Goal: Task Accomplishment & Management: Complete application form

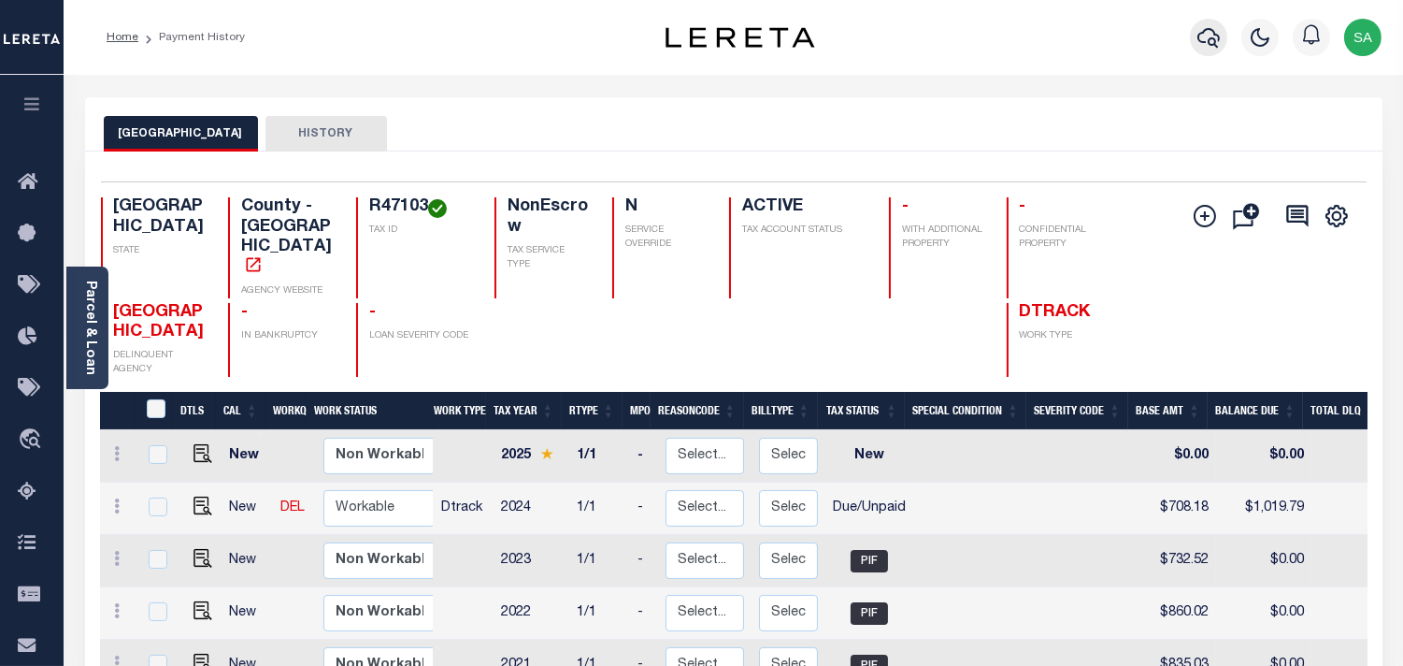
click at [1211, 52] on button "button" at bounding box center [1208, 37] width 37 height 37
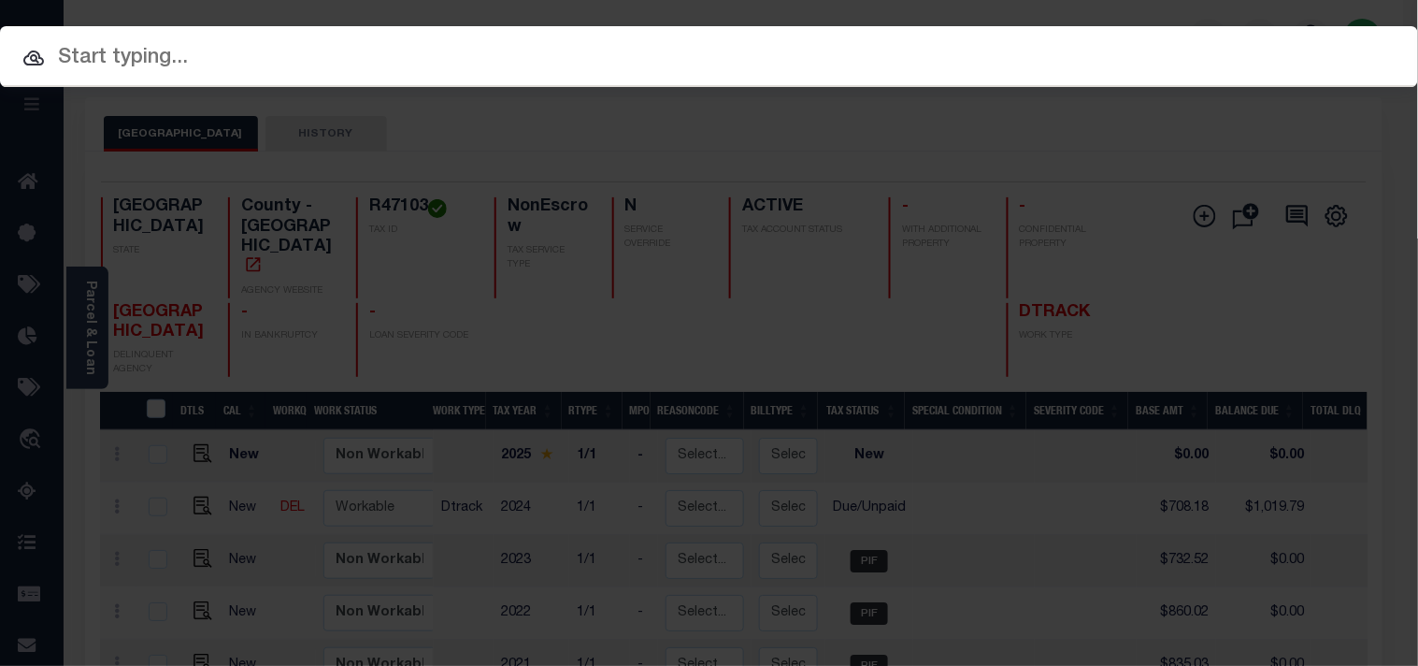
click at [623, 47] on input "text" at bounding box center [709, 58] width 1418 height 33
paste input "172000004553"
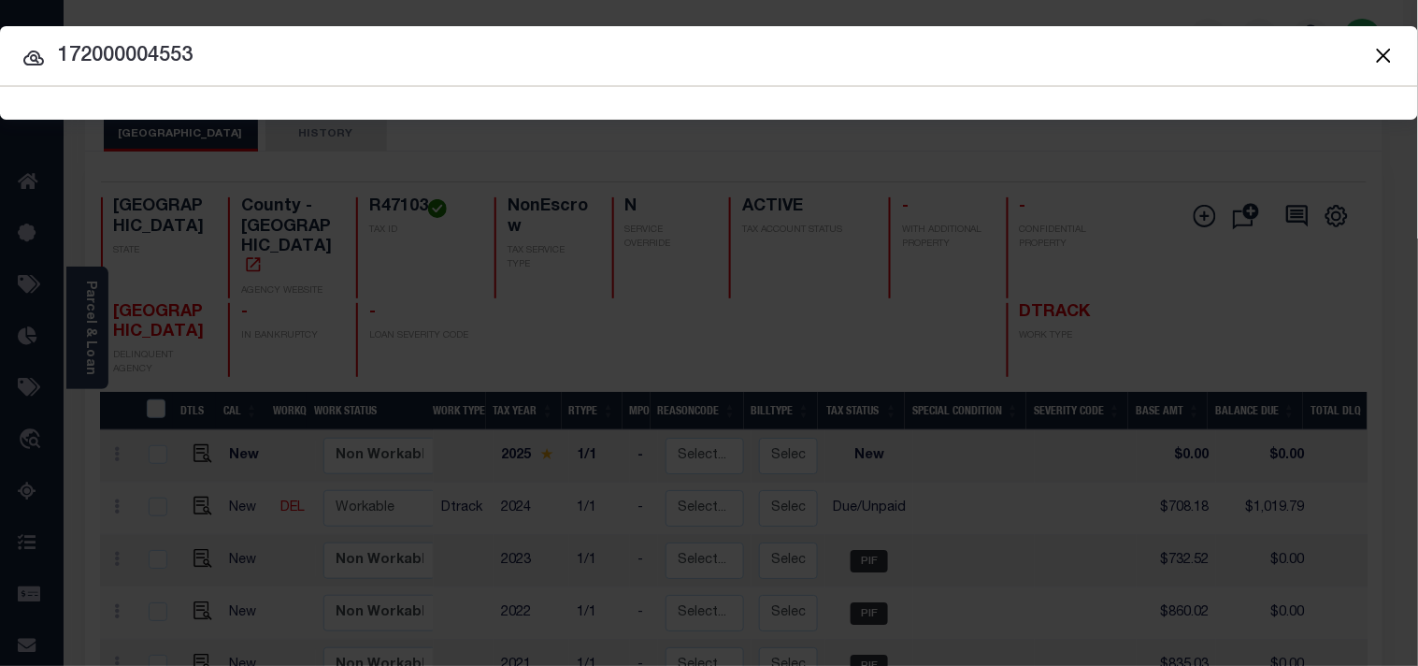
type input "172000004553"
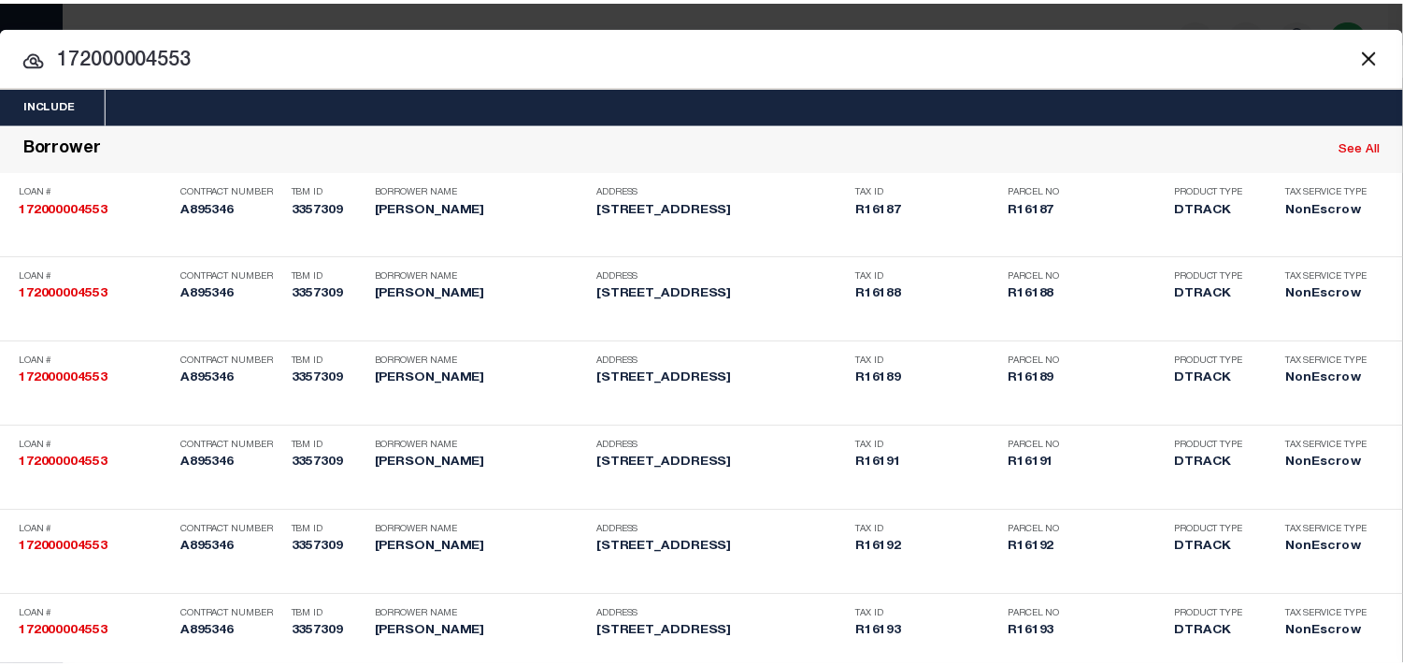
scroll to position [2592, 0]
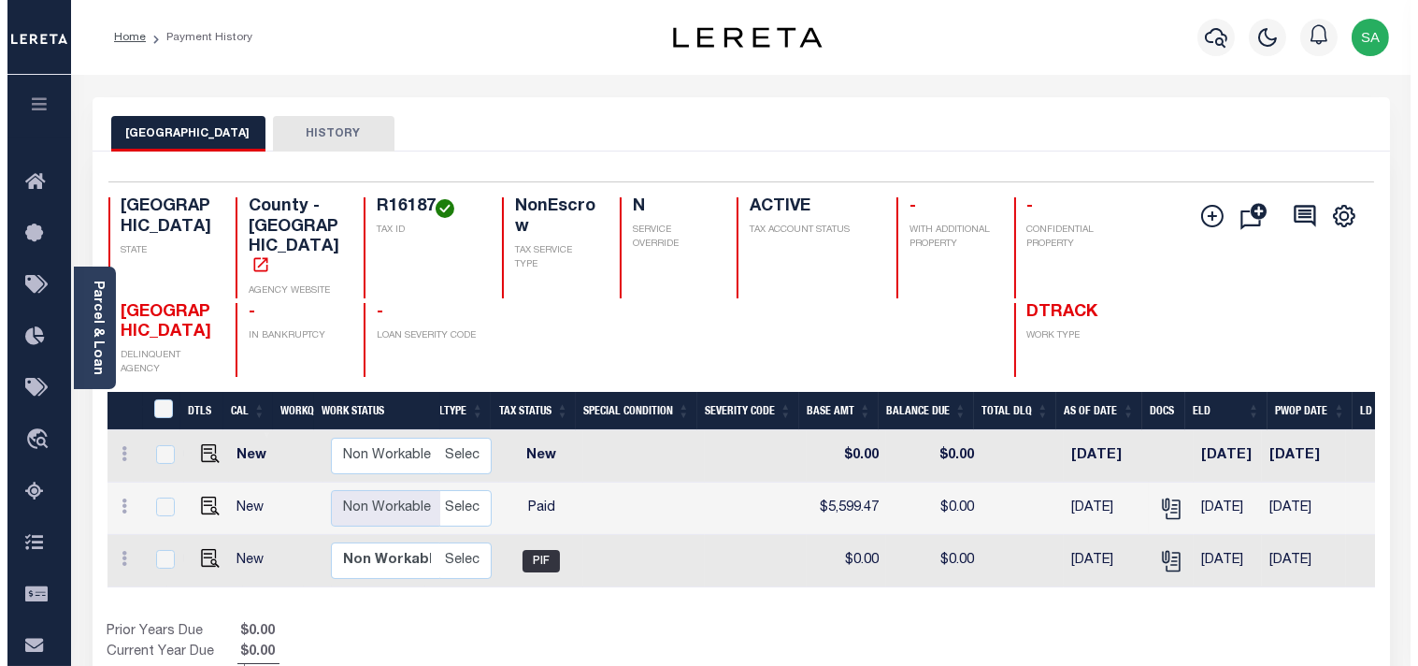
scroll to position [0, 376]
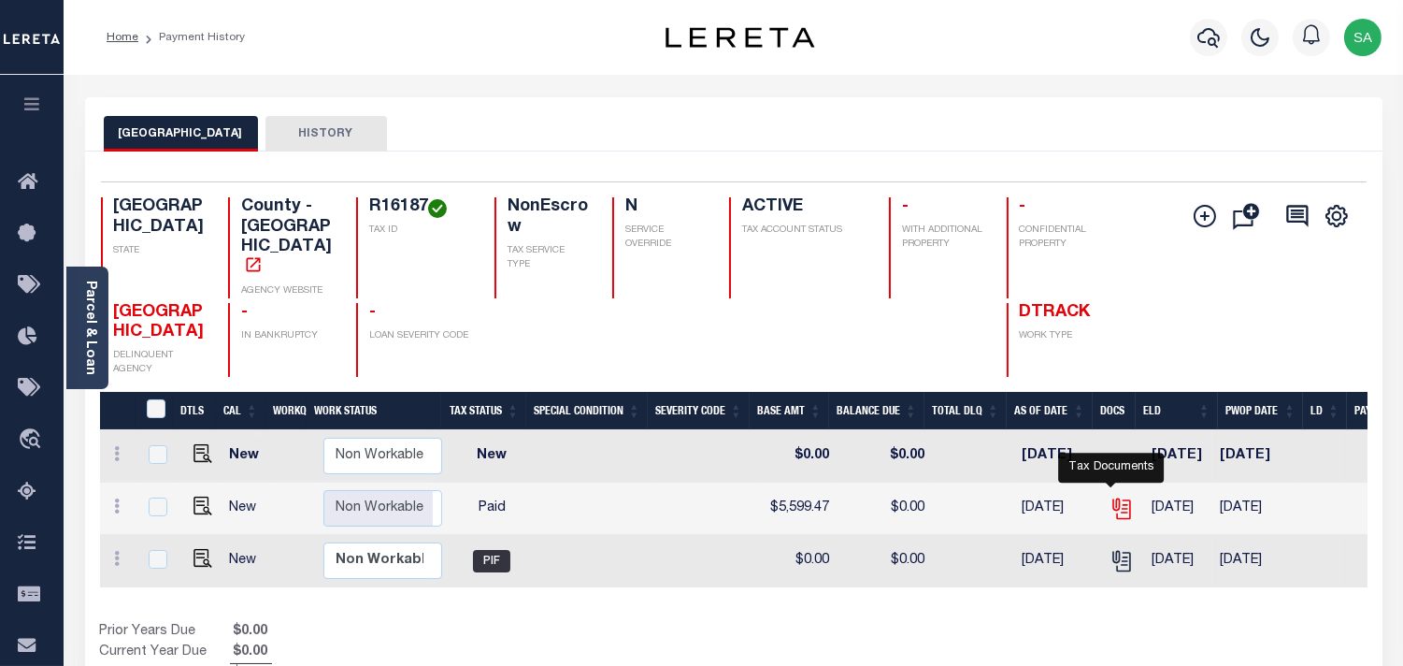
click at [1116, 496] on icon "" at bounding box center [1122, 508] width 24 height 24
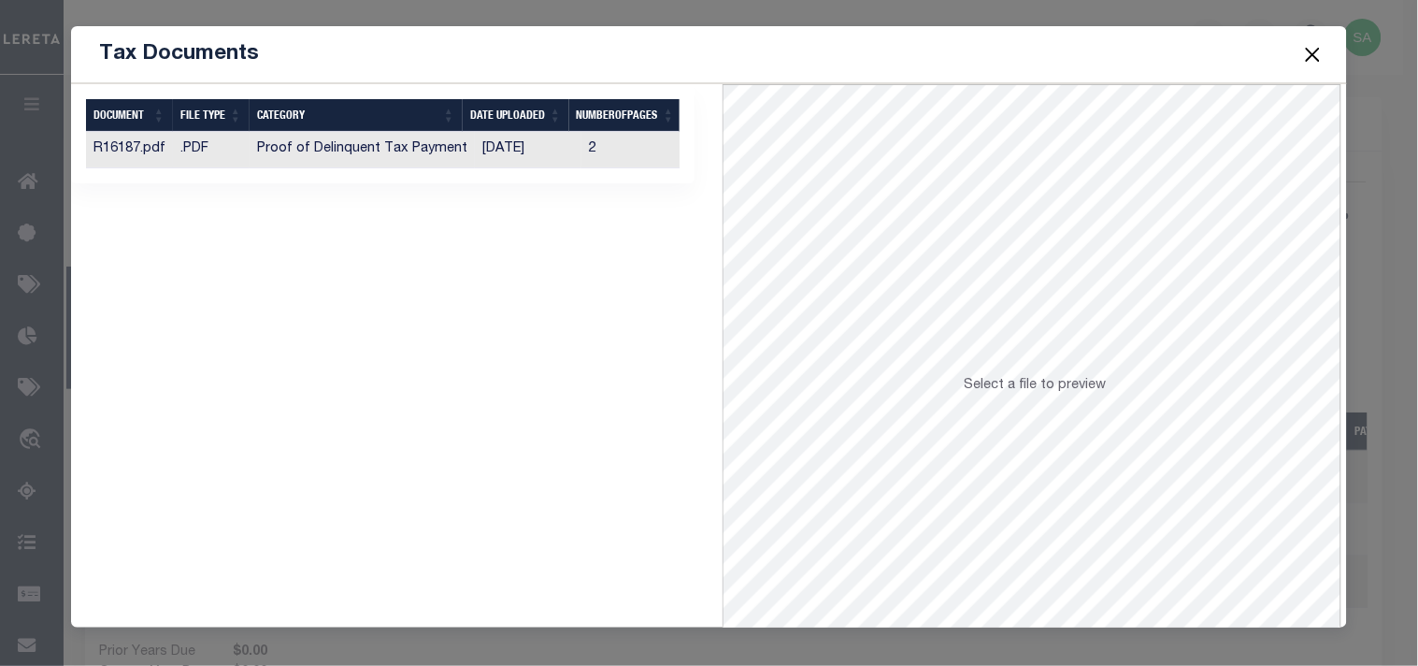
click at [506, 155] on td "[DATE]" at bounding box center [528, 150] width 107 height 36
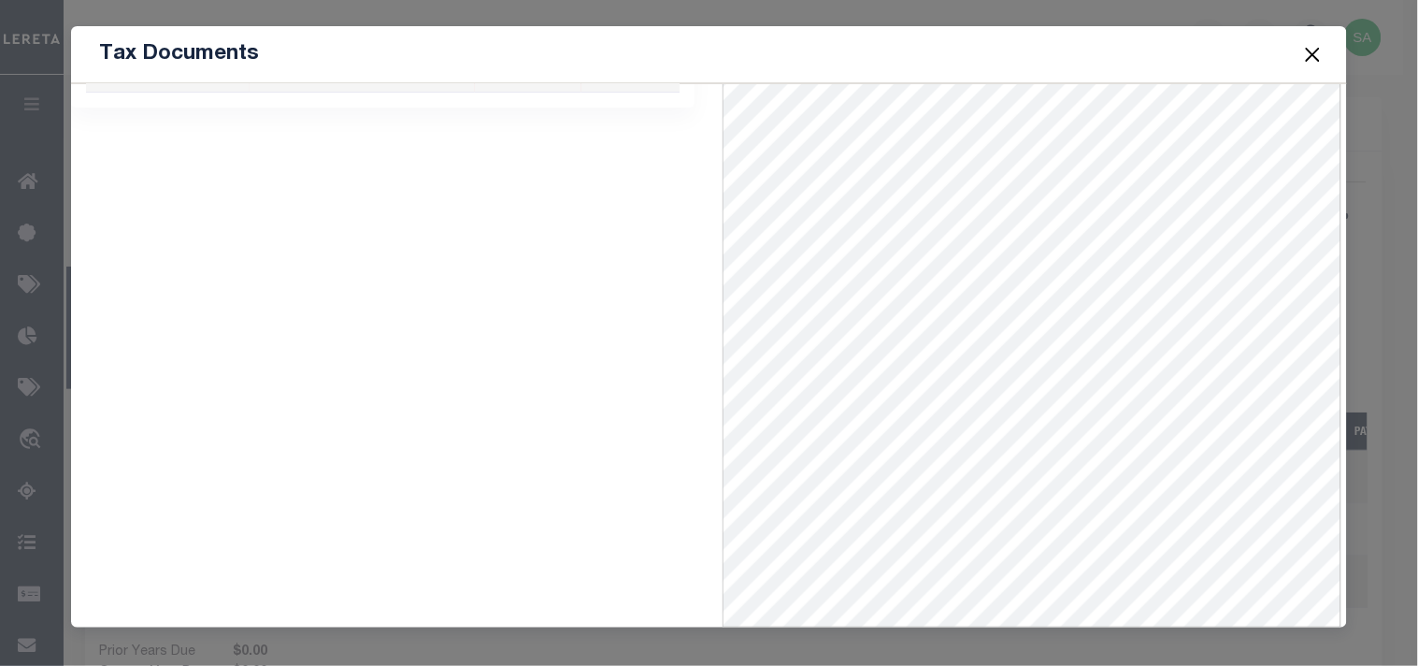
scroll to position [0, 0]
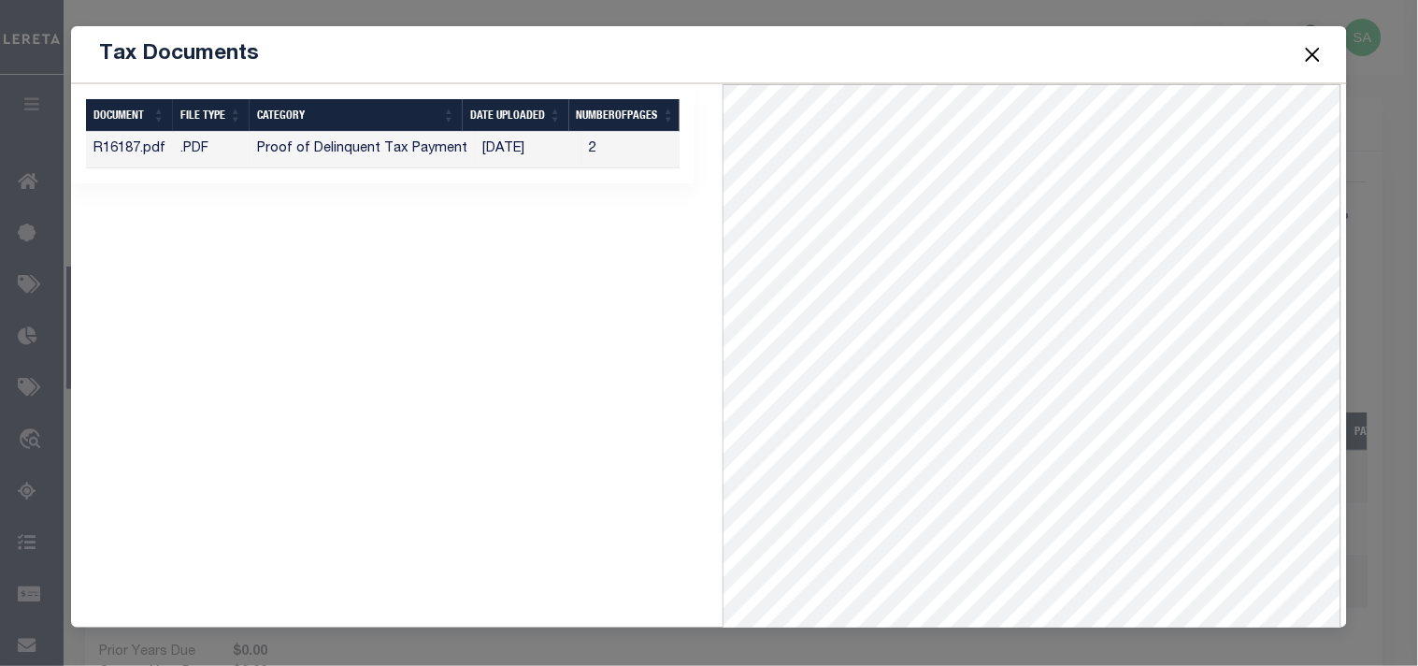
click at [1320, 53] on button "Close" at bounding box center [1312, 54] width 24 height 24
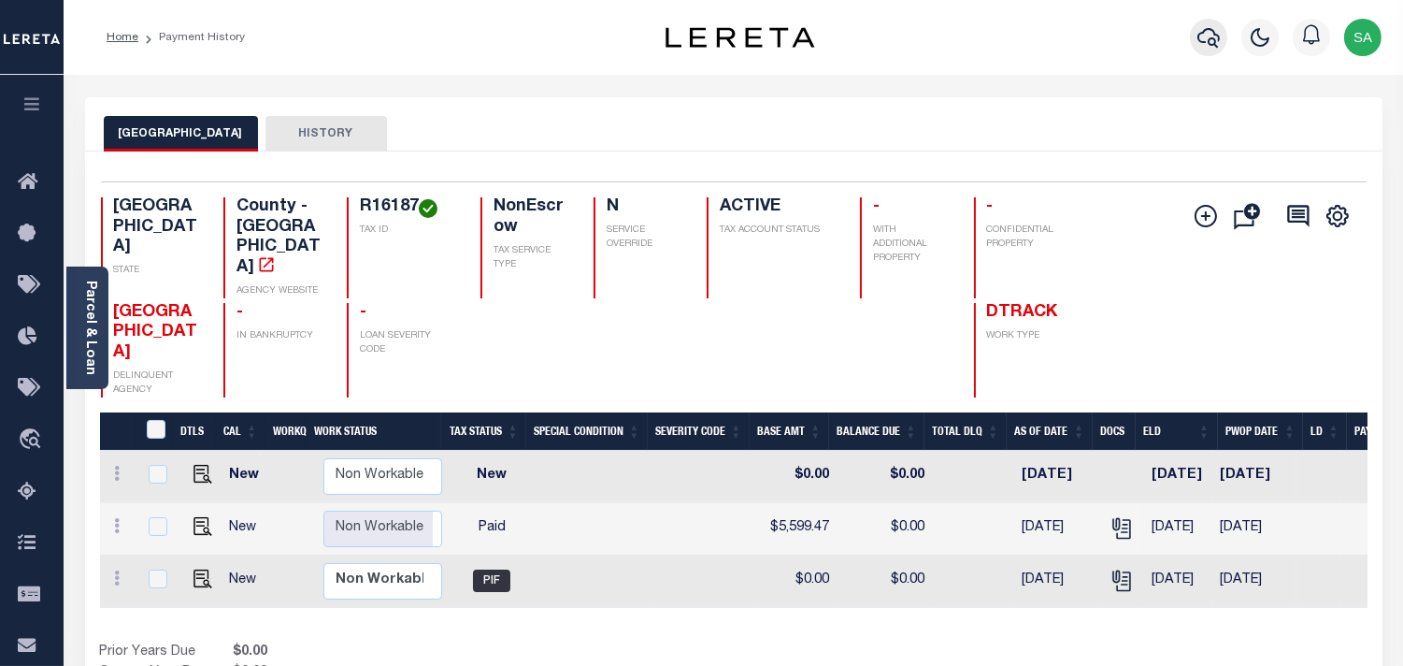
click at [1191, 44] on button "button" at bounding box center [1208, 37] width 37 height 37
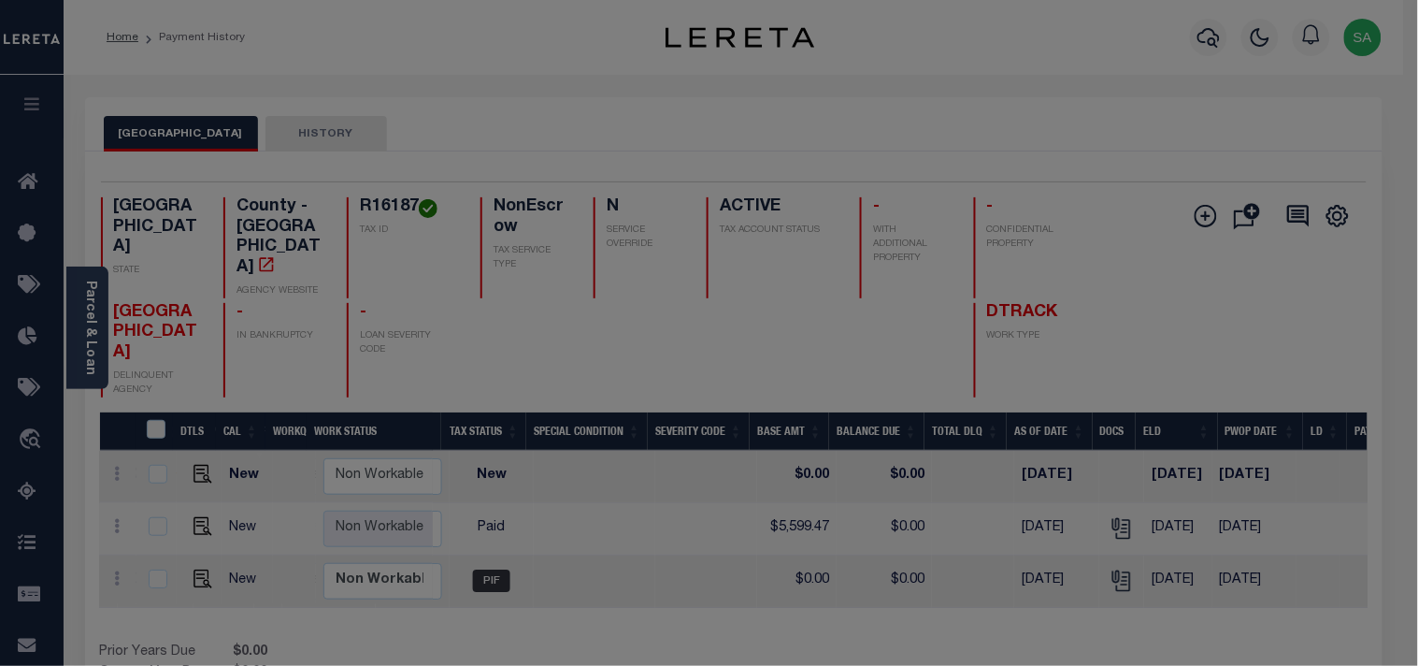
click at [0, 0] on div "Include Loans TBM Customers Borrowers Payments (Lender Non-Disb) Payments (Lend…" at bounding box center [0, 0] width 0 height 0
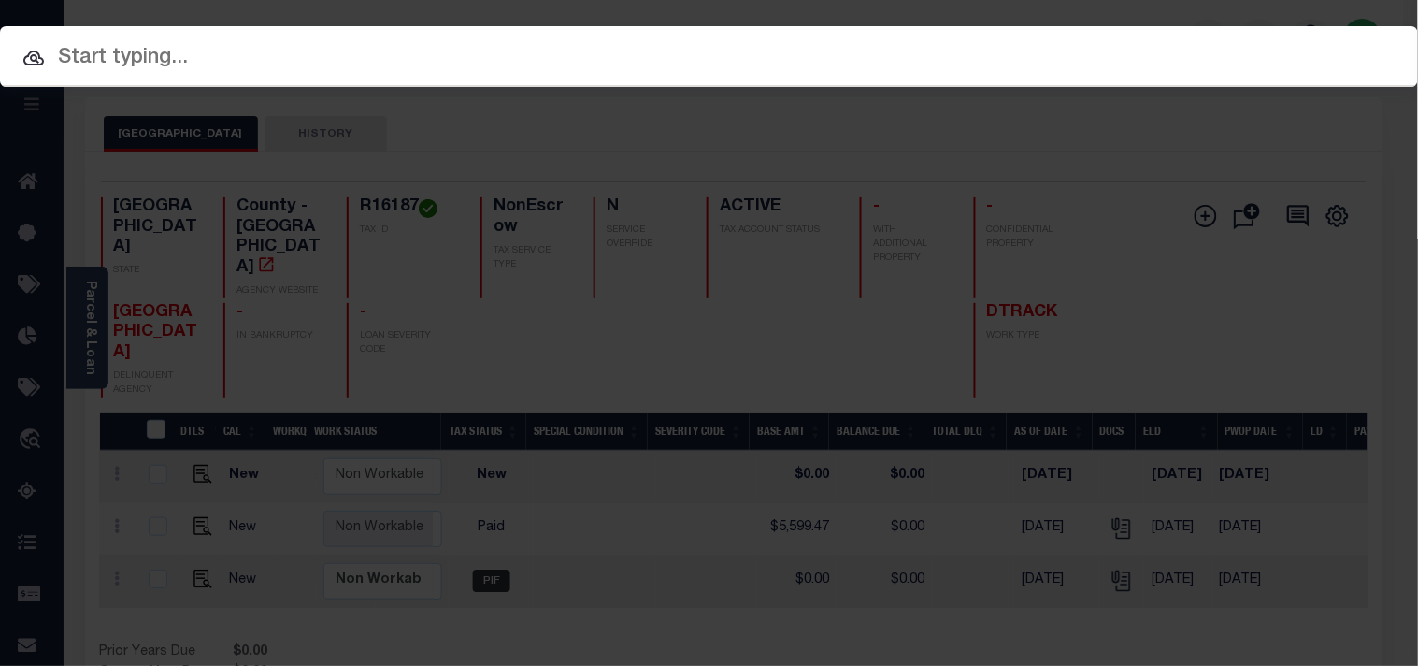
paste input "2500269598"
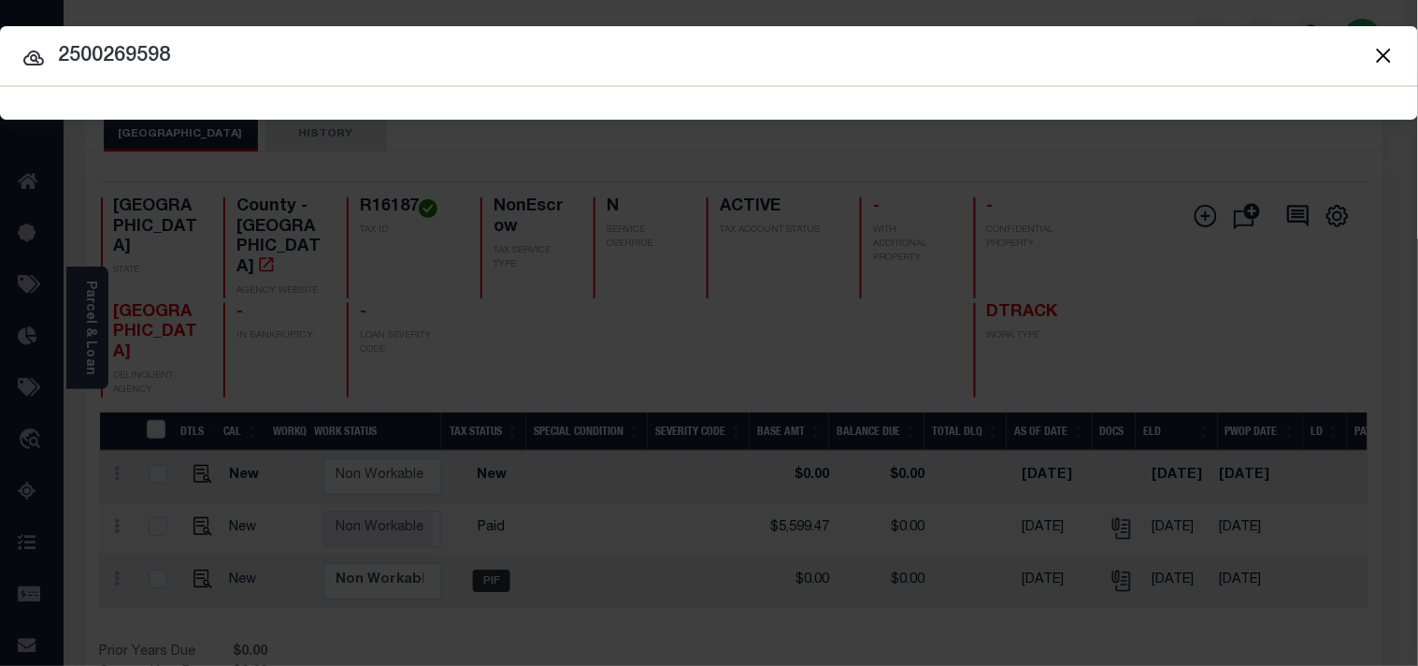
type input "2500269598"
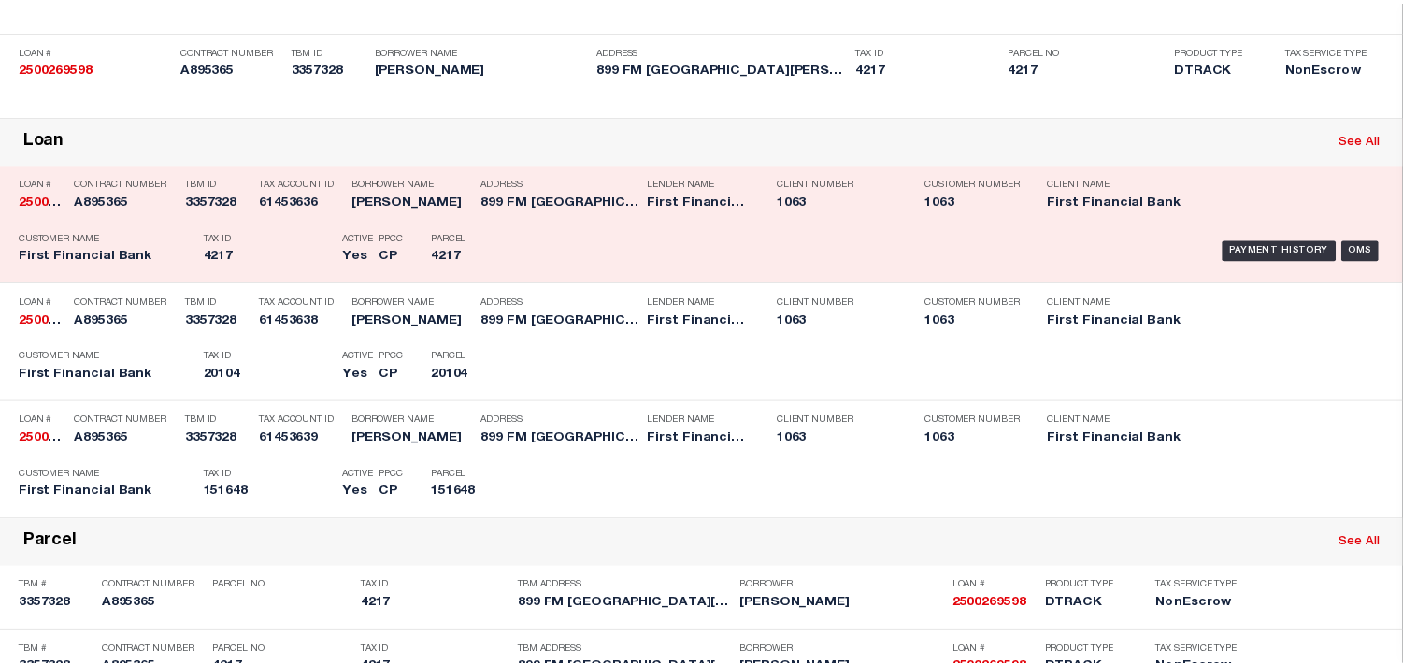
scroll to position [322, 0]
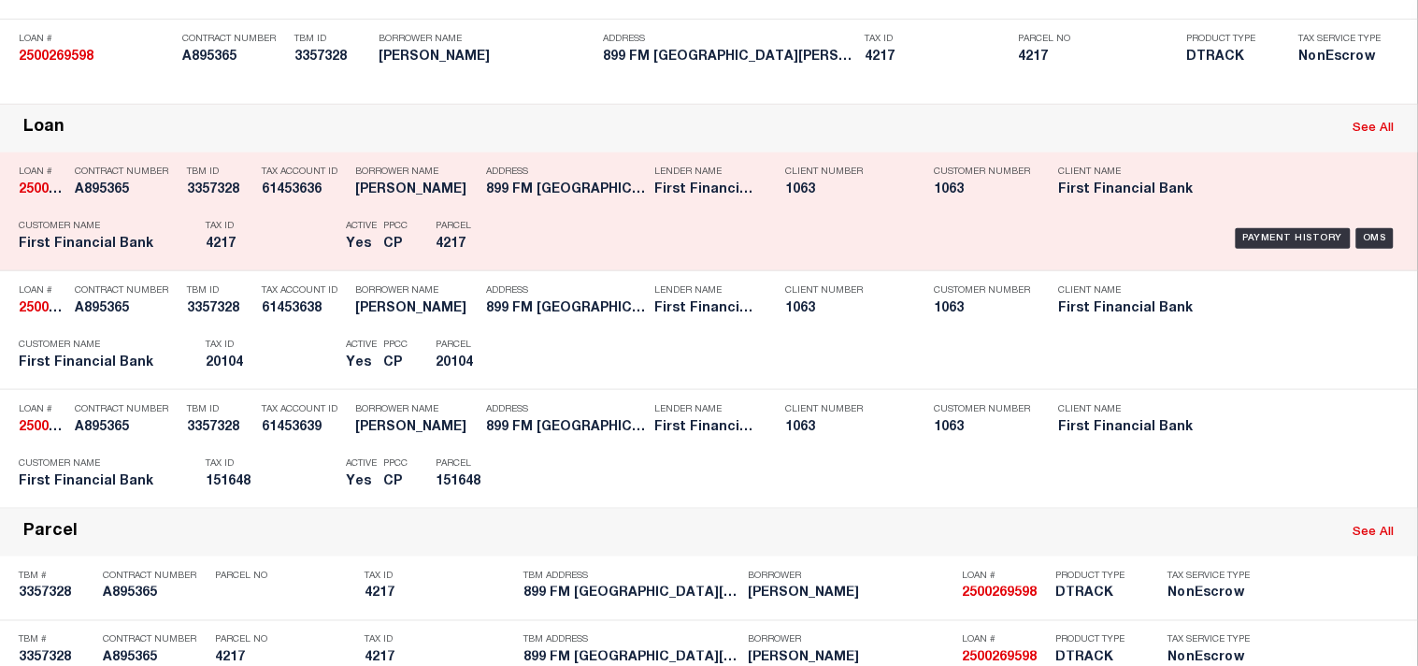
click at [506, 265] on div "Parcel 4217" at bounding box center [478, 238] width 84 height 54
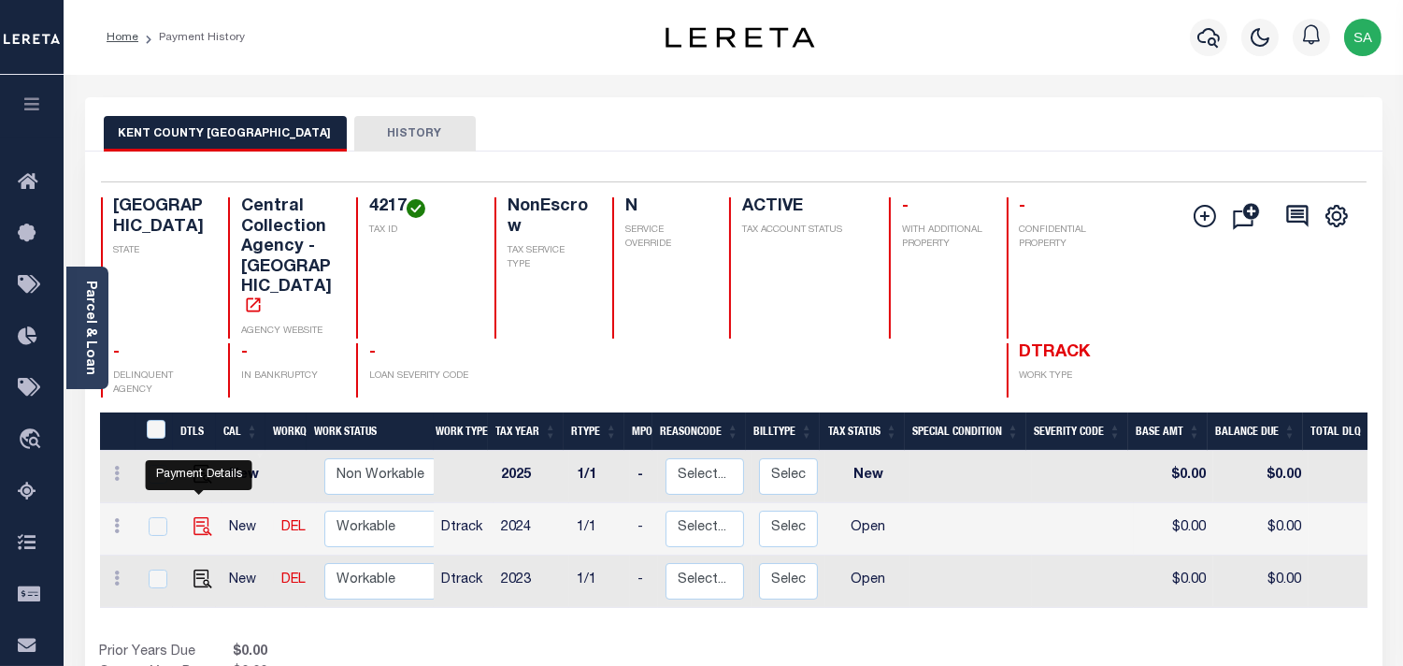
click at [203, 517] on img "" at bounding box center [202, 526] width 19 height 19
checkbox input "true"
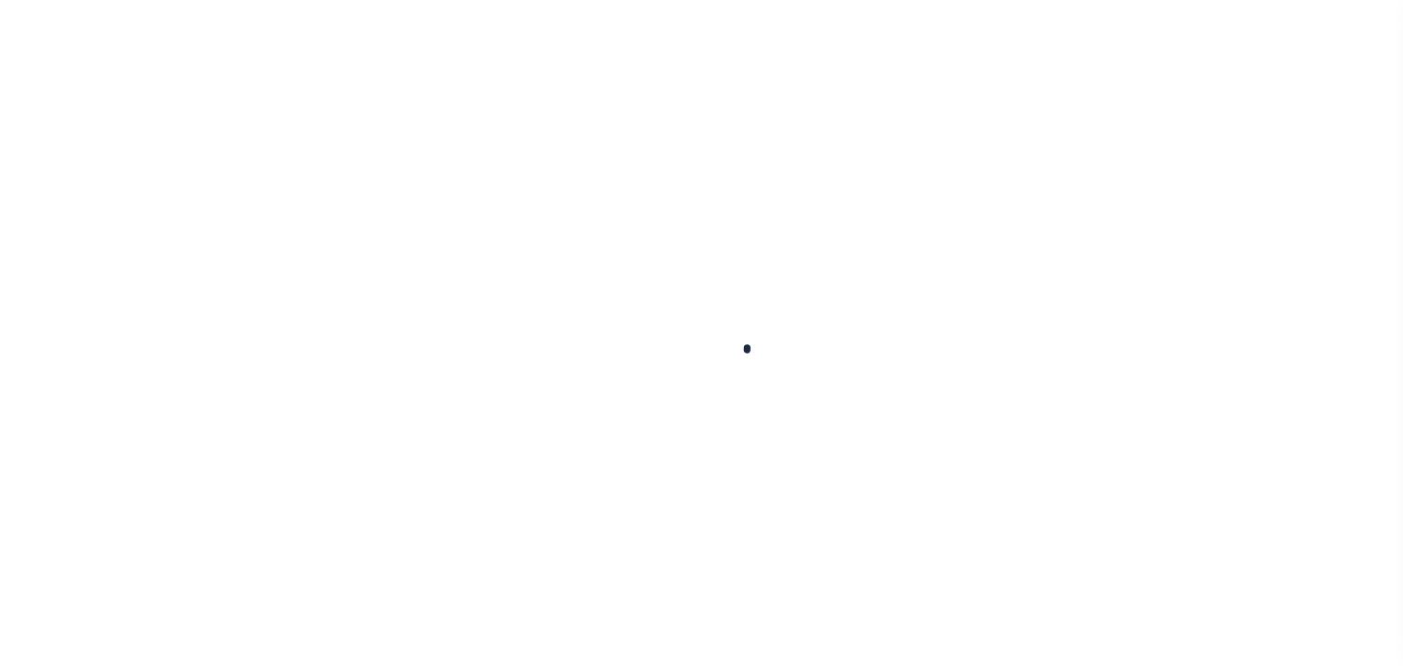
checkbox input "false"
type input "02/01/2025"
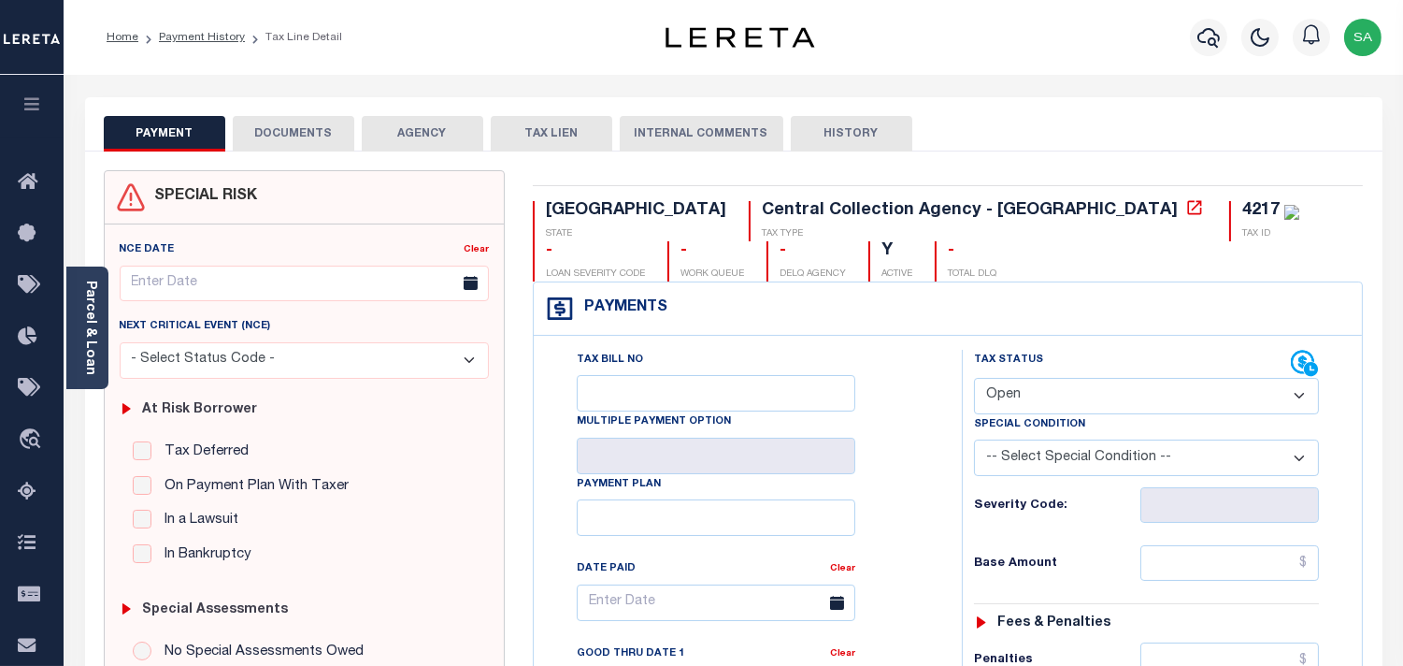
drag, startPoint x: 1007, startPoint y: 394, endPoint x: 1007, endPoint y: 413, distance: 18.7
click at [1007, 394] on select "- Select Status Code - Open Due/Unpaid Paid Incomplete No Tax Due Internal Refu…" at bounding box center [1146, 396] width 345 height 36
select select "PYD"
click at [974, 379] on select "- Select Status Code - Open Due/Unpaid Paid Incomplete No Tax Due Internal Refu…" at bounding box center [1146, 396] width 345 height 36
type input "[DATE]"
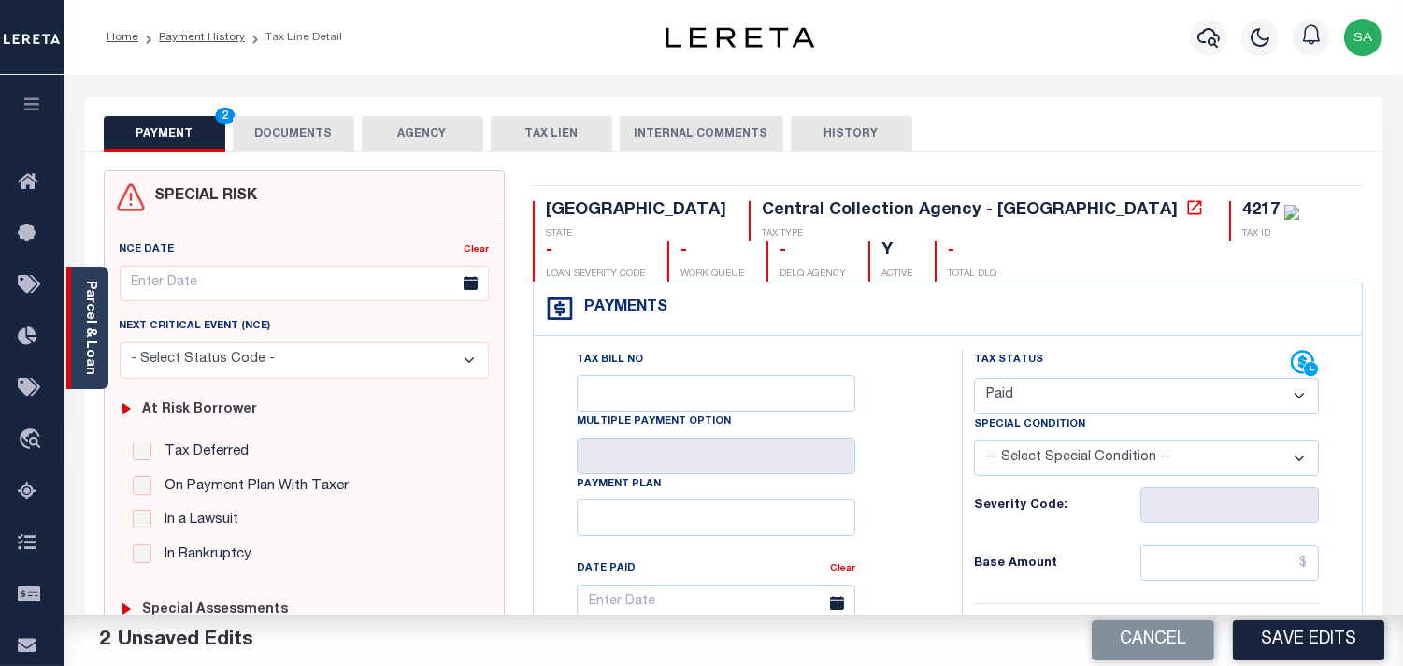
click at [96, 353] on link "Parcel & Loan" at bounding box center [89, 327] width 13 height 94
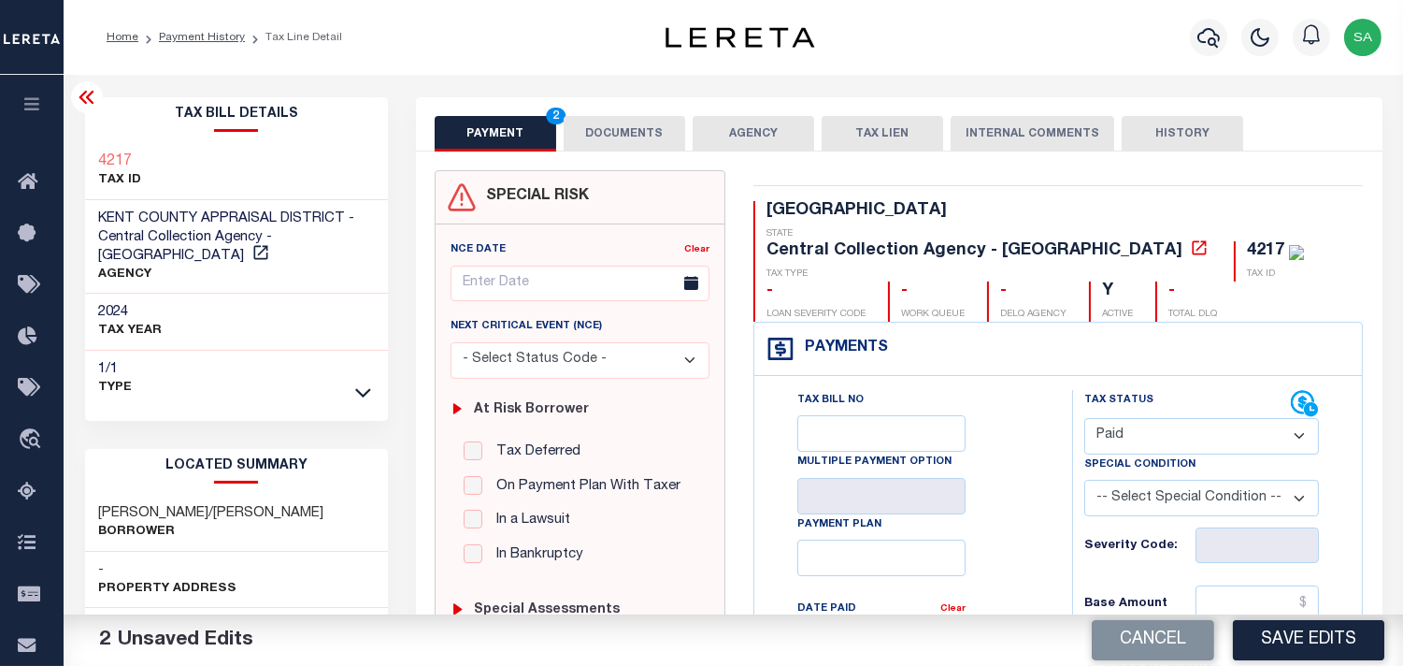
click at [600, 138] on button "DOCUMENTS" at bounding box center [625, 134] width 122 height 36
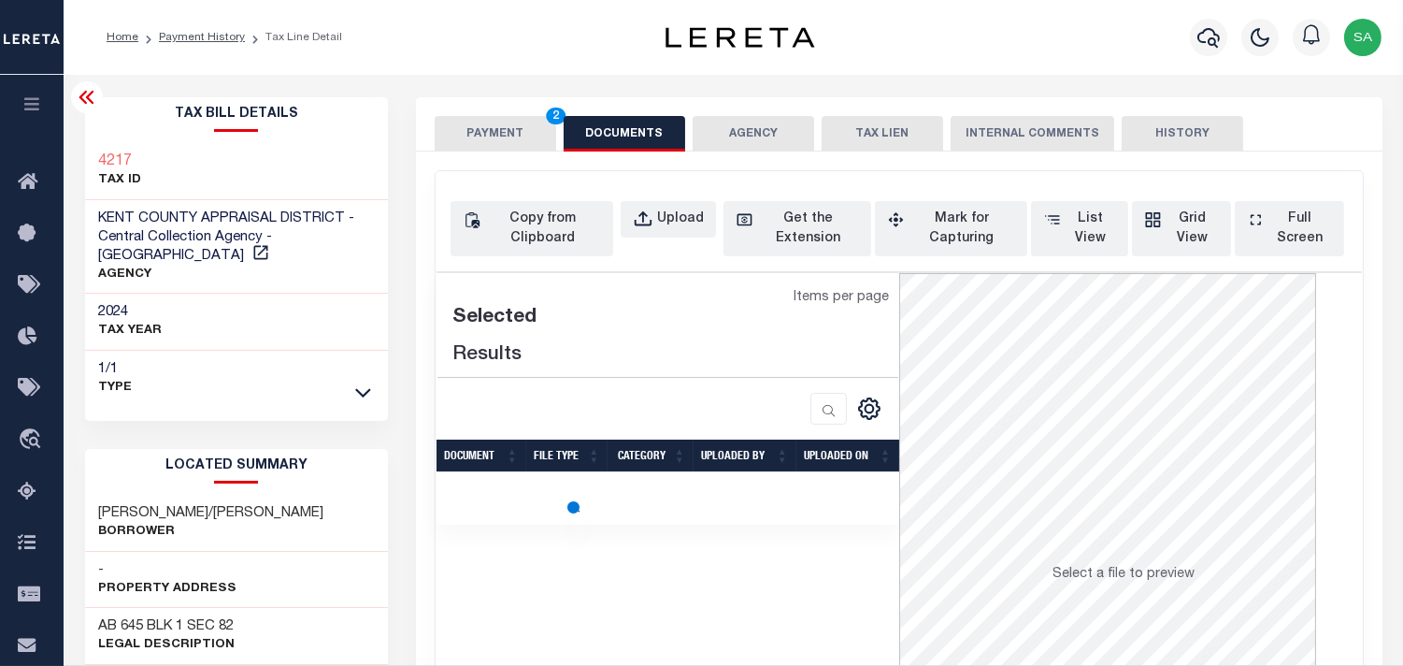
click at [621, 238] on div "Copy from Clipboard Upload Get the Extension Mark for Capturing Got it List Vie…" at bounding box center [899, 228] width 897 height 55
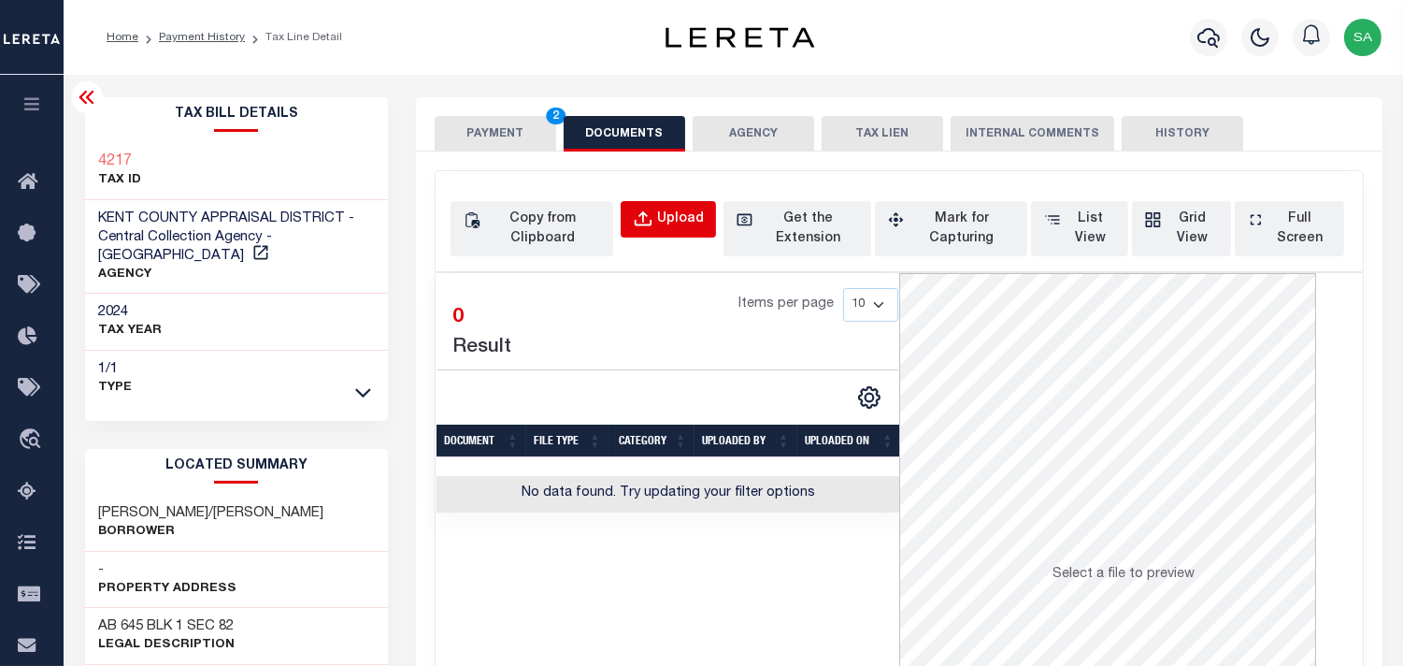
click at [657, 230] on button "Upload" at bounding box center [668, 219] width 95 height 36
select select "POP"
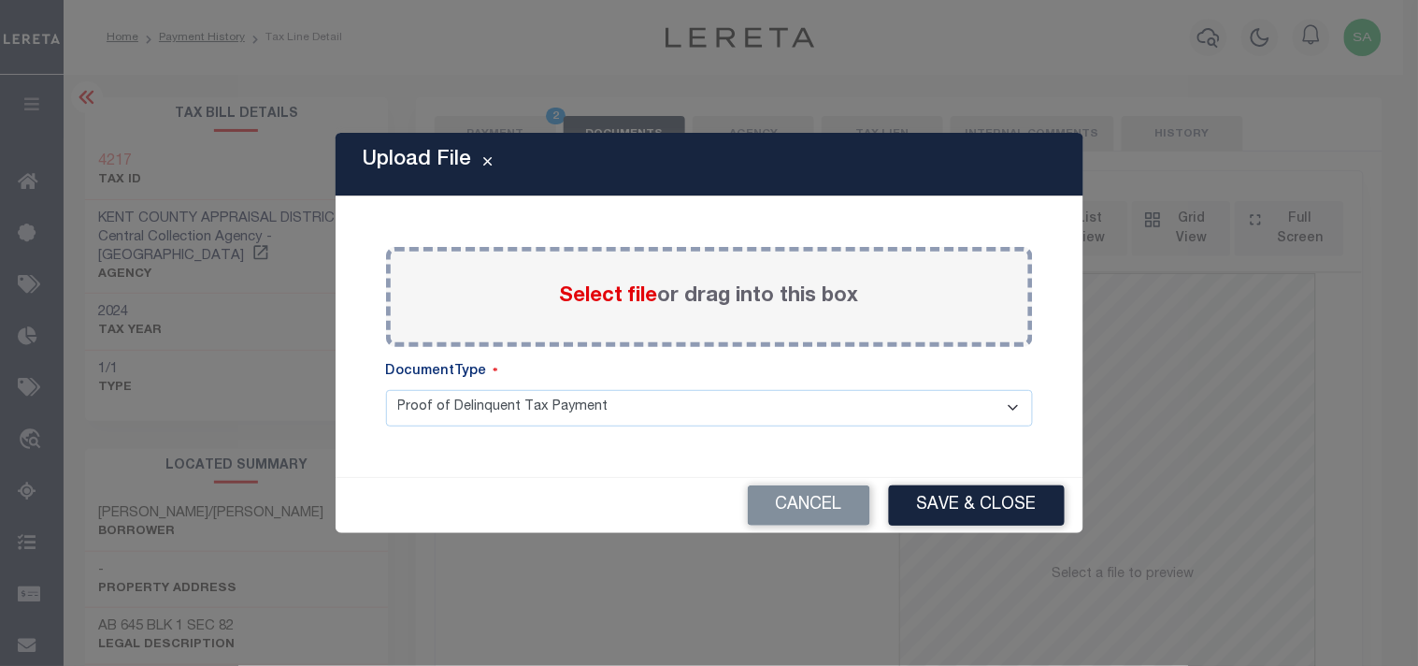
click at [587, 297] on span "Select file" at bounding box center [609, 296] width 98 height 21
click at [0, 0] on input "Select file or drag into this box" at bounding box center [0, 0] width 0 height 0
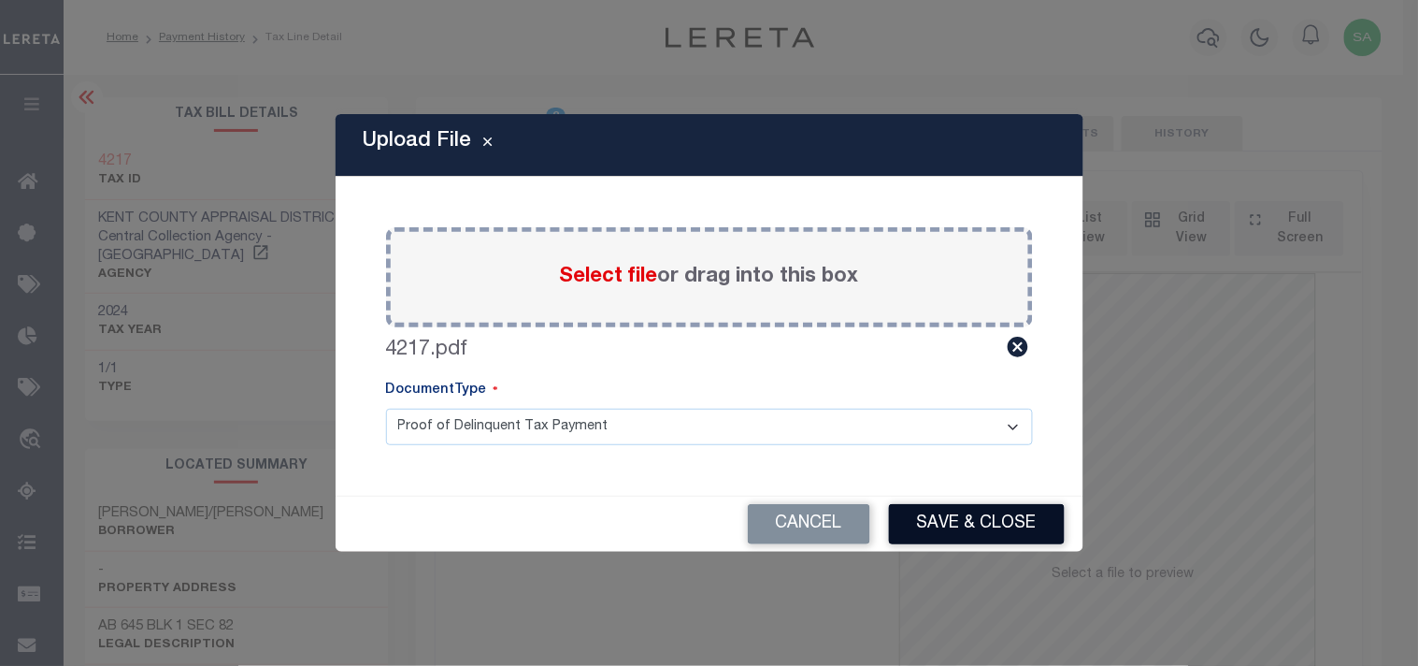
click at [991, 537] on button "Save & Close" at bounding box center [977, 524] width 176 height 40
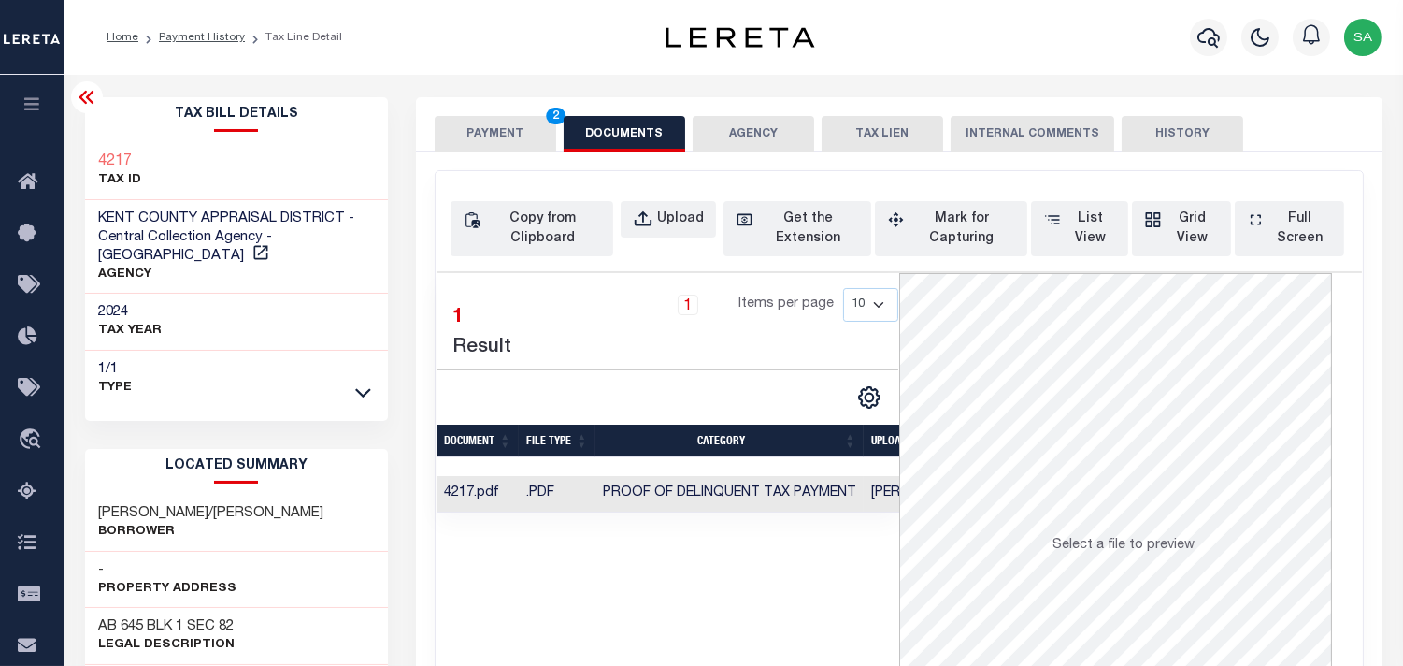
click at [534, 131] on button "PAYMENT 2" at bounding box center [496, 134] width 122 height 36
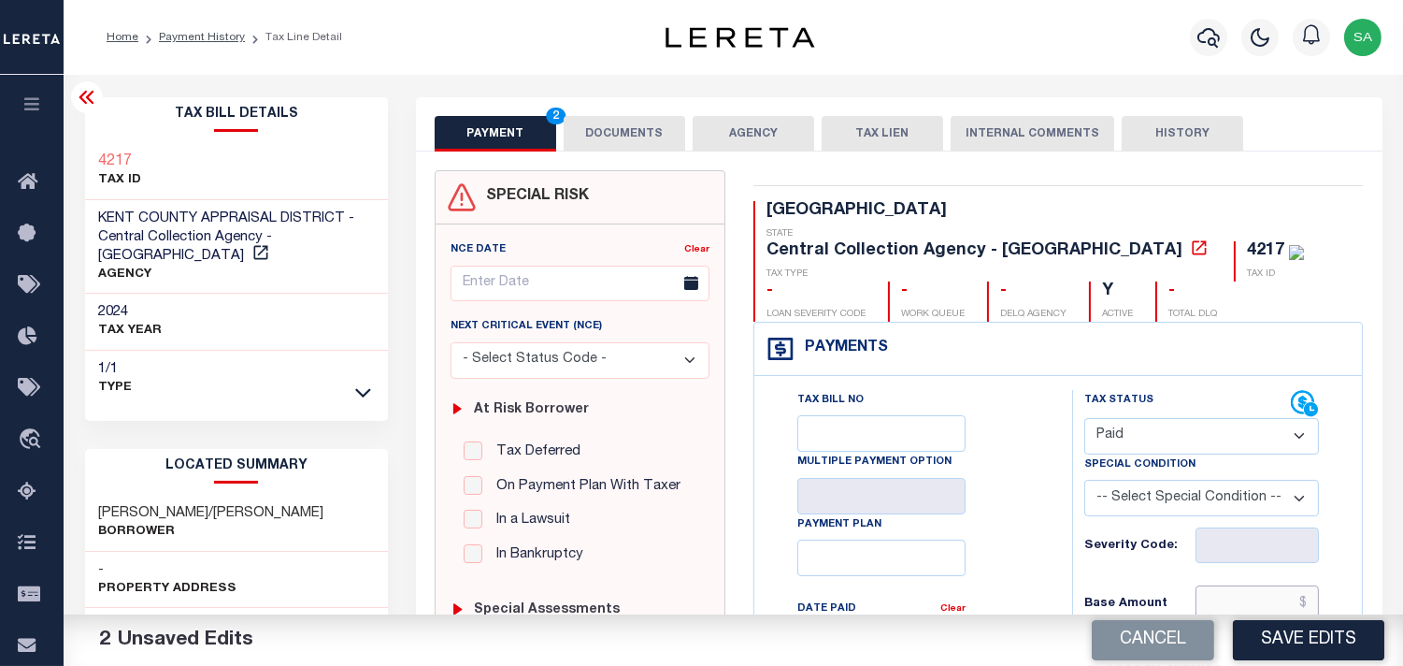
drag, startPoint x: 1286, startPoint y: 572, endPoint x: 1192, endPoint y: 546, distance: 98.0
click at [1286, 585] on input "text" at bounding box center [1257, 603] width 123 height 36
paste input "277.71"
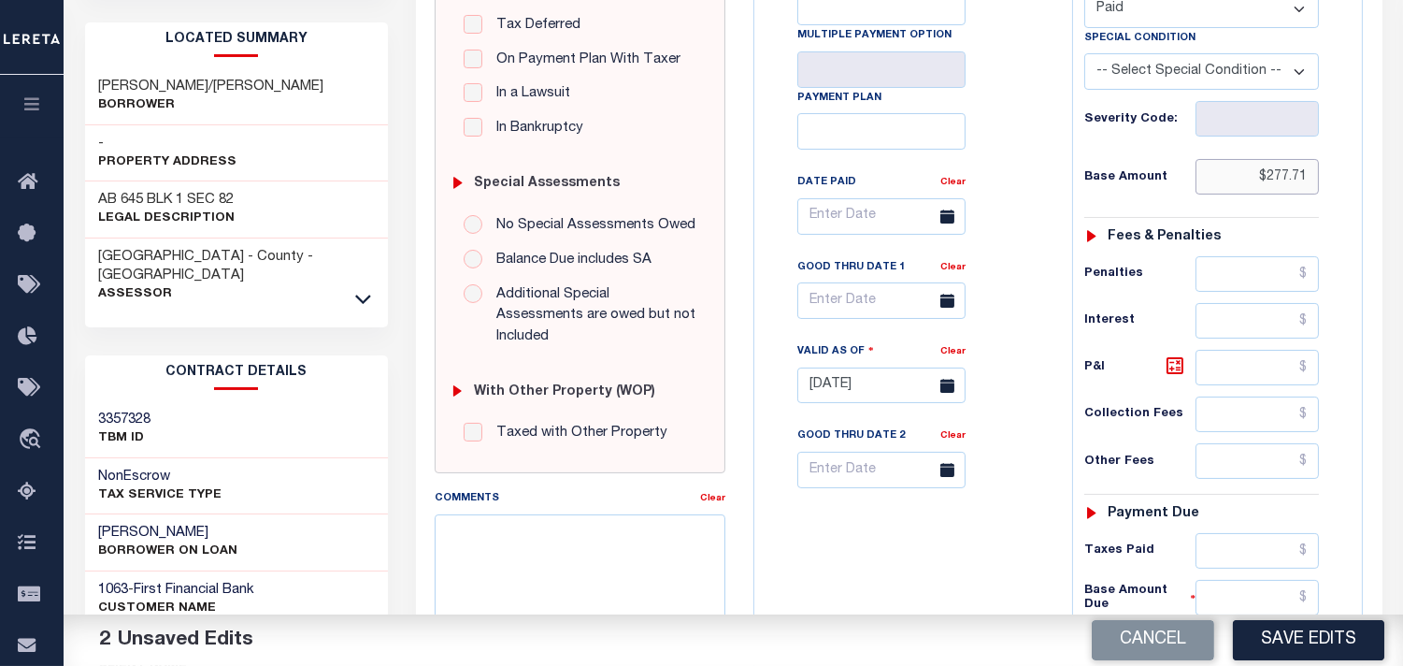
scroll to position [519, 0]
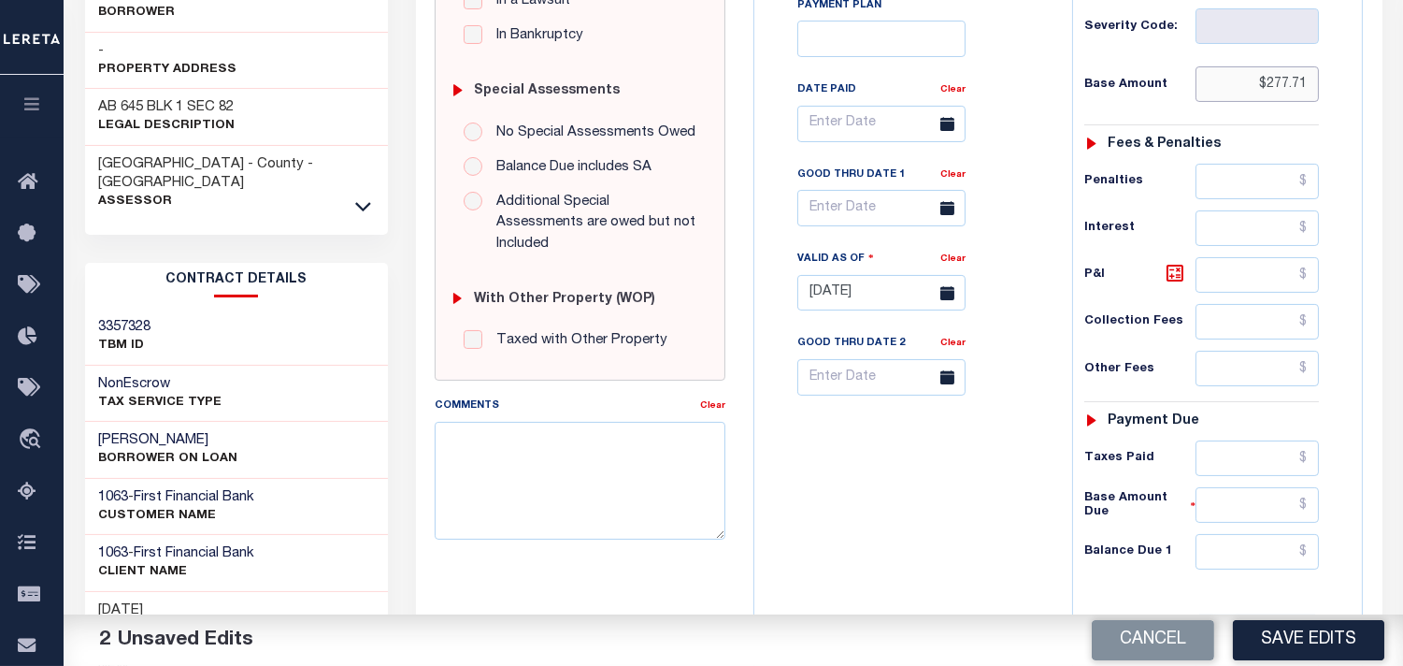
type input "$277.71"
drag, startPoint x: 1248, startPoint y: 418, endPoint x: 1222, endPoint y: 423, distance: 26.8
click at [1248, 440] on input "text" at bounding box center [1257, 458] width 123 height 36
paste input "277.71"
type input "$277.71"
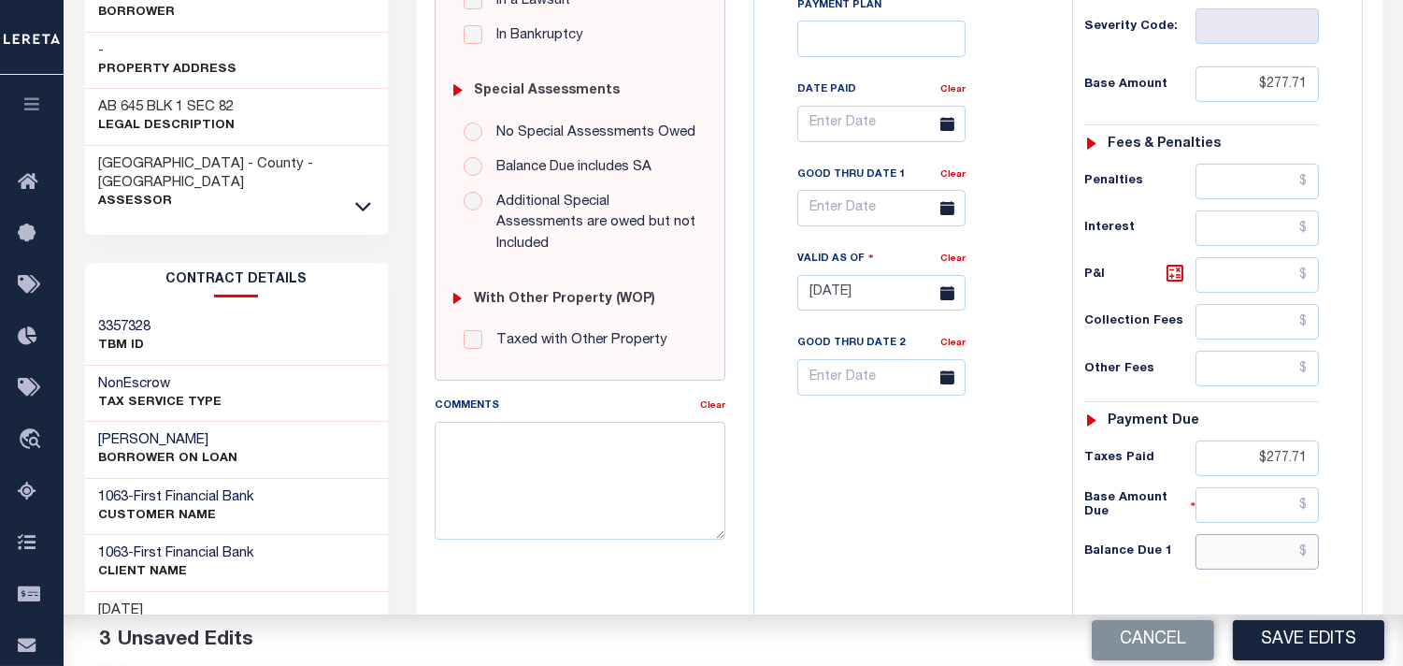
click at [1272, 534] on input "text" at bounding box center [1257, 552] width 123 height 36
type input "$0.00"
click at [892, 475] on div "Tax Bill No Multiple Payment Option Payment Plan Clear" at bounding box center [908, 283] width 299 height 825
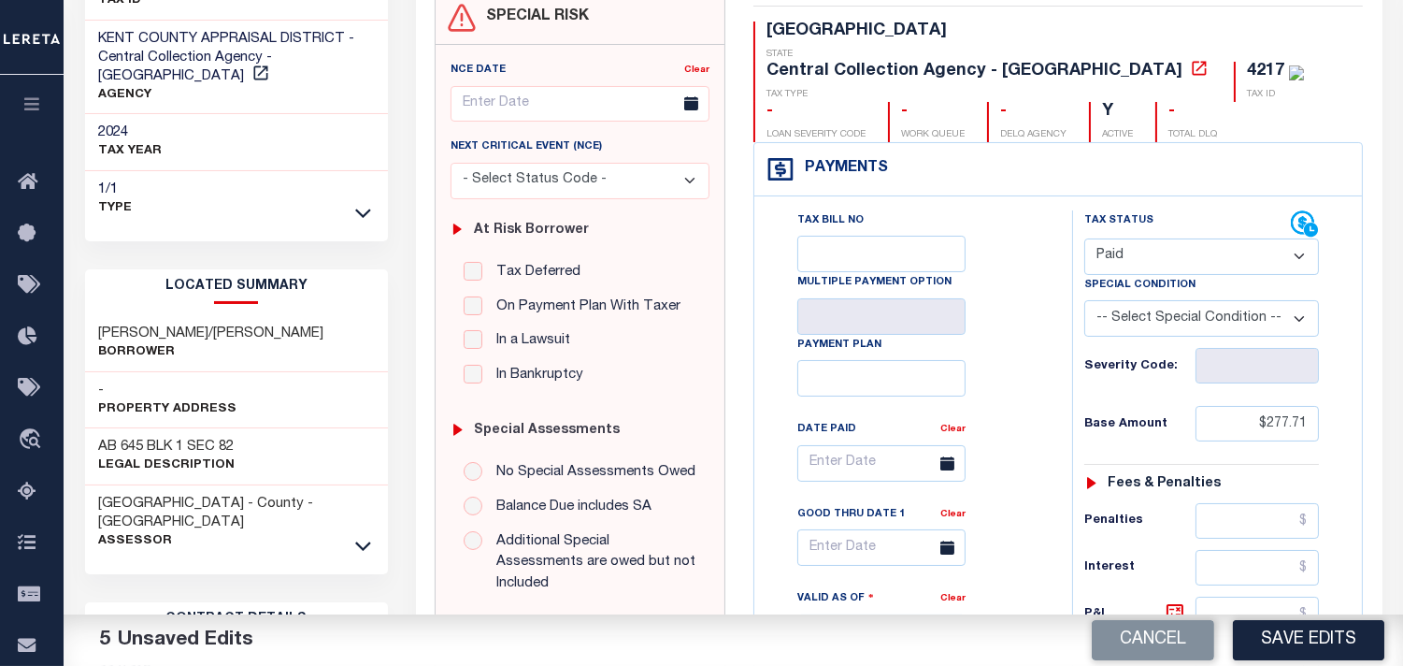
scroll to position [0, 0]
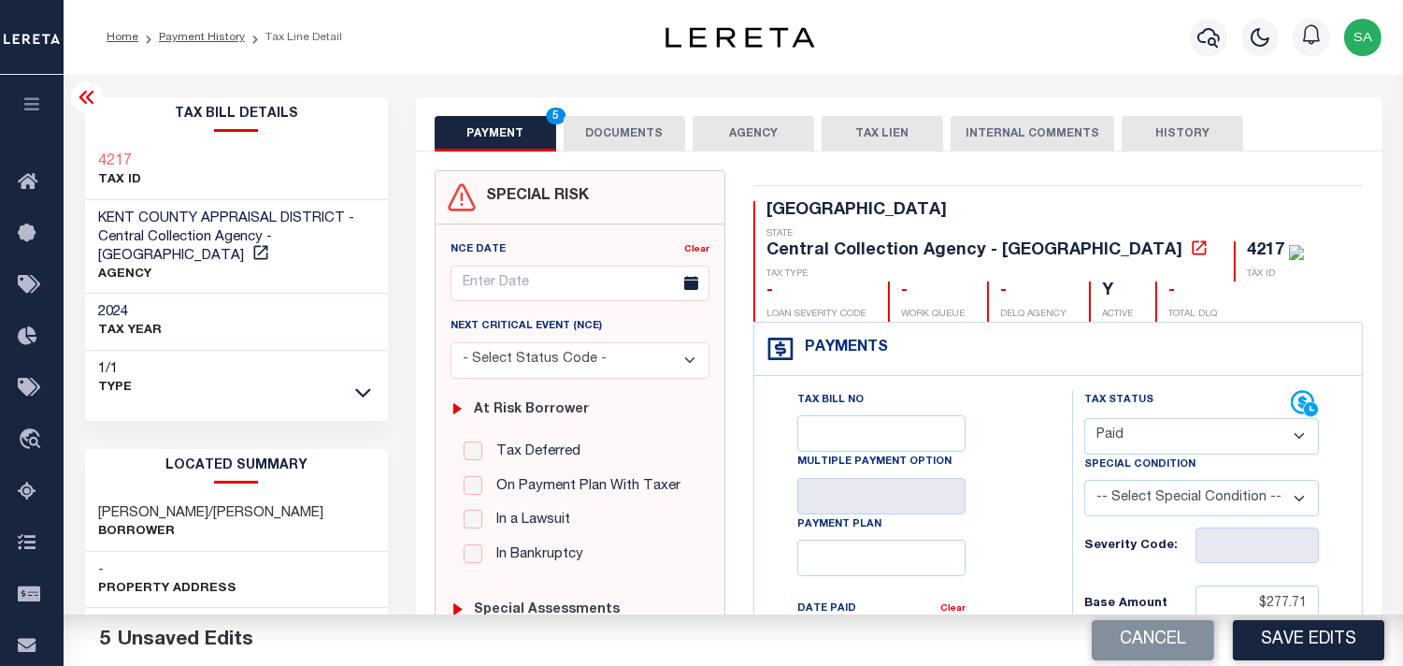
click at [602, 144] on button "DOCUMENTS" at bounding box center [625, 134] width 122 height 36
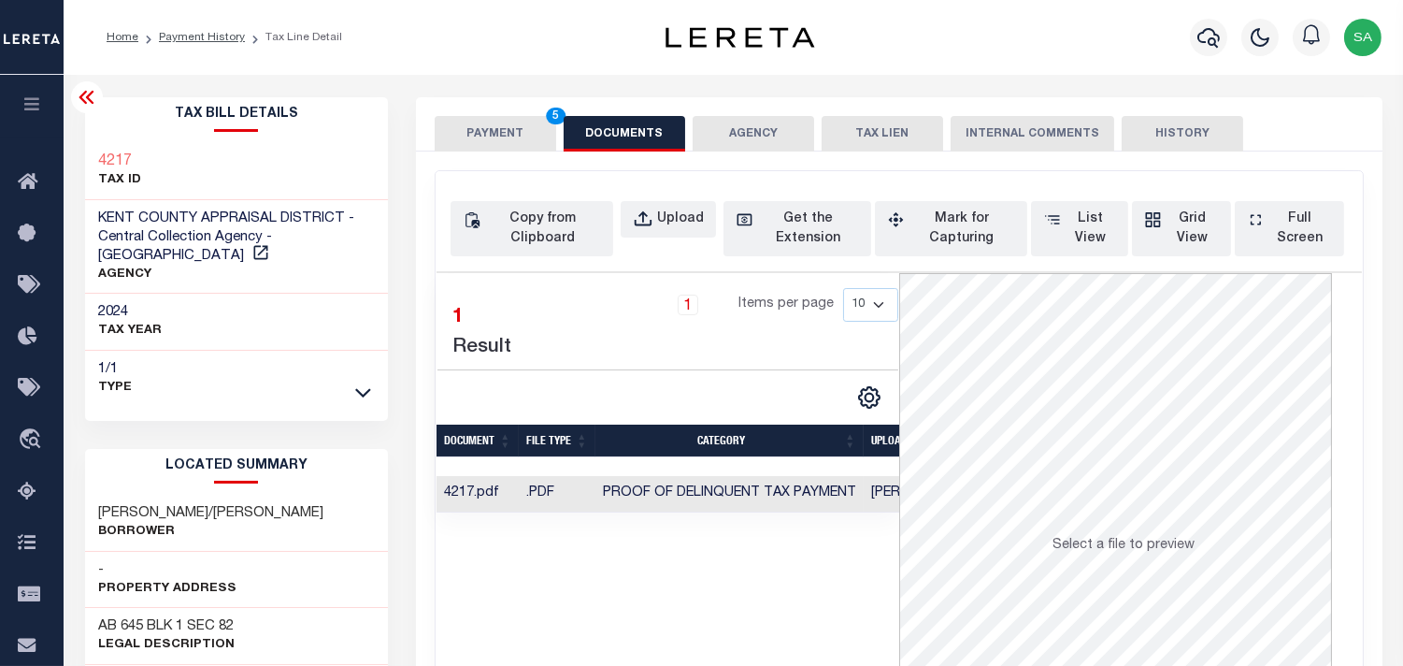
click at [496, 137] on button "PAYMENT 5" at bounding box center [496, 134] width 122 height 36
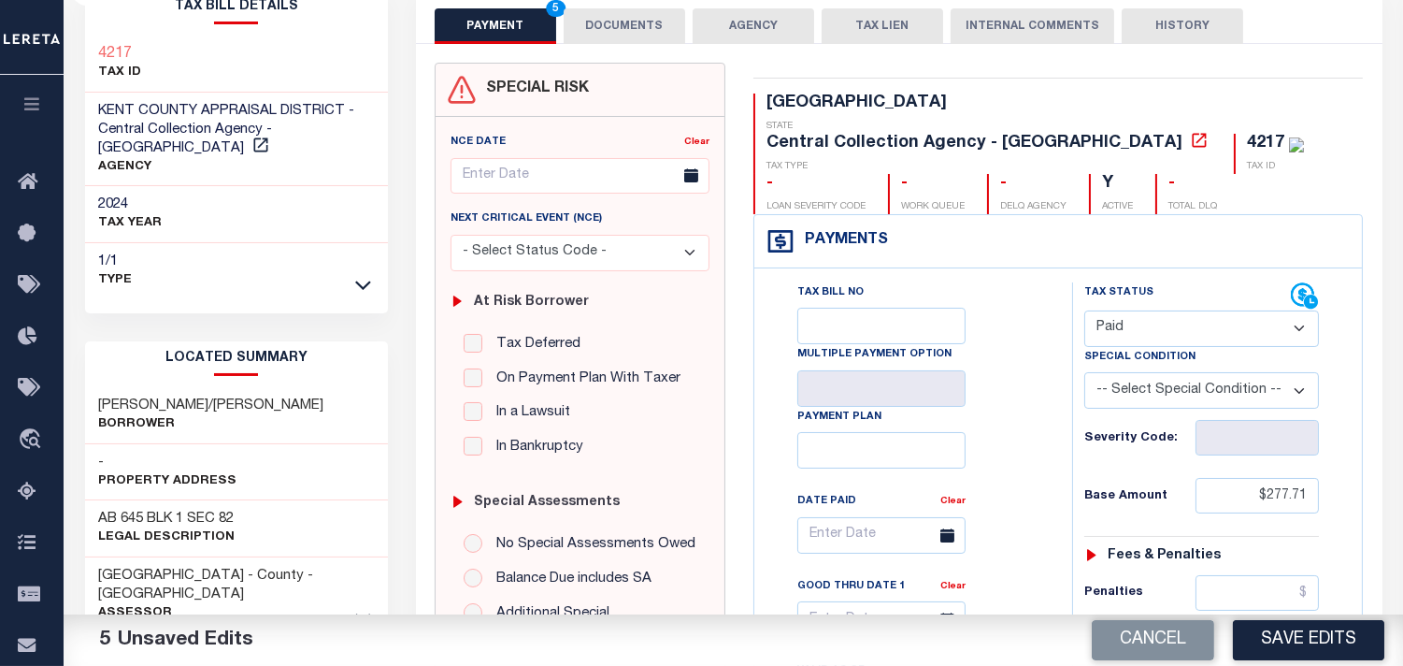
scroll to position [208, 0]
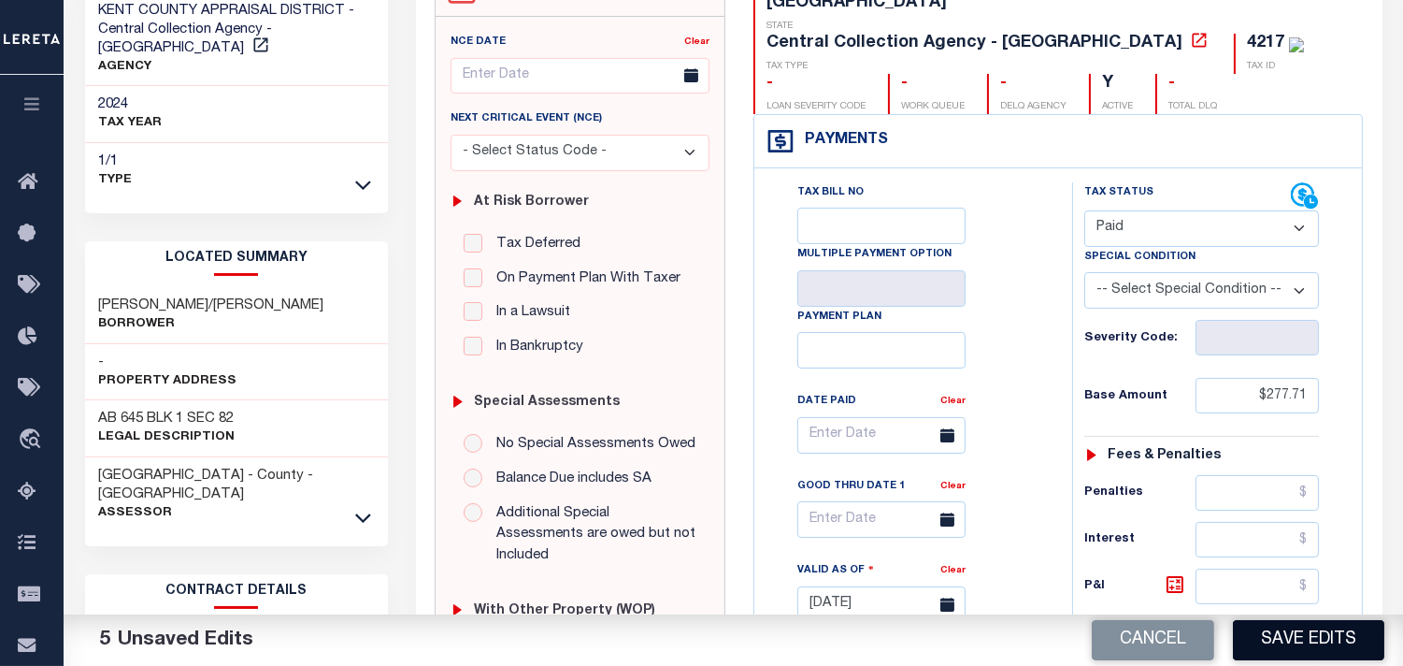
click at [1268, 626] on button "Save Edits" at bounding box center [1308, 640] width 151 height 40
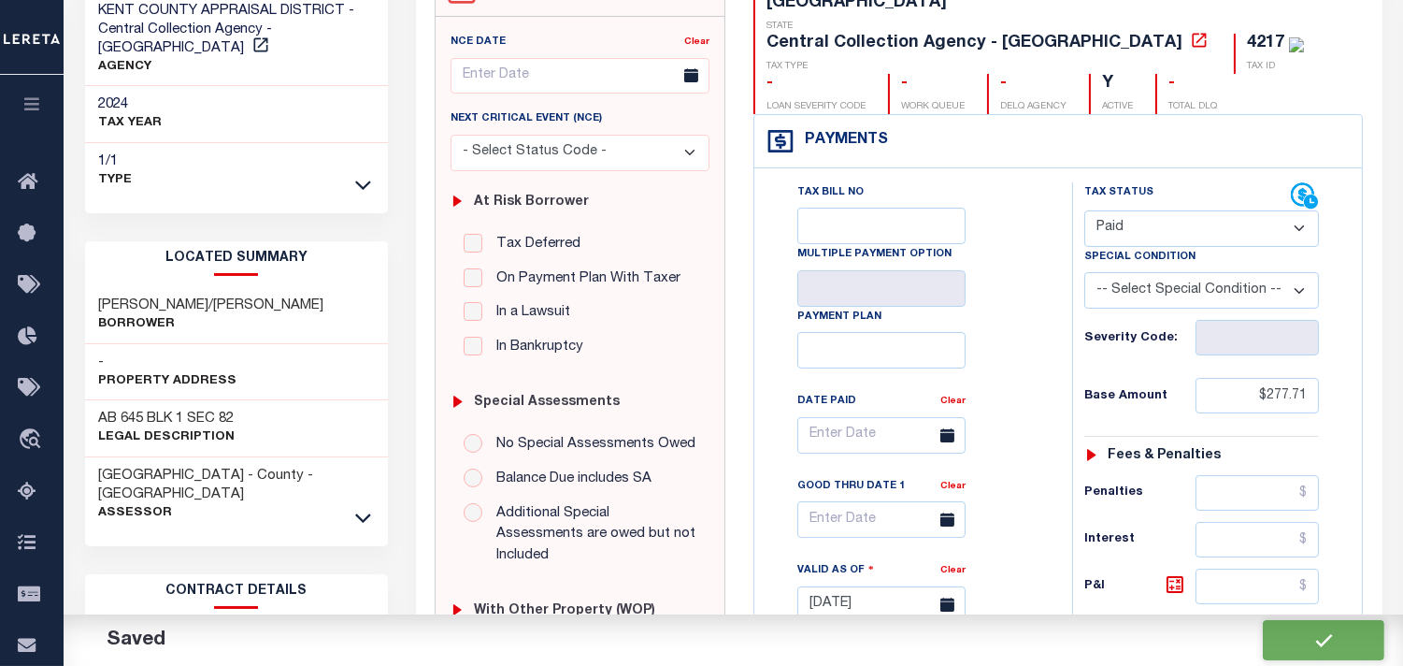
checkbox input "false"
type input "$277.71"
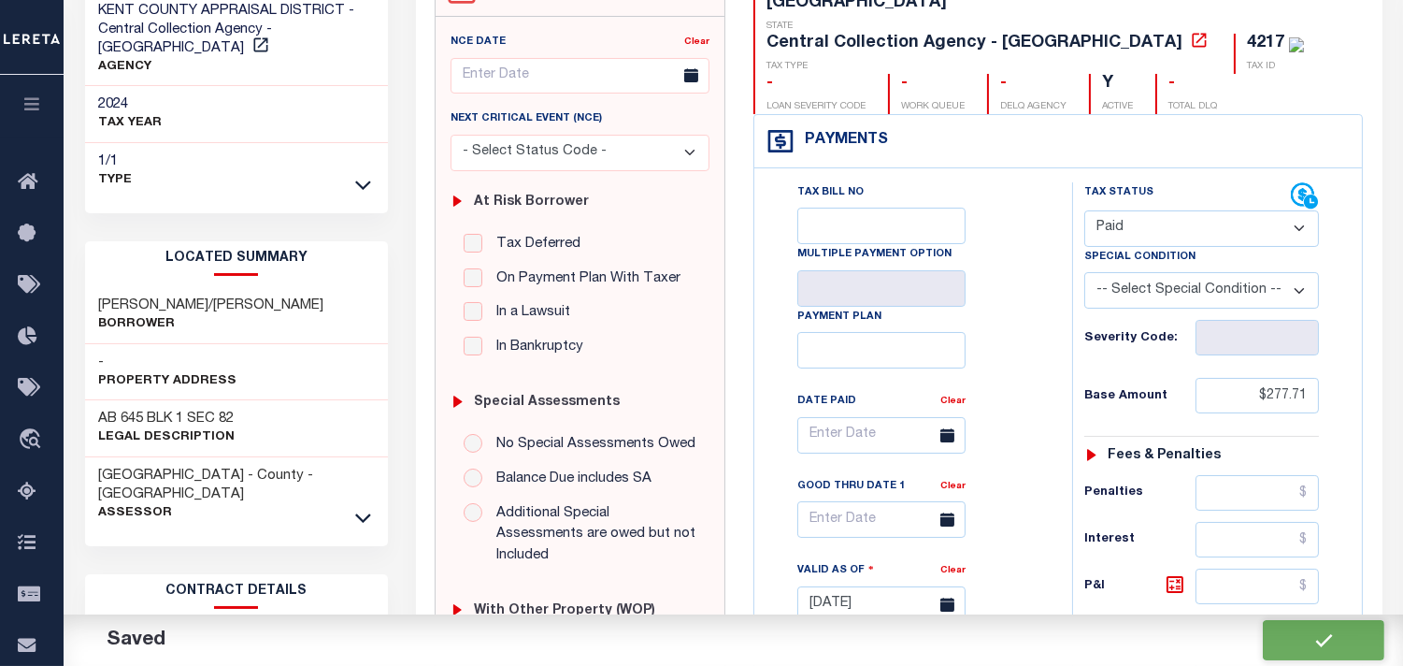
type input "$277.71"
type input "$0"
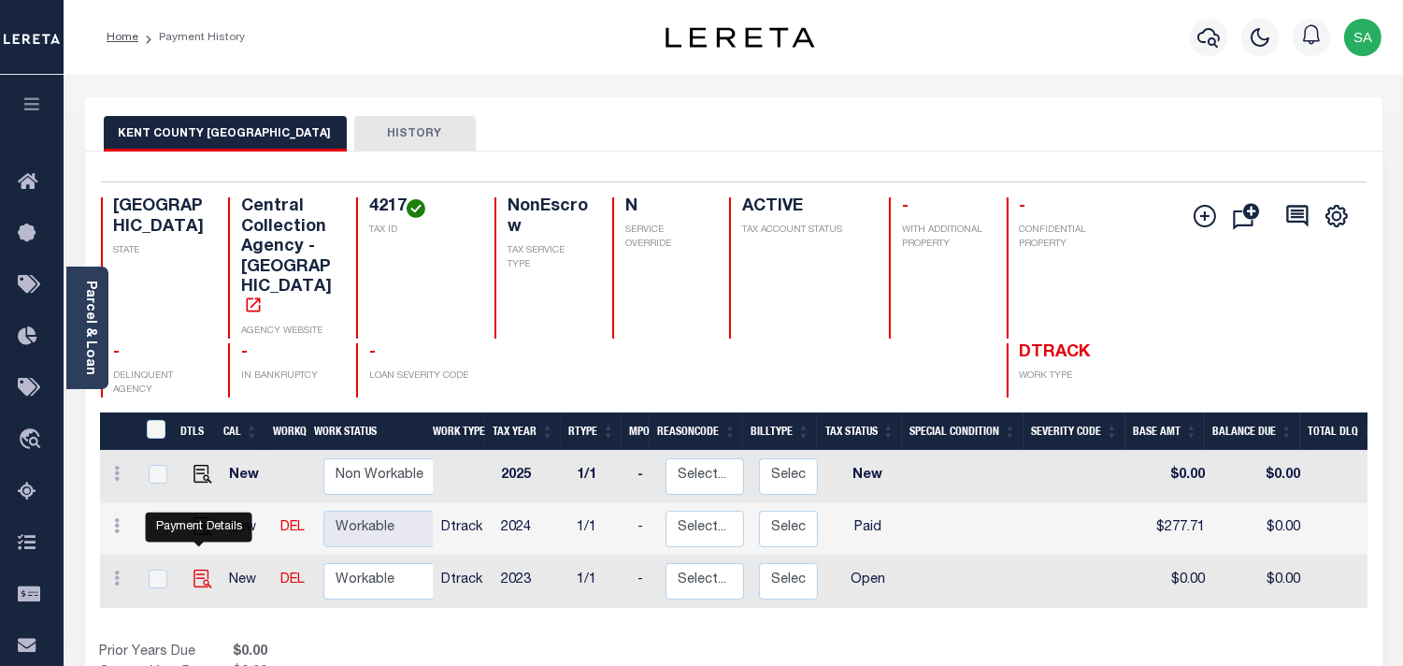
click at [199, 569] on img "" at bounding box center [202, 578] width 19 height 19
checkbox input "true"
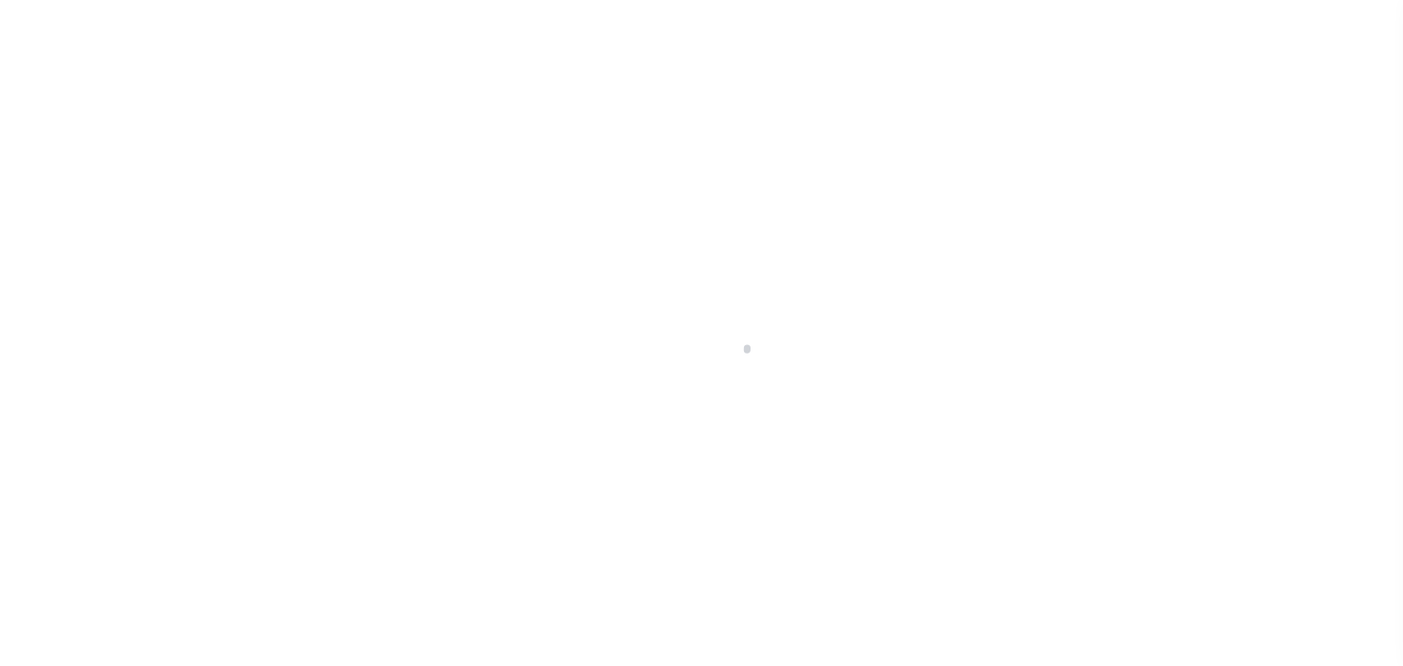
select select "OP2"
select select "8"
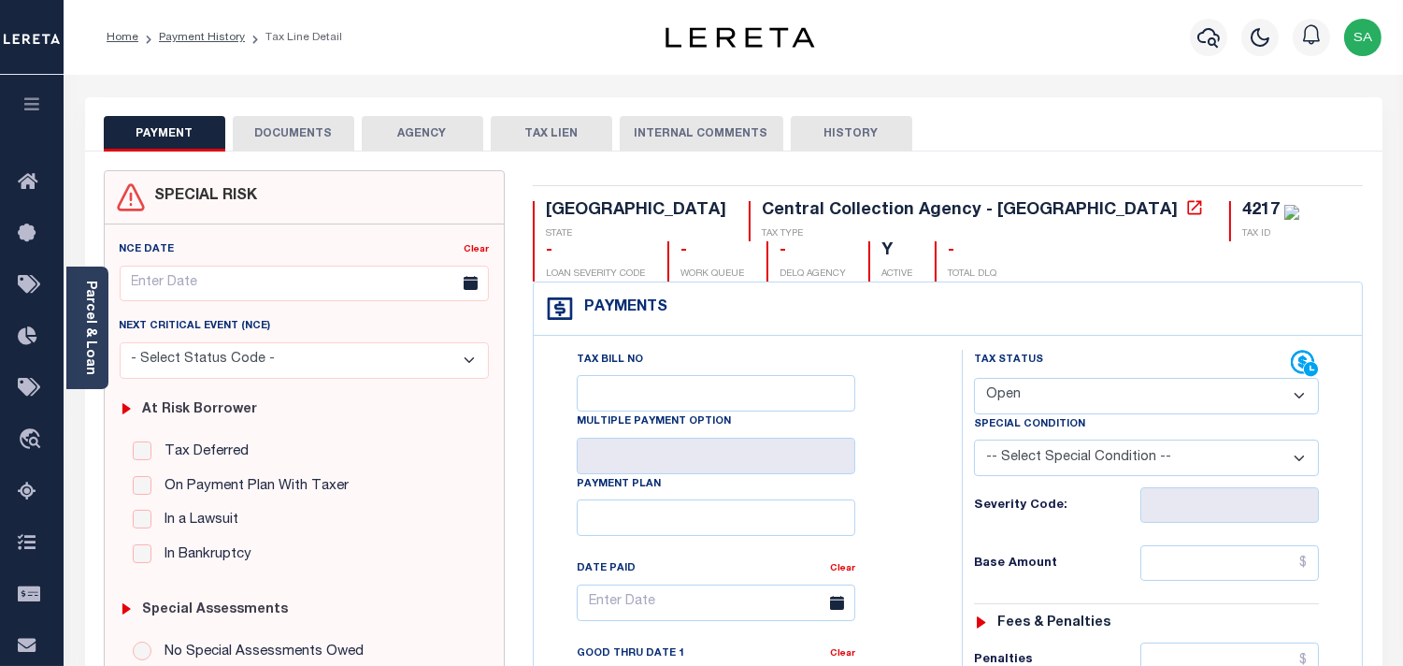
click at [1013, 403] on select "- Select Status Code - Open Due/Unpaid Paid Incomplete No Tax Due Internal Refu…" at bounding box center [1146, 396] width 345 height 36
select select "PYD"
click at [974, 379] on select "- Select Status Code - Open Due/Unpaid Paid Incomplete No Tax Due Internal Refu…" at bounding box center [1146, 396] width 345 height 36
type input "[DATE]"
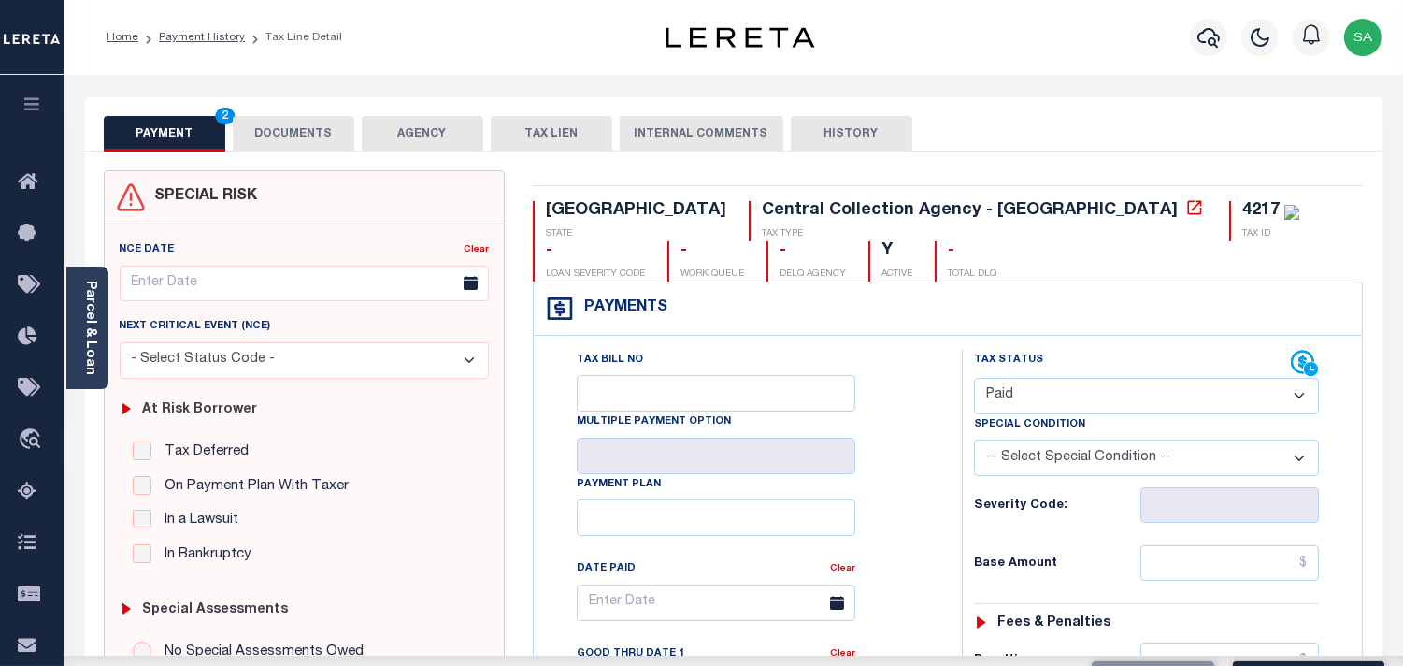
drag, startPoint x: 367, startPoint y: 287, endPoint x: 395, endPoint y: 291, distance: 28.3
click at [369, 287] on input "text" at bounding box center [304, 283] width 369 height 36
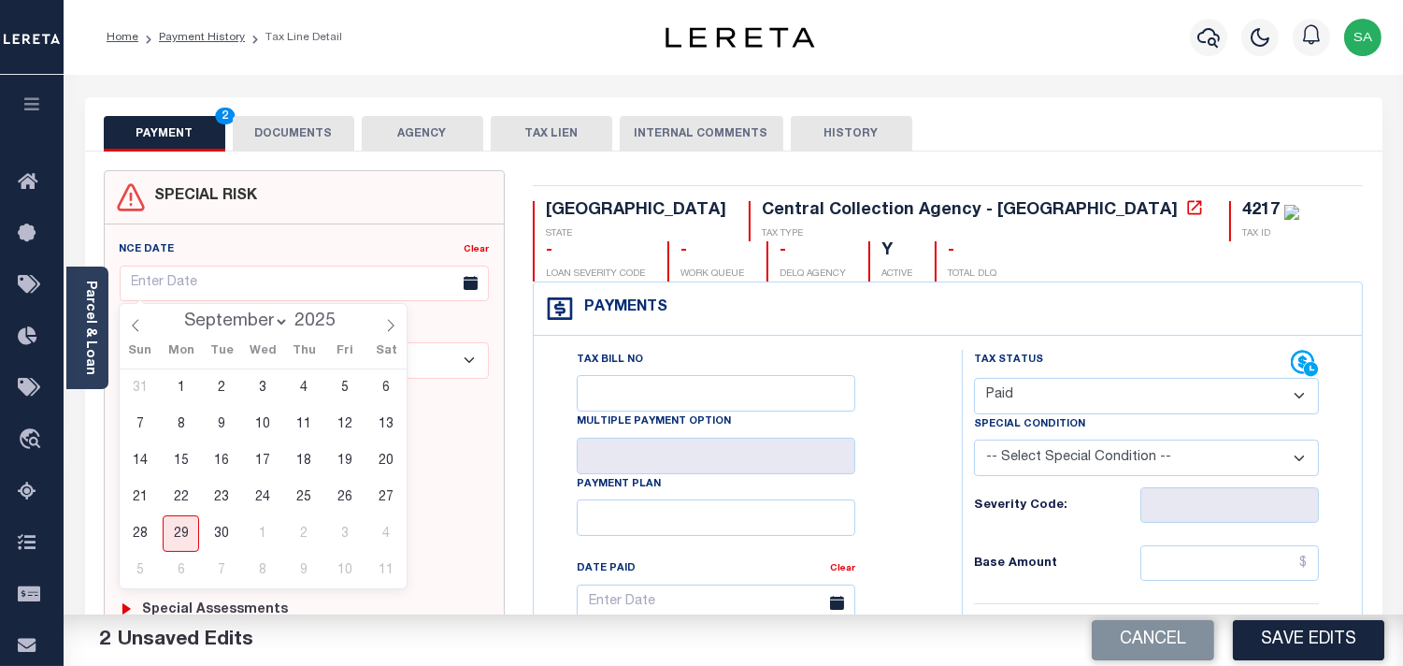
click at [552, 384] on div "Tax Bill No Multiple Payment Option Payment Plan Clear" at bounding box center [742, 612] width 381 height 524
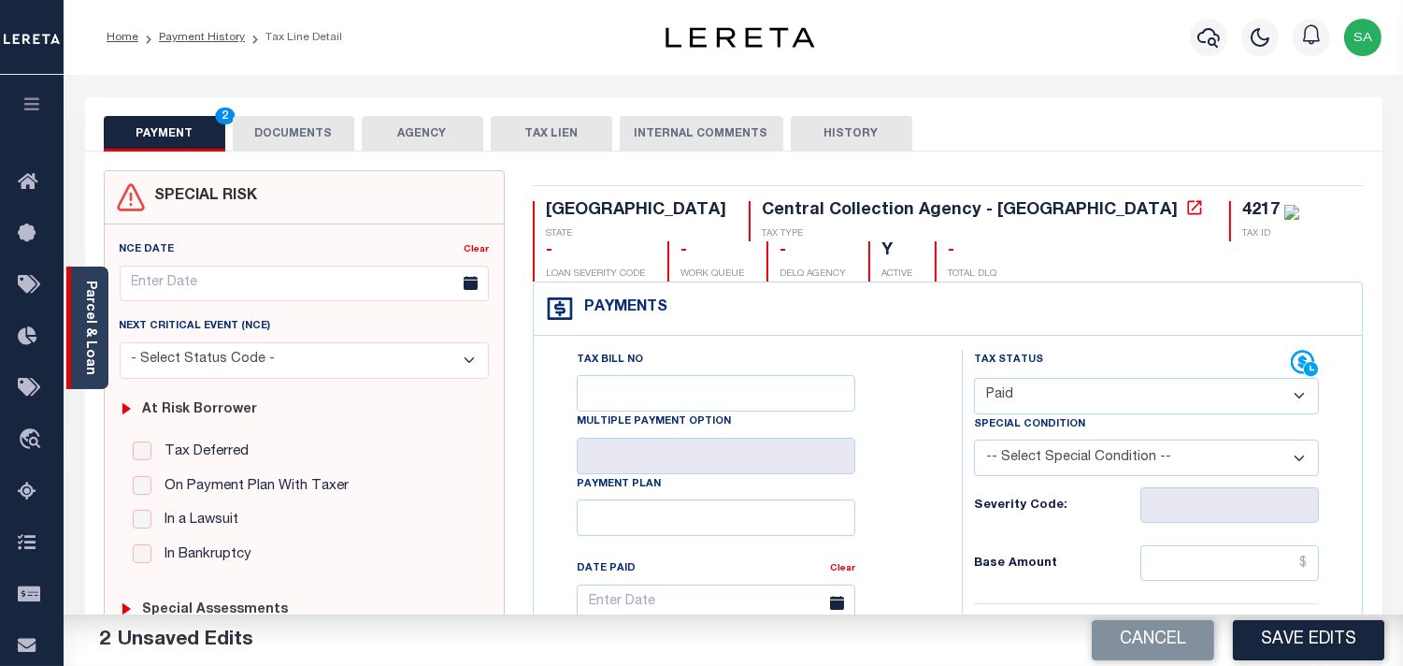
click at [90, 322] on link "Parcel & Loan" at bounding box center [89, 327] width 13 height 94
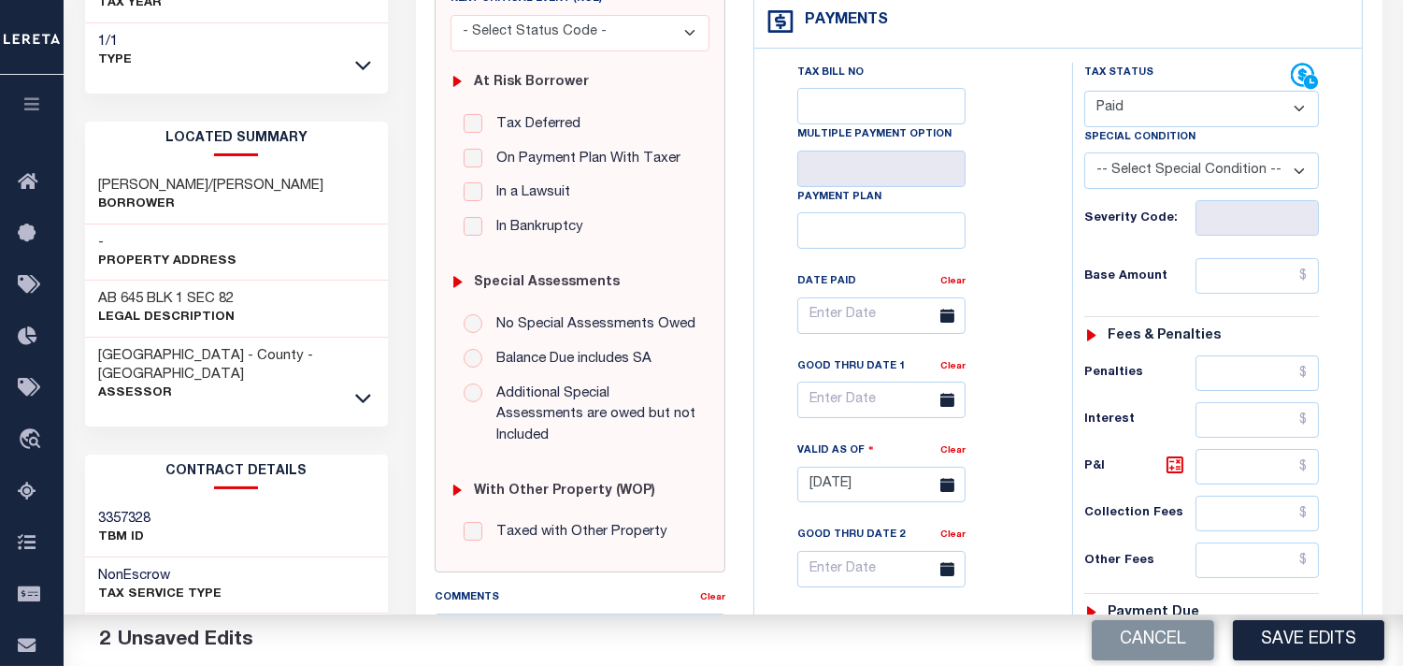
scroll to position [519, 0]
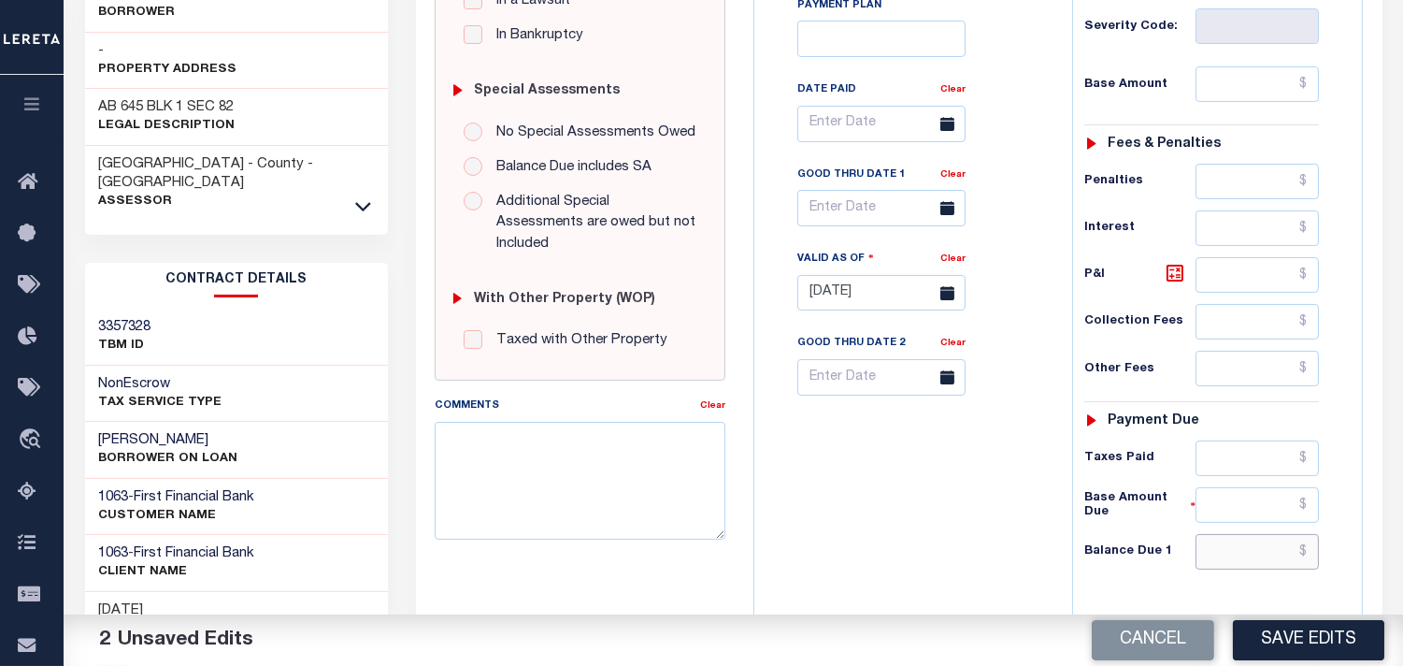
click at [1259, 534] on input "text" at bounding box center [1257, 552] width 123 height 36
type input "$0.00"
click at [924, 454] on div "Tax Bill No Multiple Payment Option Payment Plan Clear" at bounding box center [908, 283] width 299 height 825
click at [648, 661] on div "3 Unsaved Edits" at bounding box center [399, 640] width 670 height 52
click at [552, 436] on textarea "Comments" at bounding box center [580, 481] width 291 height 118
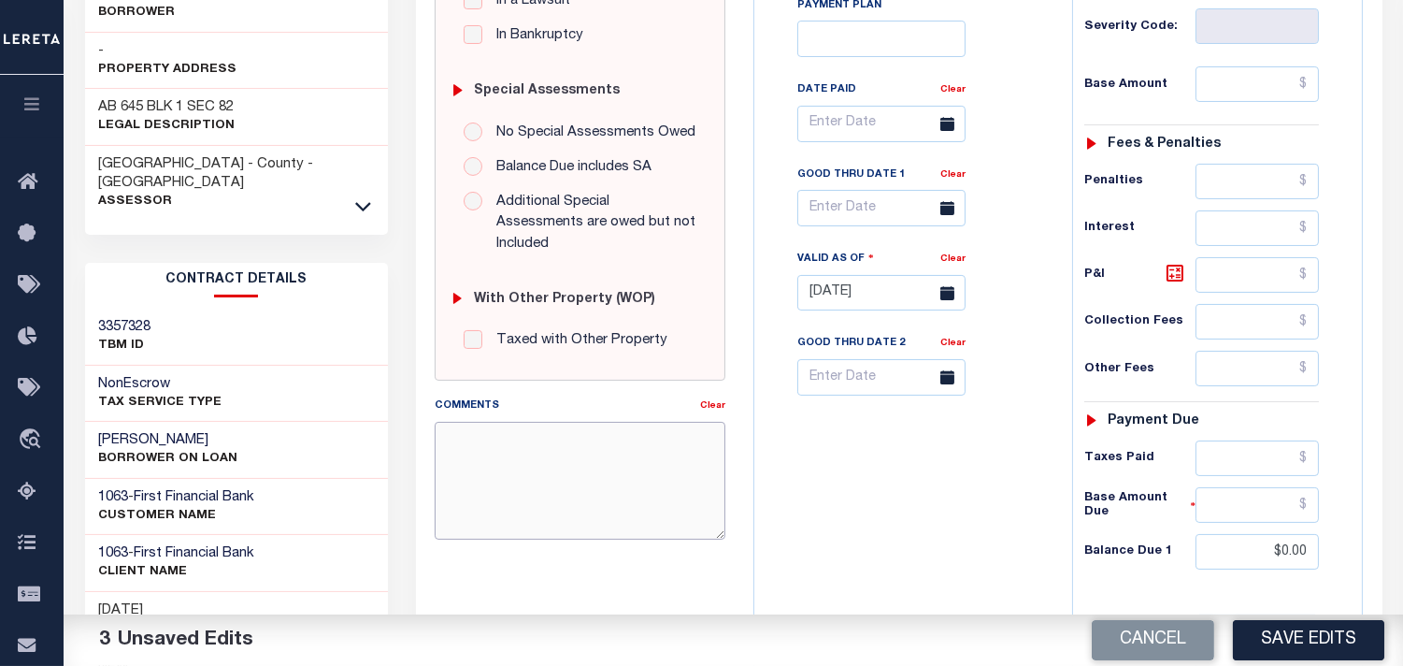
paste textarea "Refer 2024 1/1 line for document."
type textarea "Refer 2024 1/1 line for document."
drag, startPoint x: 854, startPoint y: 450, endPoint x: 867, endPoint y: 453, distance: 12.7
click at [855, 450] on div "Tax Bill No Multiple Payment Option Payment Plan Clear" at bounding box center [908, 283] width 299 height 825
click at [1268, 641] on button "Save Edits" at bounding box center [1308, 640] width 151 height 40
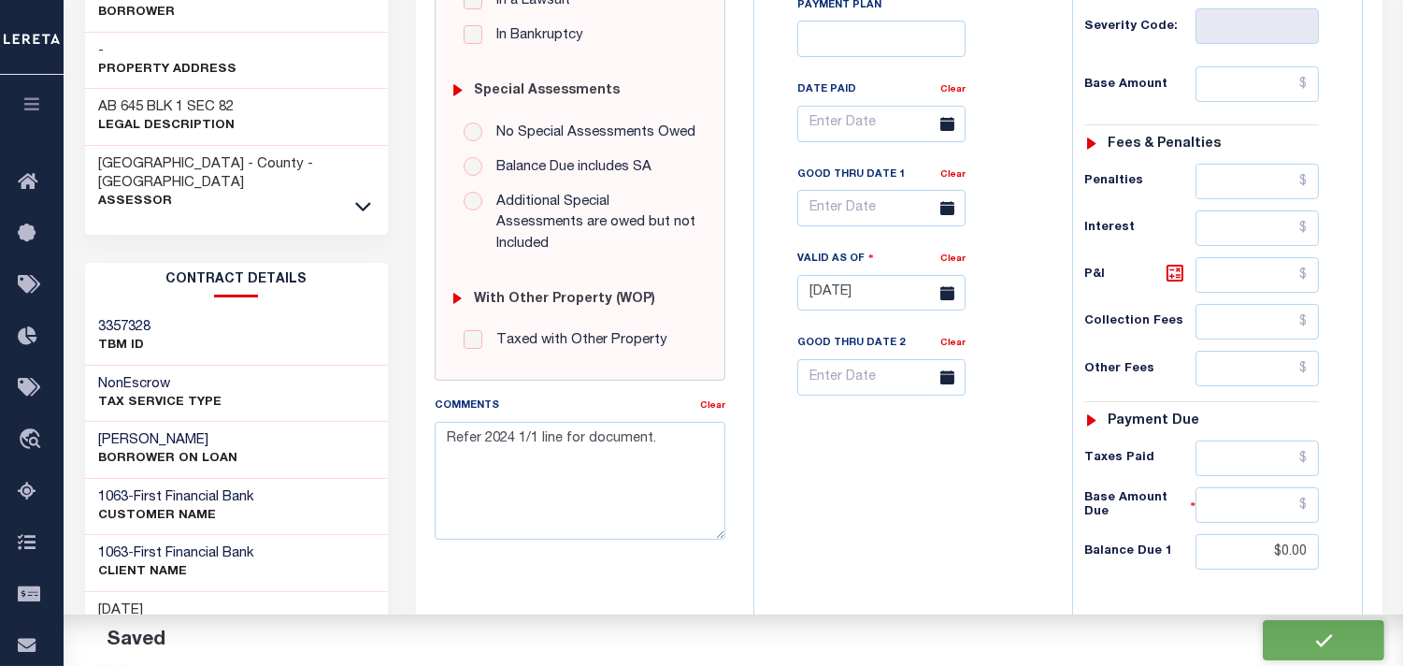
checkbox input "false"
type input "$0"
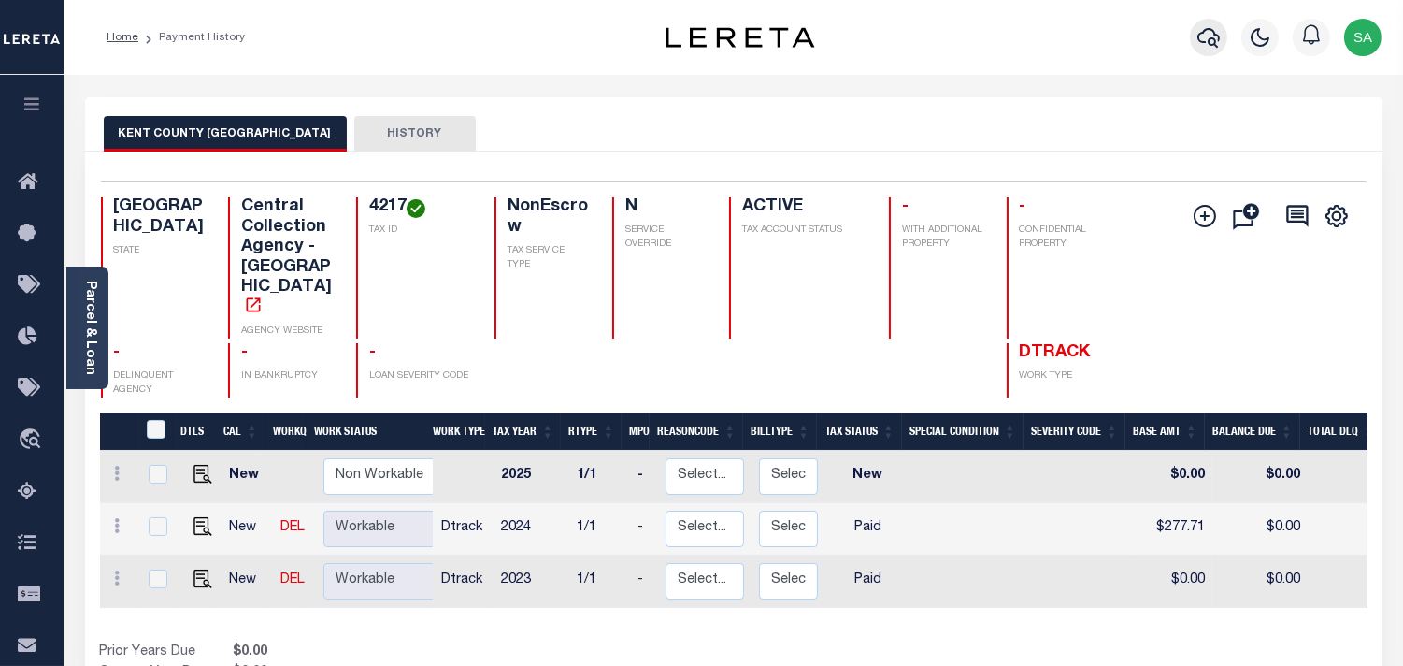
click at [1211, 48] on icon "button" at bounding box center [1208, 37] width 22 height 22
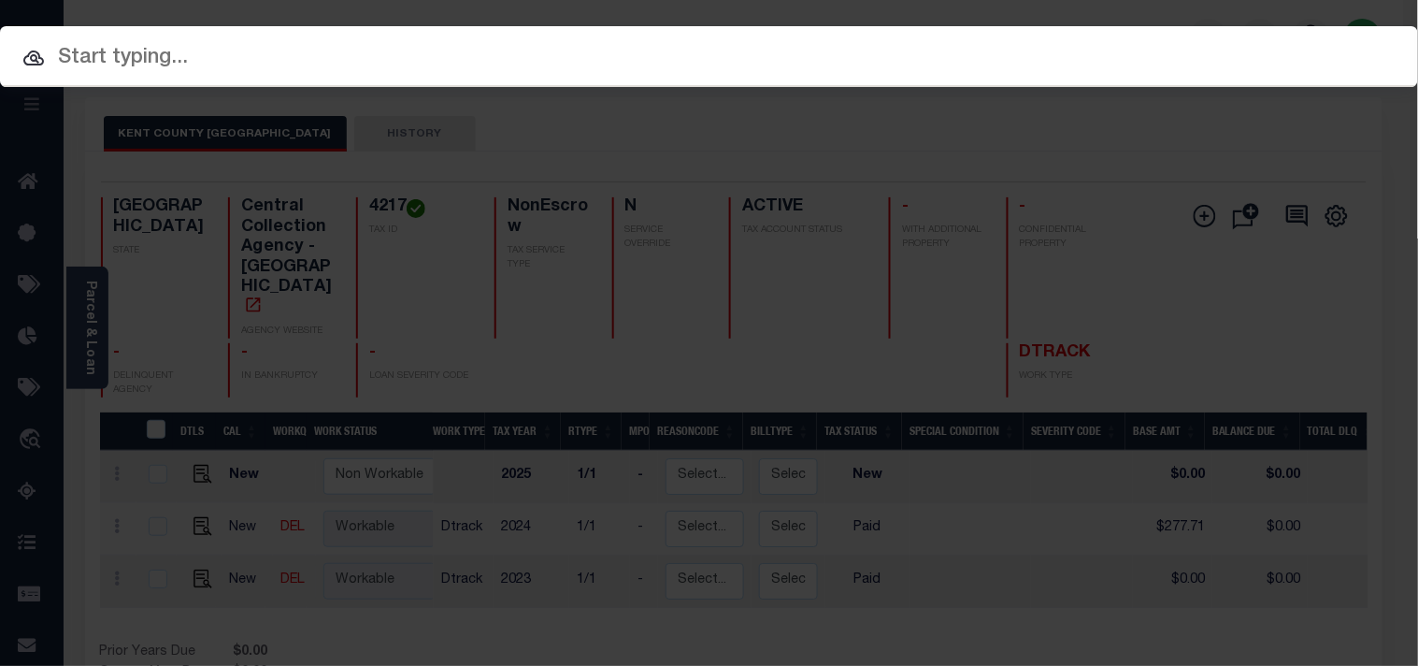
click at [1118, 62] on div "Include Loans TBM Customers Borrowers Payments (Lender Non-Disb) Payments (Lend…" at bounding box center [709, 333] width 1418 height 666
paste input "53500013478"
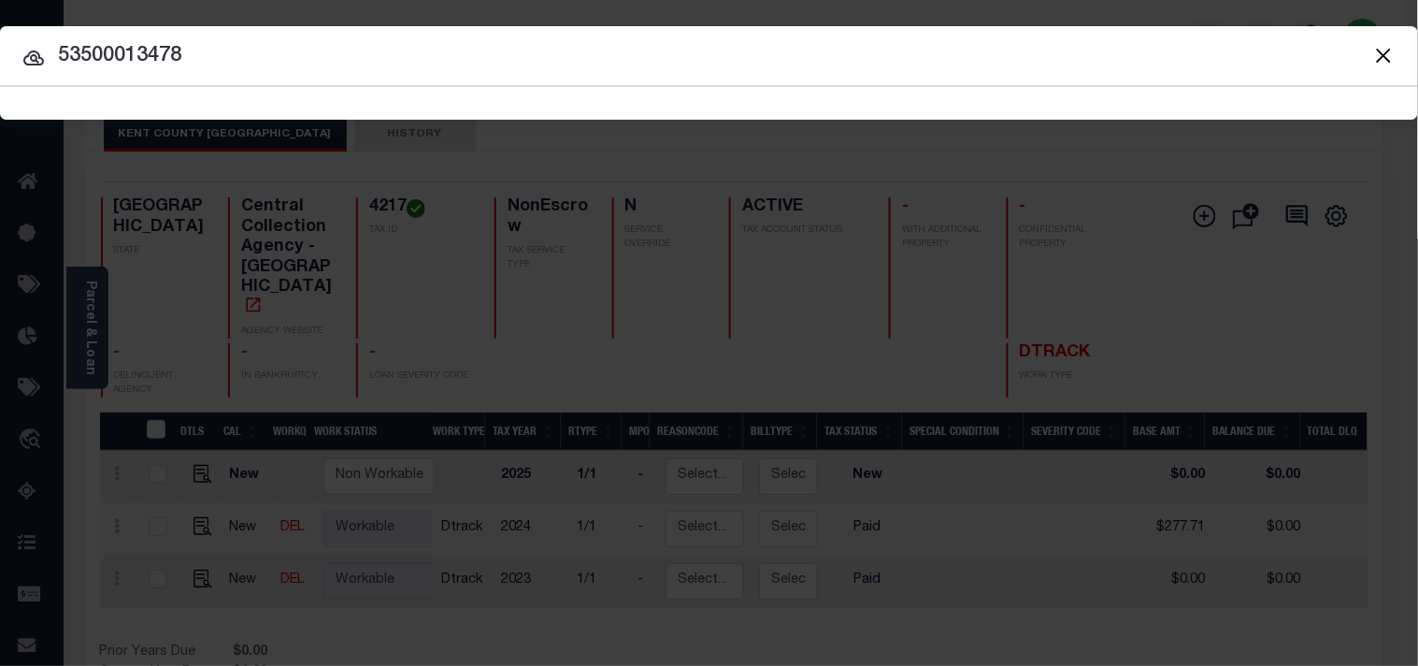
type input "53500013478"
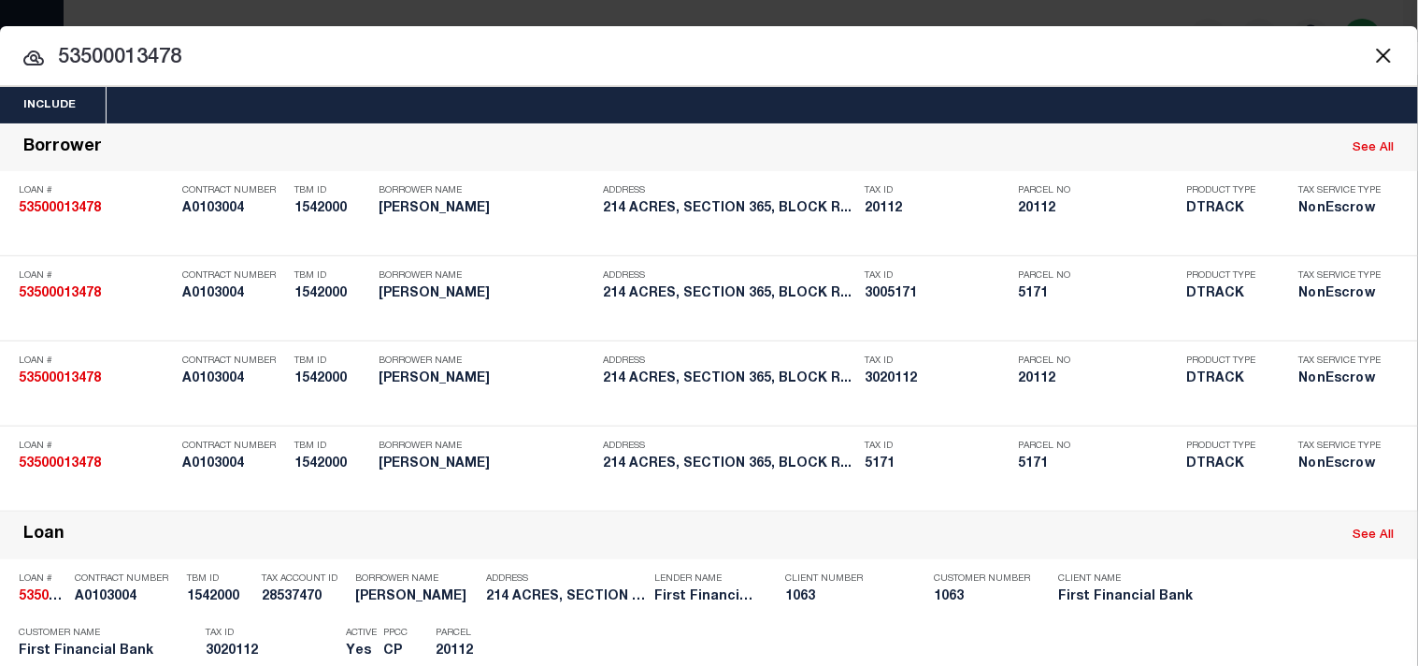
scroll to position [692, 0]
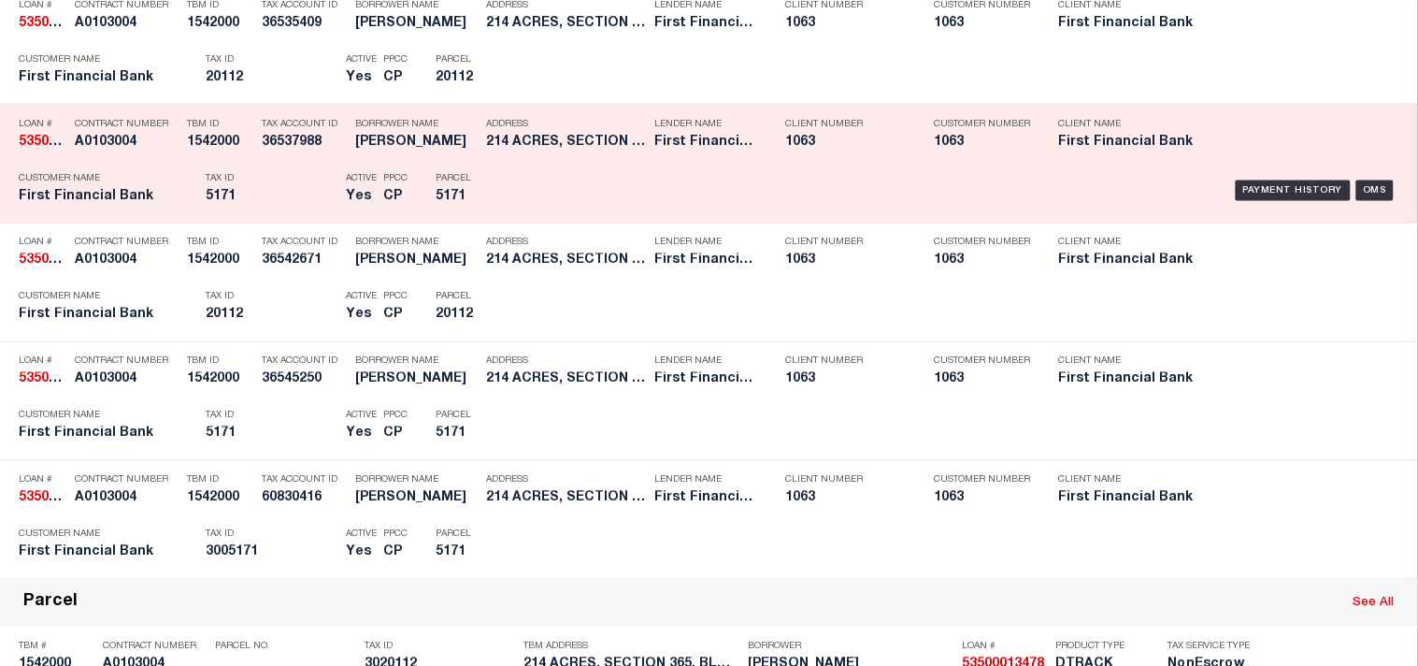
click at [398, 164] on div "Borrower Name [PERSON_NAME]" at bounding box center [416, 136] width 122 height 54
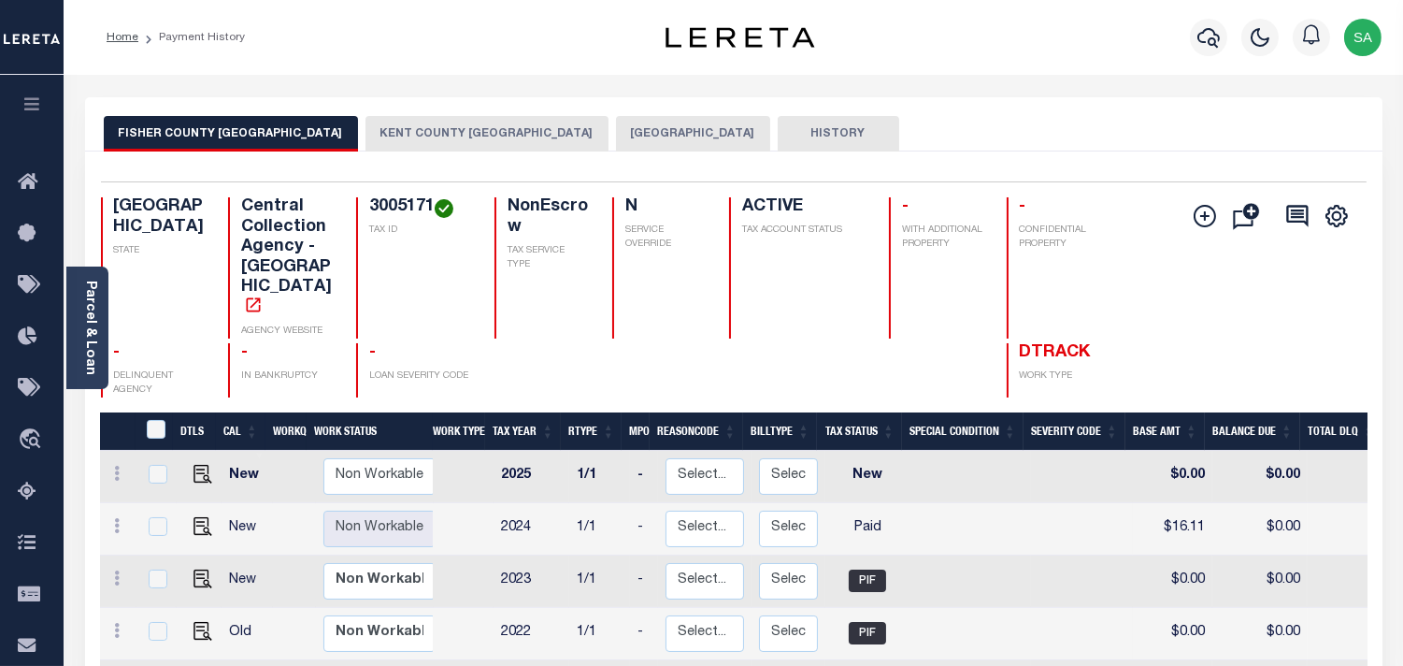
click at [445, 135] on button "KENT COUNTY APPRAISAL DISTRICT" at bounding box center [486, 134] width 243 height 36
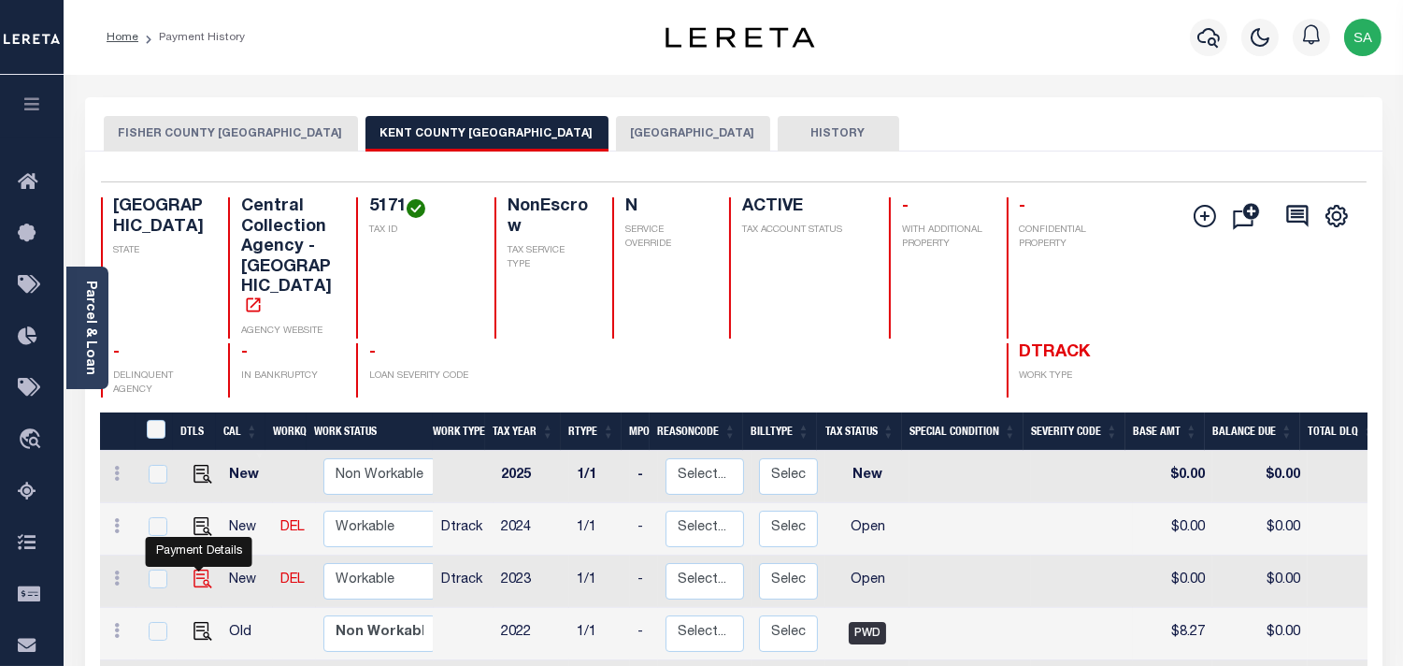
click at [193, 569] on img "" at bounding box center [202, 578] width 19 height 19
checkbox input "true"
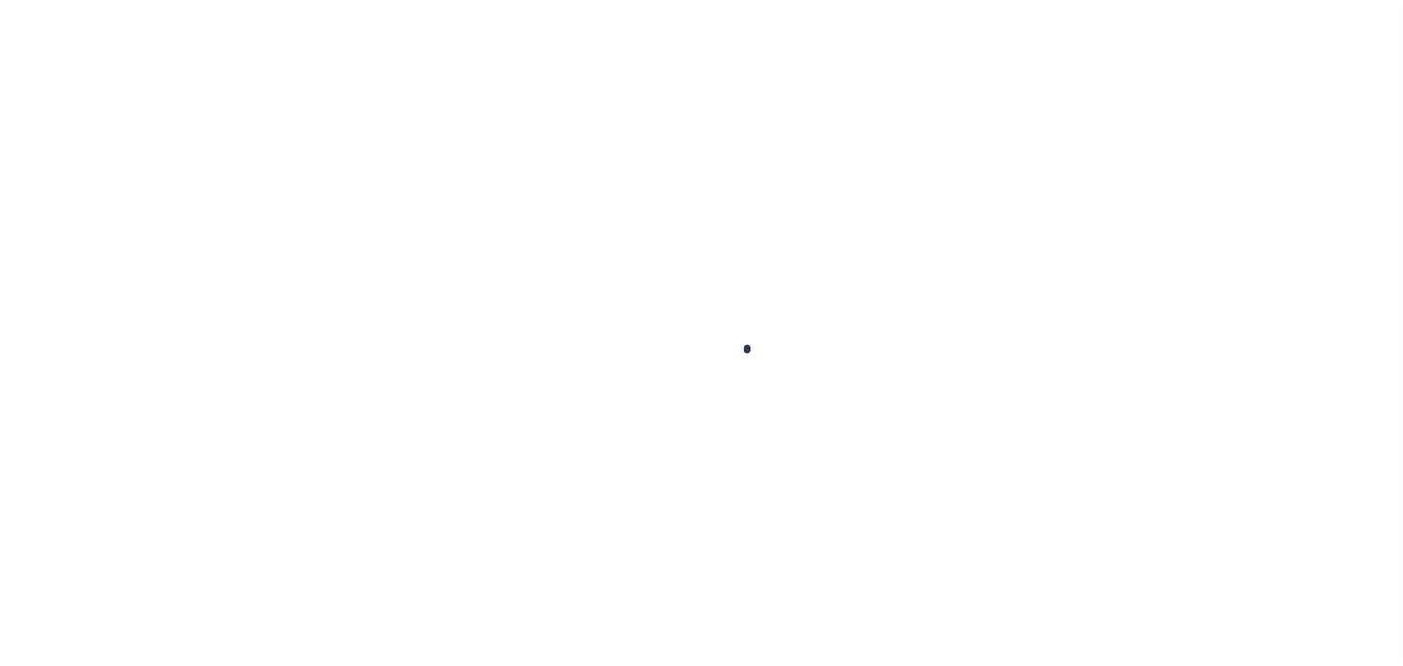
checkbox input "false"
type input "[DATE]"
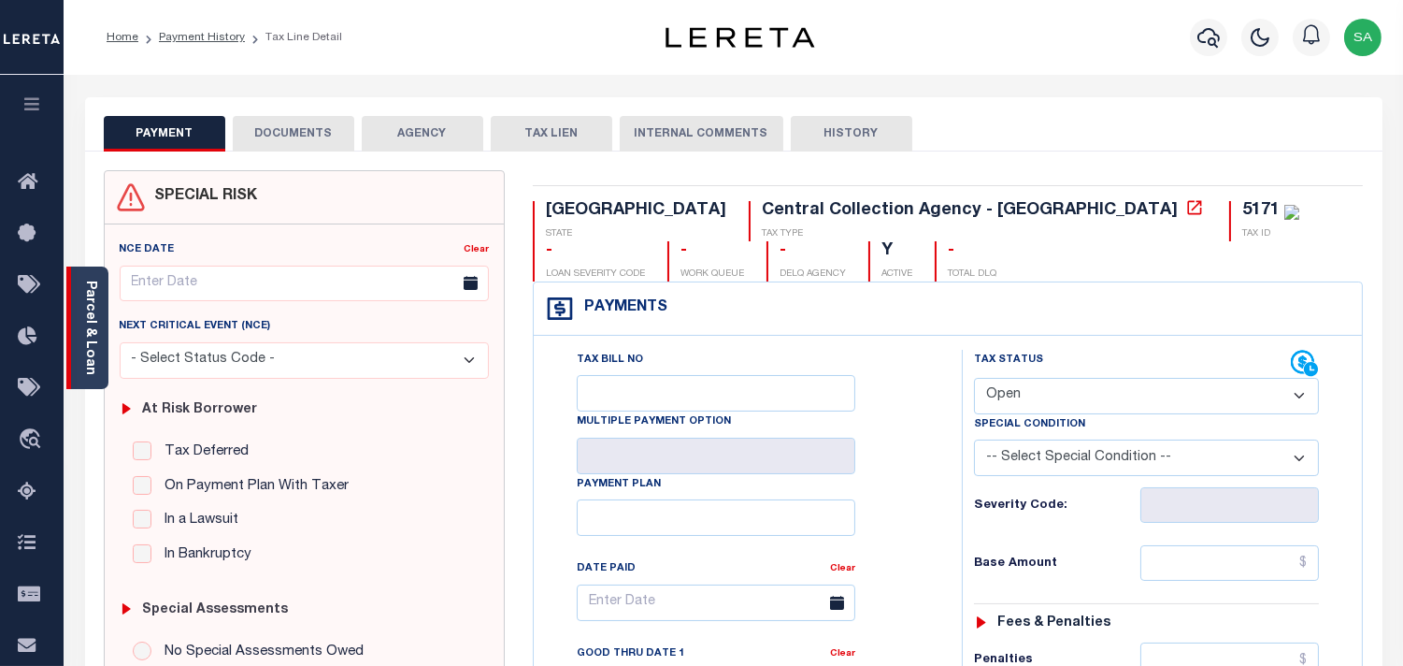
click at [87, 347] on link "Parcel & Loan" at bounding box center [89, 327] width 13 height 94
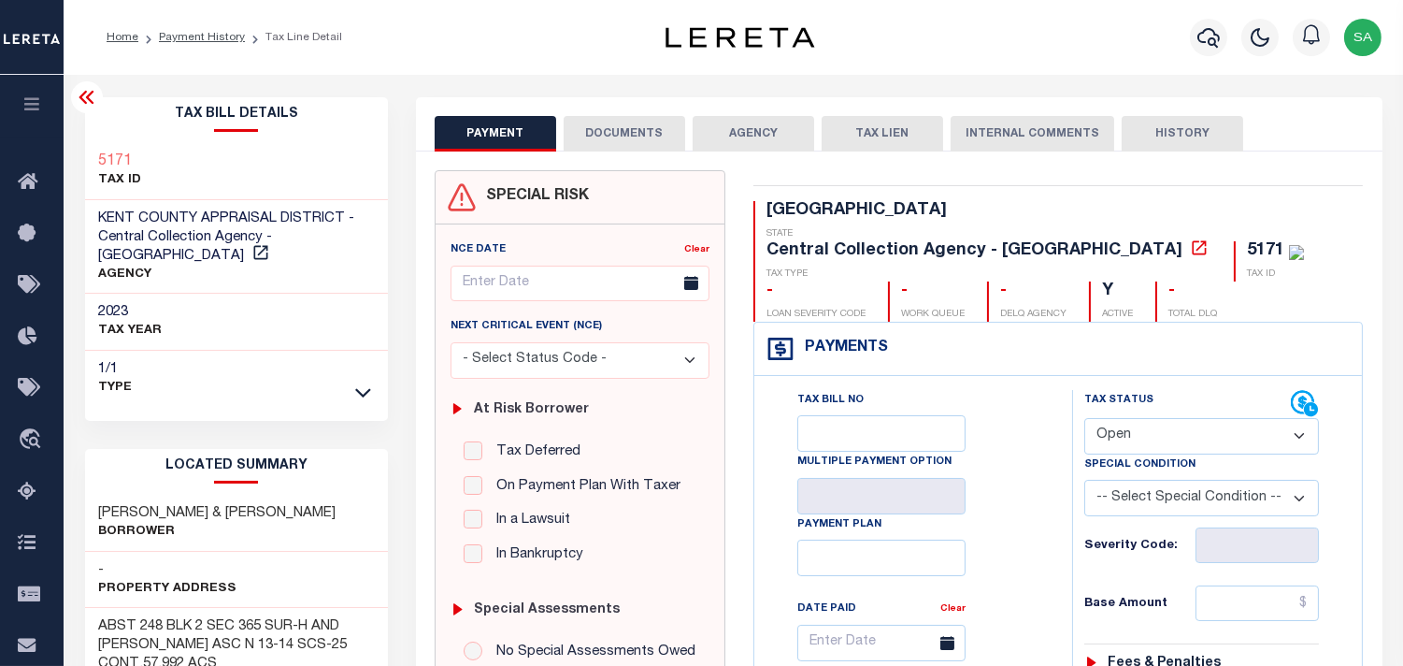
drag, startPoint x: 1142, startPoint y: 398, endPoint x: 1142, endPoint y: 411, distance: 13.1
click at [1142, 418] on select "- Select Status Code - Open Due/Unpaid Paid Incomplete No Tax Due Internal Refu…" at bounding box center [1201, 436] width 235 height 36
select select "PYD"
click at [1084, 418] on select "- Select Status Code - Open Due/Unpaid Paid Incomplete No Tax Due Internal Refu…" at bounding box center [1201, 436] width 235 height 36
type input "[DATE]"
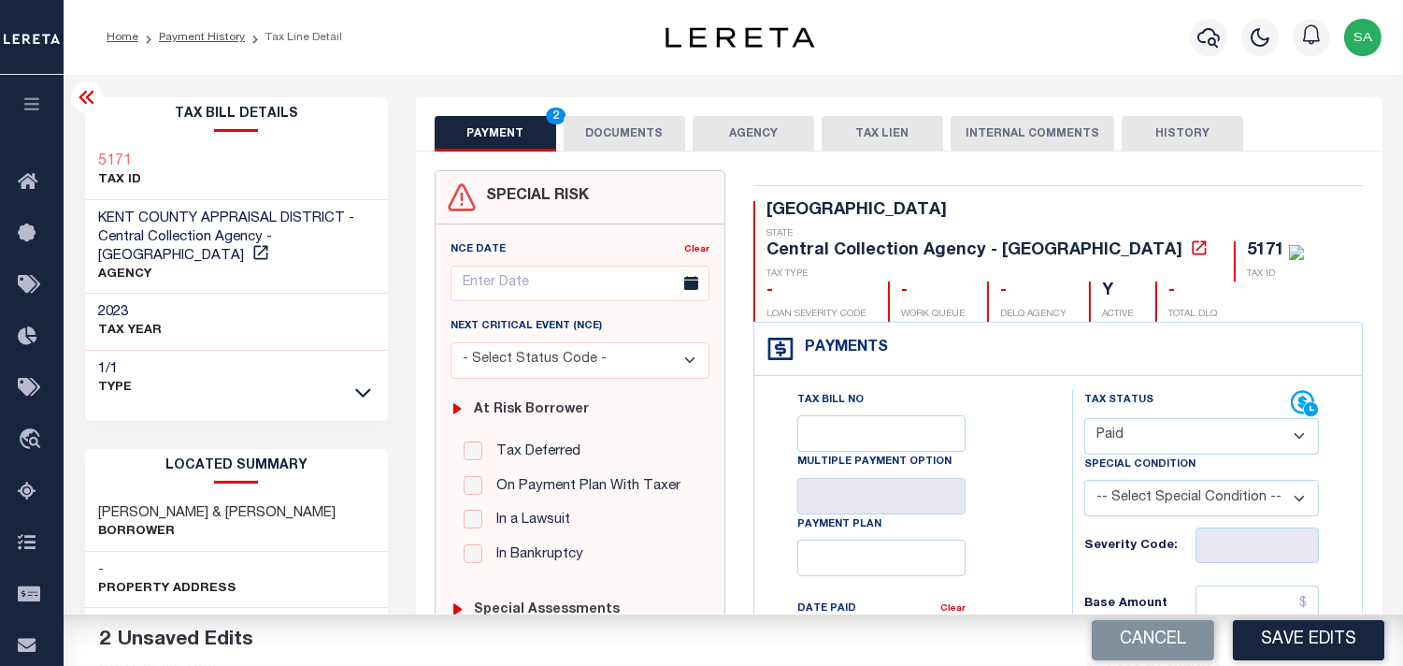
click at [626, 136] on button "DOCUMENTS" at bounding box center [625, 134] width 122 height 36
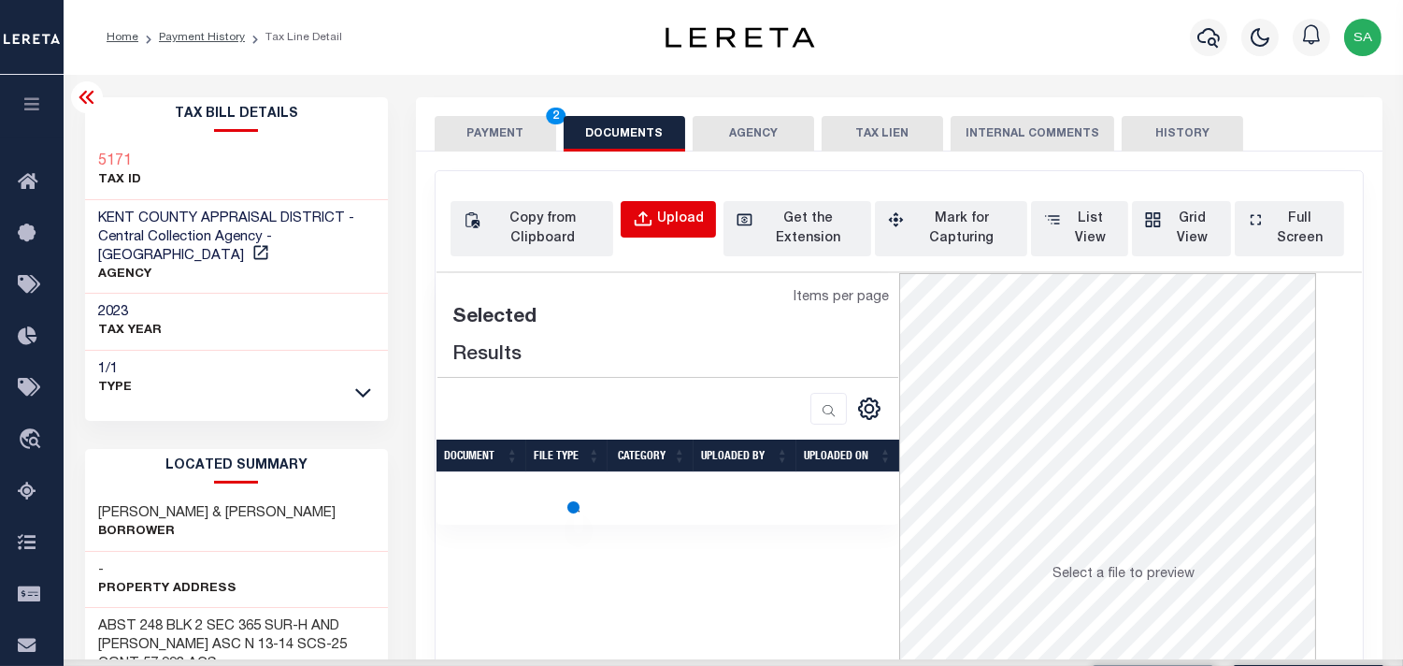
click at [677, 216] on div "Upload" at bounding box center [680, 219] width 47 height 21
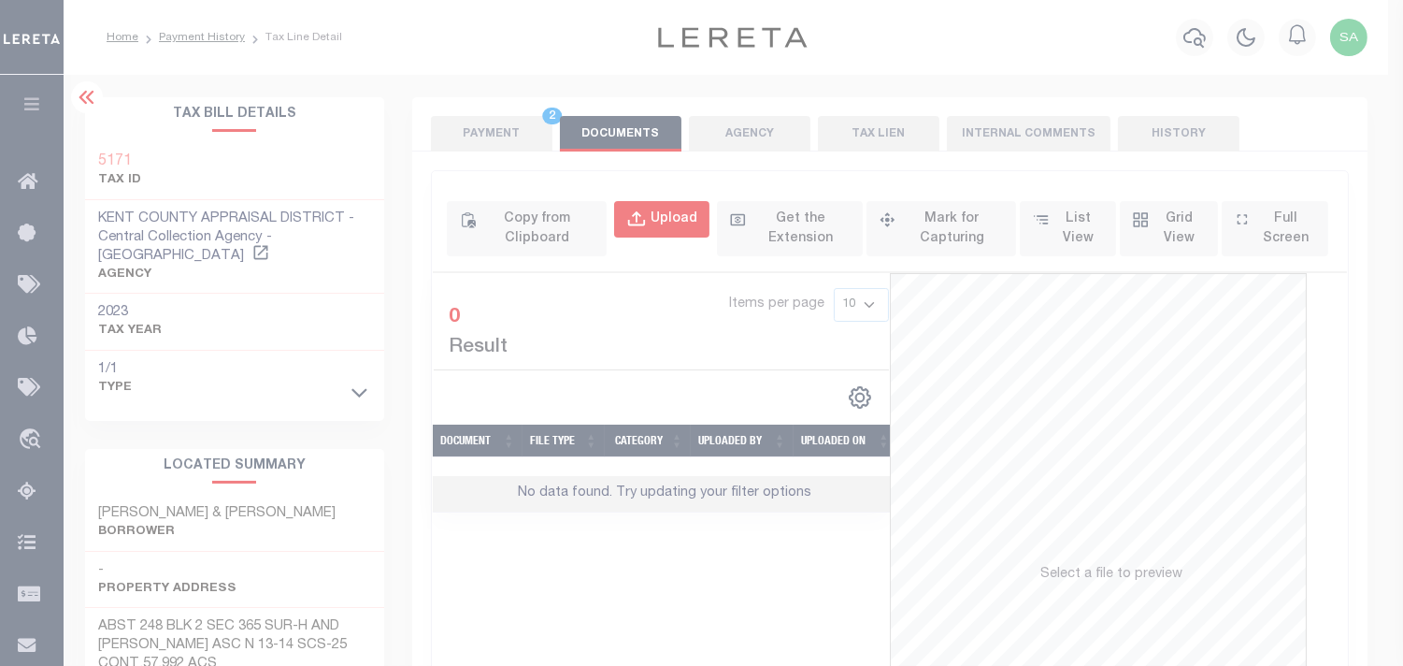
select select "POP"
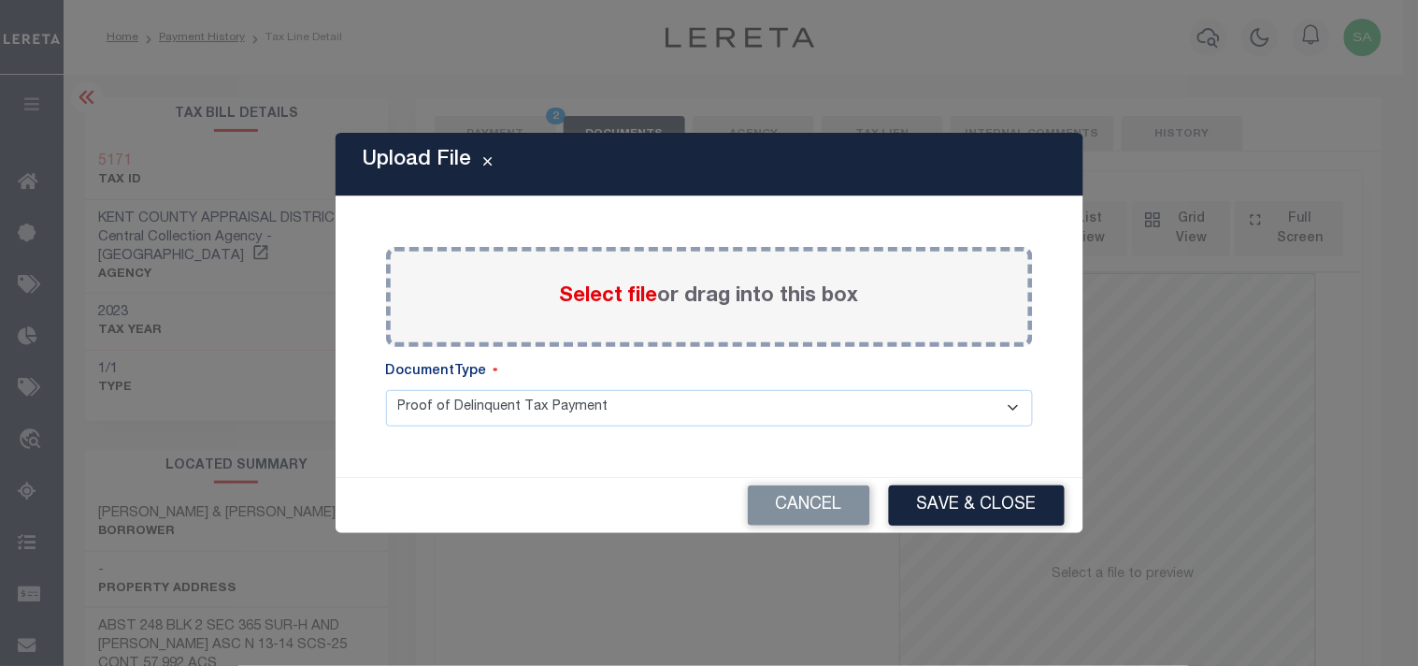
click at [639, 308] on label "Select file or drag into this box" at bounding box center [709, 296] width 299 height 31
click at [0, 0] on input "Select file or drag into this box" at bounding box center [0, 0] width 0 height 0
click at [807, 489] on button "Cancel" at bounding box center [809, 505] width 122 height 40
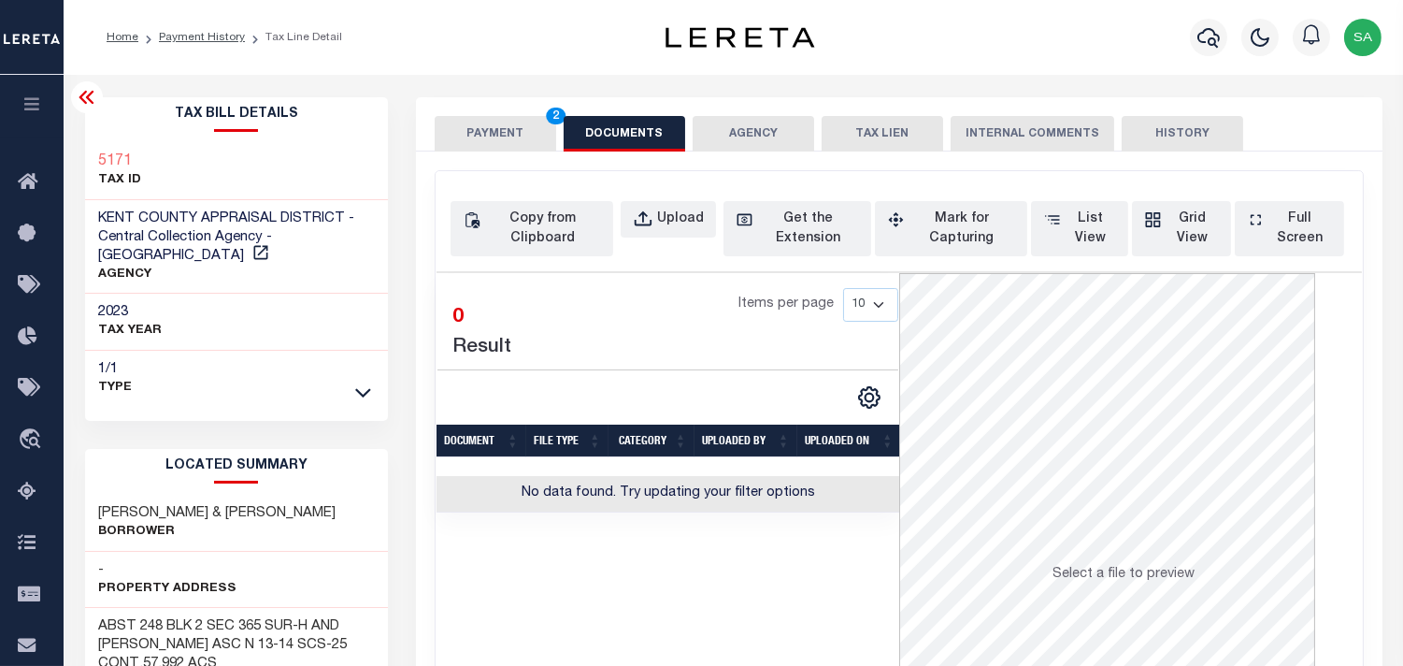
click at [523, 124] on button "PAYMENT 2" at bounding box center [496, 134] width 122 height 36
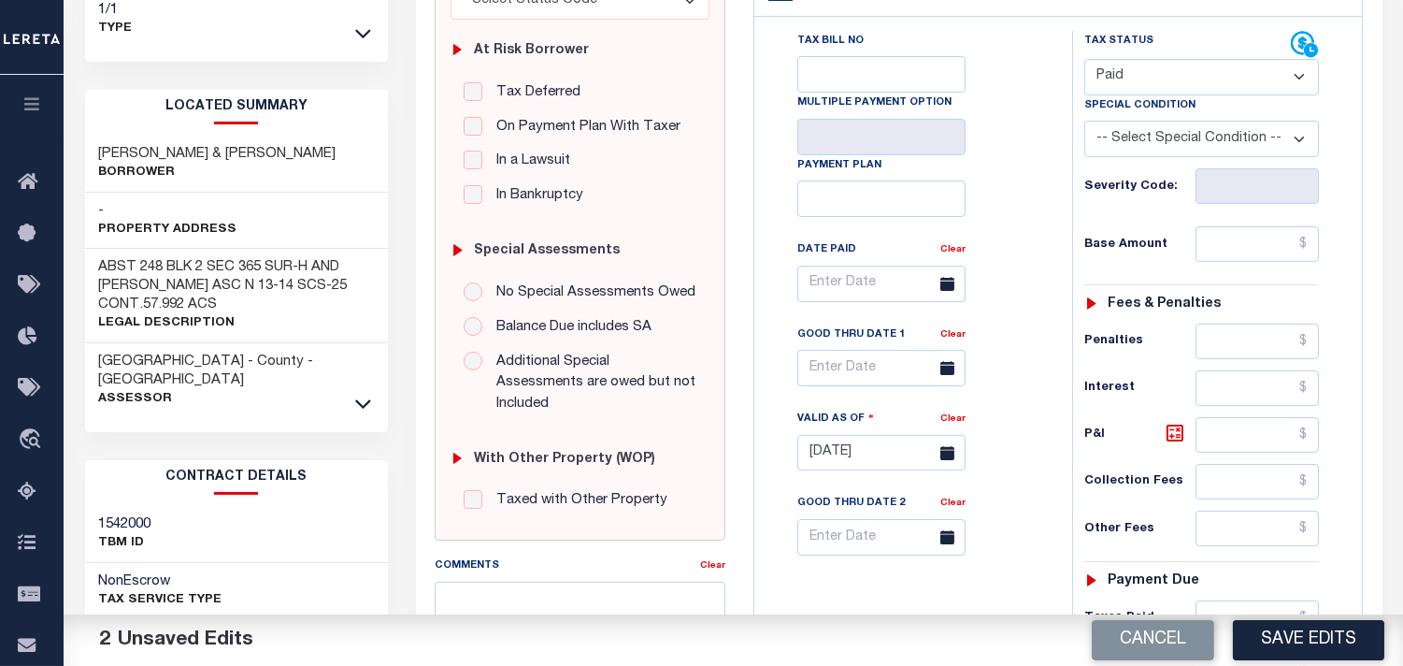
scroll to position [519, 0]
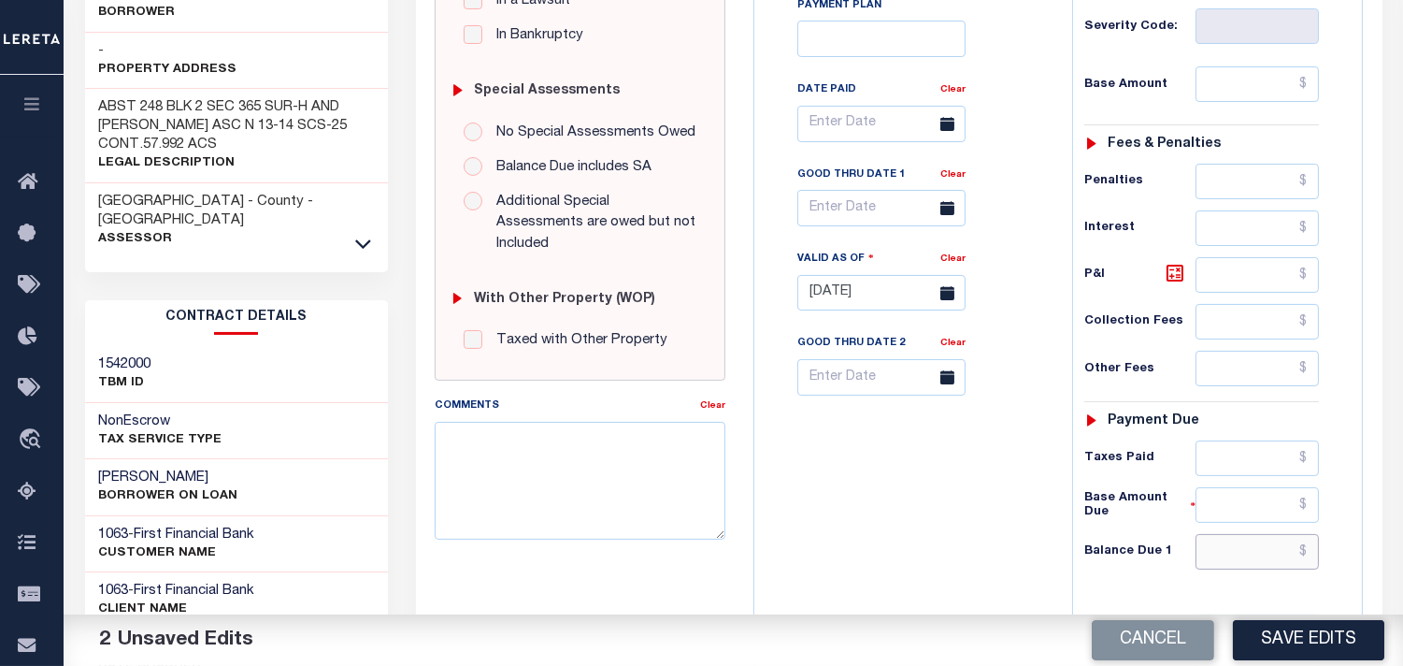
click at [1286, 534] on input "text" at bounding box center [1257, 552] width 123 height 36
type input "$0.00"
drag, startPoint x: 930, startPoint y: 483, endPoint x: 836, endPoint y: 478, distance: 94.6
click at [930, 483] on div "Tax Bill No Multiple Payment Option Payment Plan Clear" at bounding box center [908, 283] width 299 height 825
click at [535, 422] on textarea "Comments" at bounding box center [580, 481] width 291 height 118
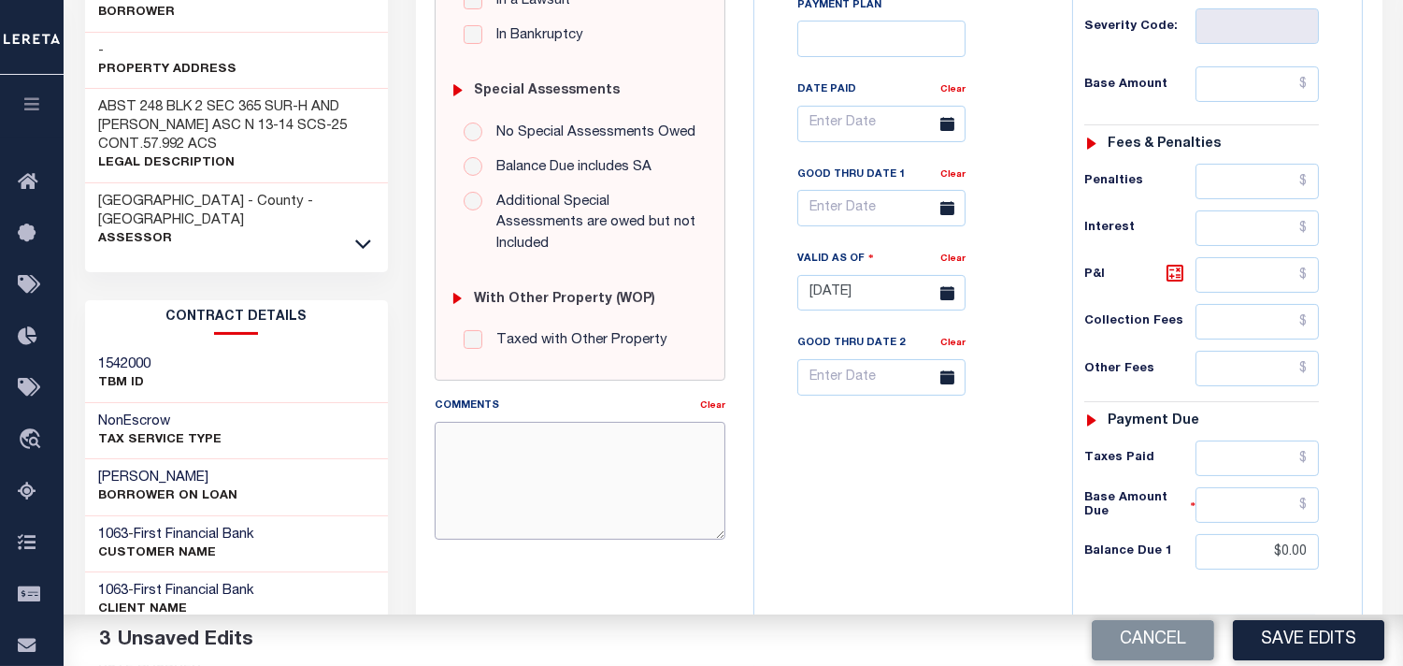
paste textarea "Refer 2024 1/1 line for document."
type textarea "Refer 2024 1/1 line for document."
click at [861, 466] on div "Tax Bill No Multiple Payment Option Payment Plan Clear" at bounding box center [908, 283] width 299 height 825
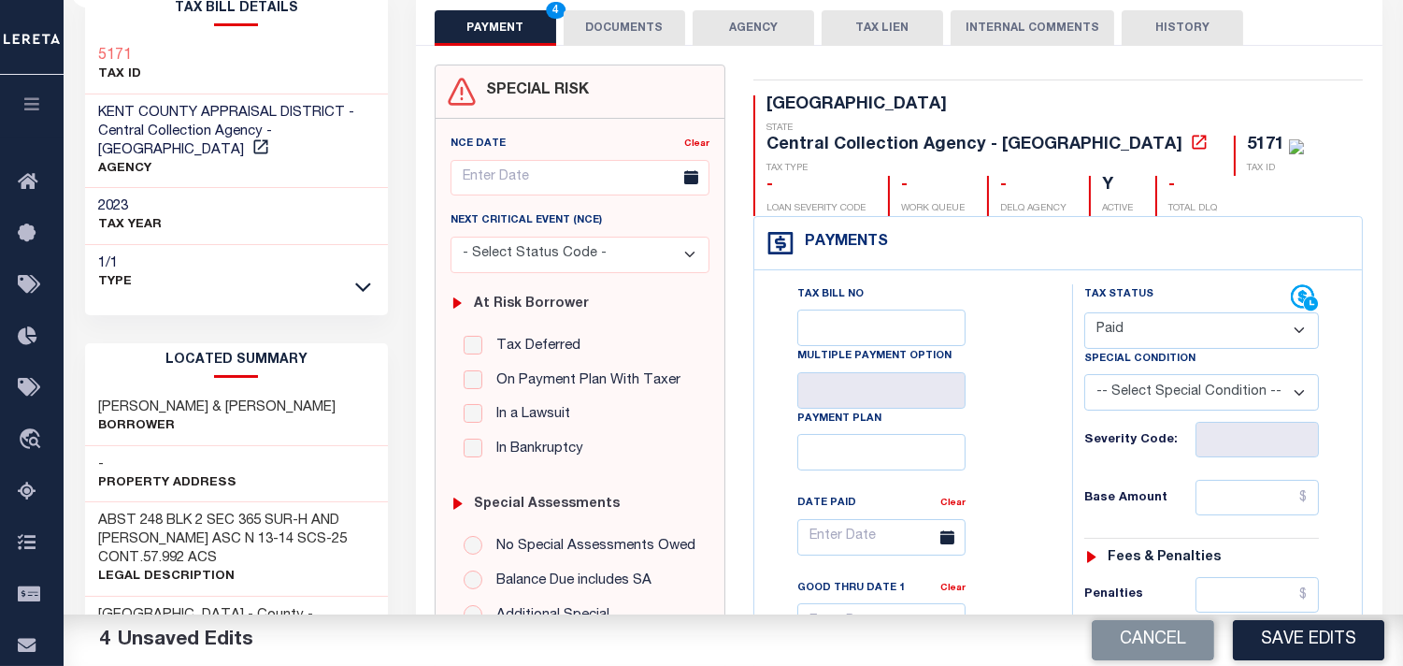
scroll to position [104, 0]
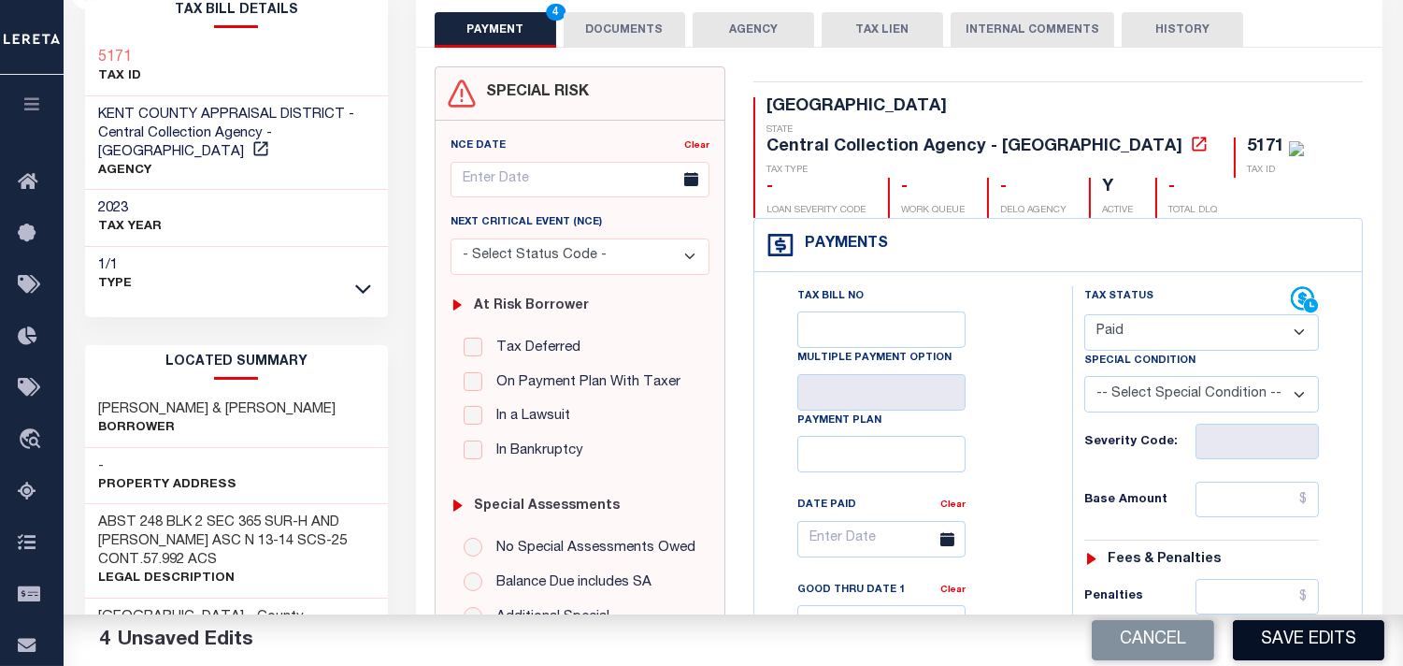
click at [1290, 629] on button "Save Edits" at bounding box center [1308, 640] width 151 height 40
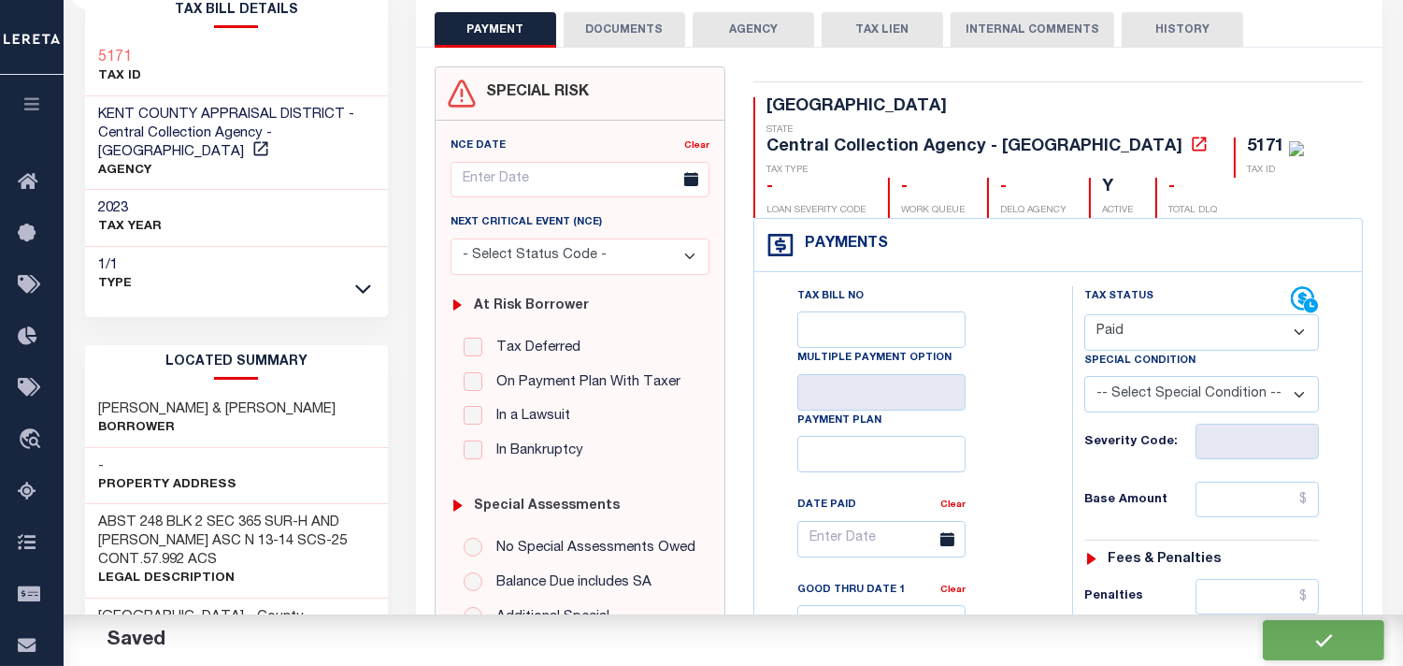
checkbox input "false"
type input "$0"
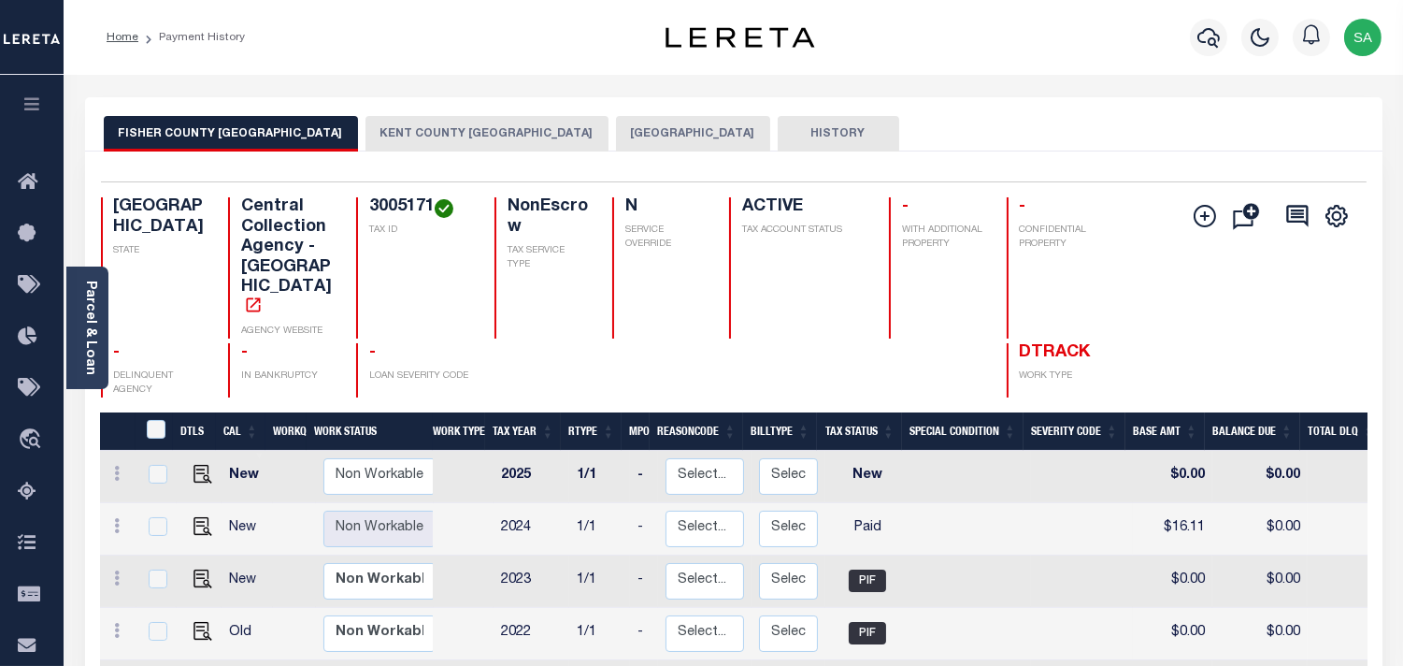
click at [491, 145] on button "KENT COUNTY APPRAISAL DISTRICT" at bounding box center [486, 134] width 243 height 36
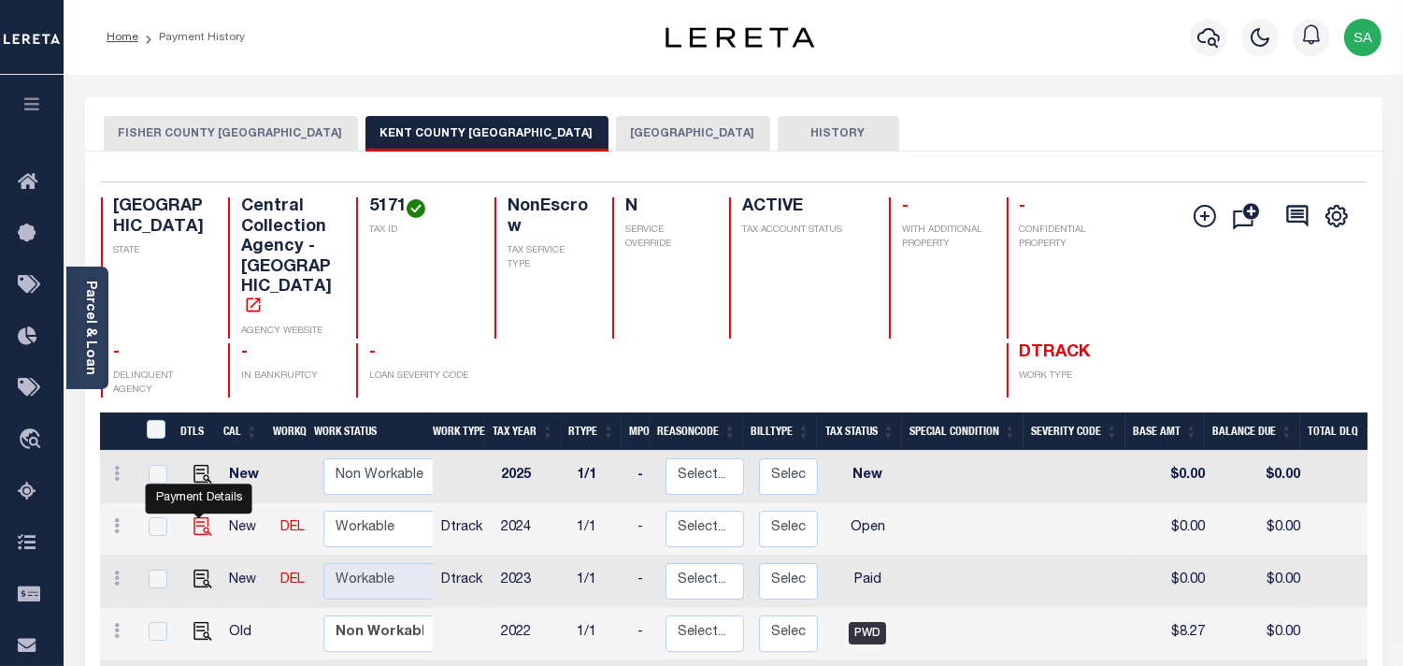
click at [201, 517] on img "" at bounding box center [202, 526] width 19 height 19
checkbox input "true"
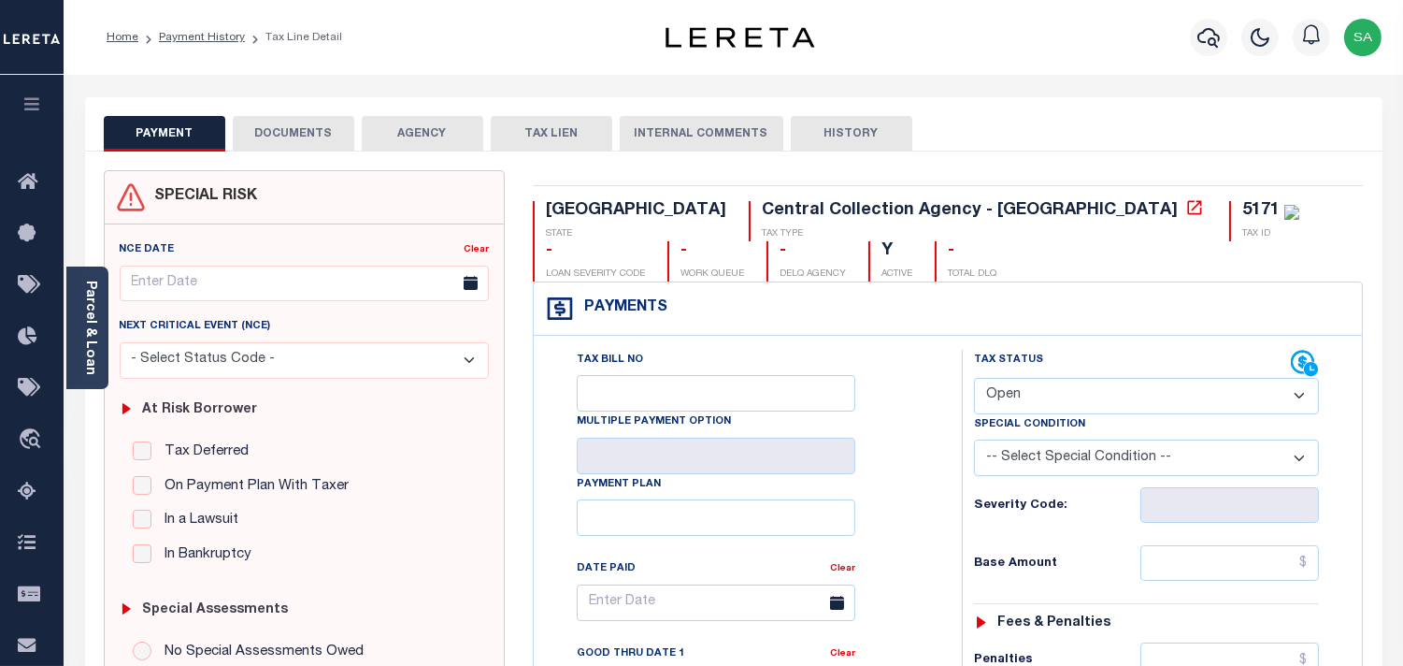
click at [1043, 396] on select "- Select Status Code - Open Due/Unpaid Paid Incomplete No Tax Due Internal Refu…" at bounding box center [1146, 396] width 345 height 36
select select "PYD"
click at [974, 379] on select "- Select Status Code - Open Due/Unpaid Paid Incomplete No Tax Due Internal Refu…" at bounding box center [1146, 396] width 345 height 36
type input "[DATE]"
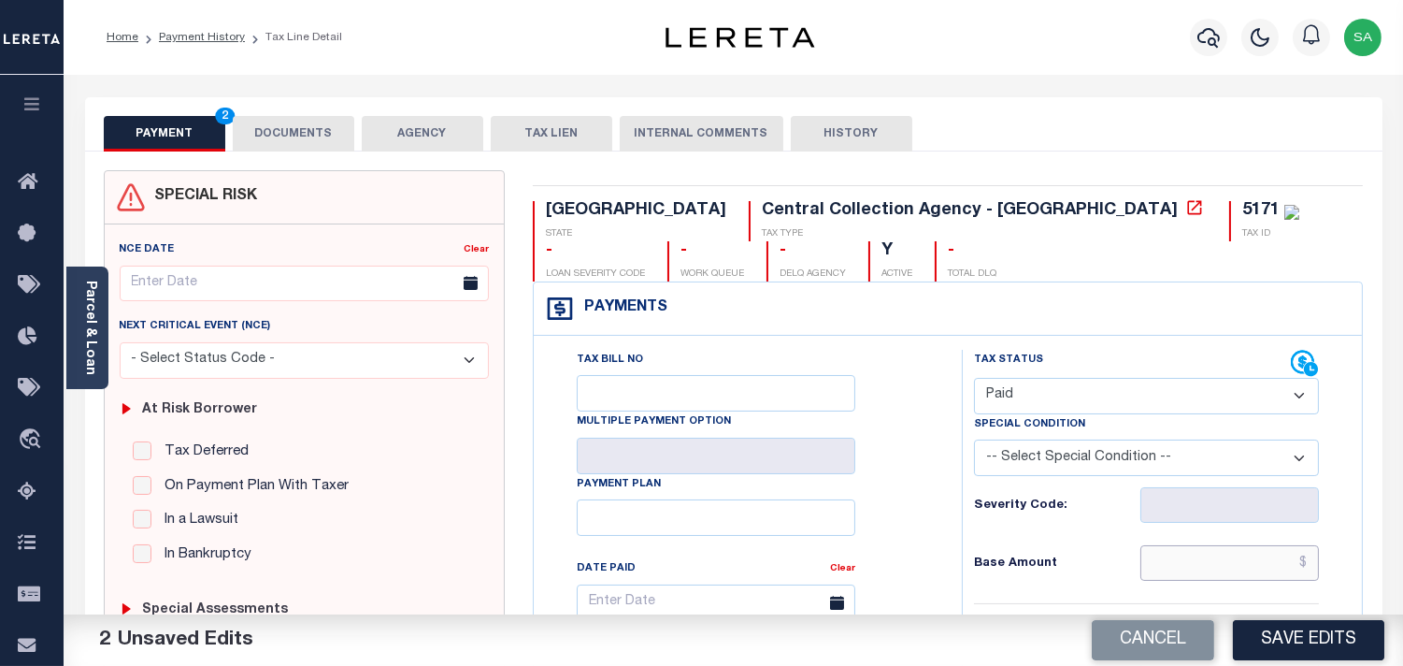
click at [1223, 571] on input "text" at bounding box center [1229, 563] width 179 height 36
paste input "13.08"
type input "$13.08"
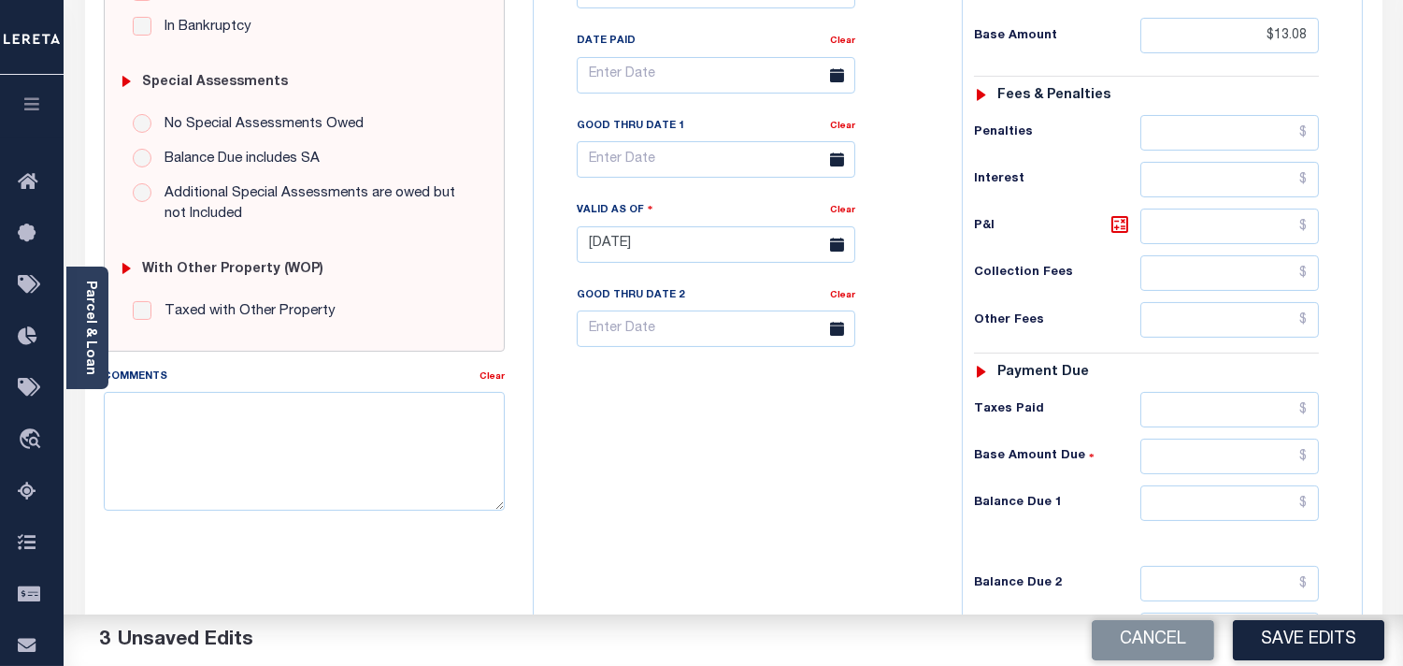
scroll to position [623, 0]
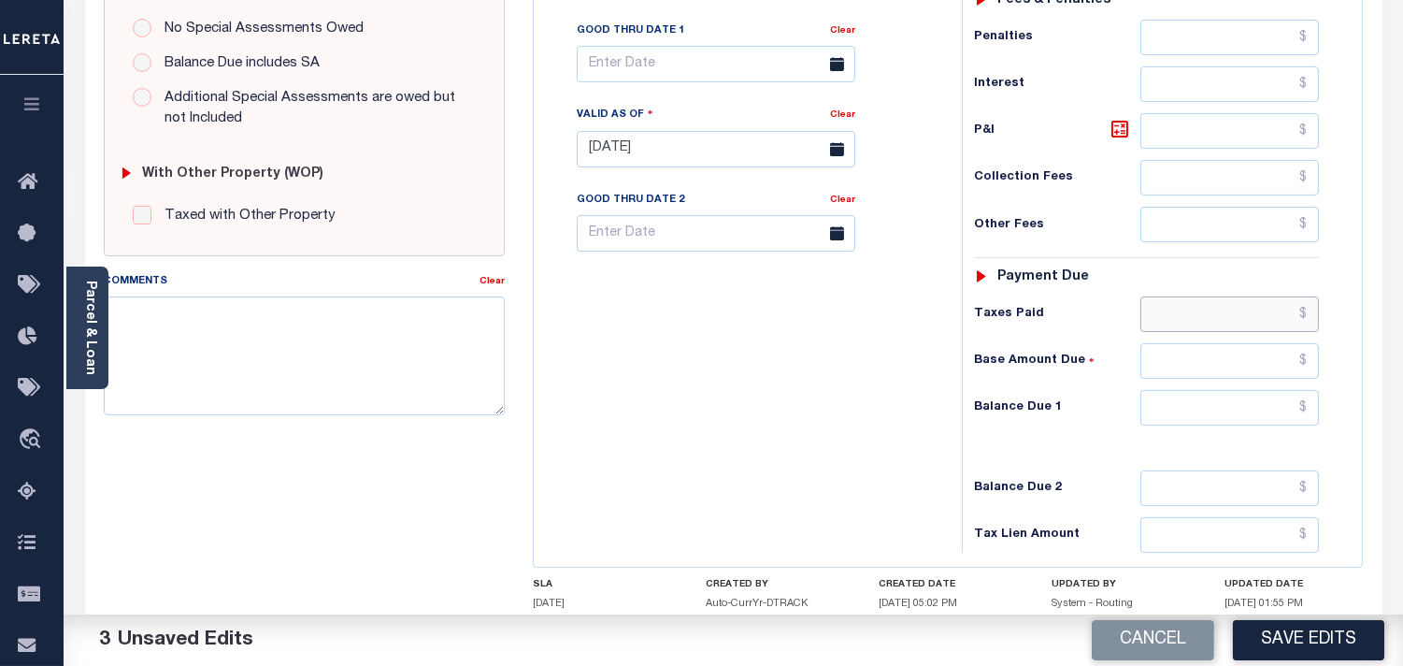
click at [1191, 305] on input "text" at bounding box center [1229, 314] width 179 height 36
paste input "12.95"
type input "$12.95"
click at [1247, 423] on input "text" at bounding box center [1229, 408] width 179 height 36
type input "$0.00"
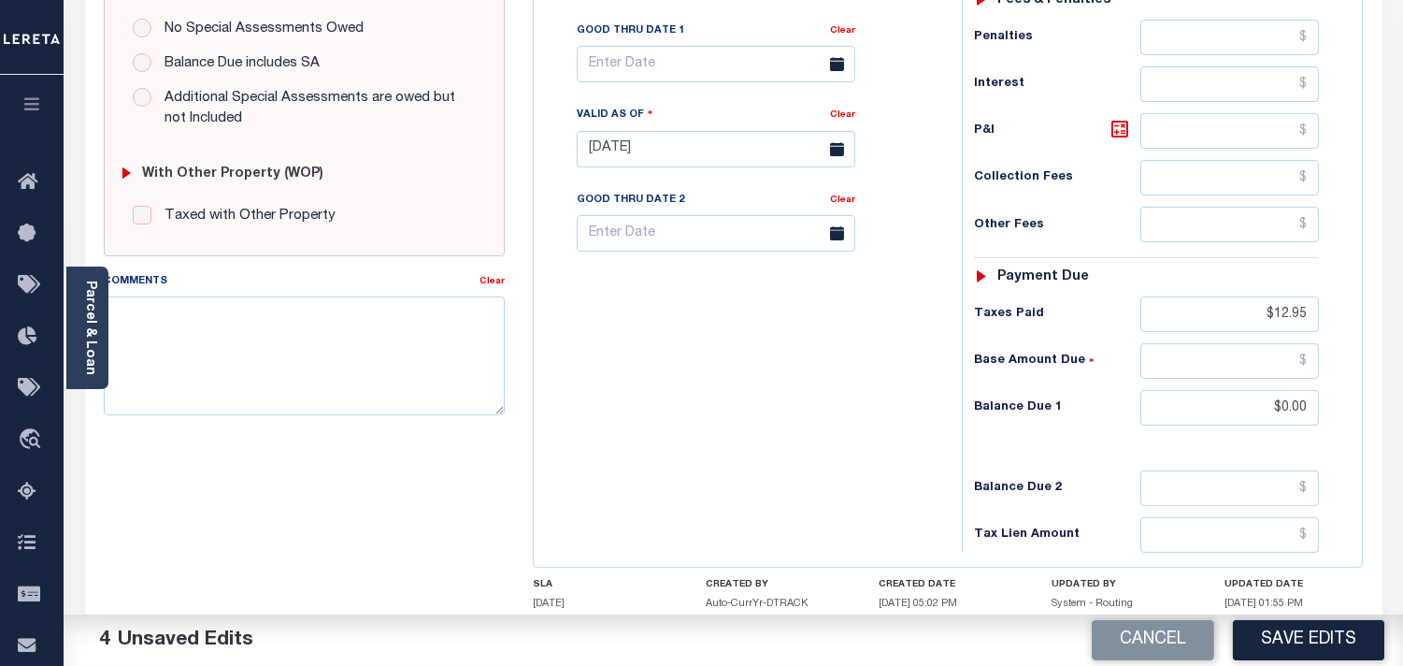
click at [899, 397] on div "Tax Bill No Multiple Payment Option Payment Plan Clear" at bounding box center [742, 139] width 409 height 825
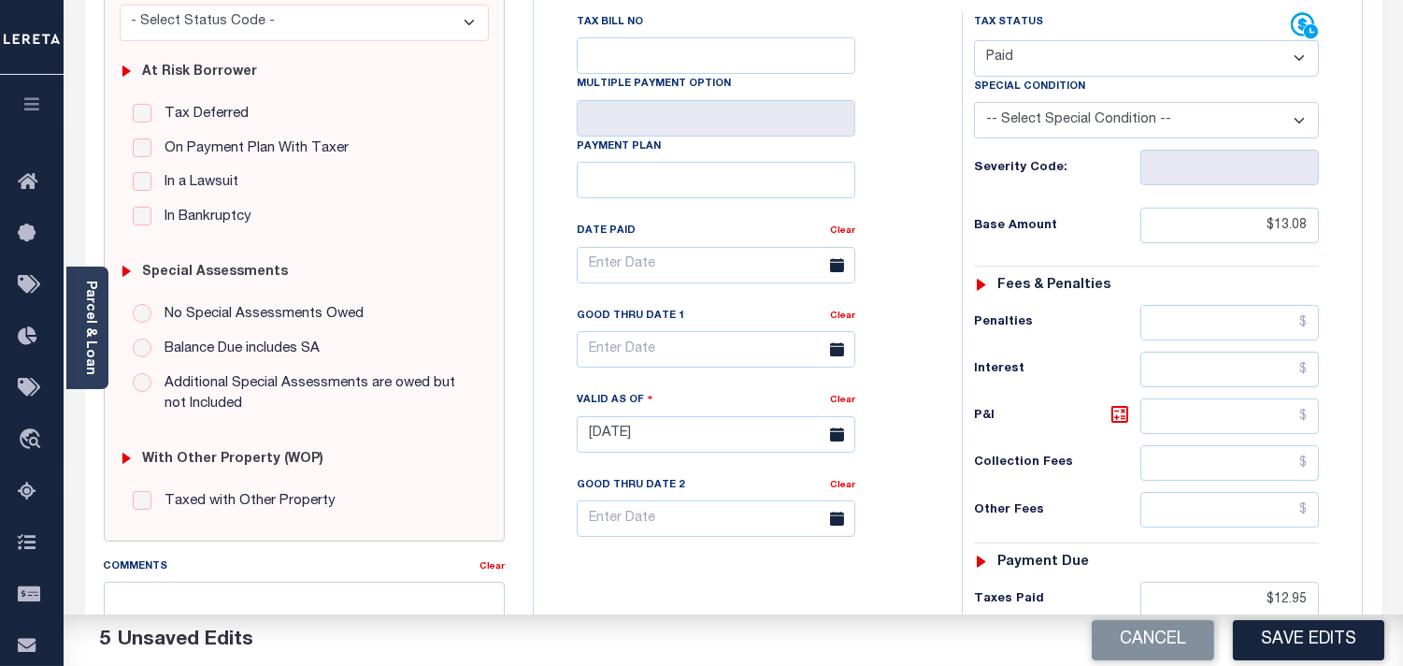
scroll to position [0, 0]
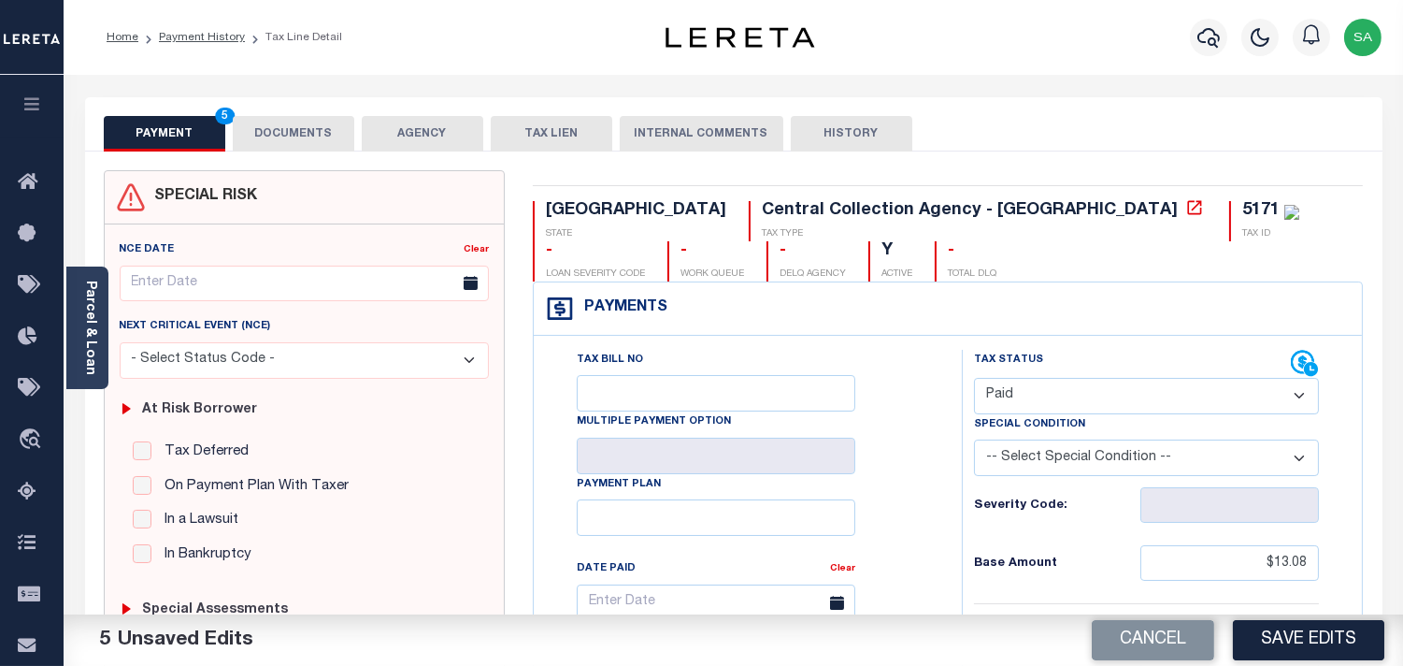
click at [273, 131] on button "DOCUMENTS" at bounding box center [294, 134] width 122 height 36
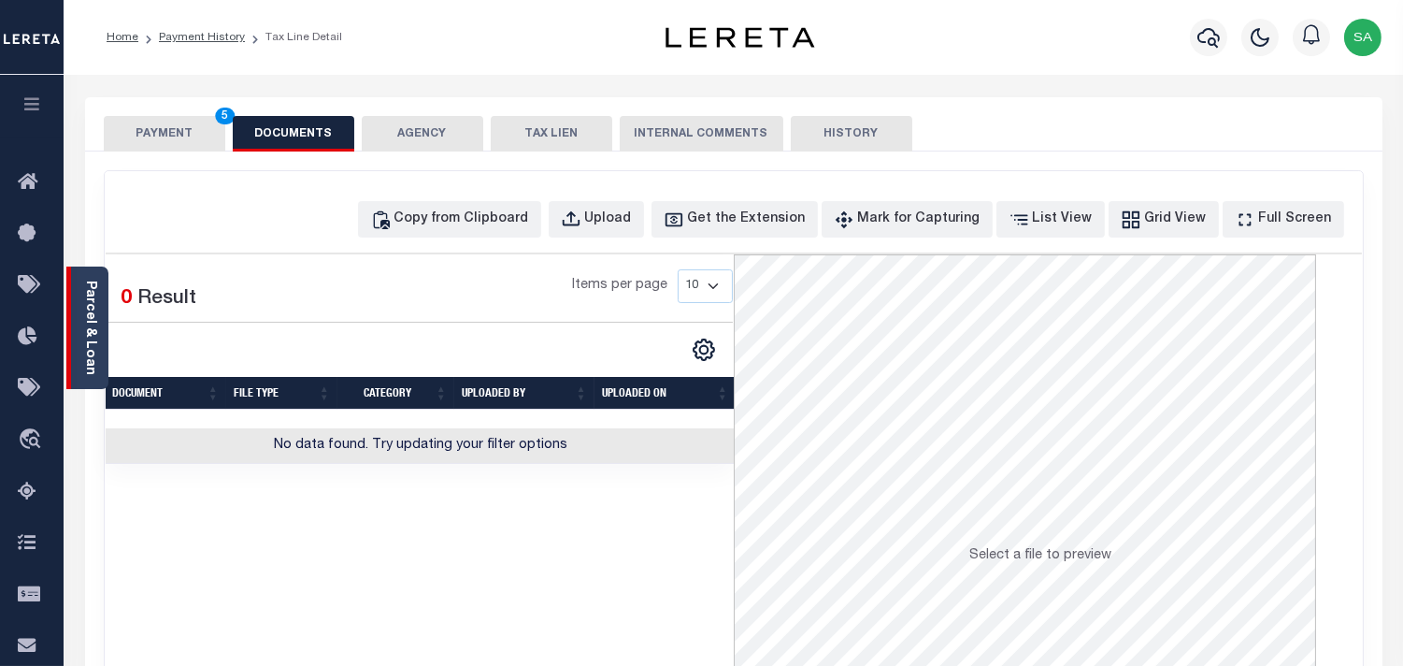
click at [94, 352] on link "Parcel & Loan" at bounding box center [89, 327] width 13 height 94
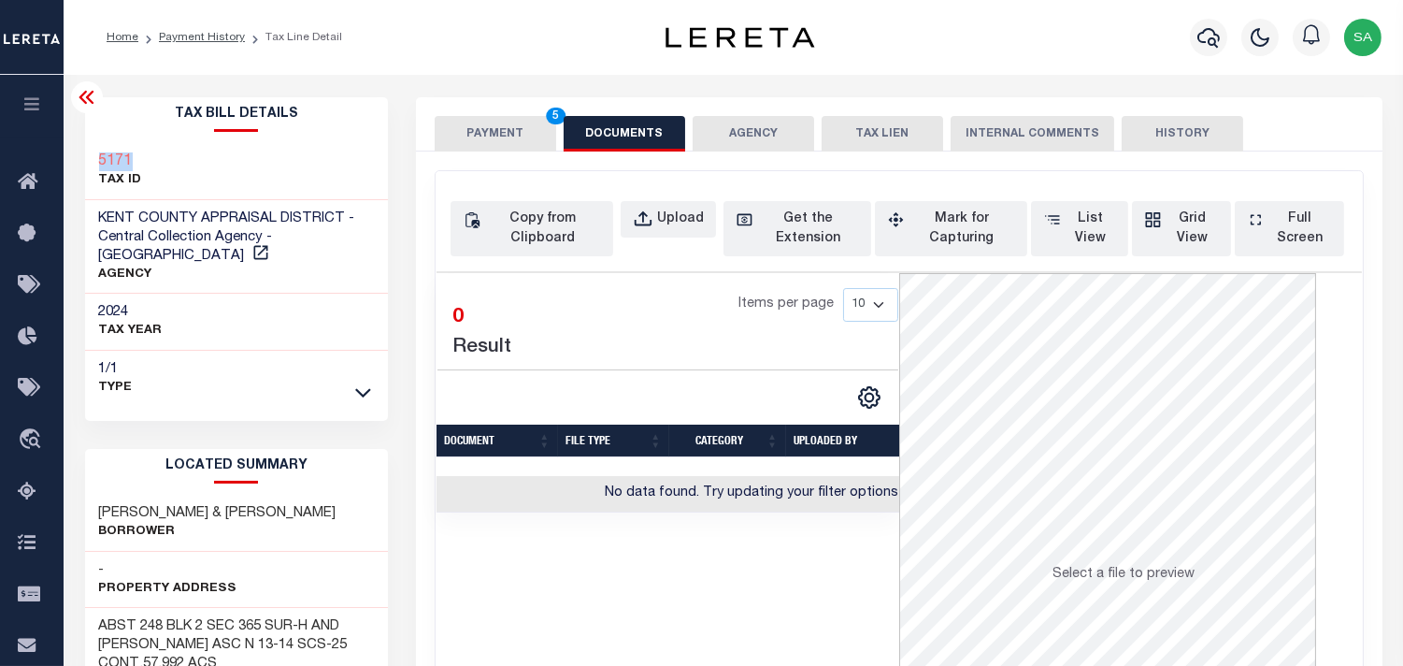
drag, startPoint x: 179, startPoint y: 160, endPoint x: 100, endPoint y: 160, distance: 78.5
click at [100, 160] on div "5171 TAX ID" at bounding box center [237, 171] width 304 height 57
copy h3 "5171"
click at [648, 212] on icon "button" at bounding box center [643, 219] width 21 height 21
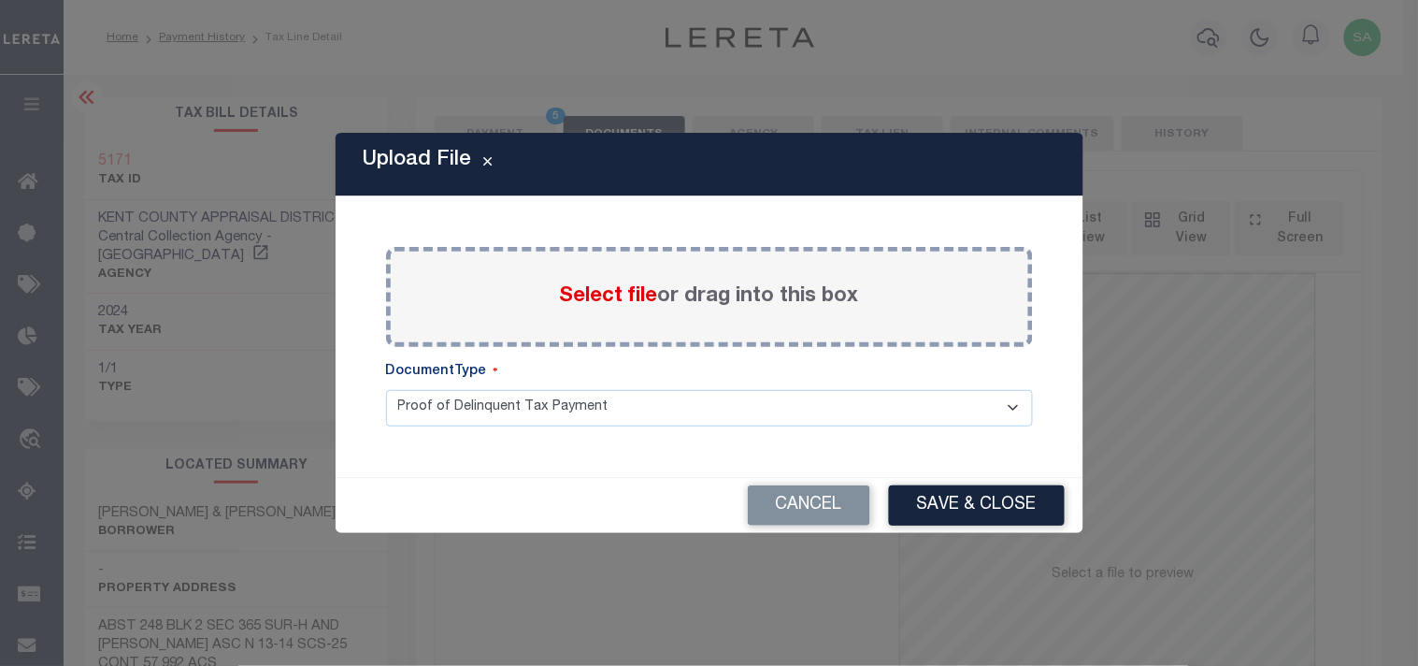
click at [620, 309] on label "Select file or drag into this box" at bounding box center [709, 296] width 299 height 31
click at [0, 0] on input "Select file or drag into this box" at bounding box center [0, 0] width 0 height 0
click at [832, 501] on button "Cancel" at bounding box center [809, 505] width 122 height 40
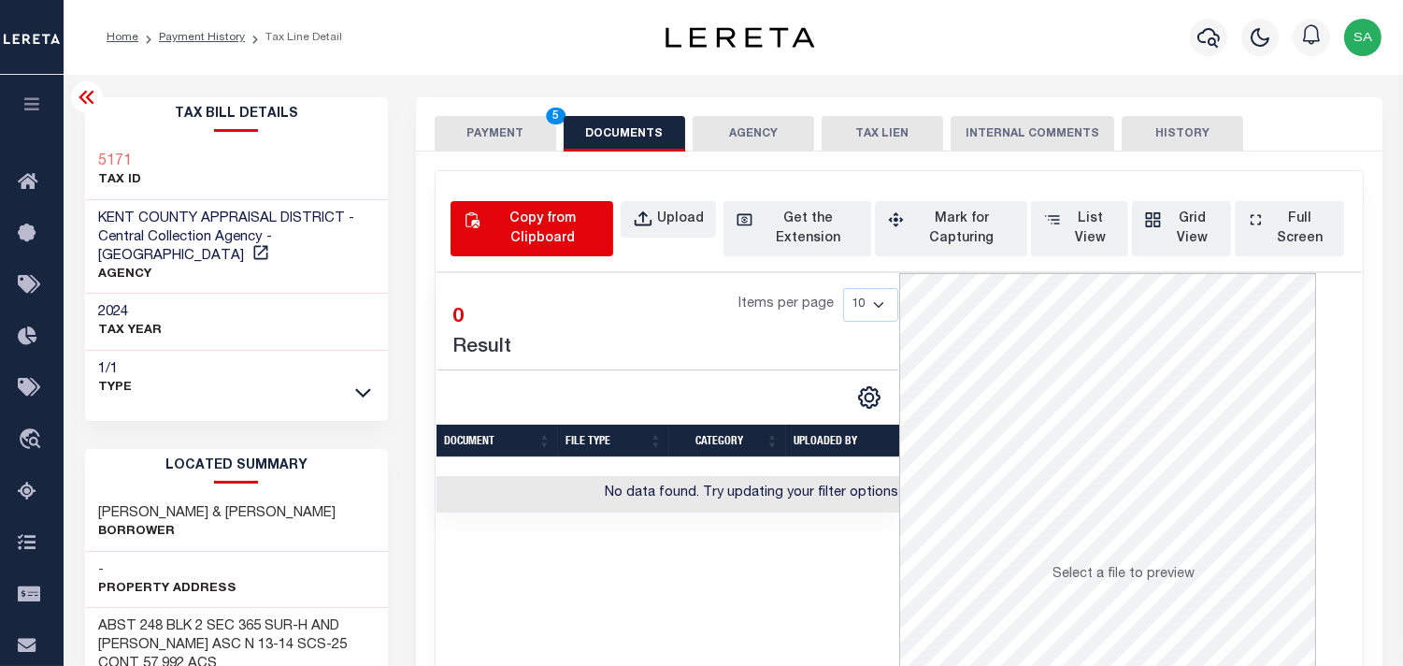
click at [540, 222] on div "Copy from Clipboard" at bounding box center [542, 228] width 117 height 39
select select "POP"
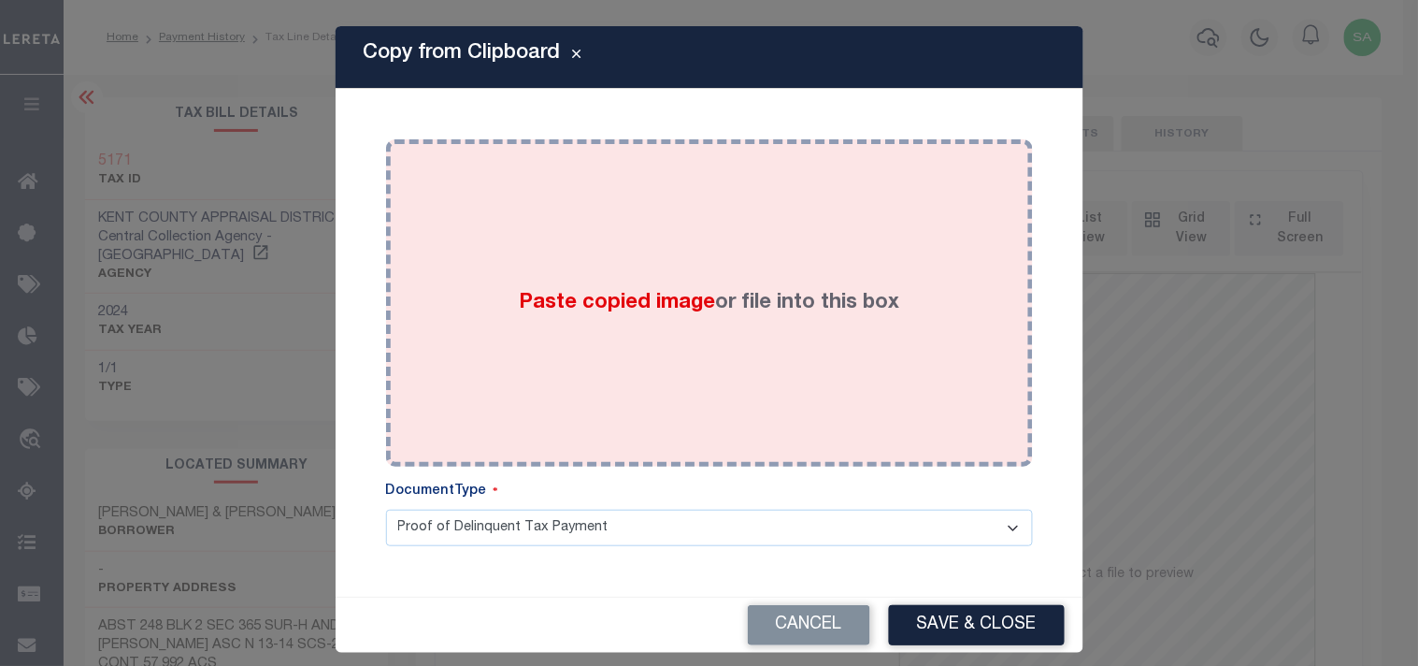
click at [530, 271] on div "Paste copied image or file into this box" at bounding box center [709, 302] width 619 height 299
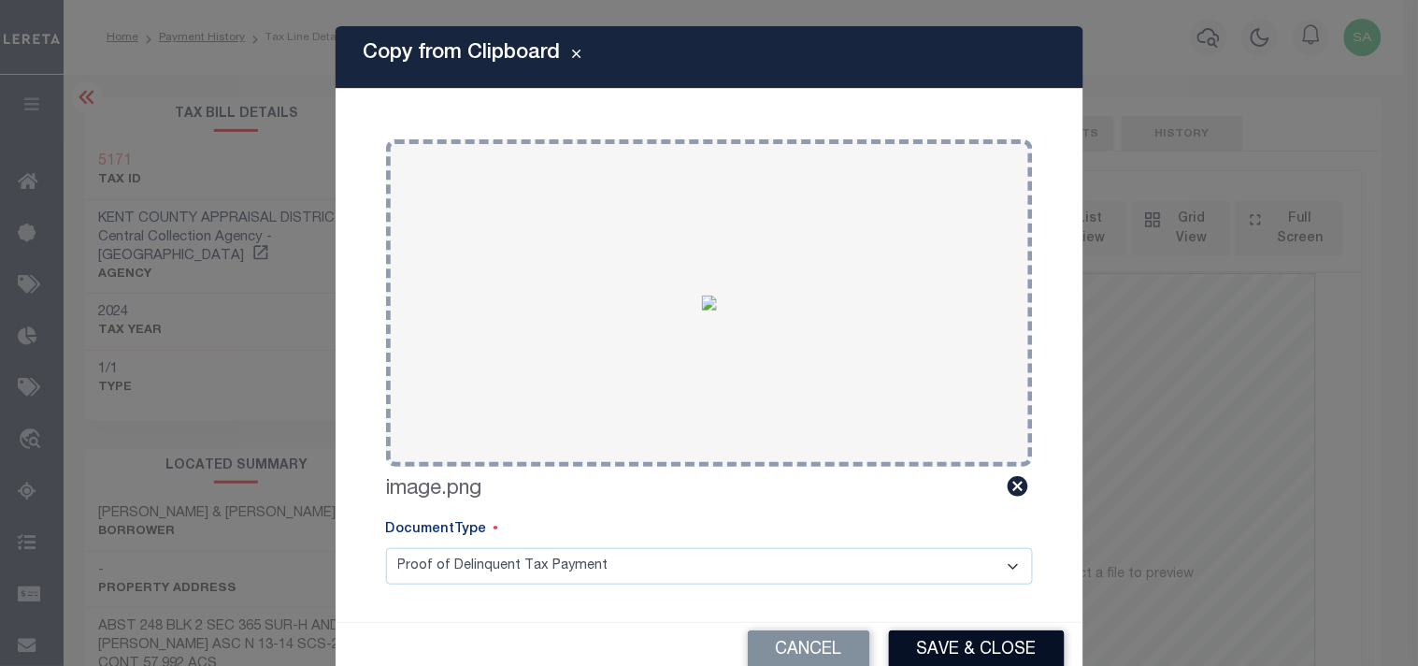
click at [1004, 636] on button "Save & Close" at bounding box center [977, 650] width 176 height 40
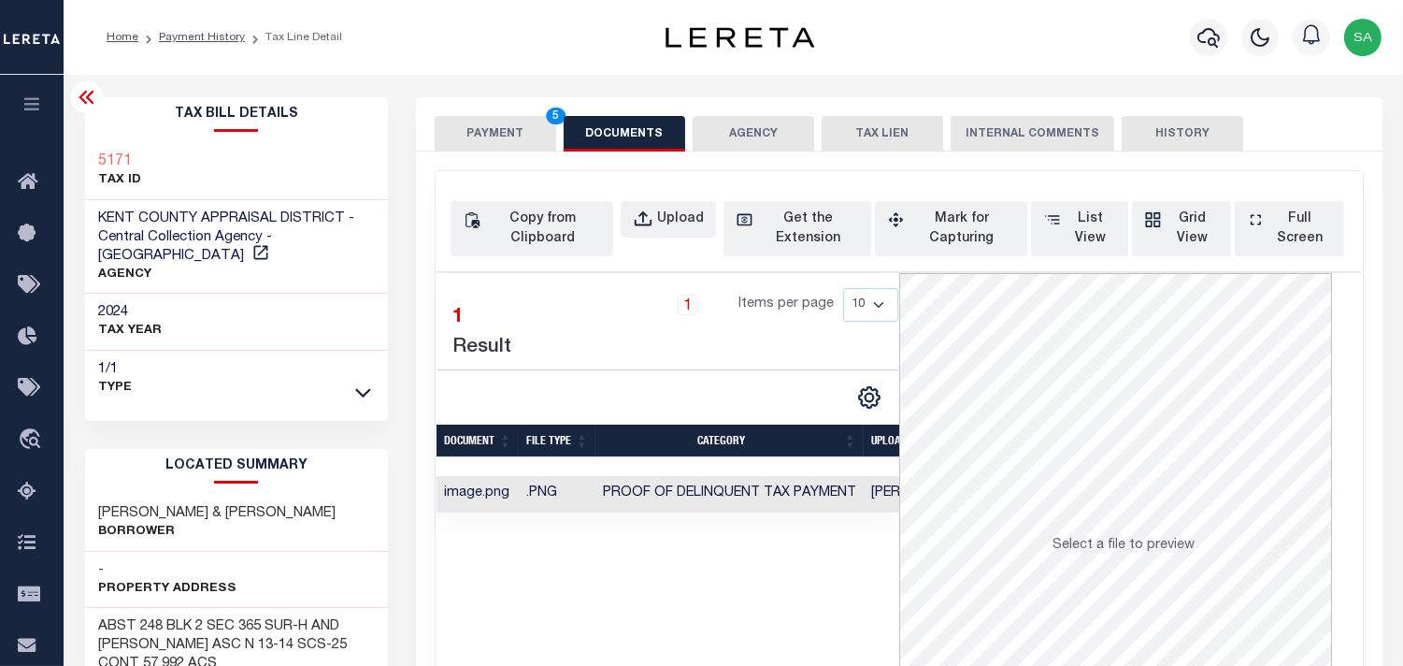
click at [469, 131] on button "PAYMENT 5" at bounding box center [496, 134] width 122 height 36
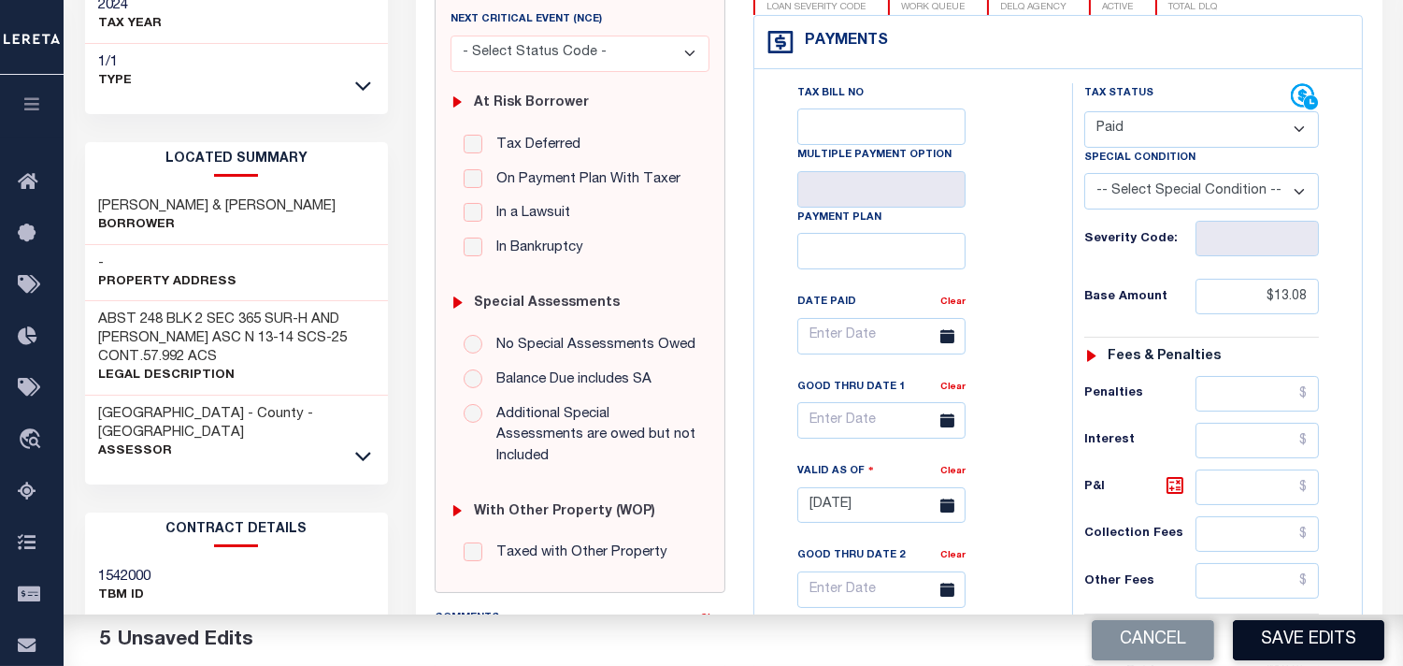
scroll to position [519, 0]
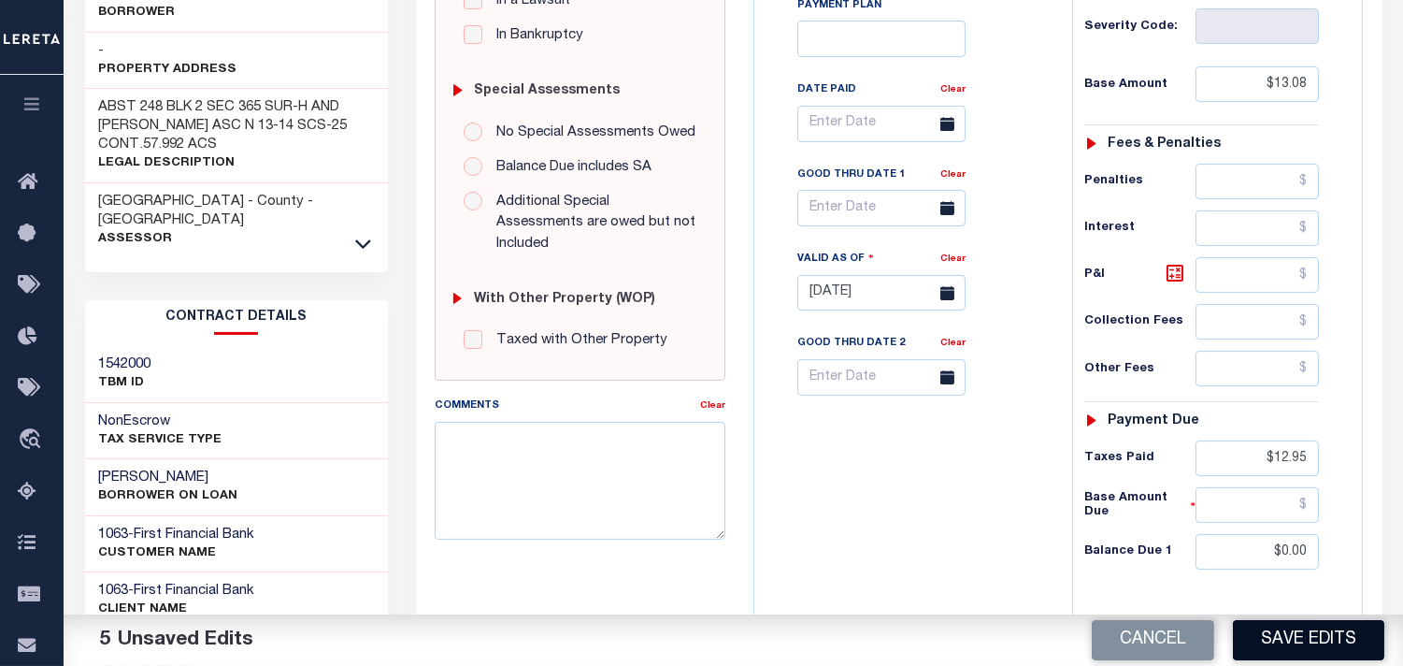
click at [1266, 634] on button "Save Edits" at bounding box center [1308, 640] width 151 height 40
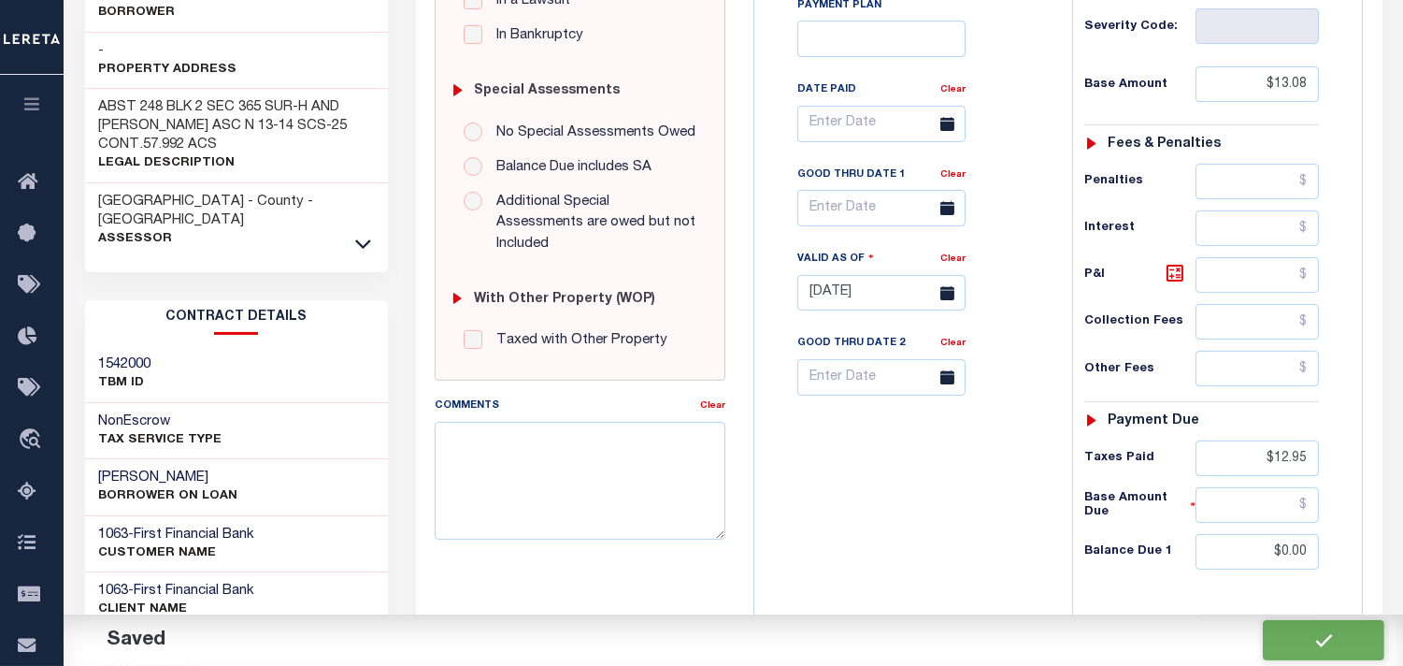
checkbox input "false"
type input "$13.08"
type input "$12.95"
type input "$0"
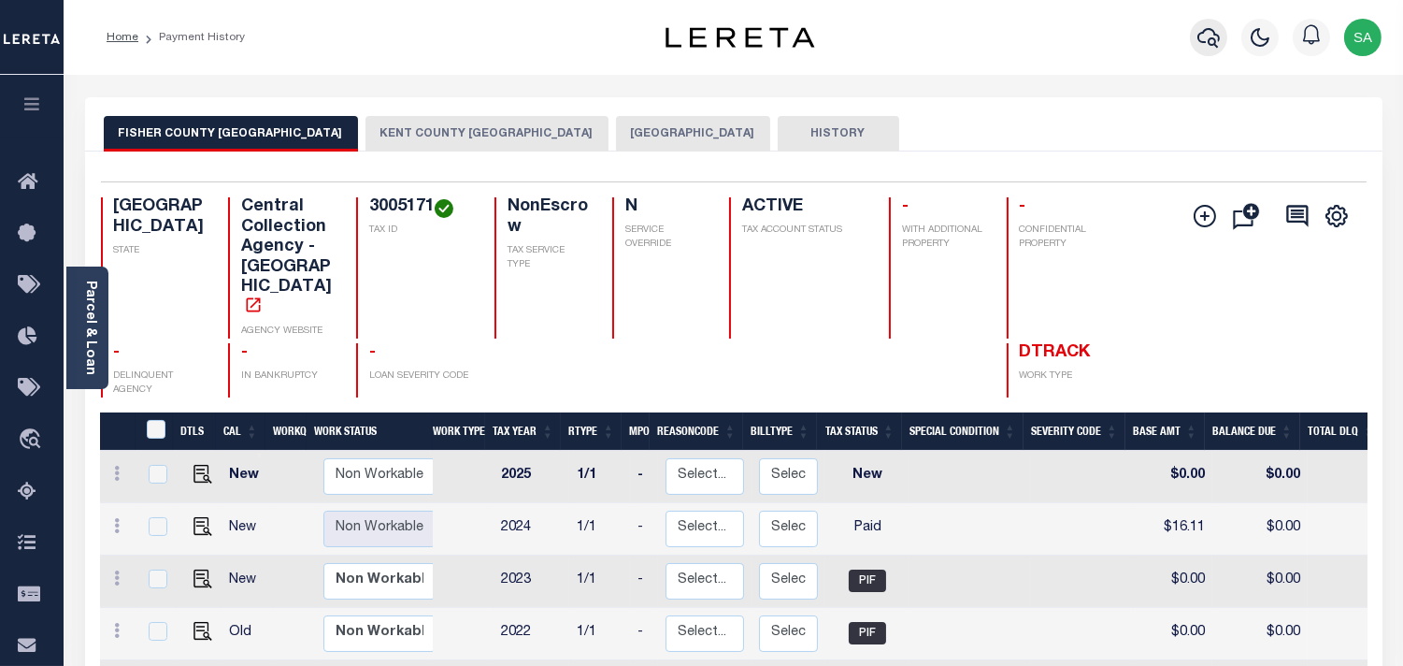
click at [1208, 43] on icon "button" at bounding box center [1208, 37] width 22 height 22
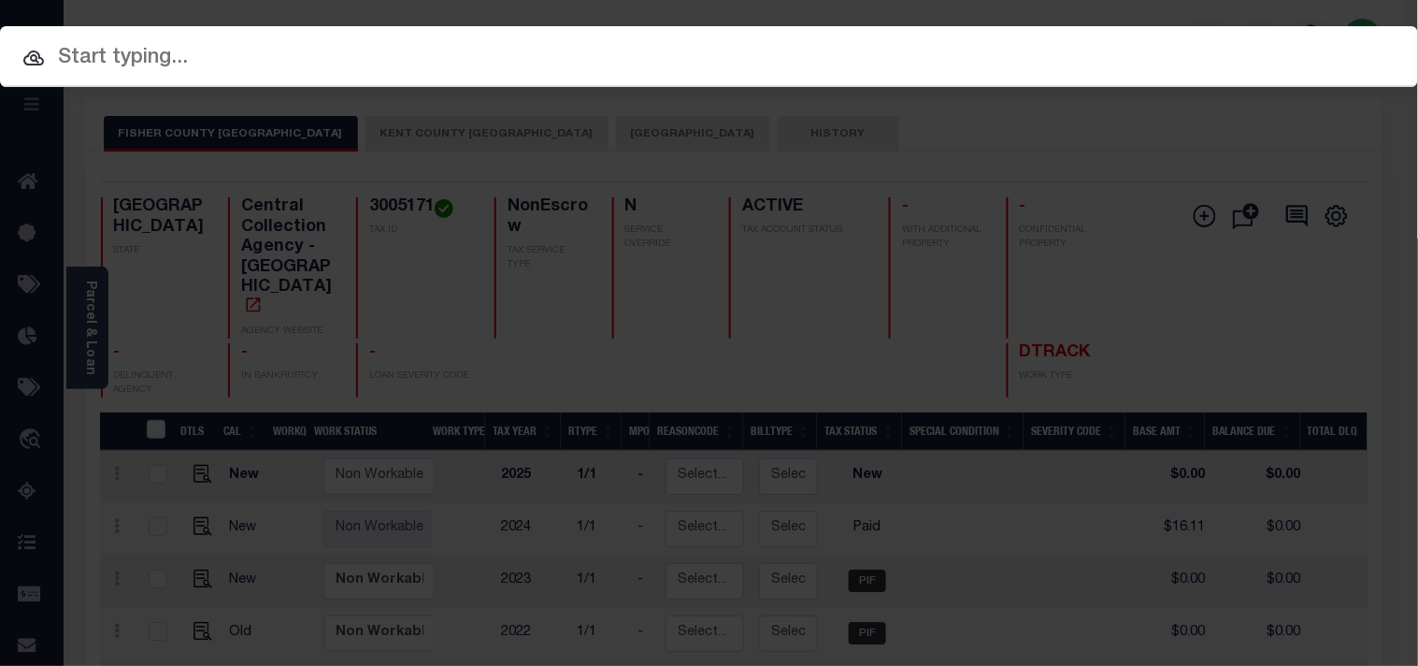
click at [1128, 45] on div "Include Loans TBM Customers Borrowers Payments (Lender Non-Disb) Payments (Lend…" at bounding box center [709, 56] width 1418 height 61
paste input "34500018139"
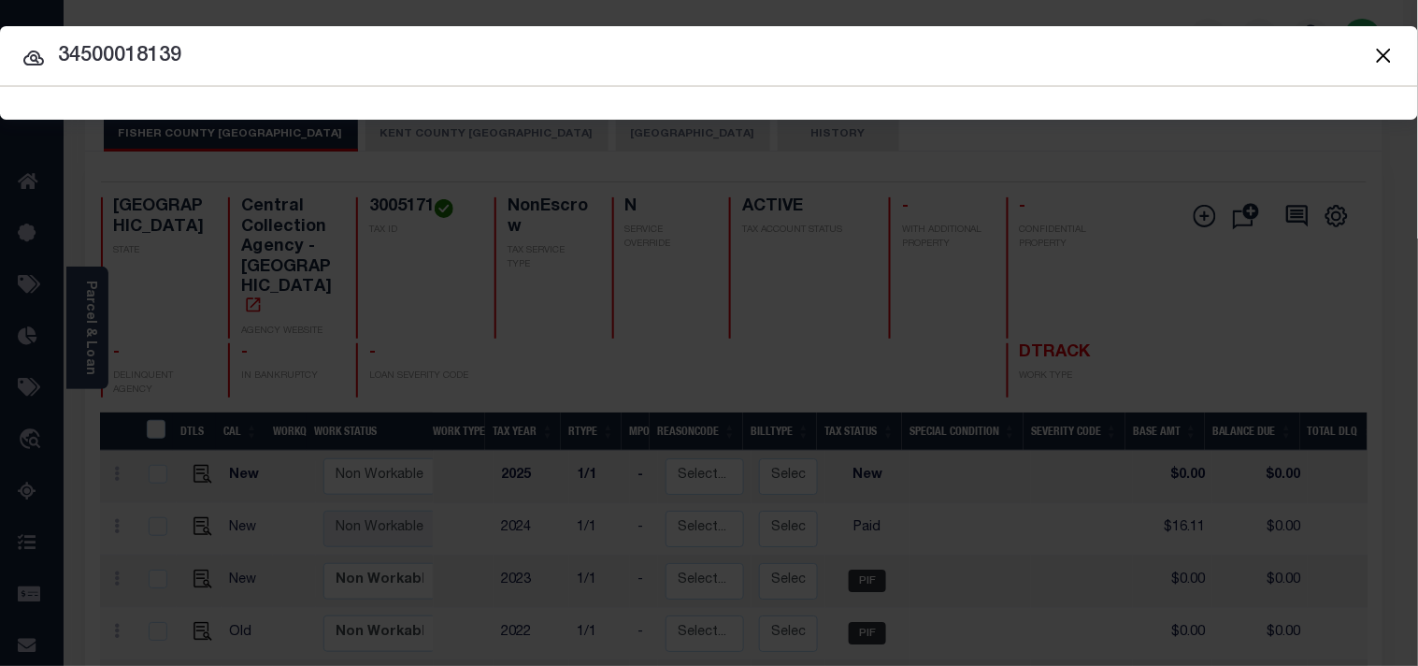
type input "34500018139"
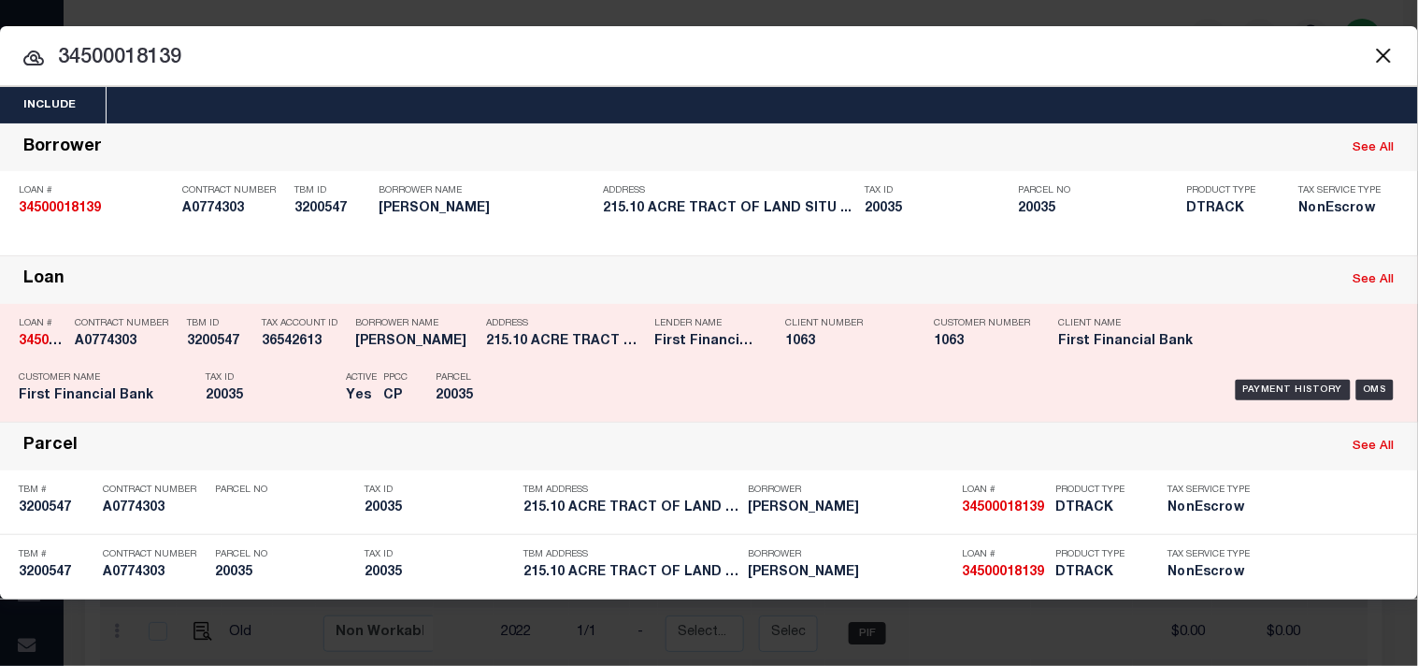
click at [516, 368] on div "Parcel 20035" at bounding box center [478, 390] width 84 height 54
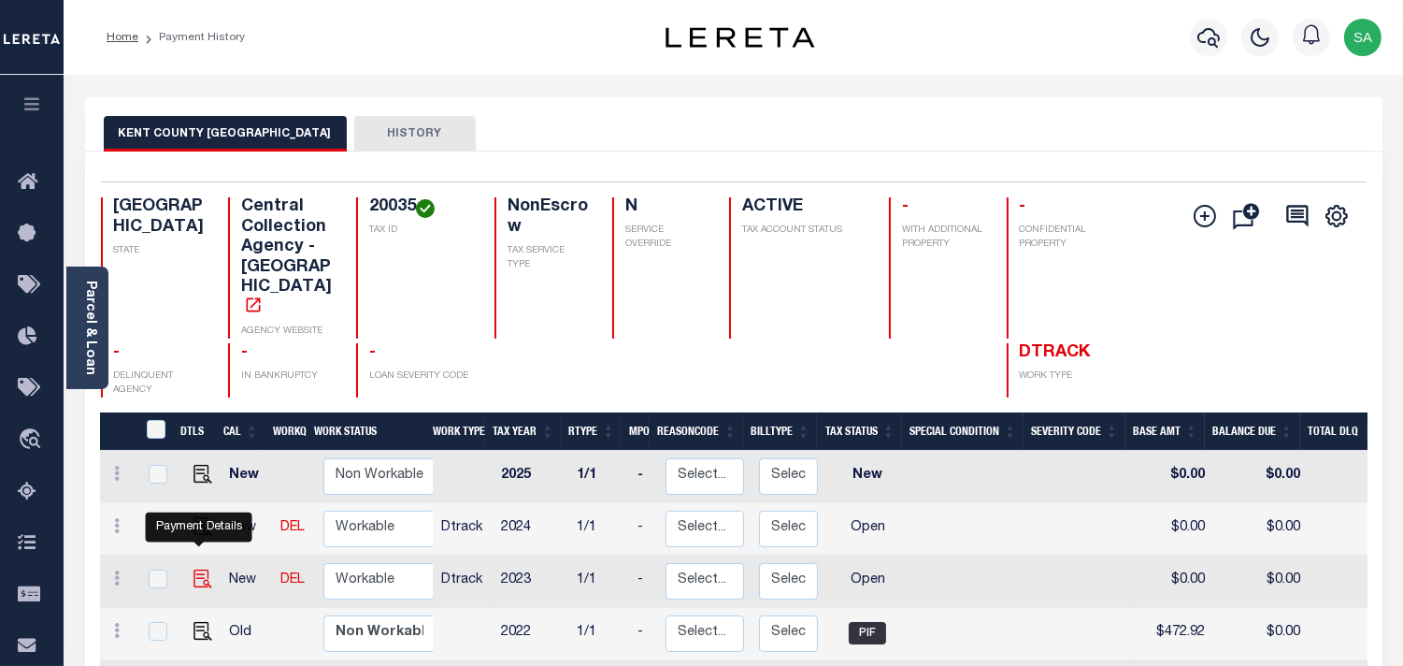
click at [194, 569] on img "" at bounding box center [202, 578] width 19 height 19
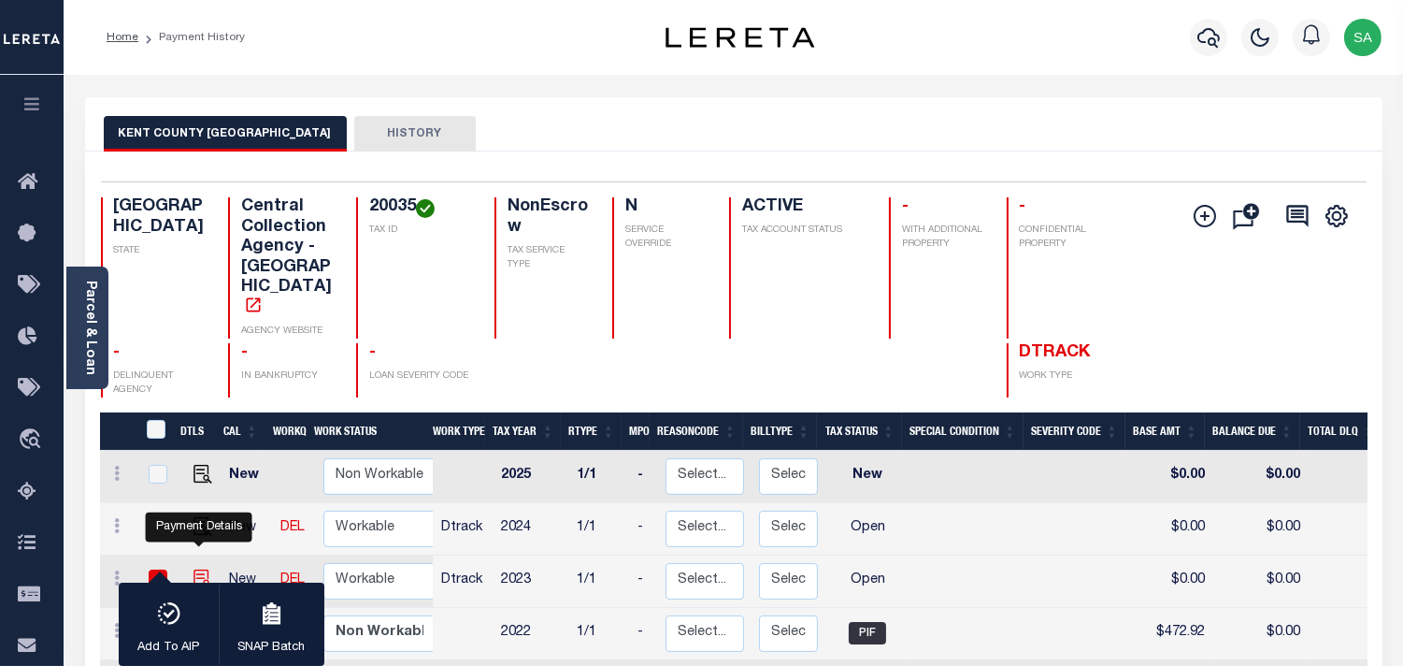
checkbox input "true"
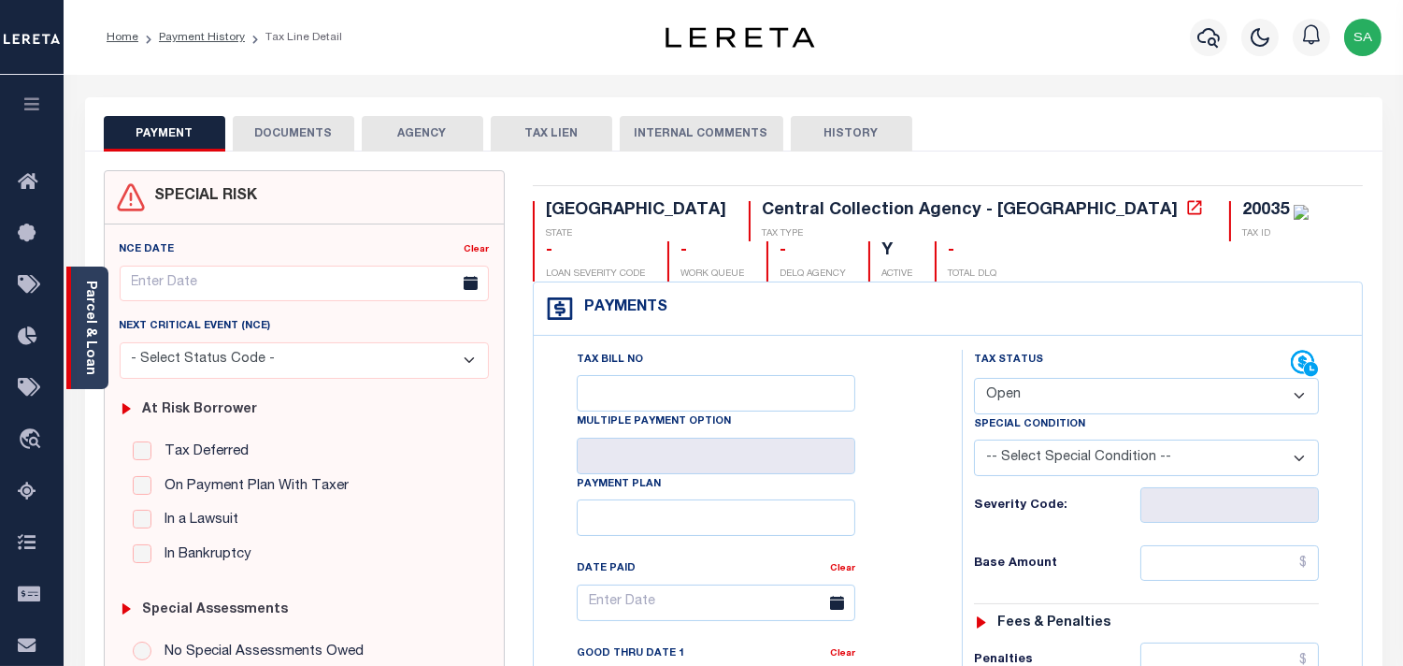
click at [91, 324] on link "Parcel & Loan" at bounding box center [89, 327] width 13 height 94
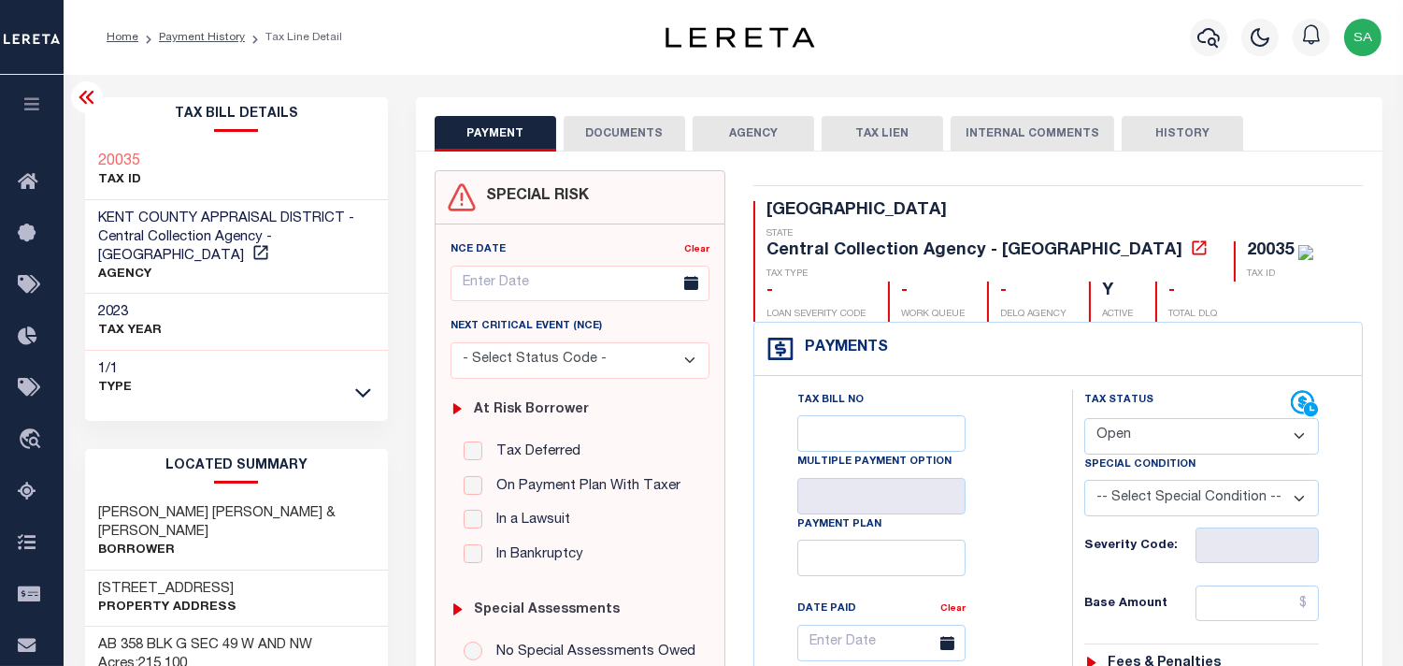
drag, startPoint x: 1189, startPoint y: 386, endPoint x: 1179, endPoint y: 407, distance: 23.0
click at [1179, 418] on select "- Select Status Code - Open Due/Unpaid Paid Incomplete No Tax Due Internal Refu…" at bounding box center [1201, 436] width 235 height 36
select select "PYD"
click at [1084, 418] on select "- Select Status Code - Open Due/Unpaid Paid Incomplete No Tax Due Internal Refu…" at bounding box center [1201, 436] width 235 height 36
type input "[DATE]"
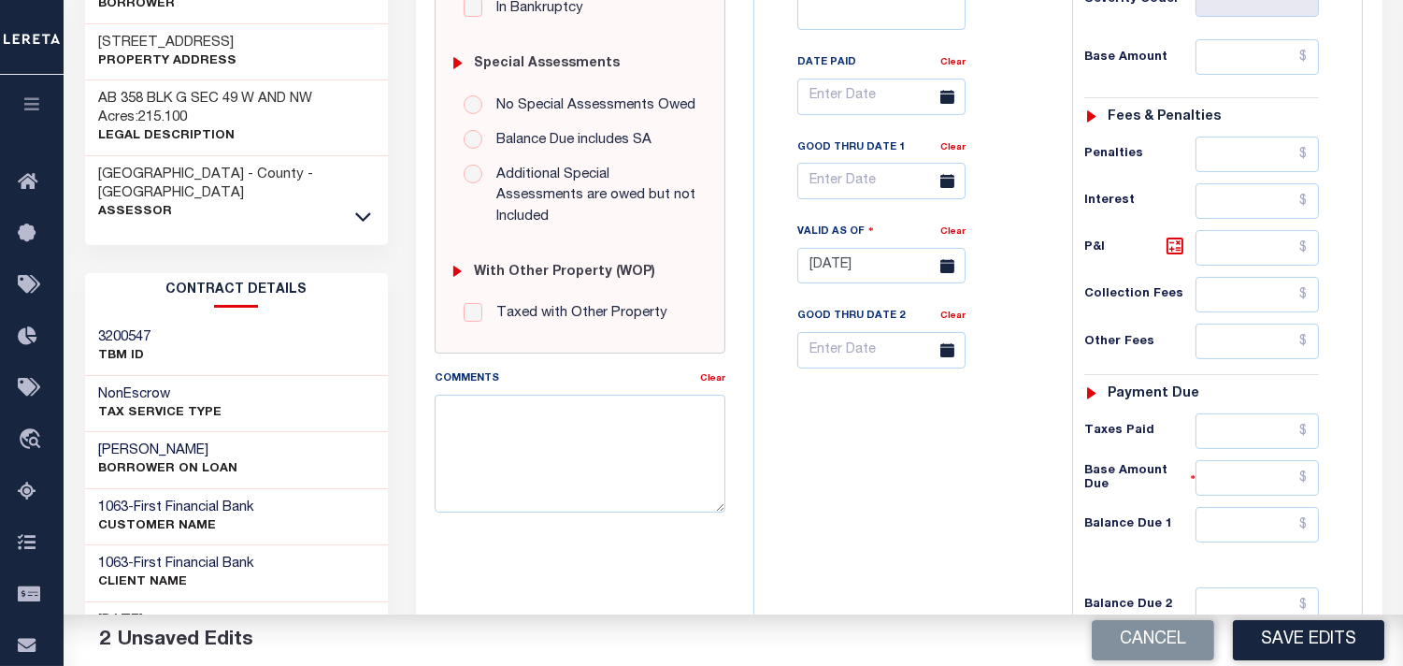
scroll to position [752, 0]
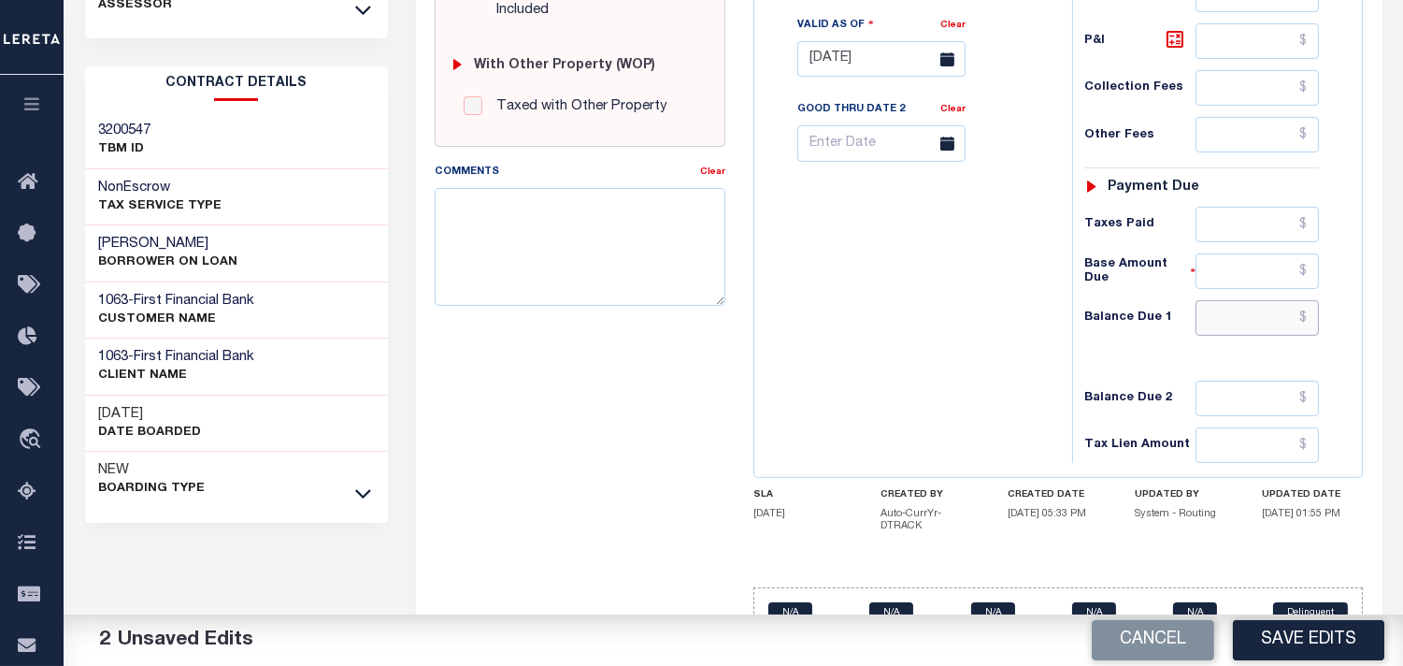
click at [1240, 300] on input "text" at bounding box center [1257, 318] width 123 height 36
type input "$0.00"
click at [804, 295] on div "Tax Bill No Multiple Payment Option Payment Plan Clear" at bounding box center [908, 49] width 299 height 825
click at [580, 231] on textarea "Comments" at bounding box center [580, 247] width 291 height 118
paste textarea "Refer 2024 1/1 line for document."
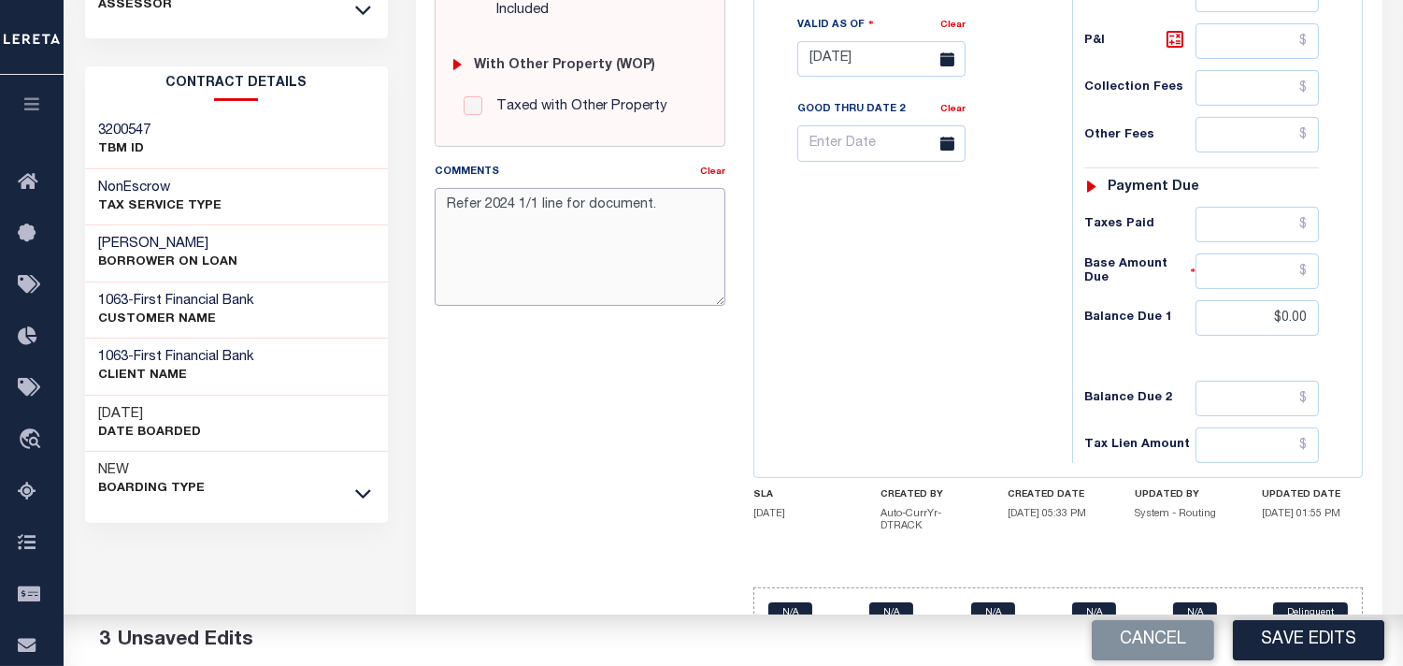
type textarea "Refer 2024 1/1 line for document."
click at [819, 228] on div "Tax Bill No Multiple Payment Option Payment Plan Clear" at bounding box center [908, 49] width 299 height 825
click at [1311, 637] on button "Save Edits" at bounding box center [1308, 640] width 151 height 40
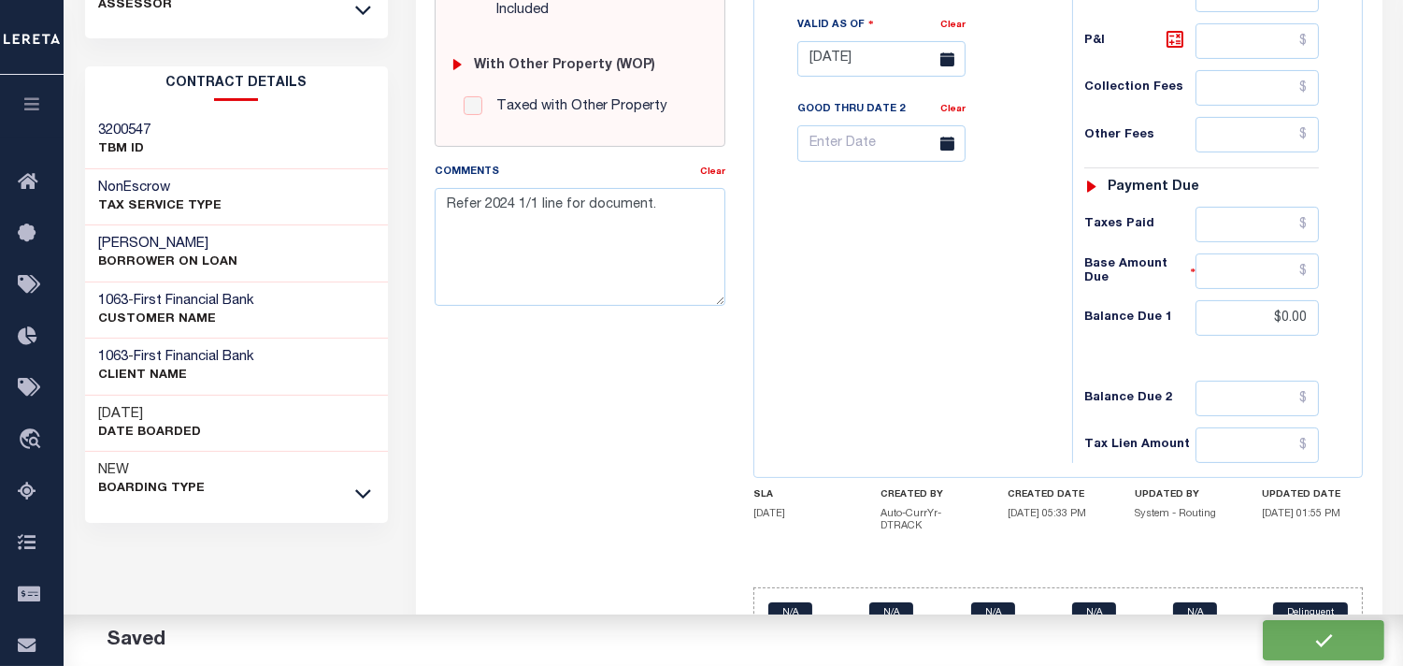
checkbox input "false"
type input "$0"
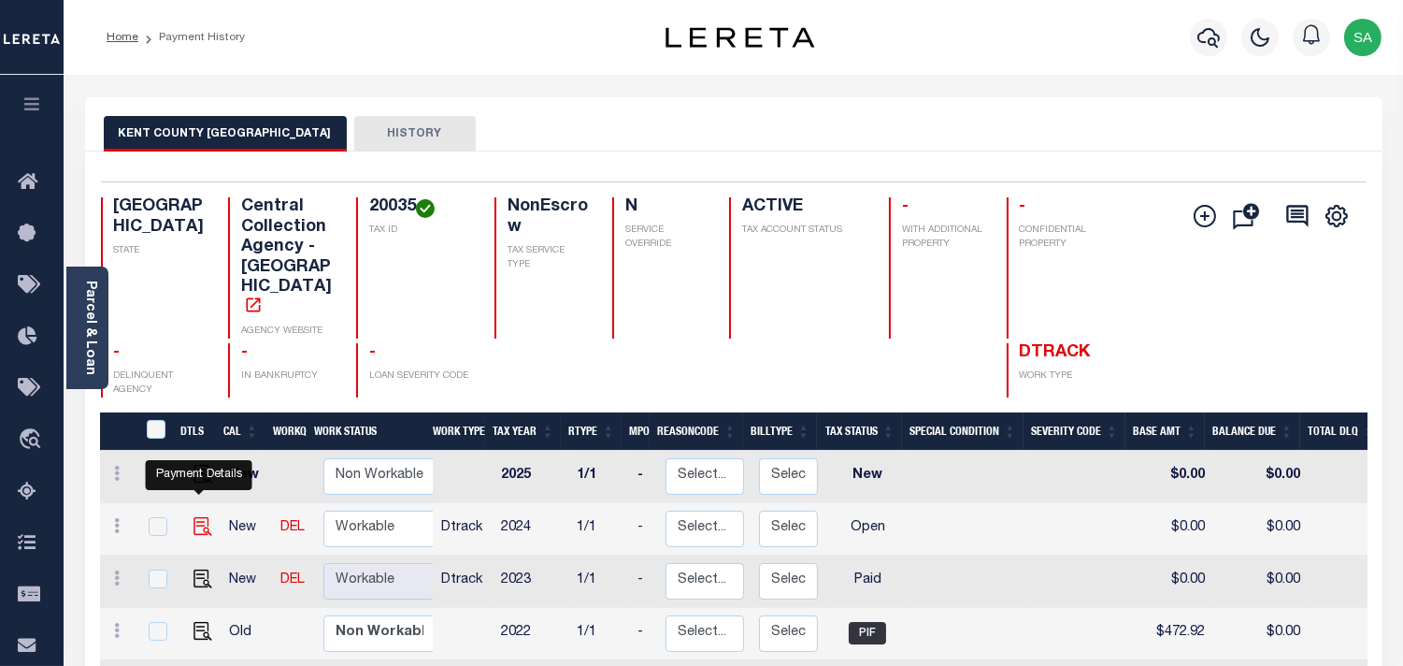
click at [200, 517] on img "" at bounding box center [202, 526] width 19 height 19
checkbox input "true"
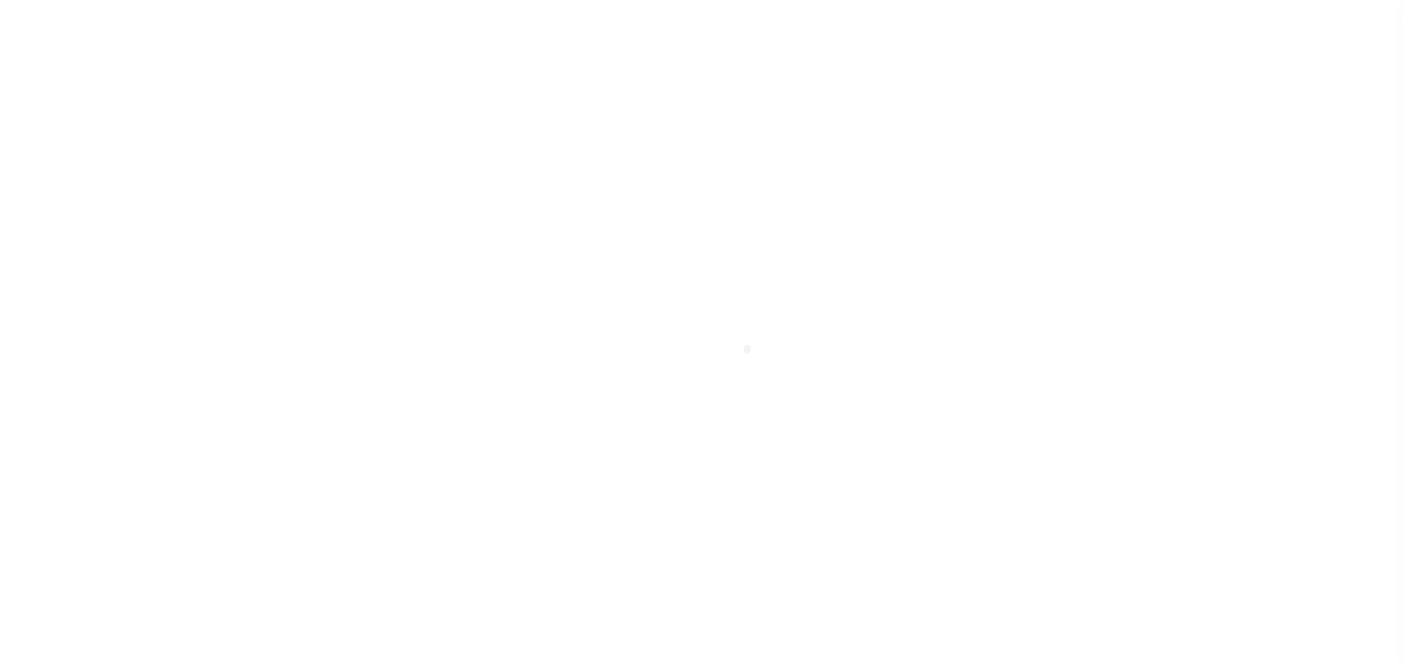
select select "OP2"
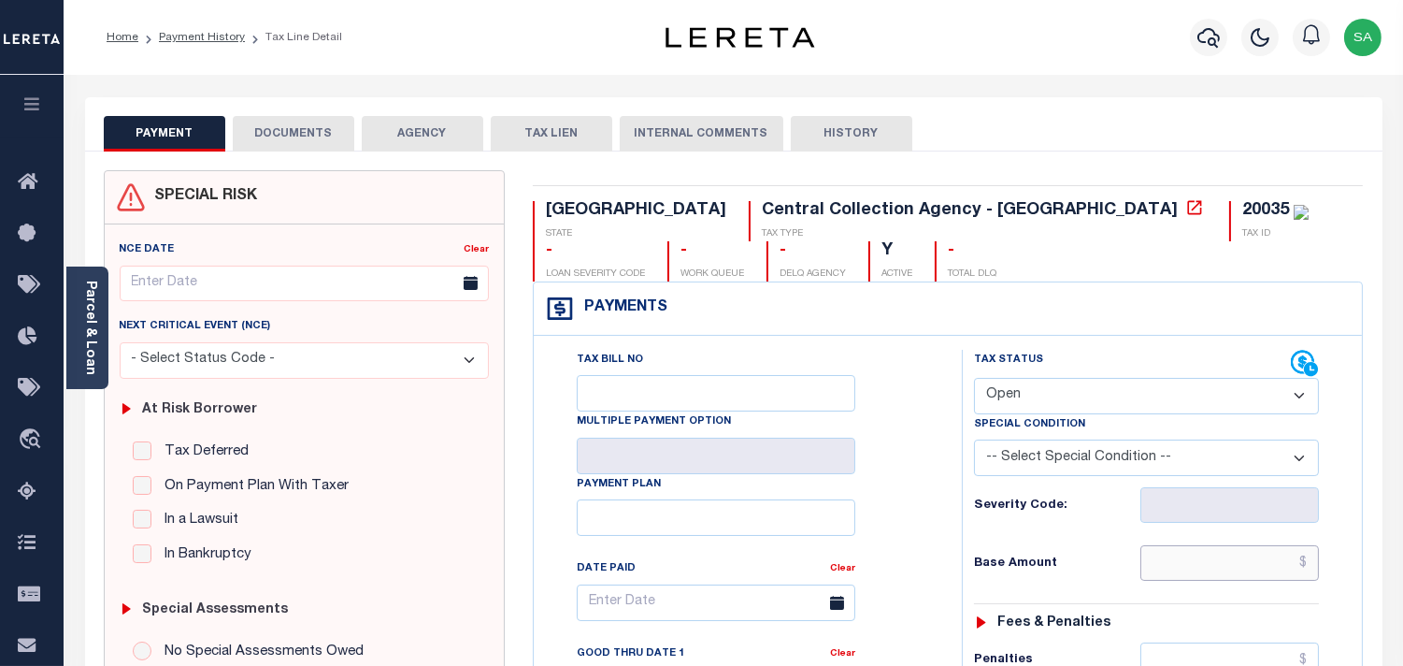
click at [1198, 568] on input "text" at bounding box center [1229, 563] width 179 height 36
paste input "364.30"
type input "$364.30"
type input "[DATE]"
click at [1022, 403] on select "- Select Status Code - Open Due/Unpaid Paid Incomplete No Tax Due Internal Refu…" at bounding box center [1146, 396] width 345 height 36
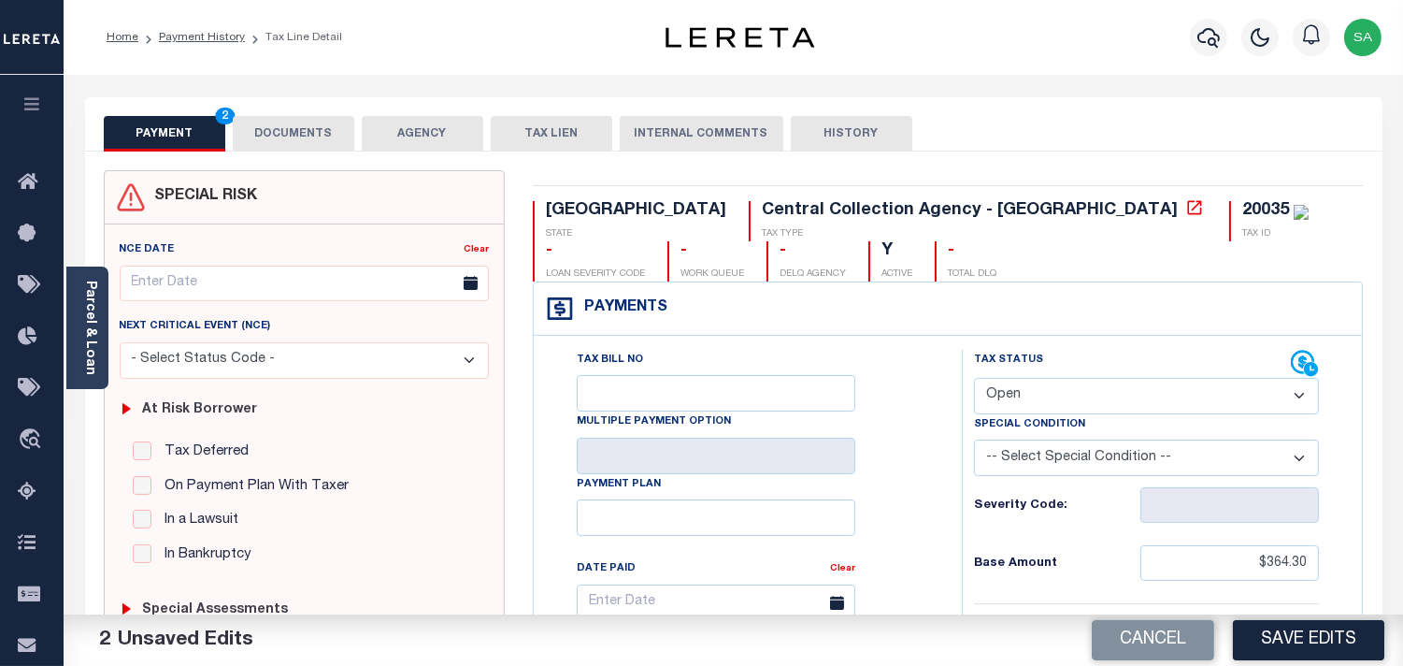
select select "PYD"
click at [974, 379] on select "- Select Status Code - Open Due/Unpaid Paid Incomplete No Tax Due Internal Refu…" at bounding box center [1146, 396] width 345 height 36
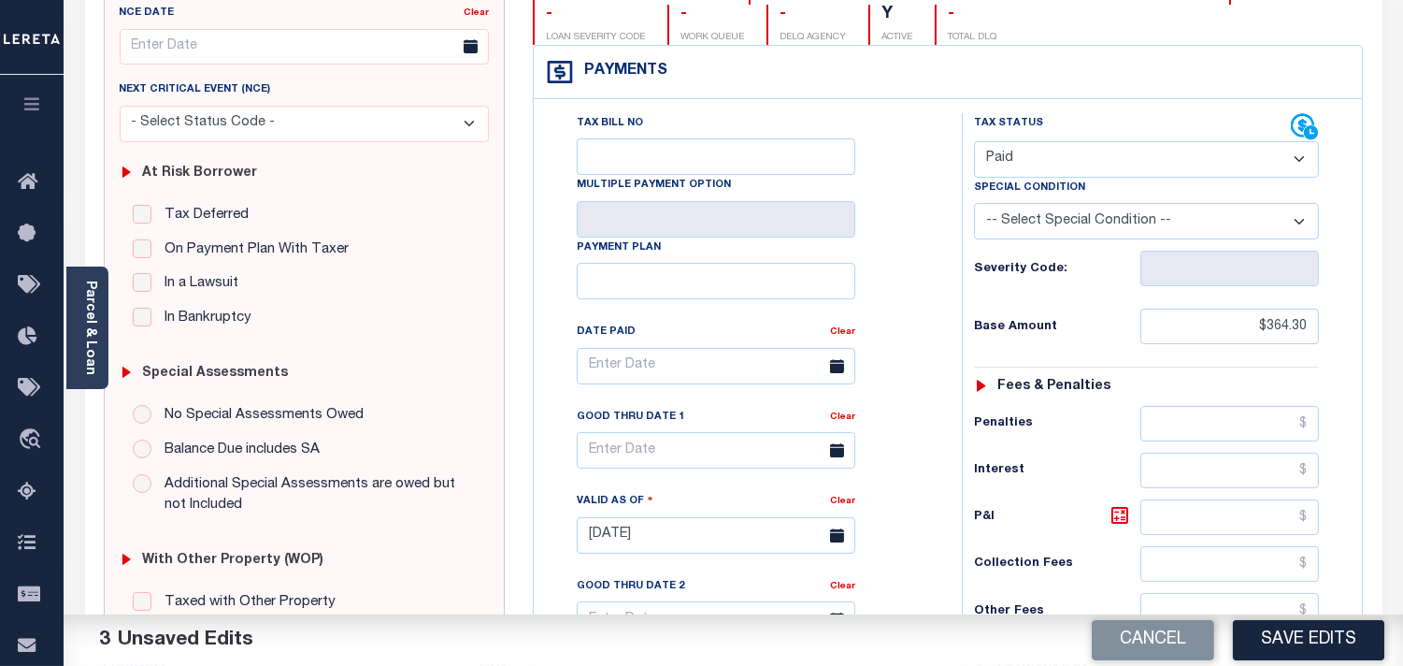
scroll to position [623, 0]
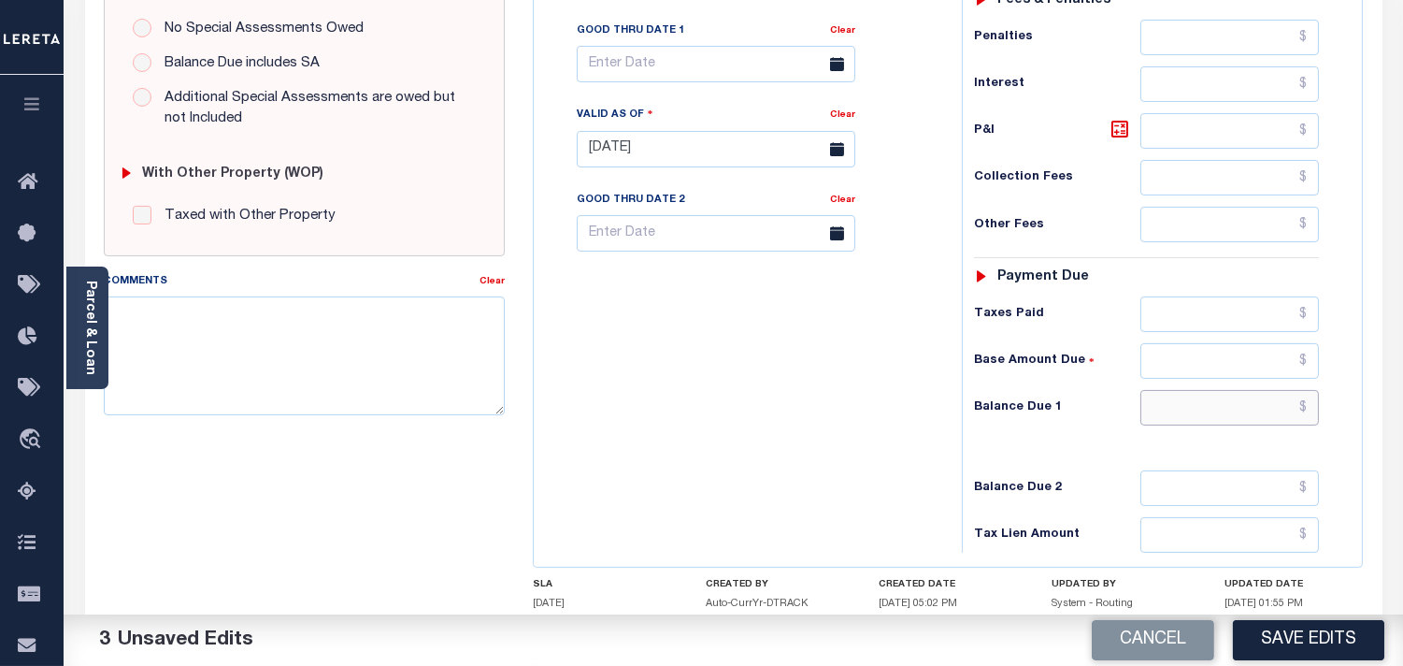
click at [1234, 421] on input "text" at bounding box center [1229, 408] width 179 height 36
type input "$0.00"
click at [828, 419] on div "Tax Bill No Multiple Payment Option Payment Plan Clear" at bounding box center [742, 139] width 409 height 825
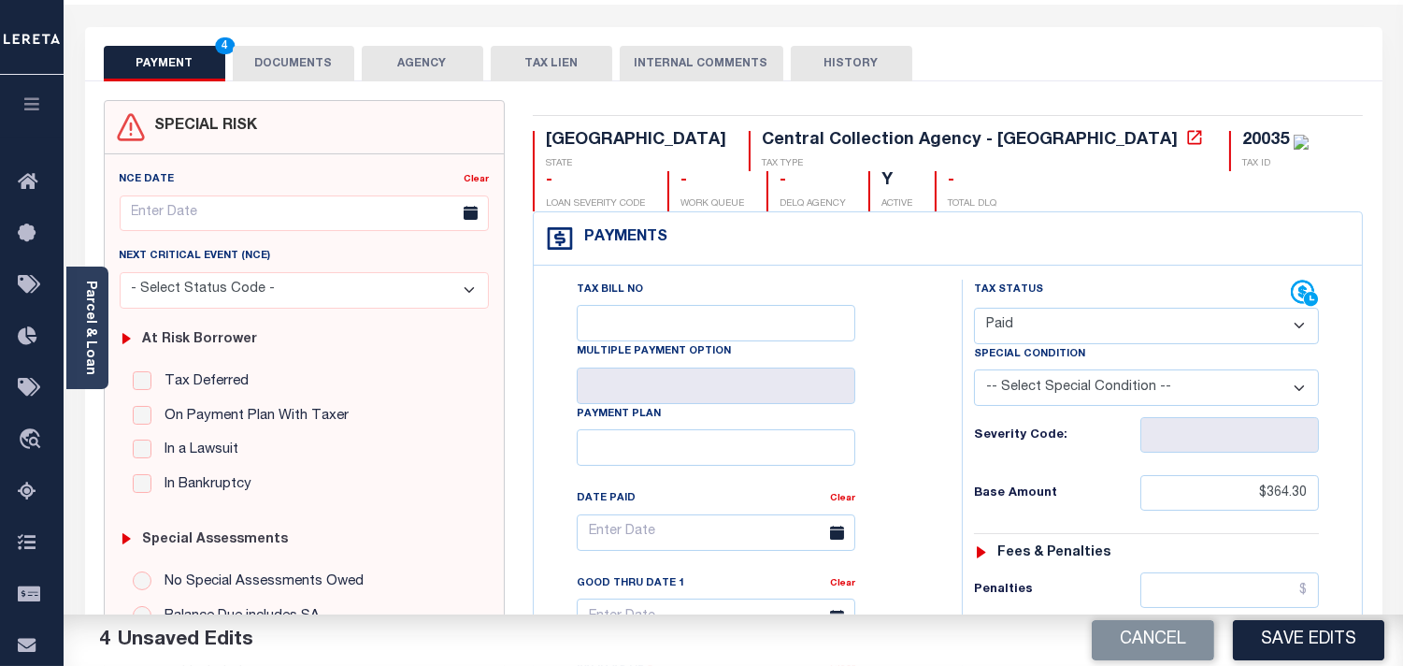
scroll to position [0, 0]
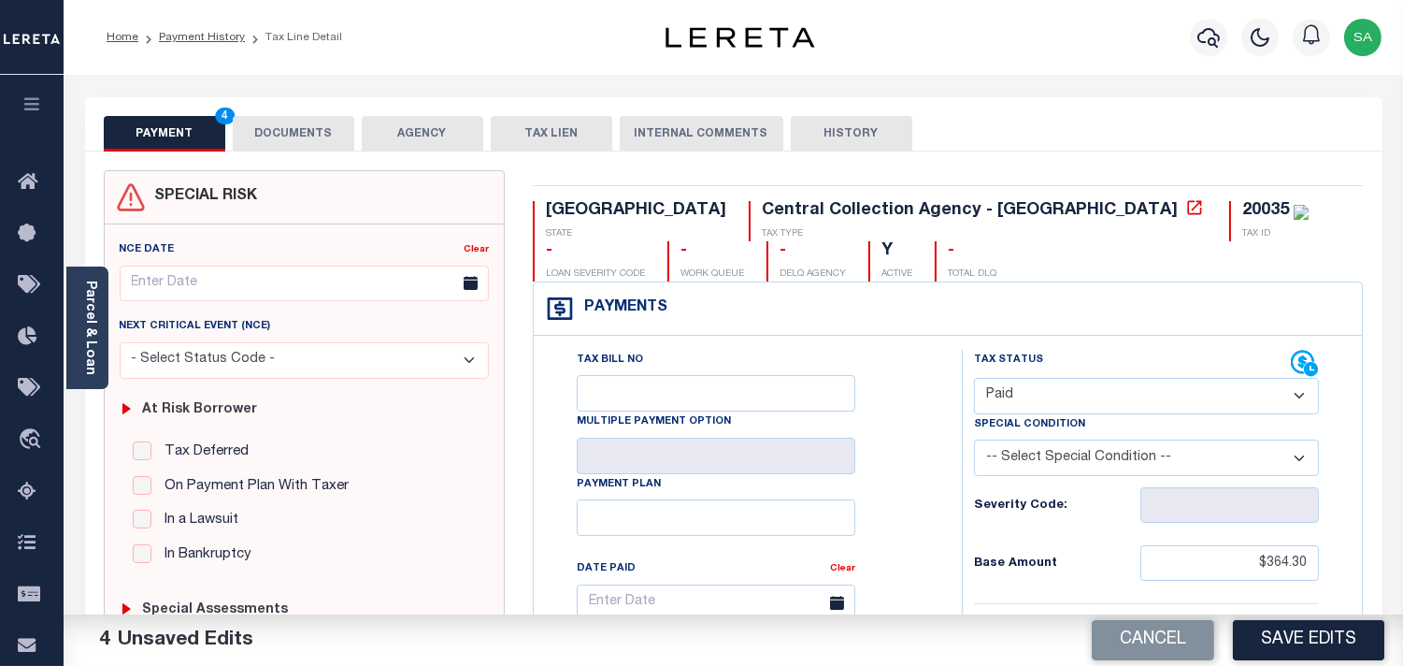
click at [247, 117] on button "DOCUMENTS" at bounding box center [294, 134] width 122 height 36
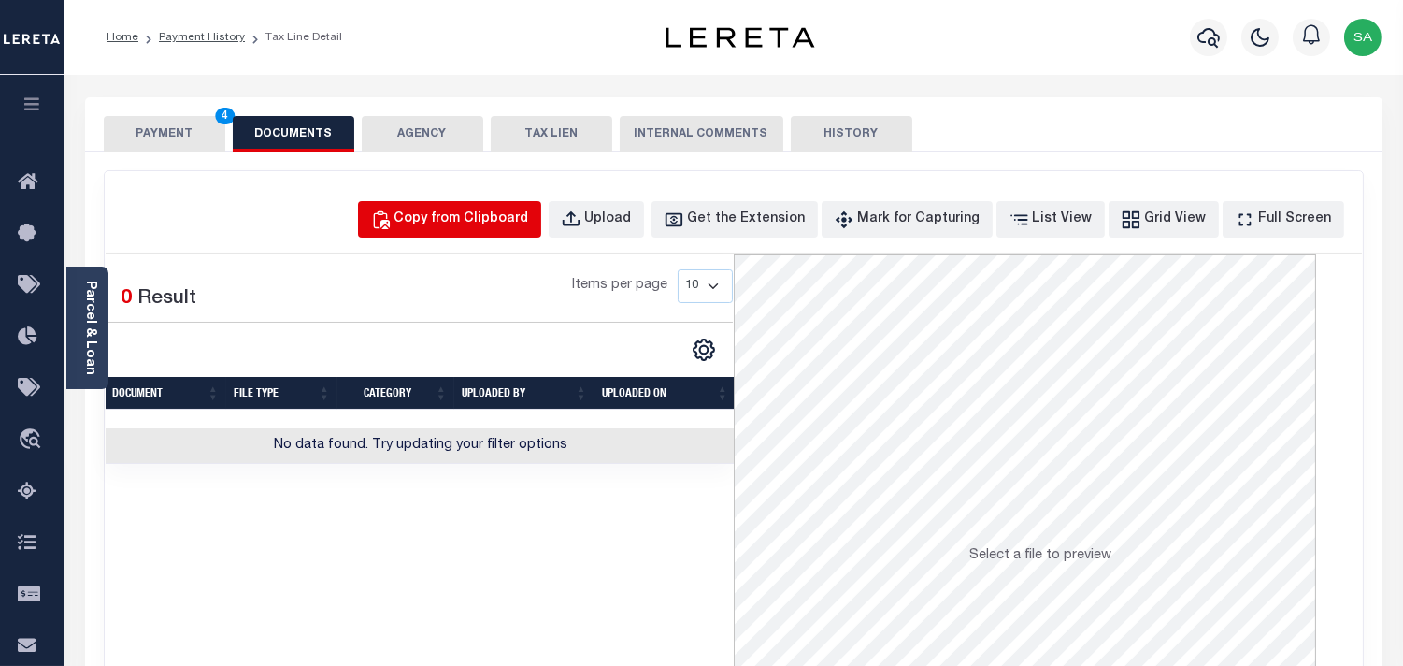
click at [477, 210] on div "Copy from Clipboard" at bounding box center [461, 219] width 135 height 21
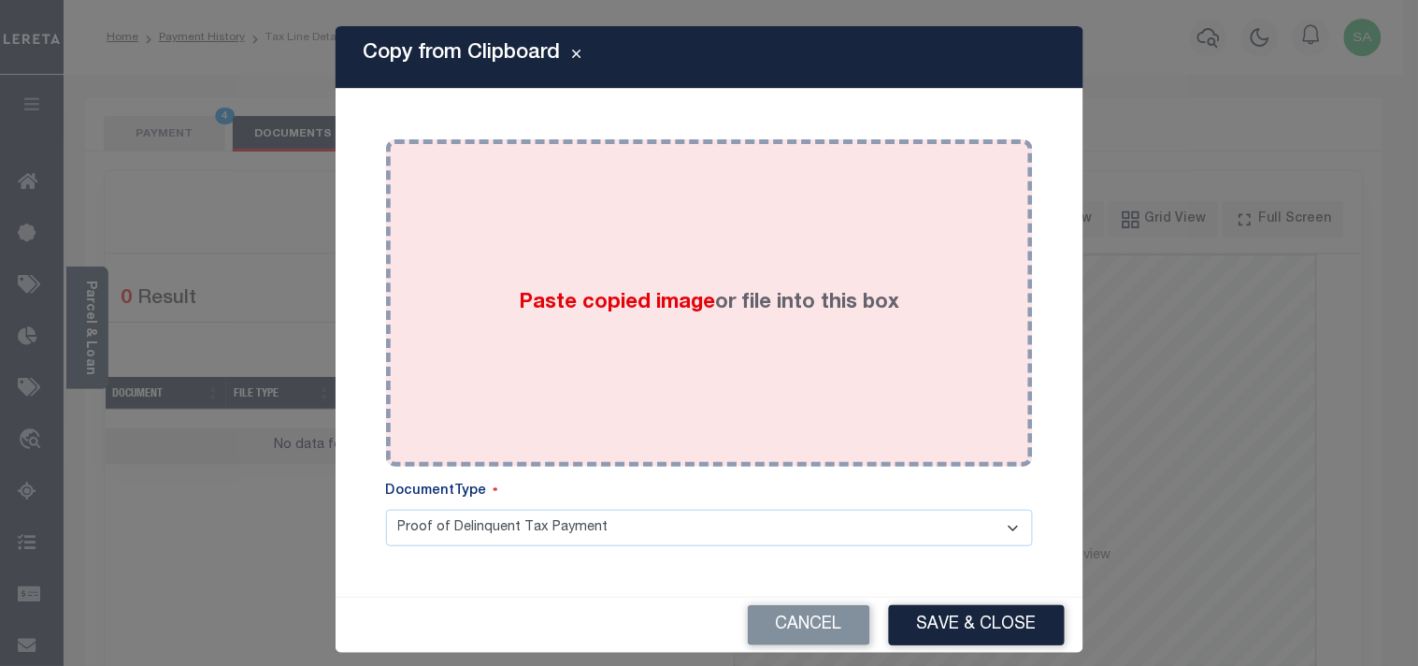
click at [498, 282] on div "Paste copied image or file into this box" at bounding box center [709, 302] width 619 height 299
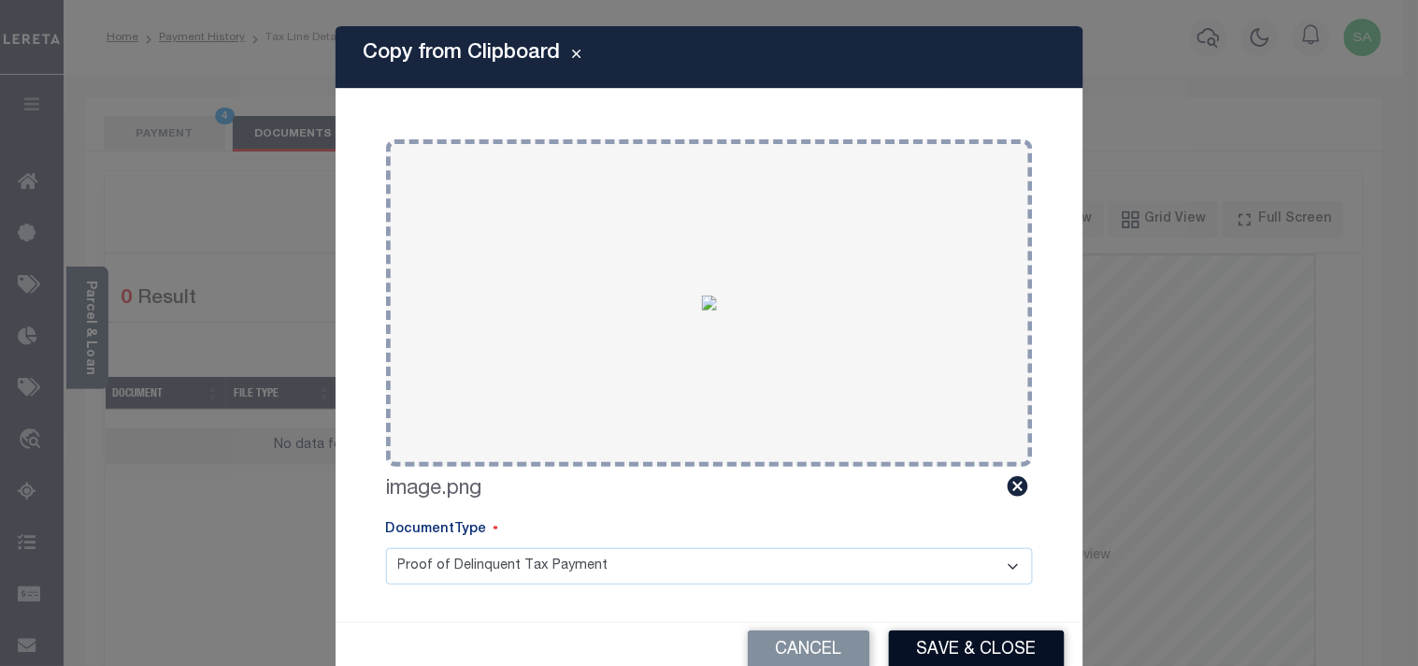
click at [1030, 652] on button "Save & Close" at bounding box center [977, 650] width 176 height 40
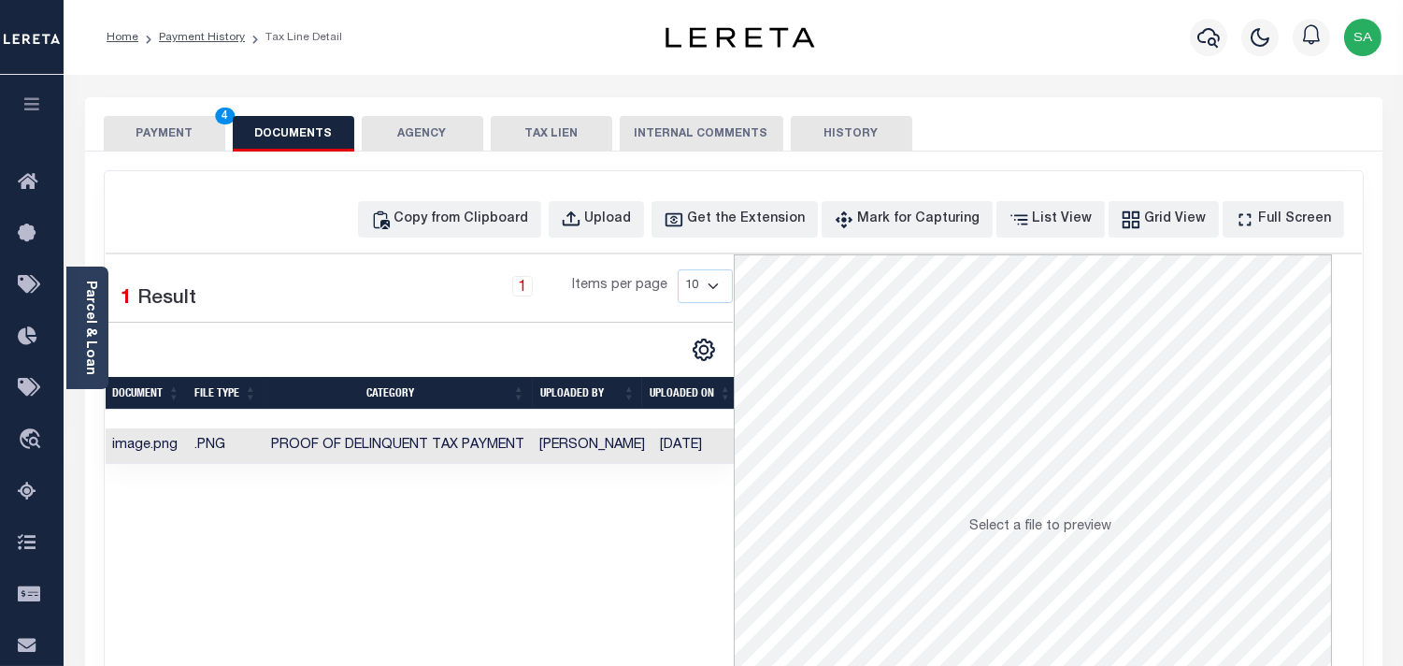
click at [190, 136] on button "PAYMENT 4" at bounding box center [165, 134] width 122 height 36
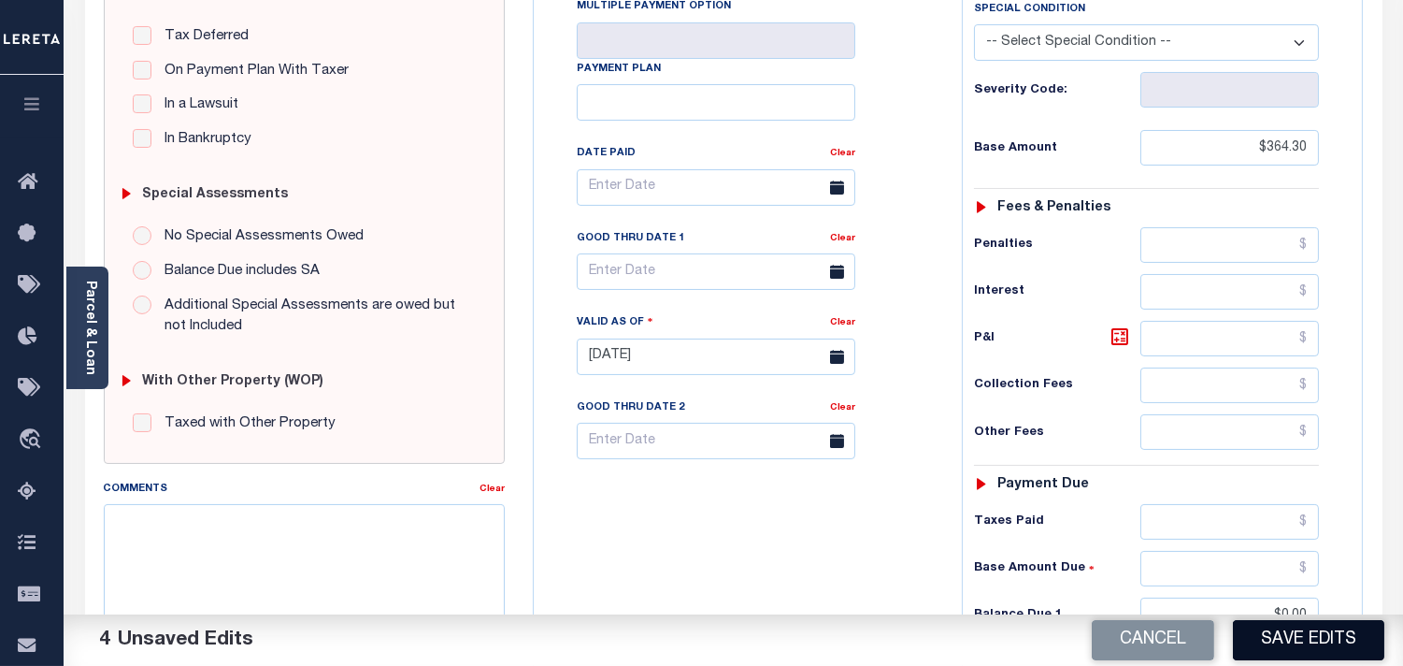
click at [1325, 645] on button "Save Edits" at bounding box center [1308, 640] width 151 height 40
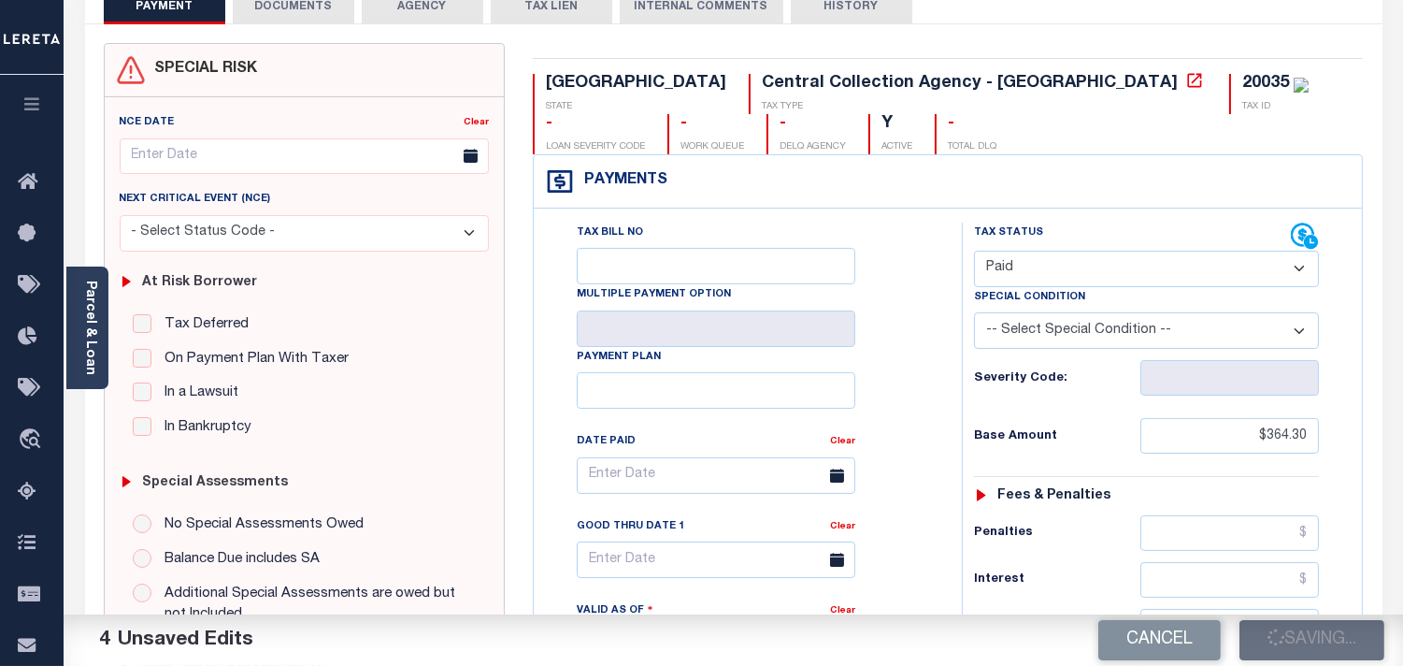
scroll to position [104, 0]
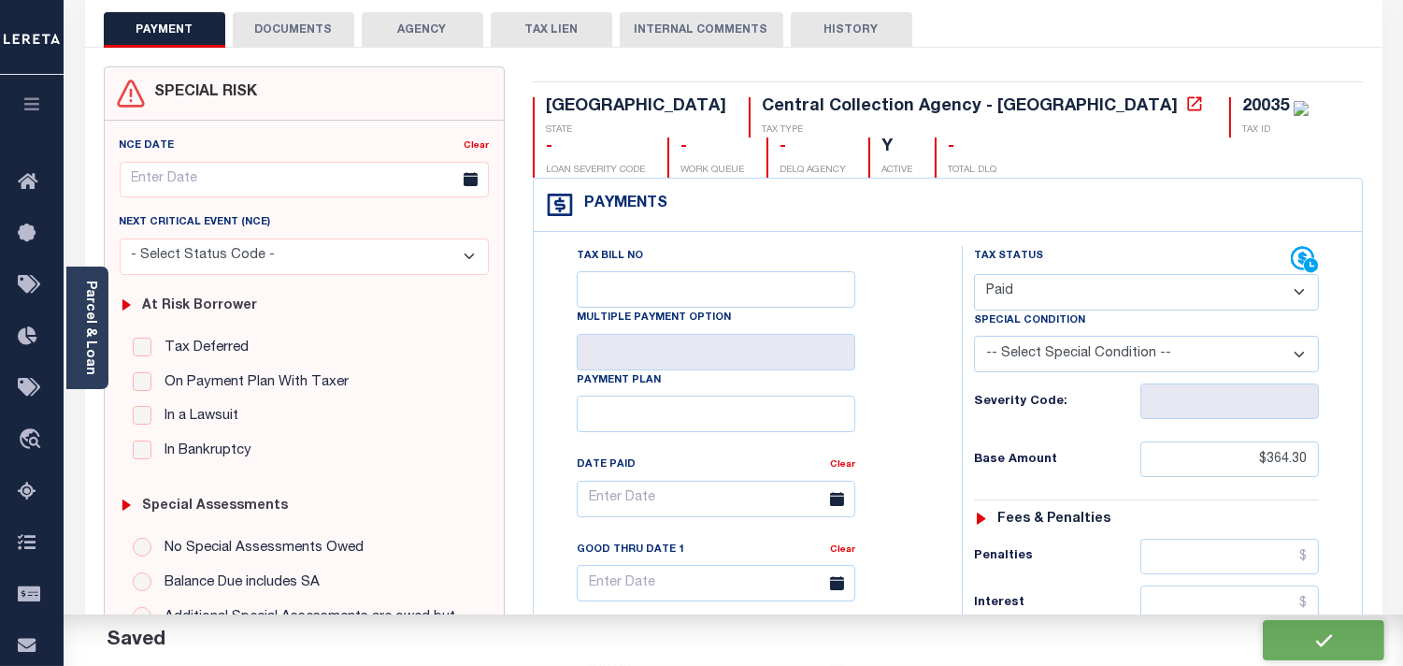
checkbox input "false"
type input "$364.3"
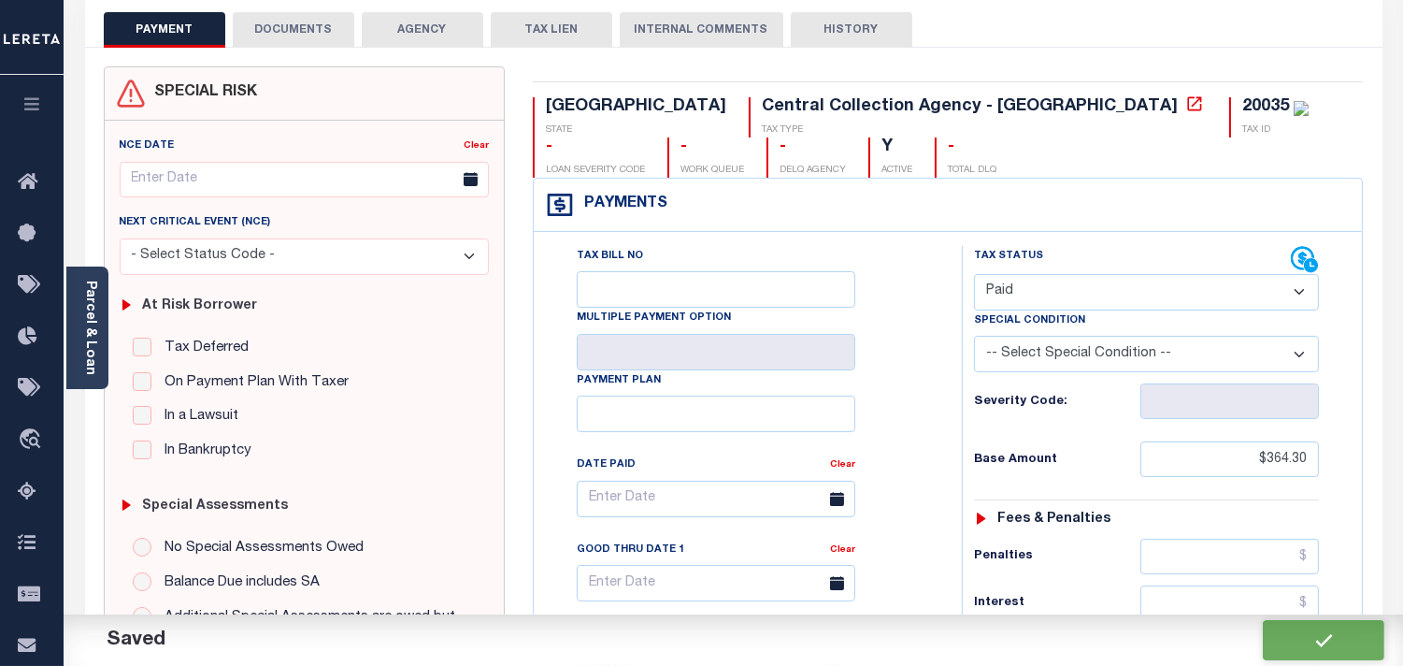
type input "$0"
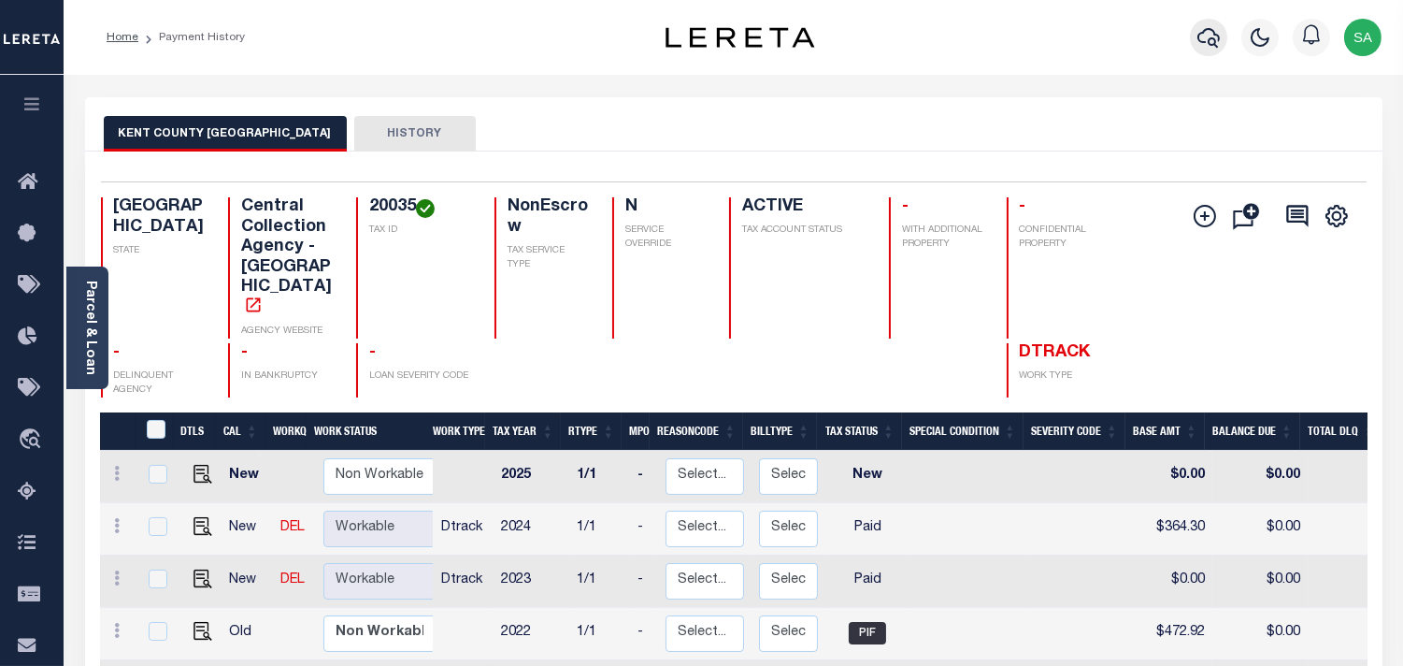
click at [1197, 49] on icon "button" at bounding box center [1208, 37] width 22 height 22
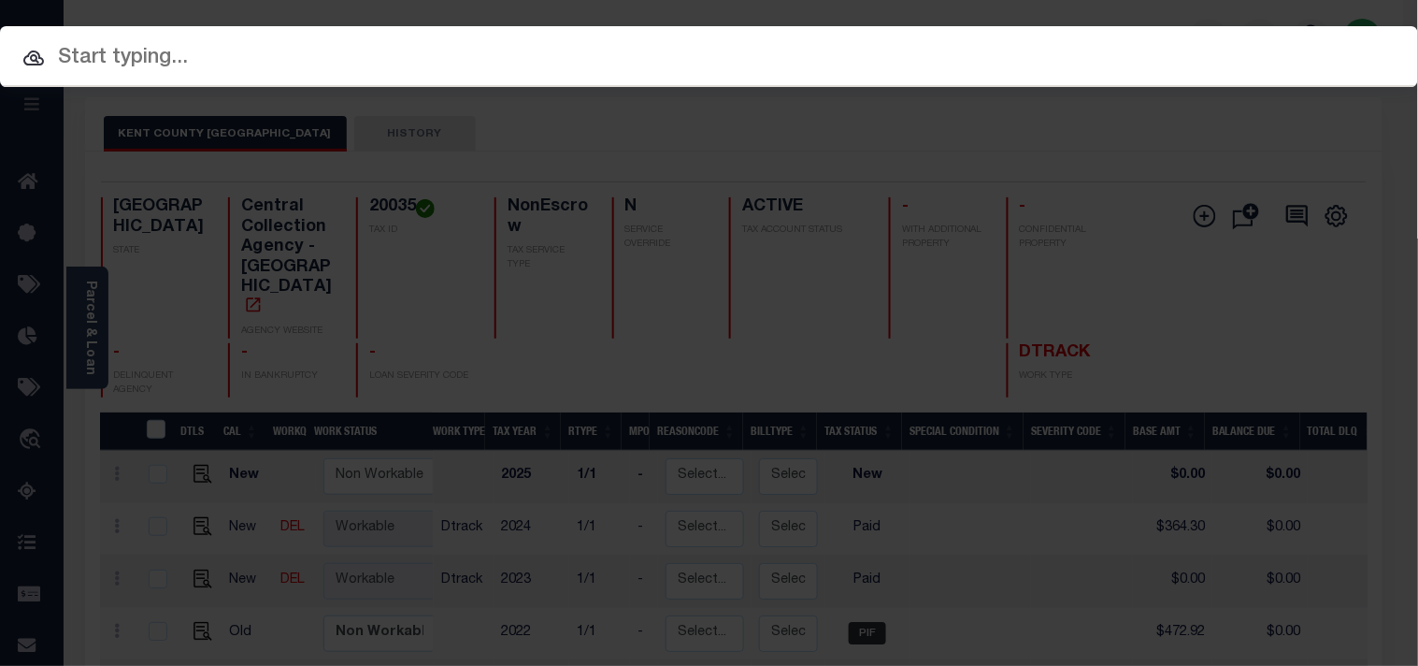
click at [1136, 42] on input "text" at bounding box center [709, 58] width 1418 height 33
paste input "2500269598"
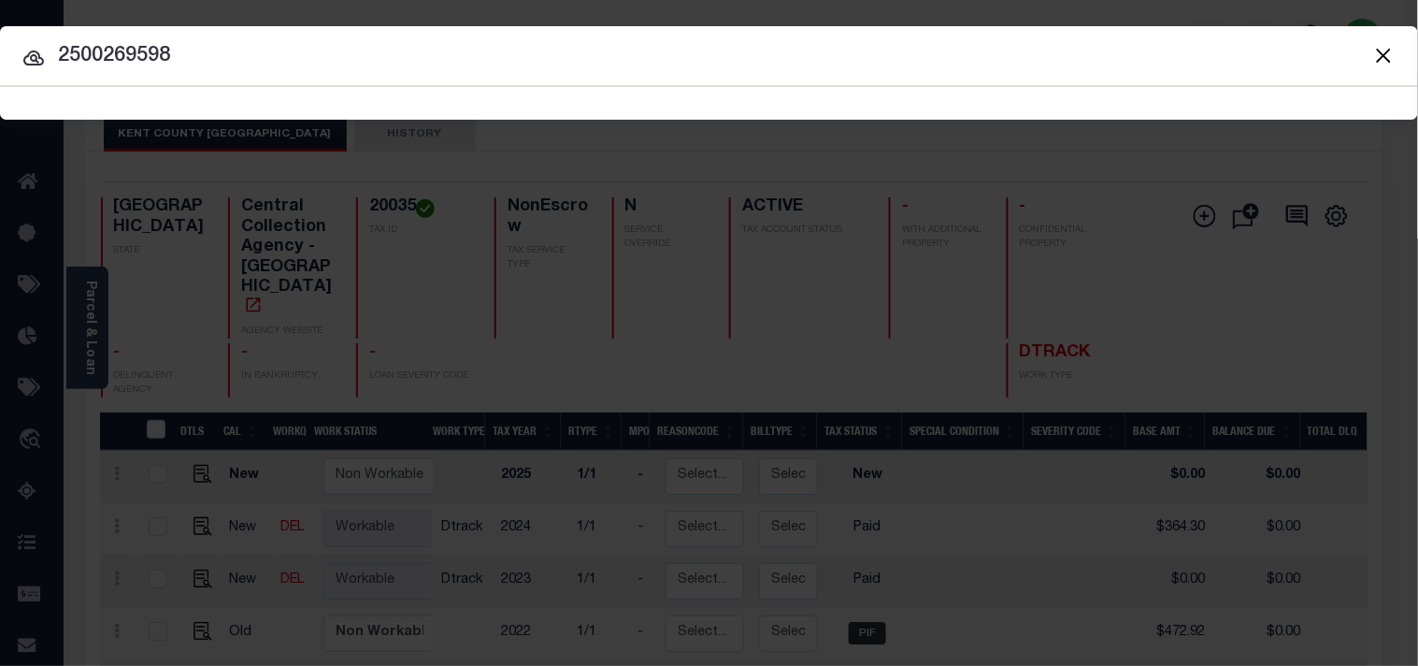
type input "2500269598"
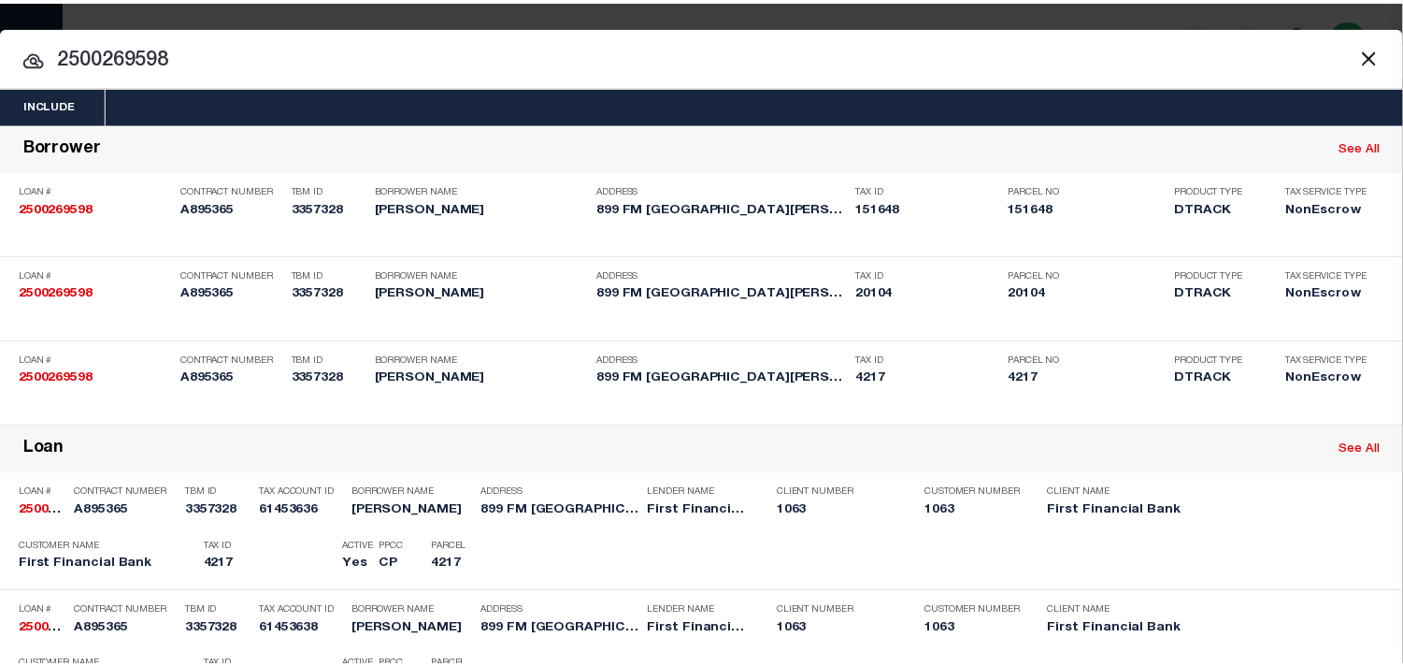
scroll to position [453, 0]
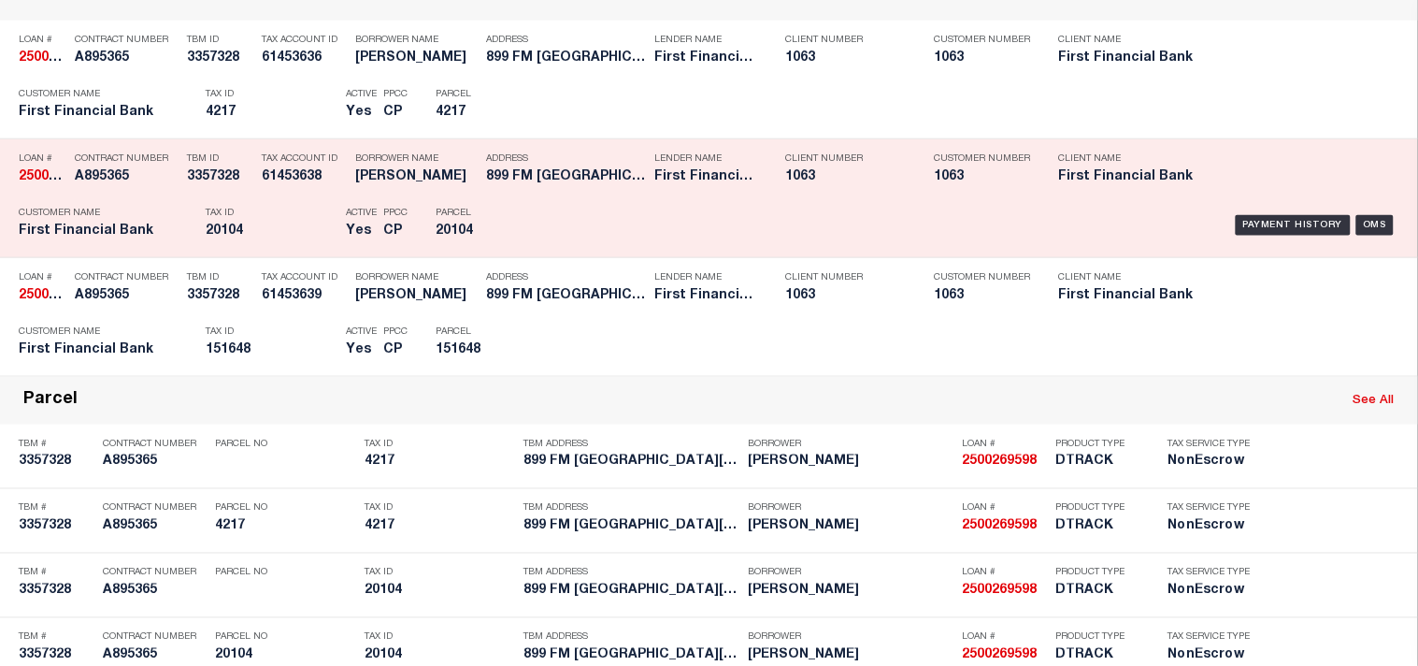
click at [533, 252] on div "Parcel 20104" at bounding box center [478, 225] width 112 height 54
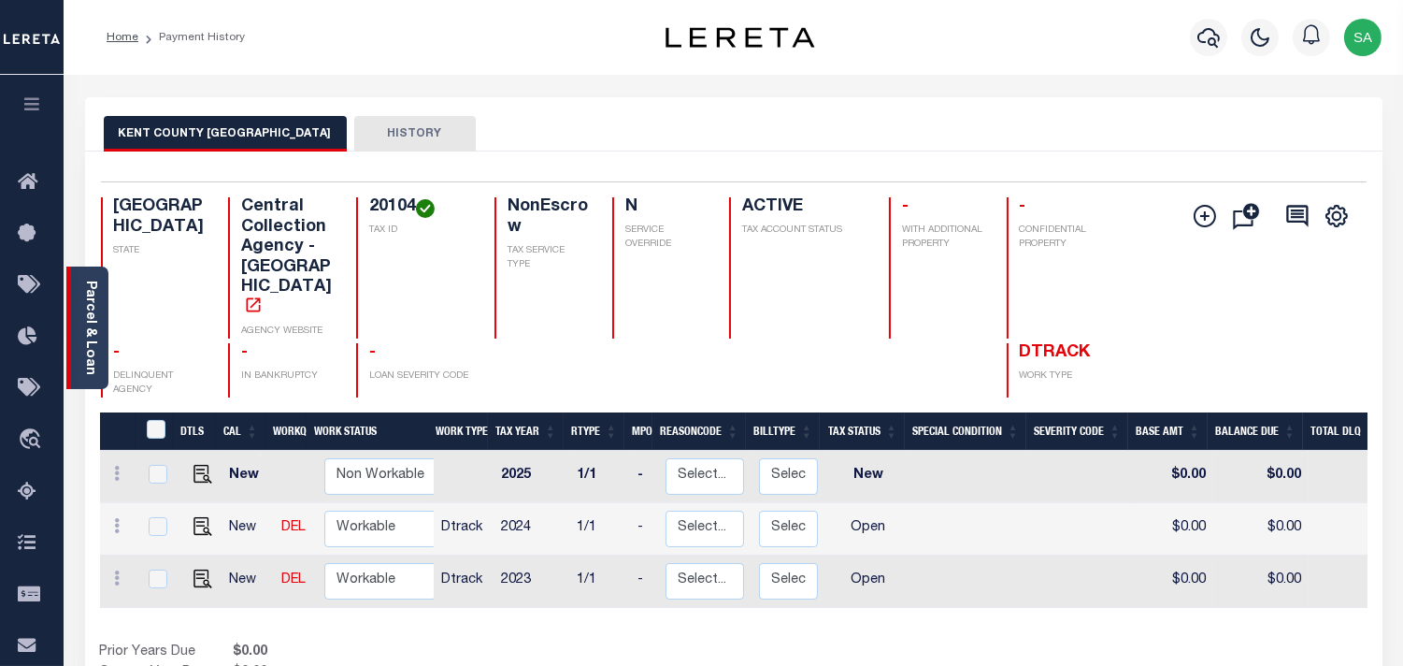
click at [86, 356] on link "Parcel & Loan" at bounding box center [89, 327] width 13 height 94
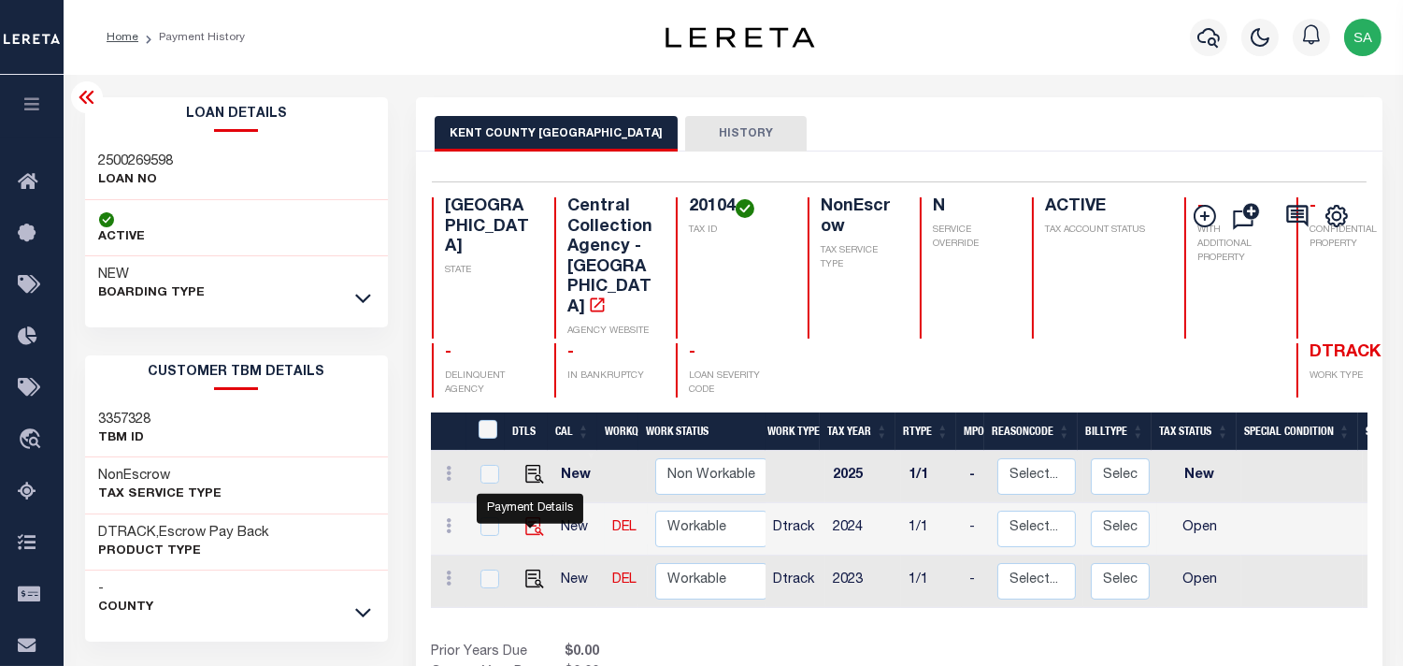
click at [529, 522] on img "" at bounding box center [534, 526] width 19 height 19
checkbox input "true"
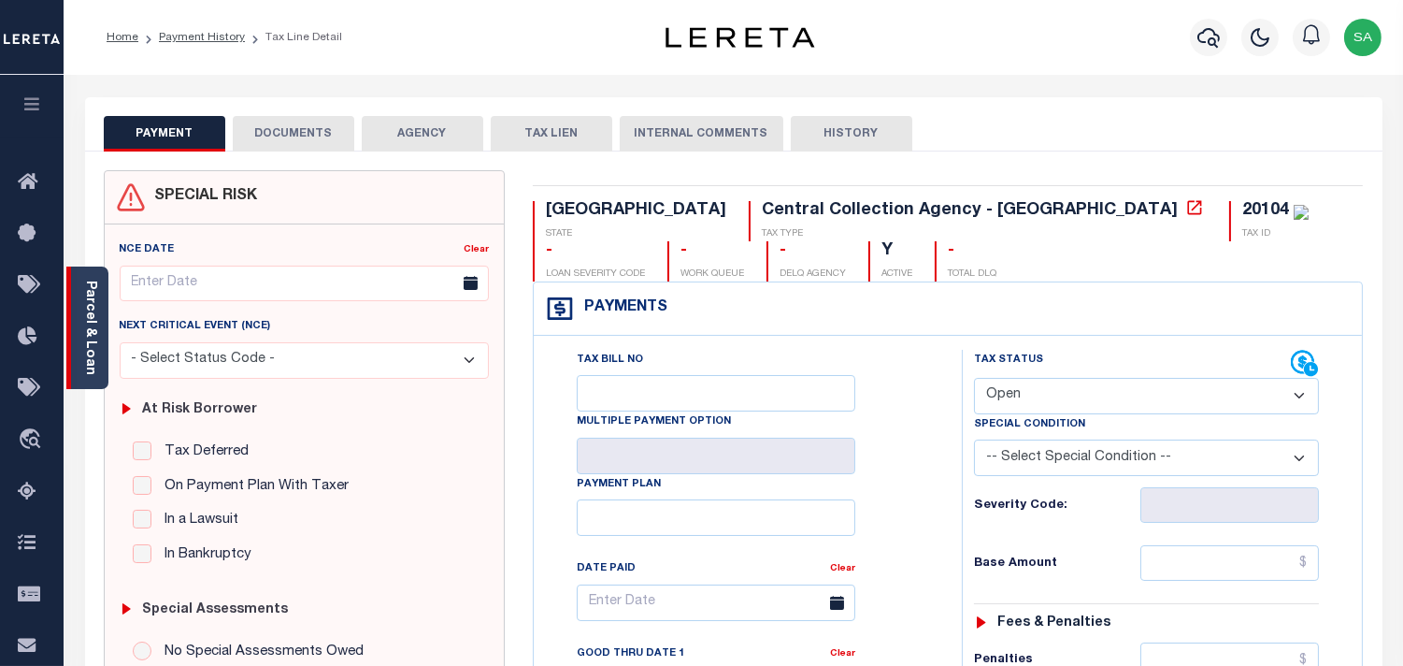
click at [91, 351] on link "Parcel & Loan" at bounding box center [89, 327] width 13 height 94
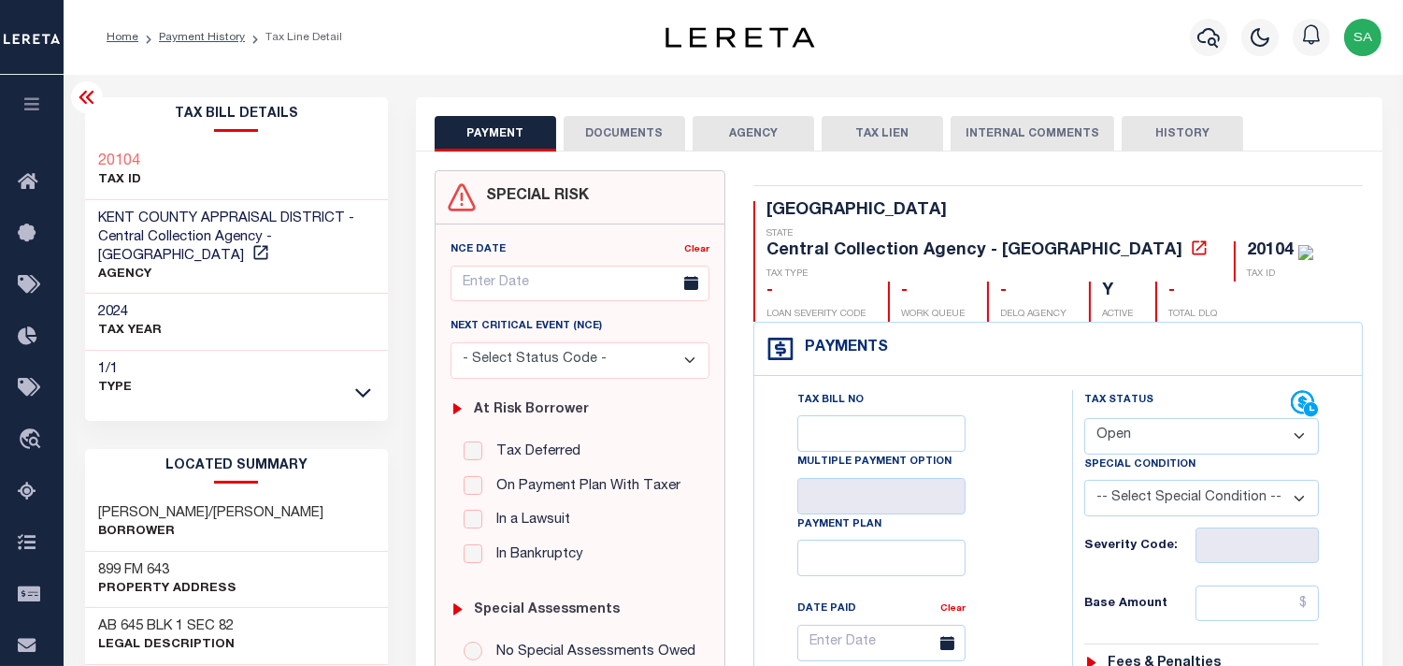
click at [598, 129] on button "DOCUMENTS" at bounding box center [625, 134] width 122 height 36
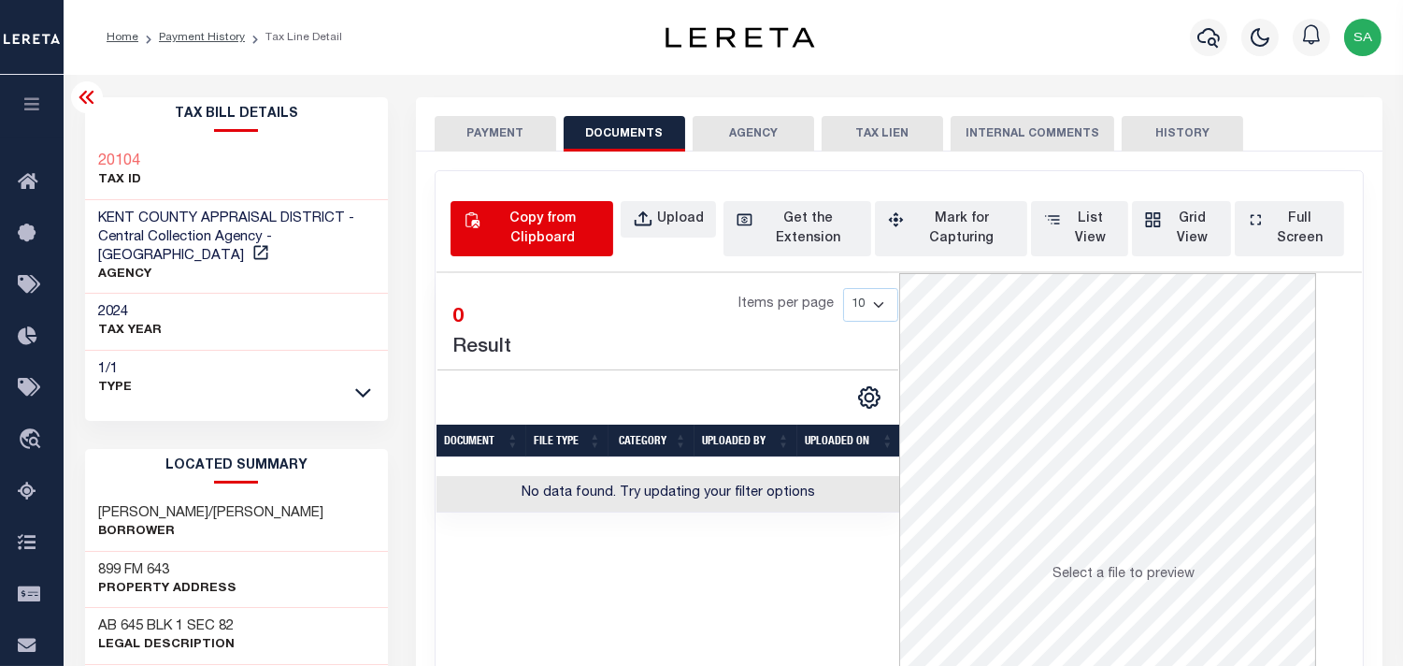
click at [509, 225] on div "Copy from Clipboard" at bounding box center [542, 228] width 117 height 39
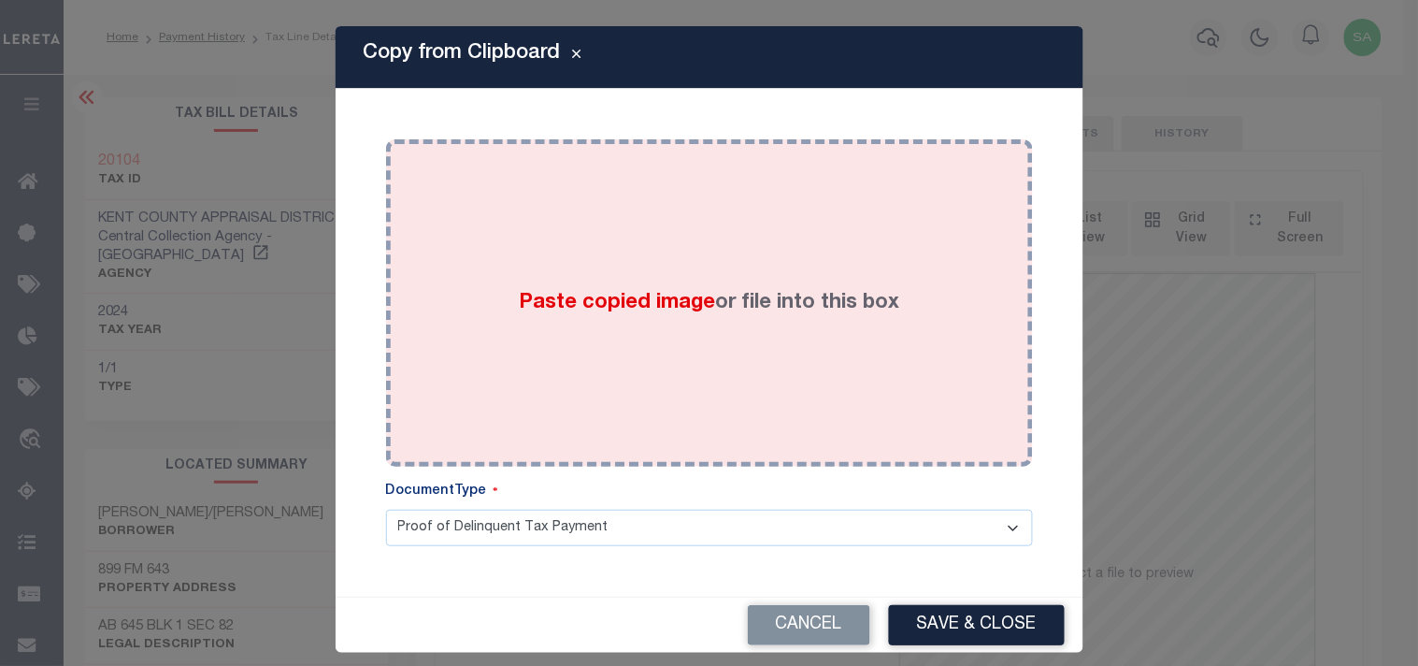
click at [495, 263] on div "Paste copied image or file into this box" at bounding box center [709, 302] width 619 height 299
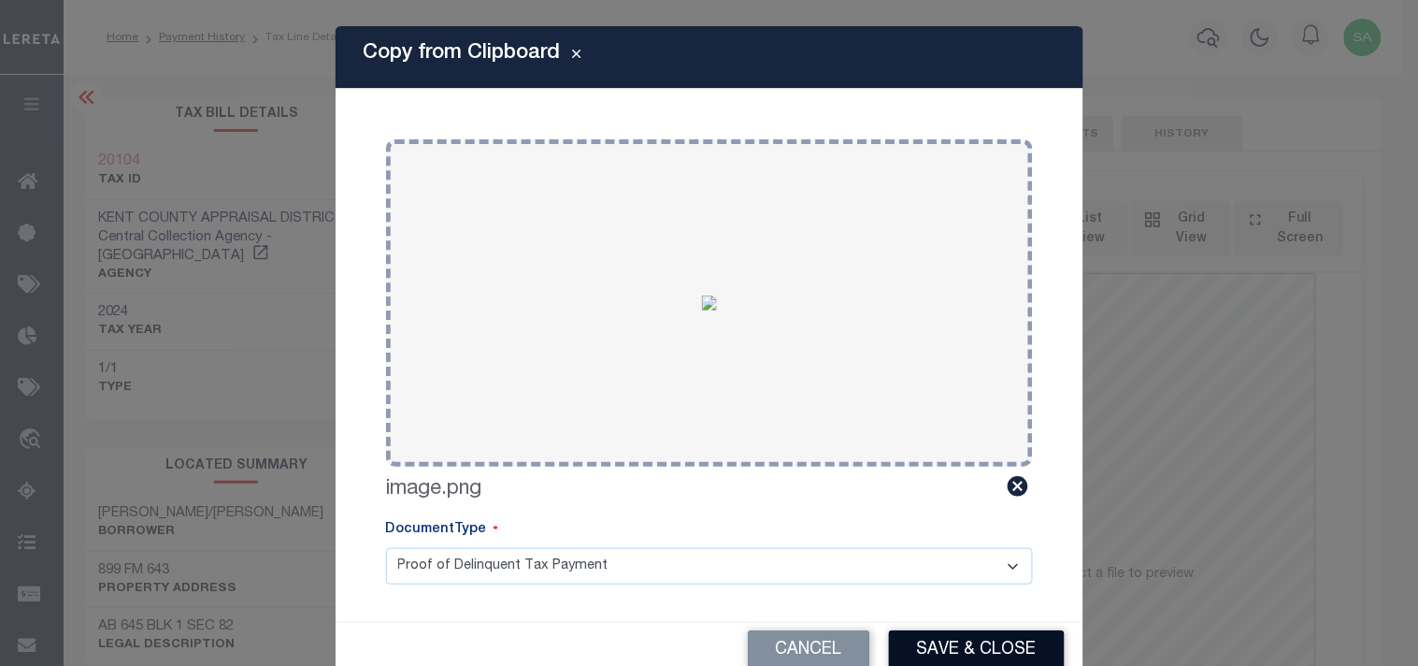
click at [951, 641] on button "Save & Close" at bounding box center [977, 650] width 176 height 40
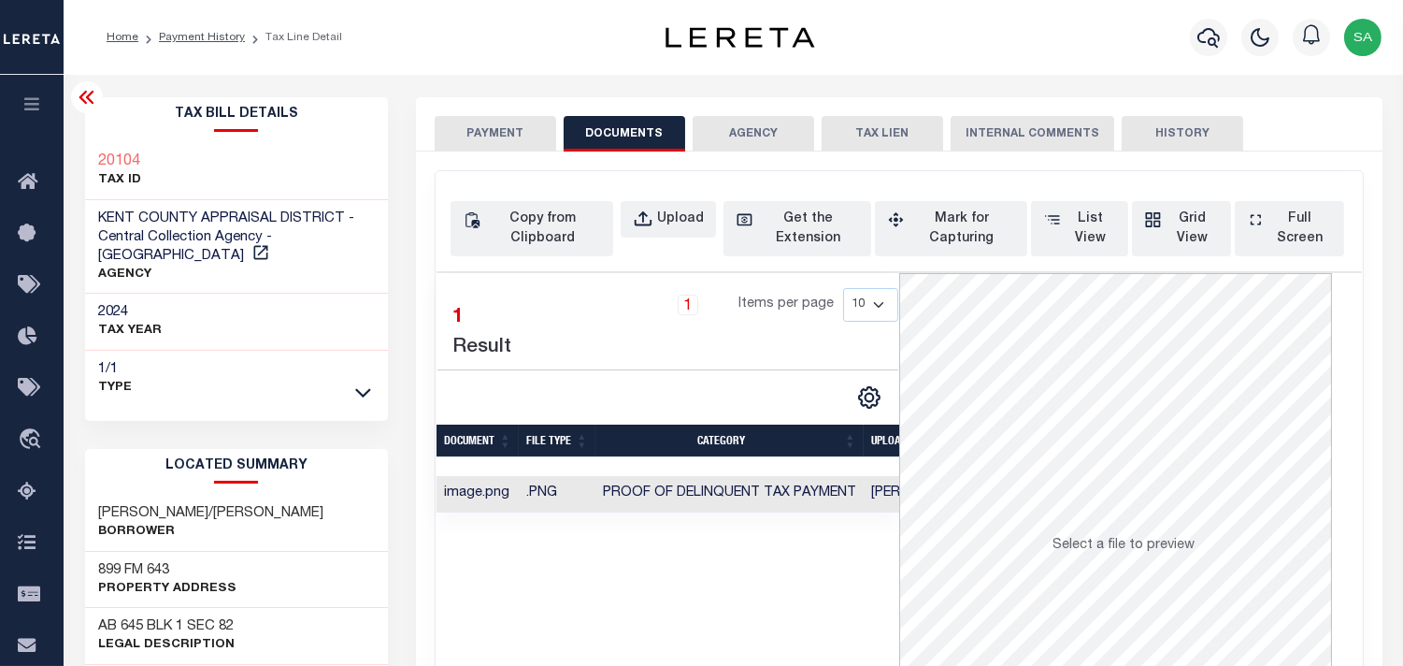
click at [524, 143] on button "PAYMENT" at bounding box center [496, 134] width 122 height 36
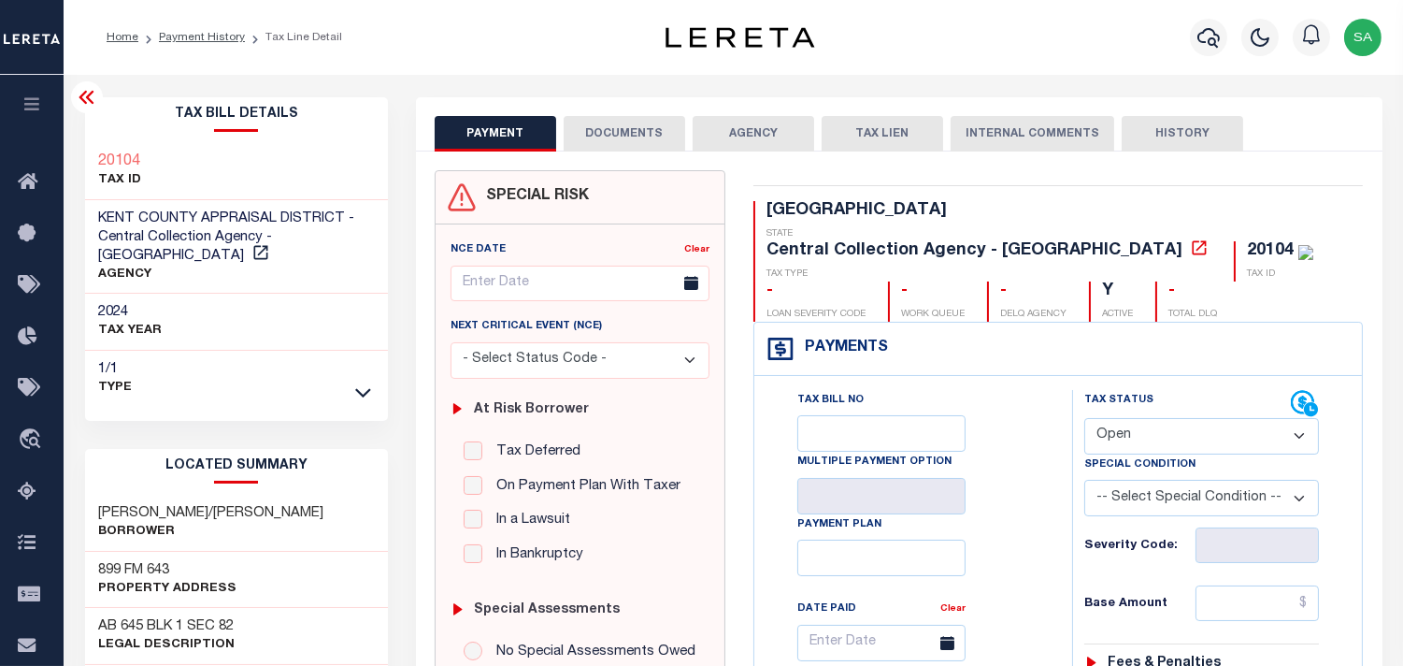
click at [1142, 418] on select "- Select Status Code - Open Due/Unpaid Paid Incomplete No Tax Due Internal Refu…" at bounding box center [1201, 436] width 235 height 36
select select "PYD"
click at [1084, 418] on select "- Select Status Code - Open Due/Unpaid Paid Incomplete No Tax Due Internal Refu…" at bounding box center [1201, 436] width 235 height 36
type input "[DATE]"
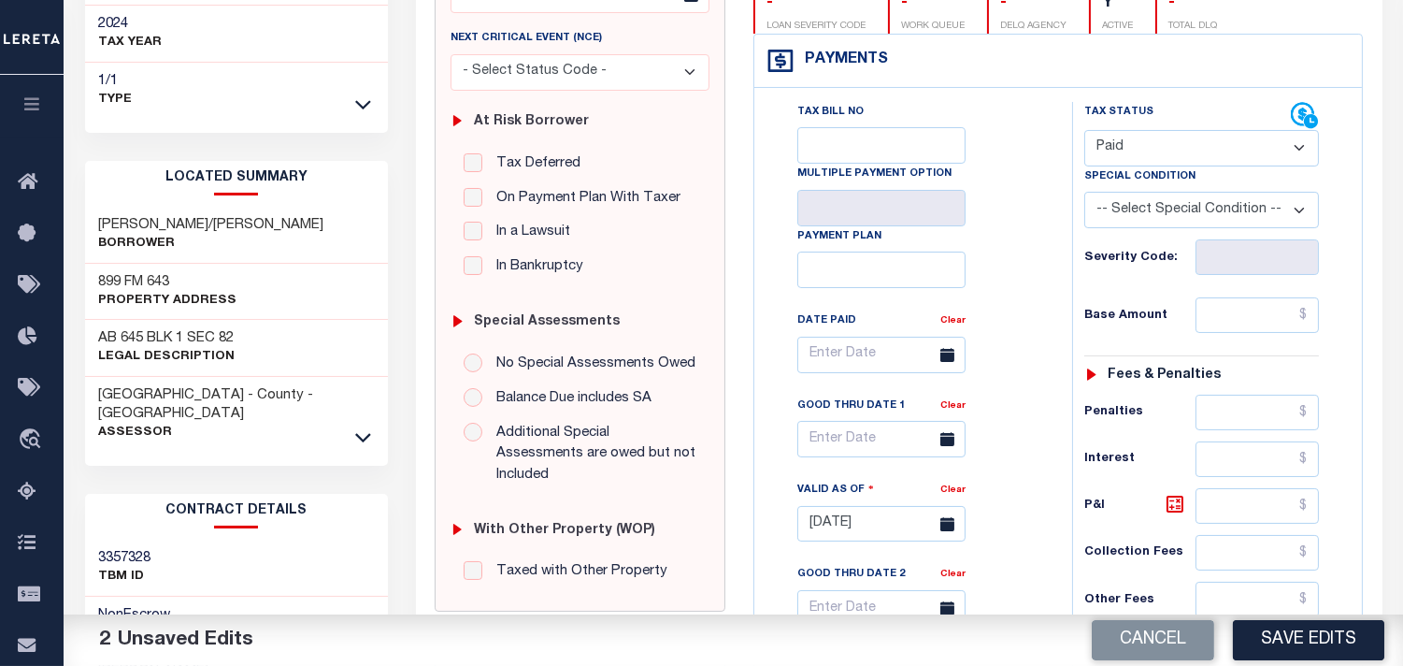
scroll to position [104, 0]
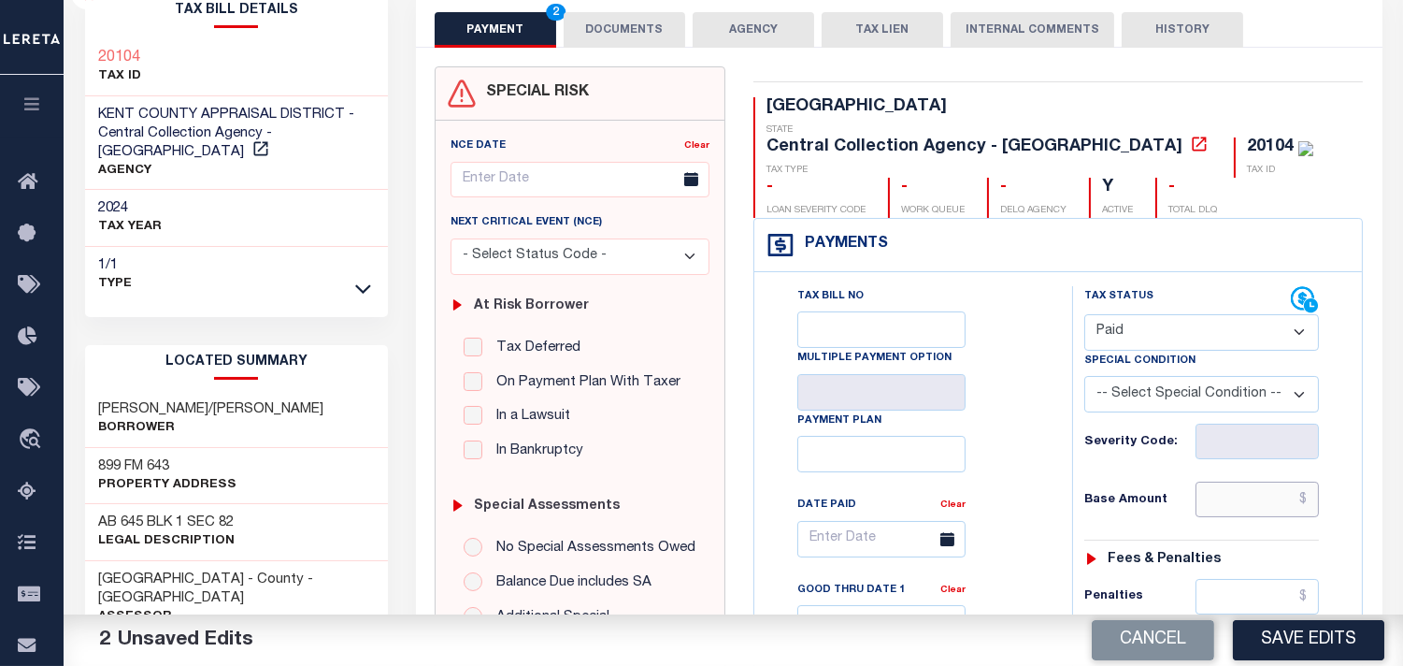
click at [1253, 481] on input "text" at bounding box center [1257, 499] width 123 height 36
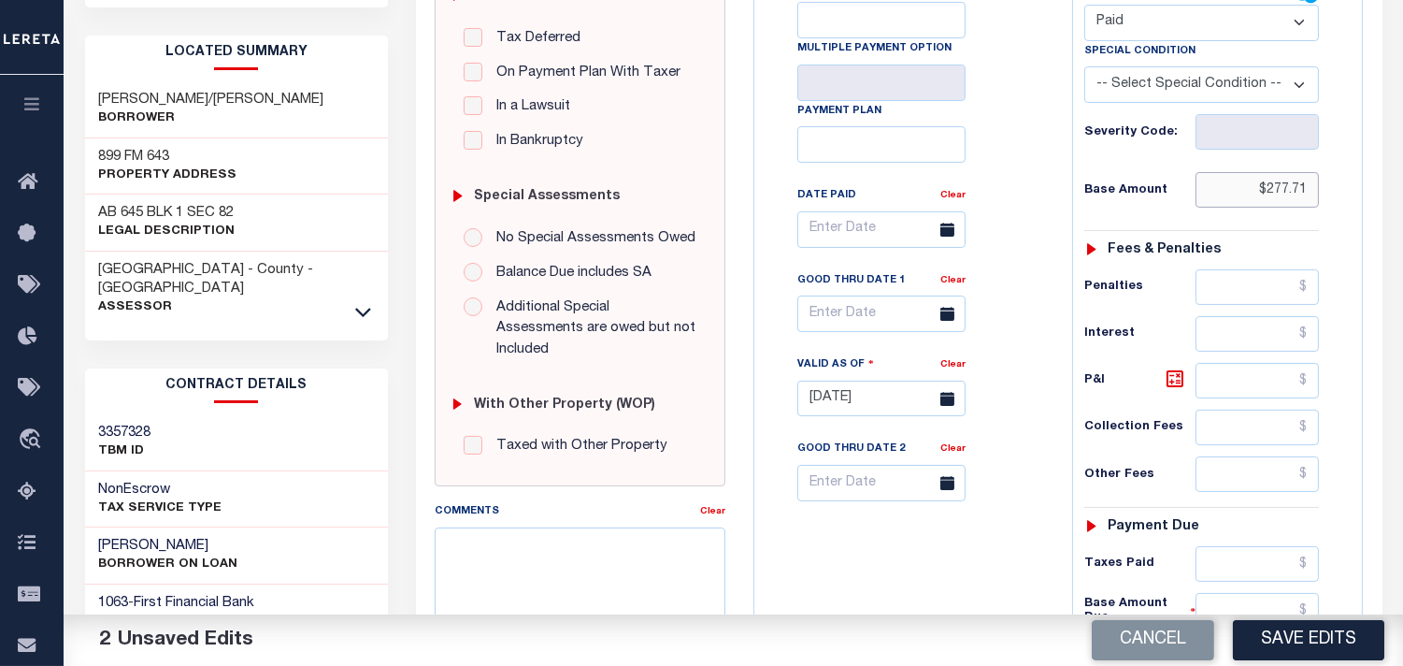
scroll to position [623, 0]
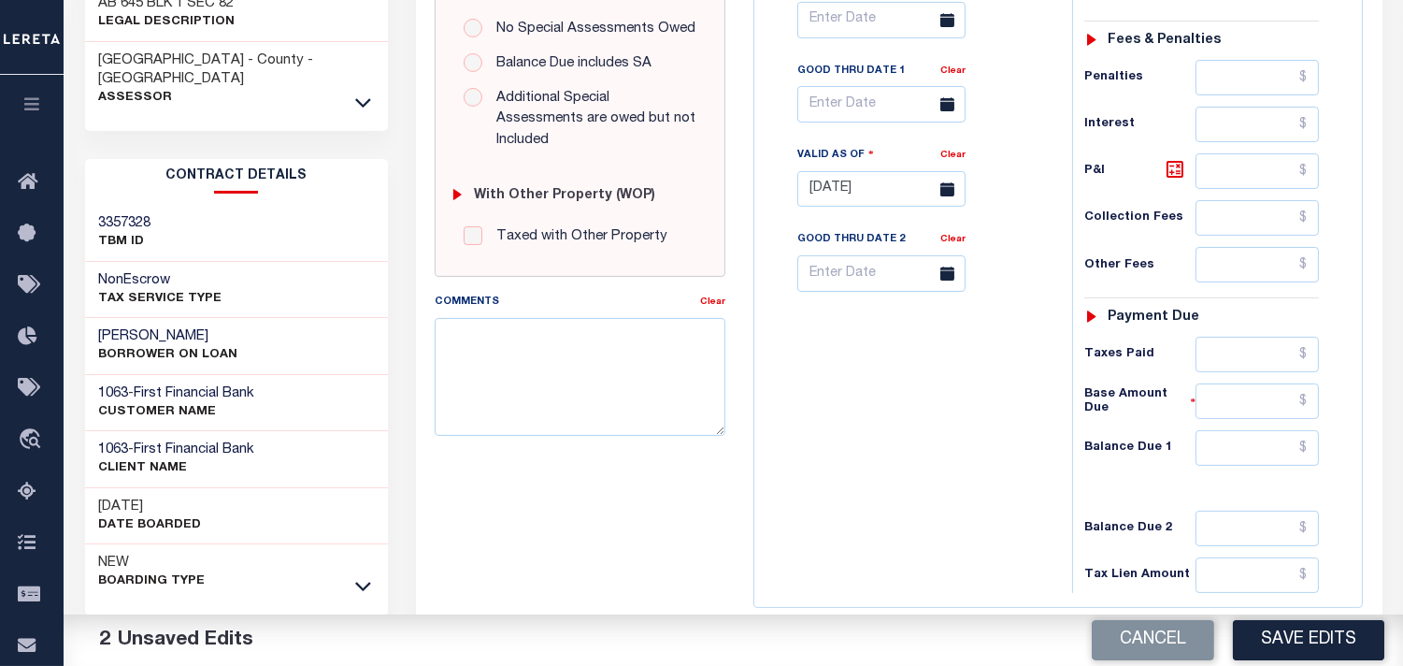
type input "$277.71"
click at [1283, 430] on input "text" at bounding box center [1257, 448] width 123 height 36
type input "$0.00"
click at [1036, 449] on div "Tax Bill No Multiple Payment Option Payment Plan Clear" at bounding box center [908, 179] width 299 height 825
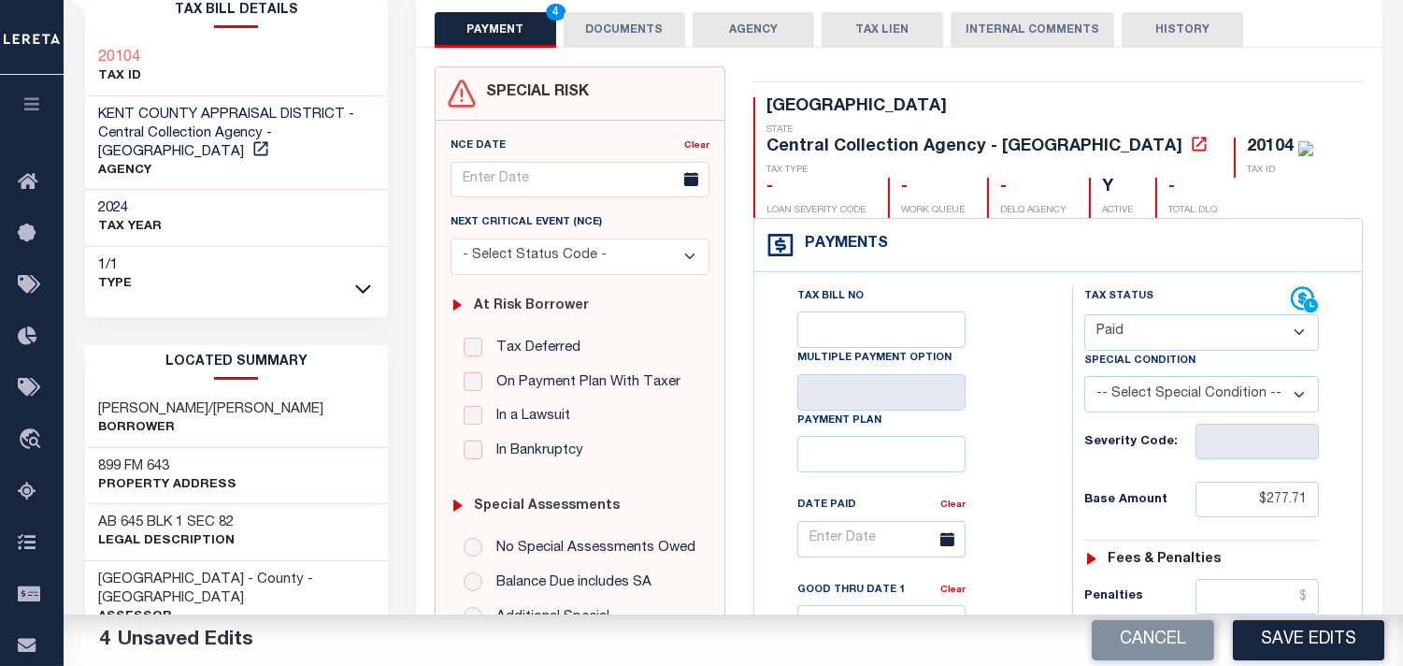
drag, startPoint x: 650, startPoint y: 45, endPoint x: 542, endPoint y: 28, distance: 108.8
click at [650, 44] on button "DOCUMENTS" at bounding box center [625, 30] width 122 height 36
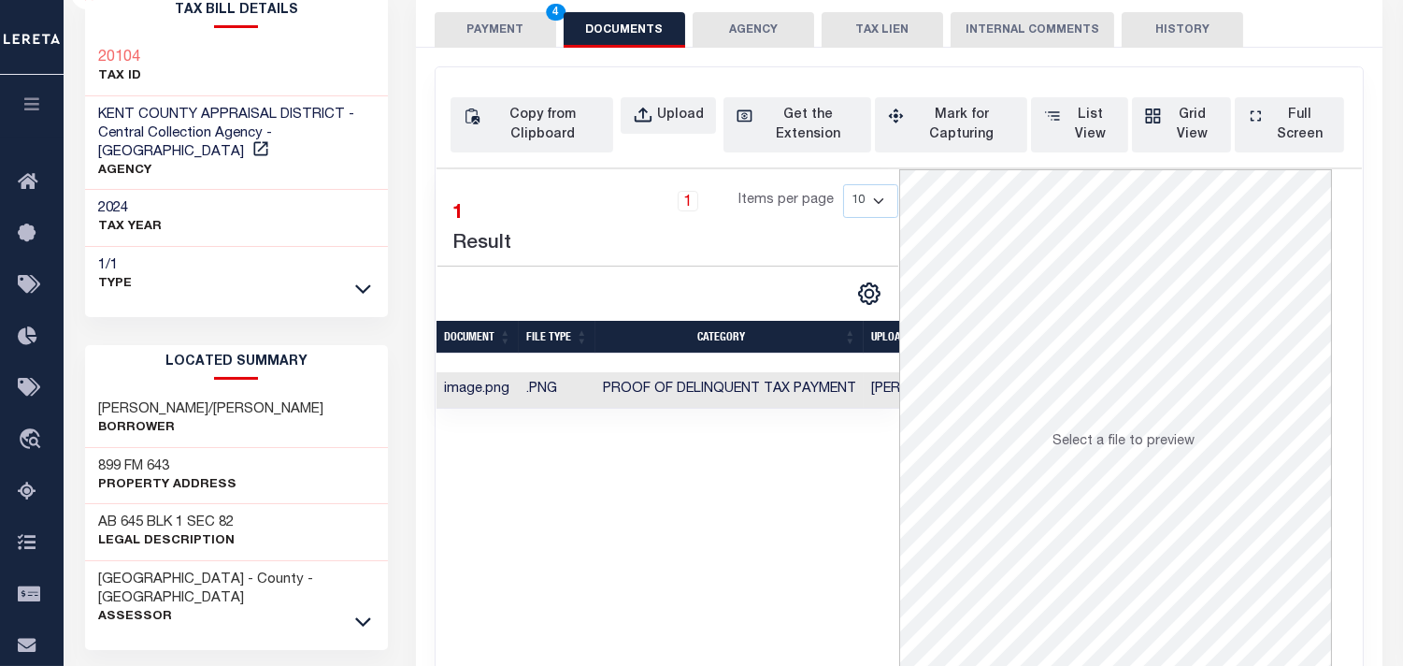
click at [542, 28] on button "PAYMENT 4" at bounding box center [496, 30] width 122 height 36
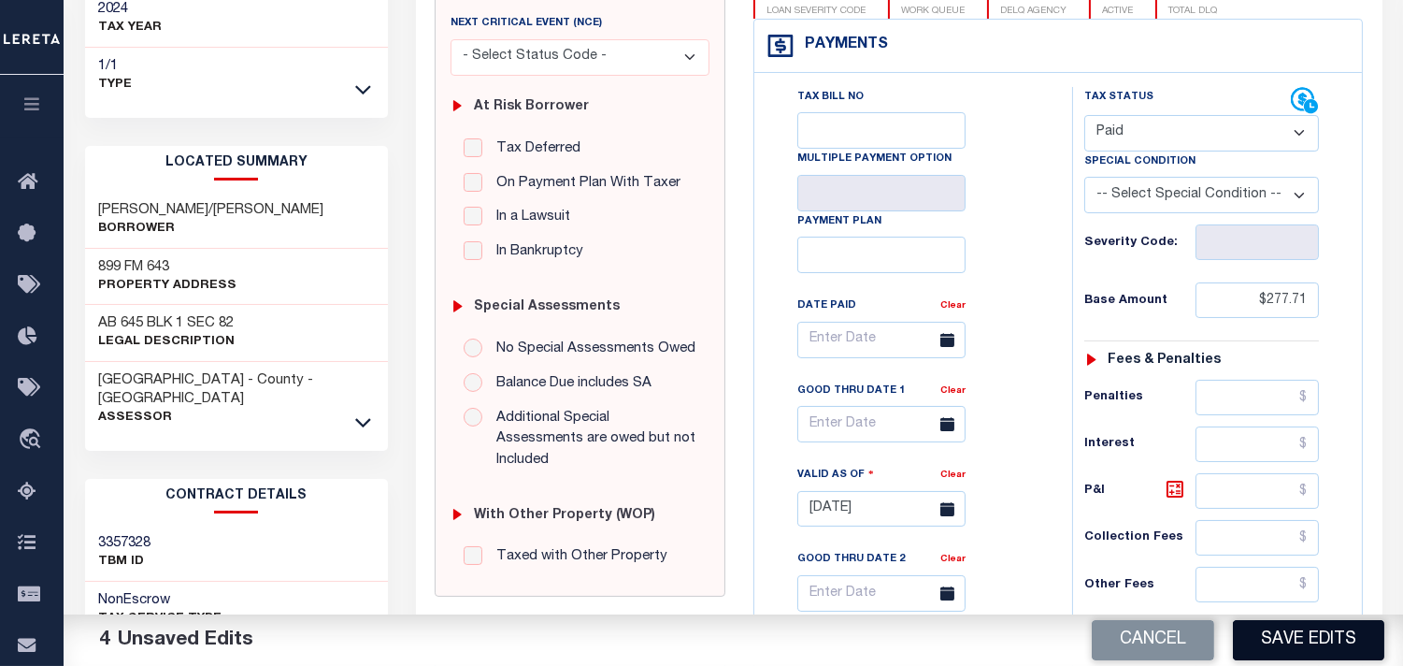
scroll to position [415, 0]
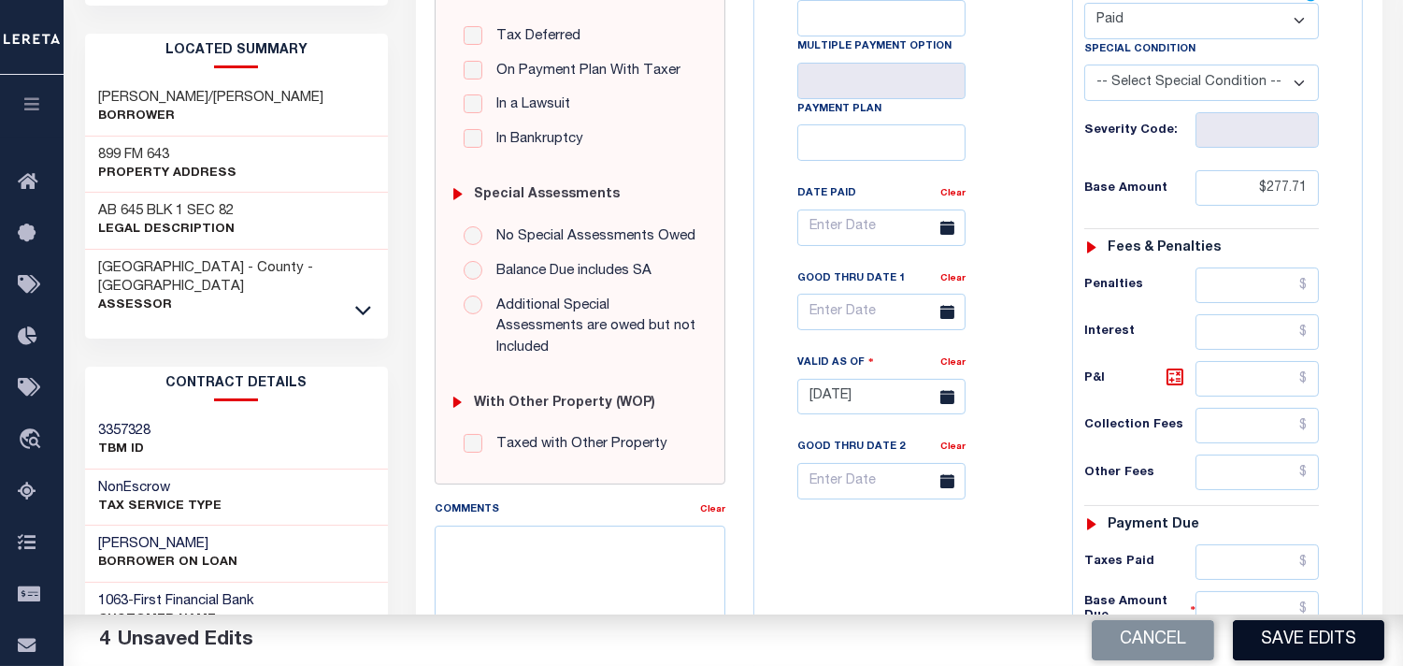
click at [1278, 636] on button "Save Edits" at bounding box center [1308, 640] width 151 height 40
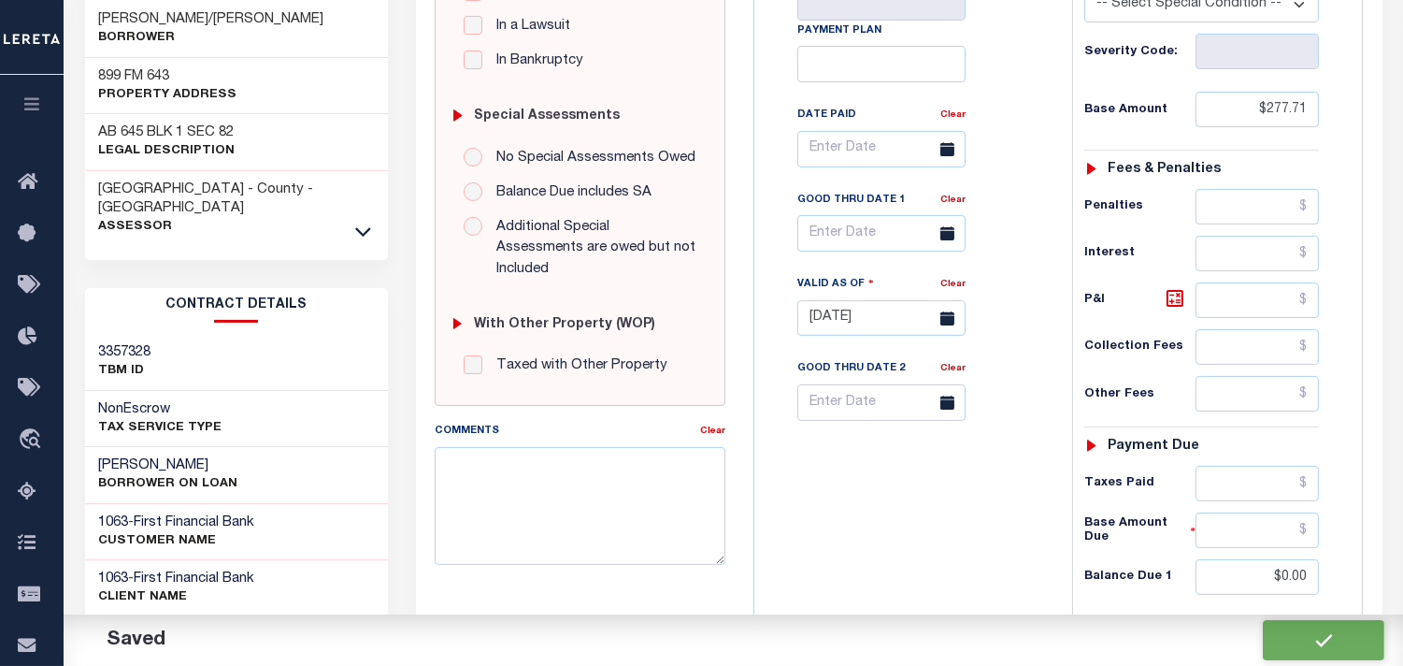
checkbox input "false"
type input "$277.71"
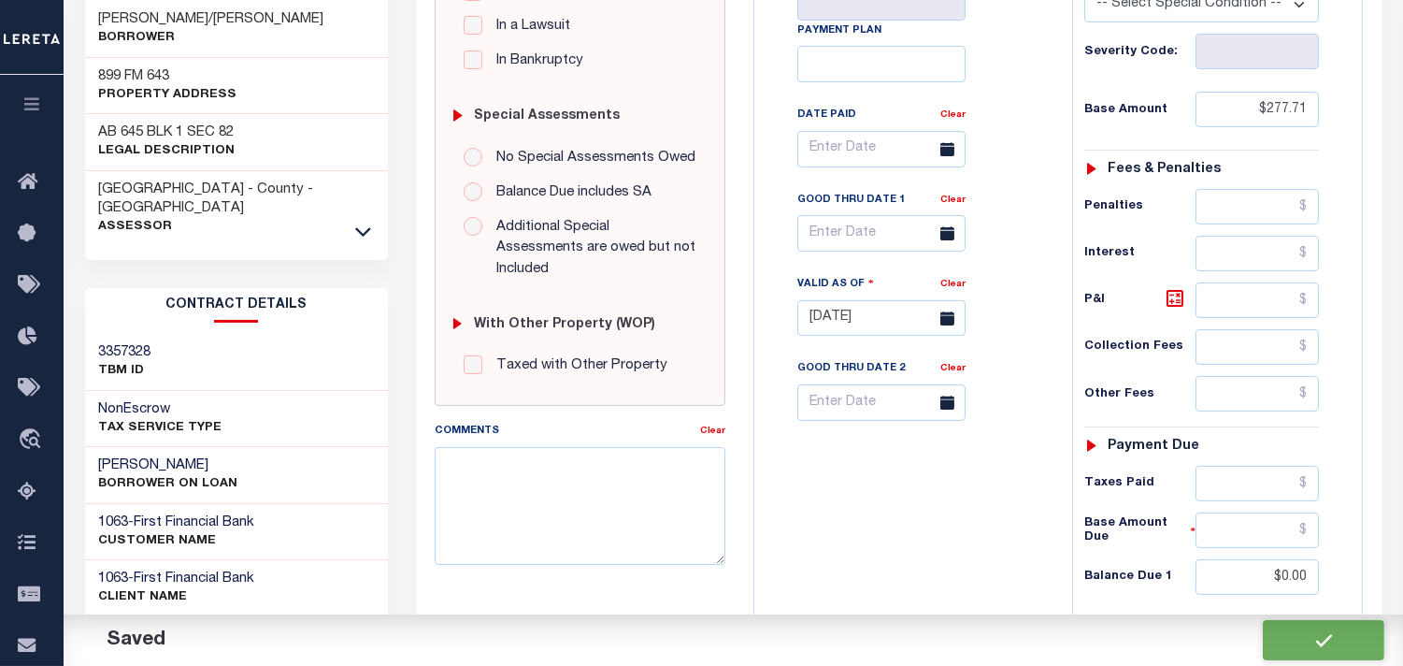
type input "$0"
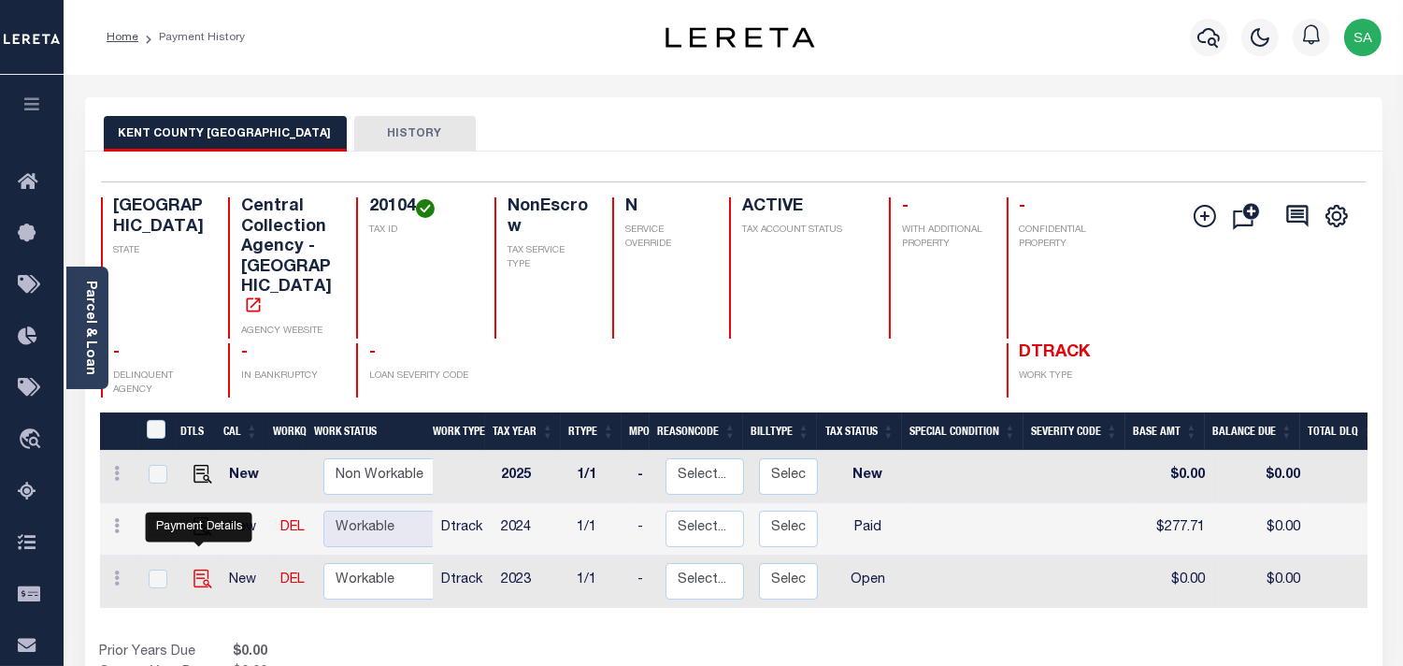
click at [201, 569] on img "" at bounding box center [202, 578] width 19 height 19
checkbox input "true"
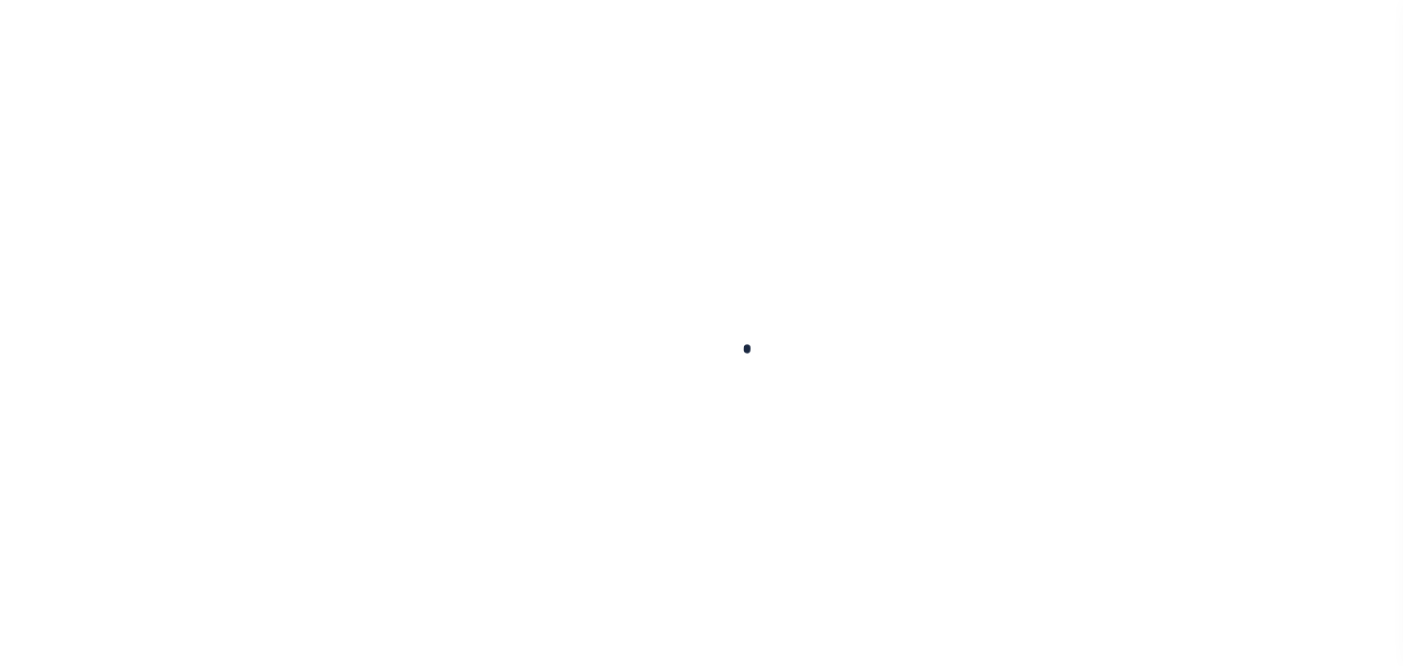
checkbox input "false"
type input "[DATE]"
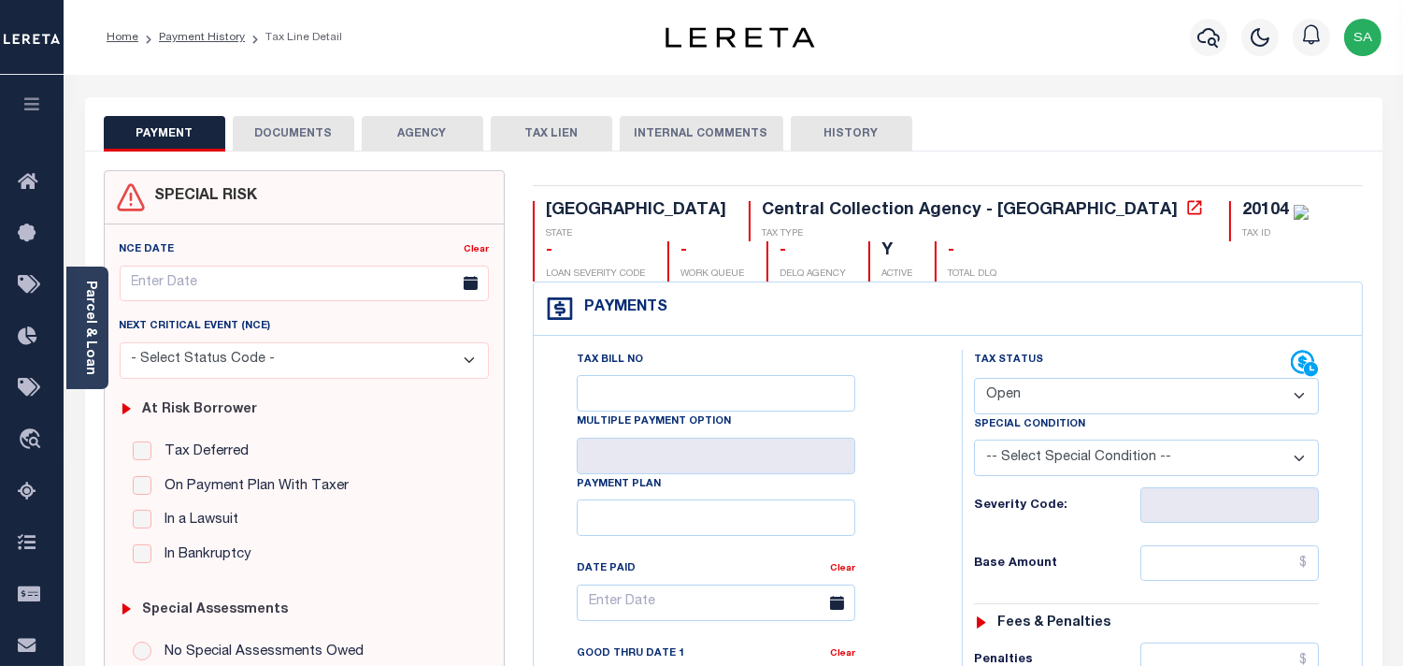
click at [985, 406] on select "- Select Status Code - Open Due/Unpaid Paid Incomplete No Tax Due Internal Refu…" at bounding box center [1146, 396] width 345 height 36
select select "PYD"
click at [974, 379] on select "- Select Status Code - Open Due/Unpaid Paid Incomplete No Tax Due Internal Refu…" at bounding box center [1146, 396] width 345 height 36
type input "[DATE]"
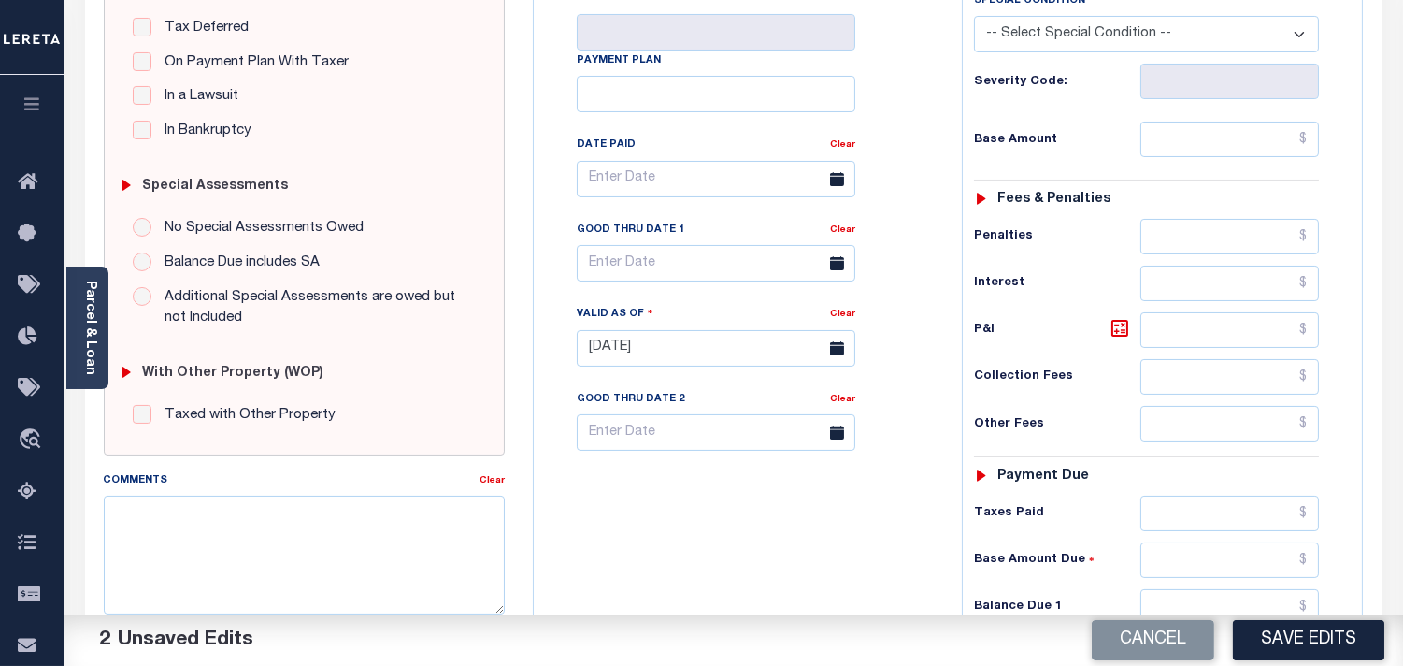
scroll to position [519, 0]
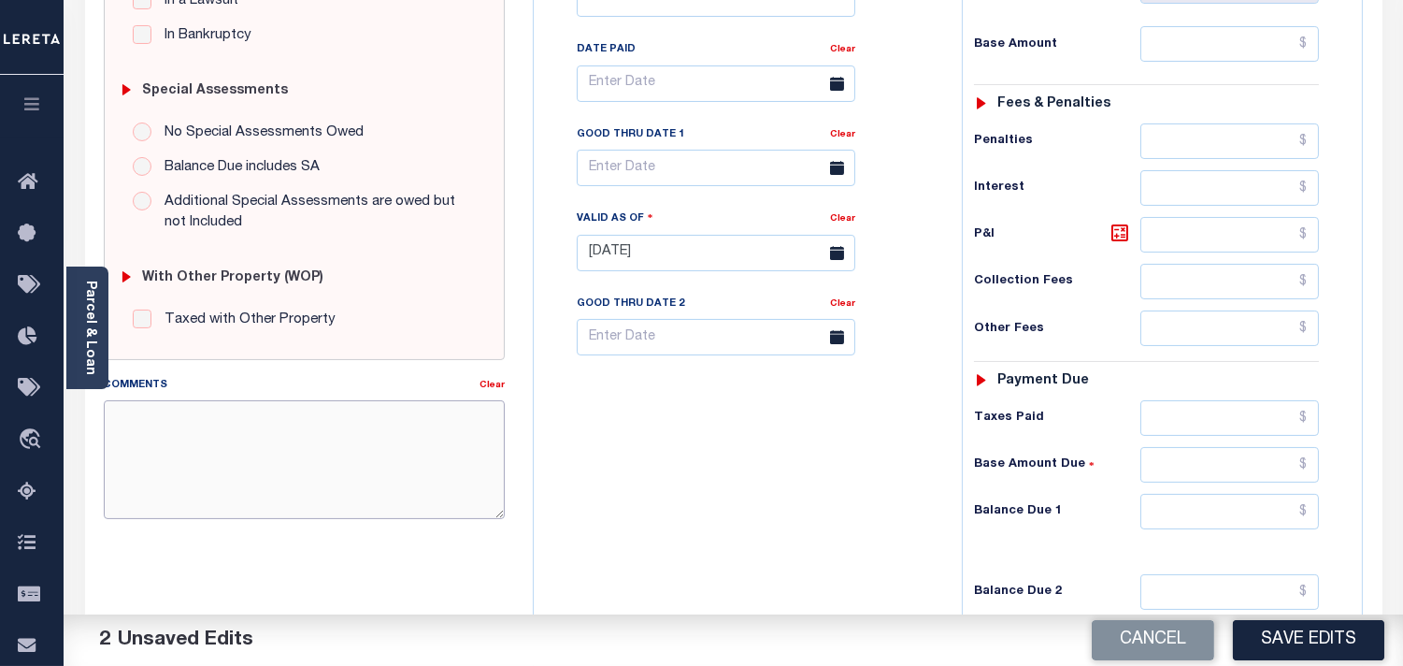
click at [462, 498] on textarea "Comments" at bounding box center [304, 459] width 401 height 118
paste textarea "Refer 2024 1/1 line for document."
type textarea "Refer 2024 1/1 line for document."
click at [1225, 510] on input "text" at bounding box center [1229, 512] width 179 height 36
type input "$0.00"
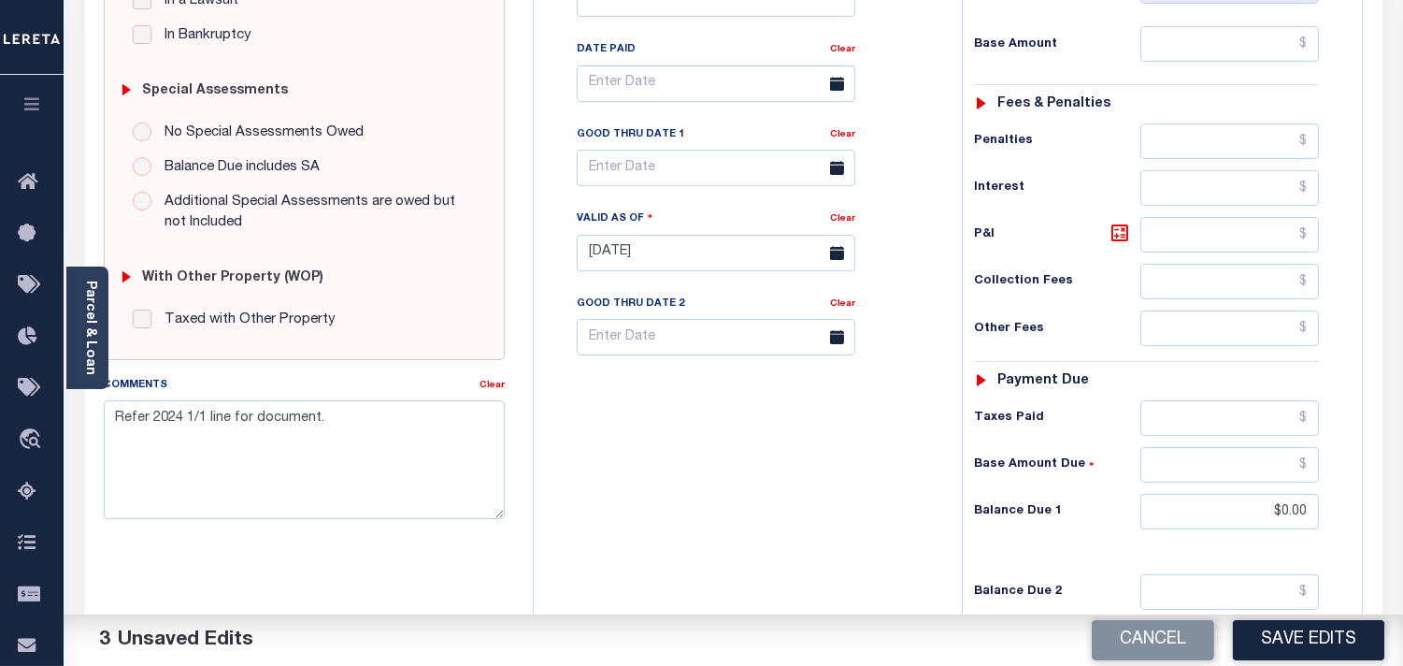
click at [824, 515] on div "Tax Bill No Multiple Payment Option Payment Plan Clear" at bounding box center [742, 243] width 409 height 825
click at [1302, 637] on button "Save Edits" at bounding box center [1308, 640] width 151 height 40
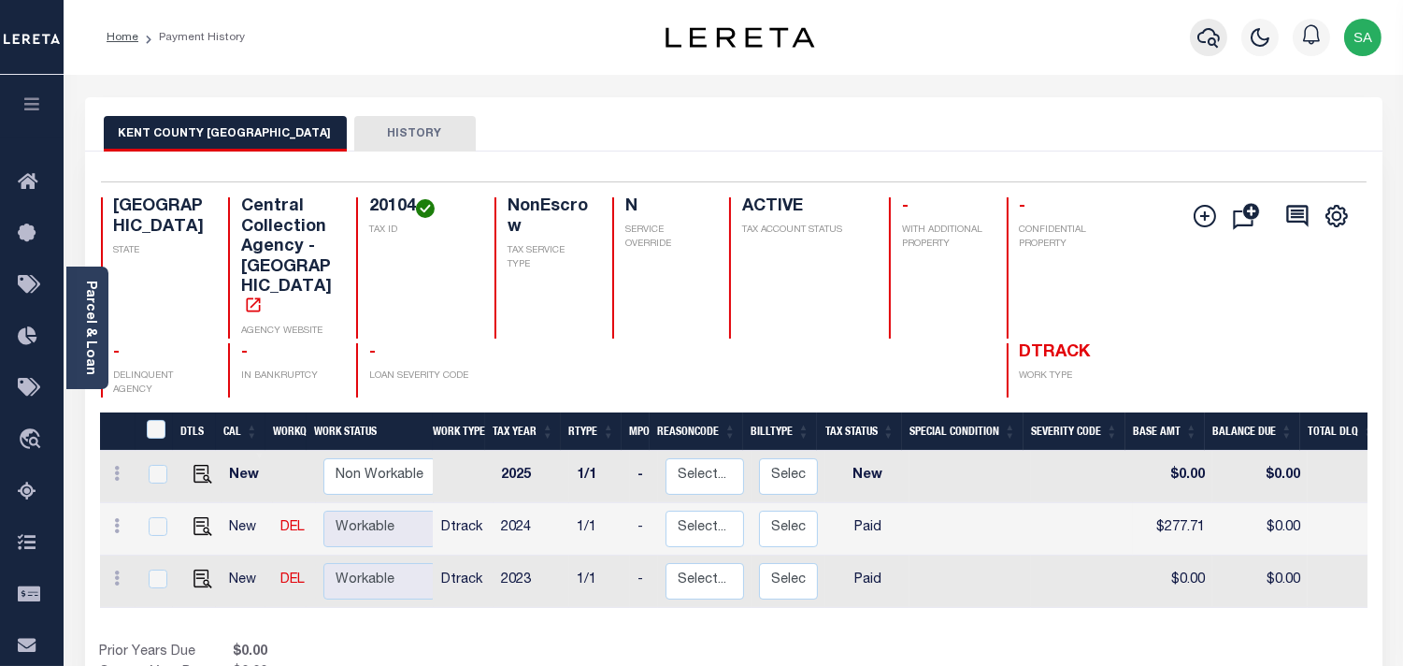
click at [1220, 42] on icon "button" at bounding box center [1208, 37] width 22 height 22
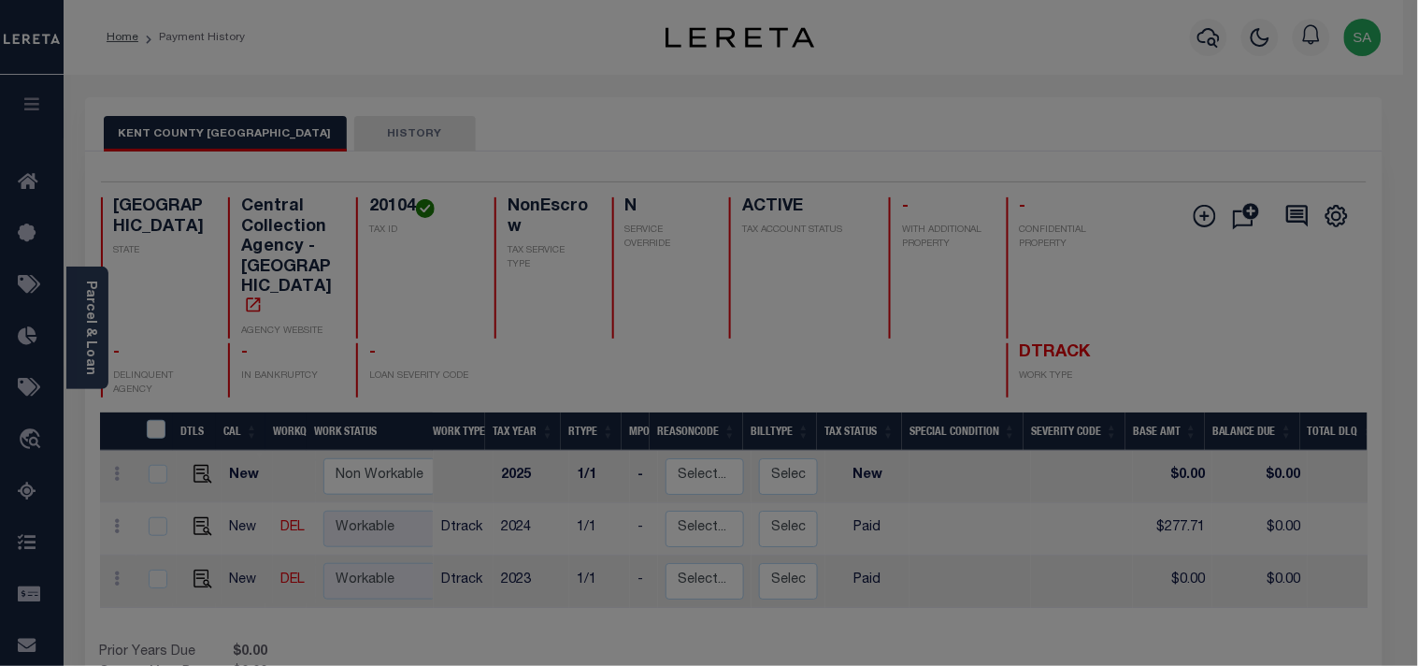
click at [0, 0] on div "Include Loans TBM Customers Borrowers Payments (Lender Non-Disb) Payments (Lend…" at bounding box center [0, 0] width 0 height 0
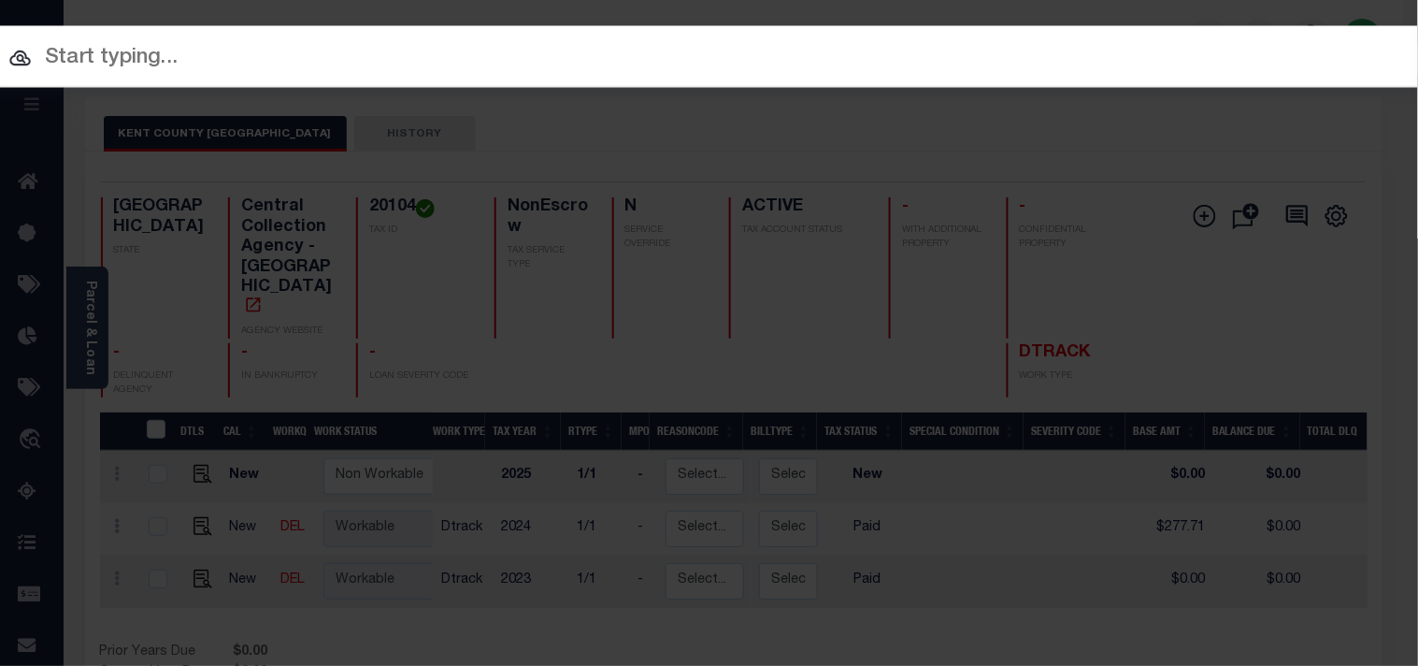
paste input "53500013478"
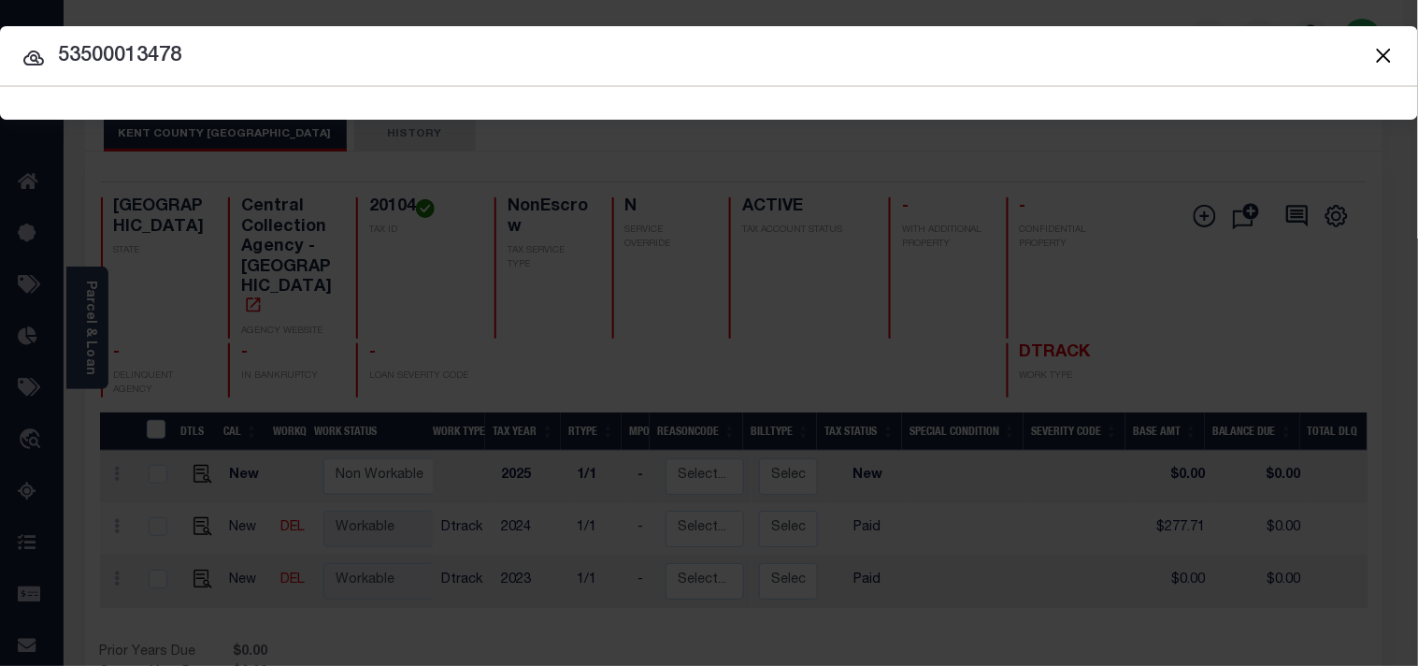
type input "53500013478"
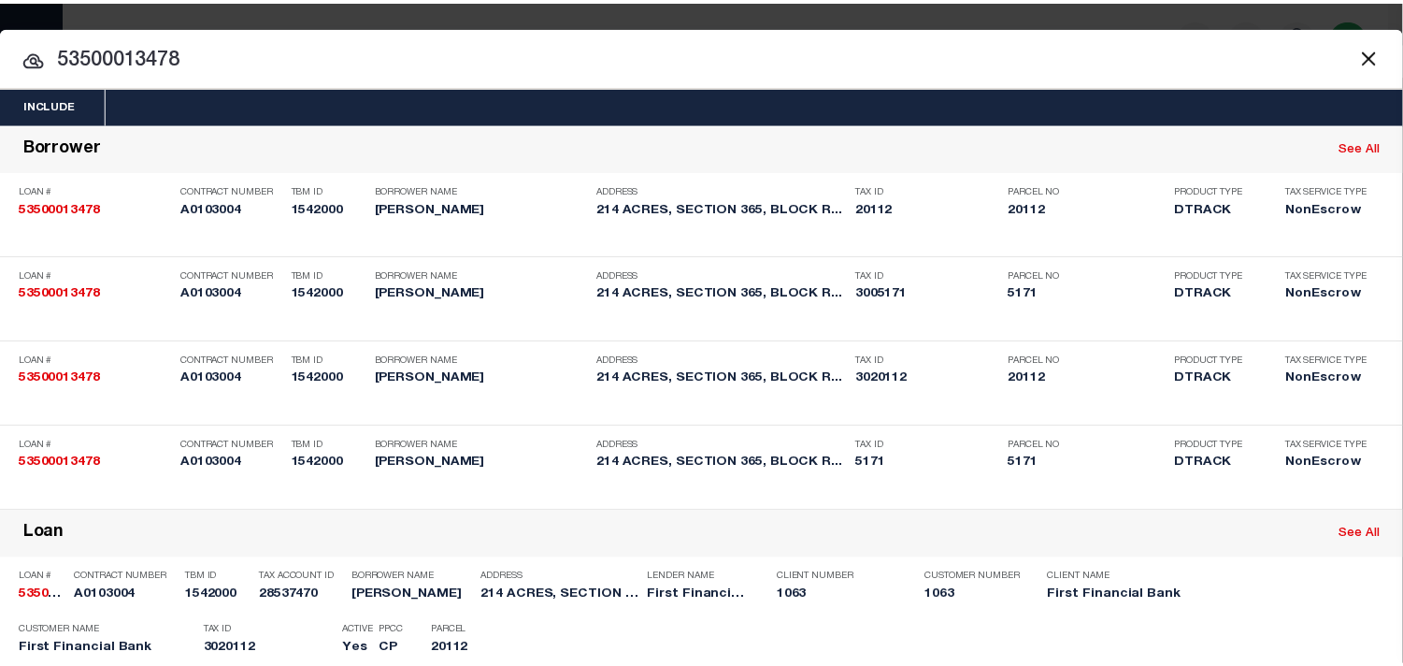
scroll to position [453, 0]
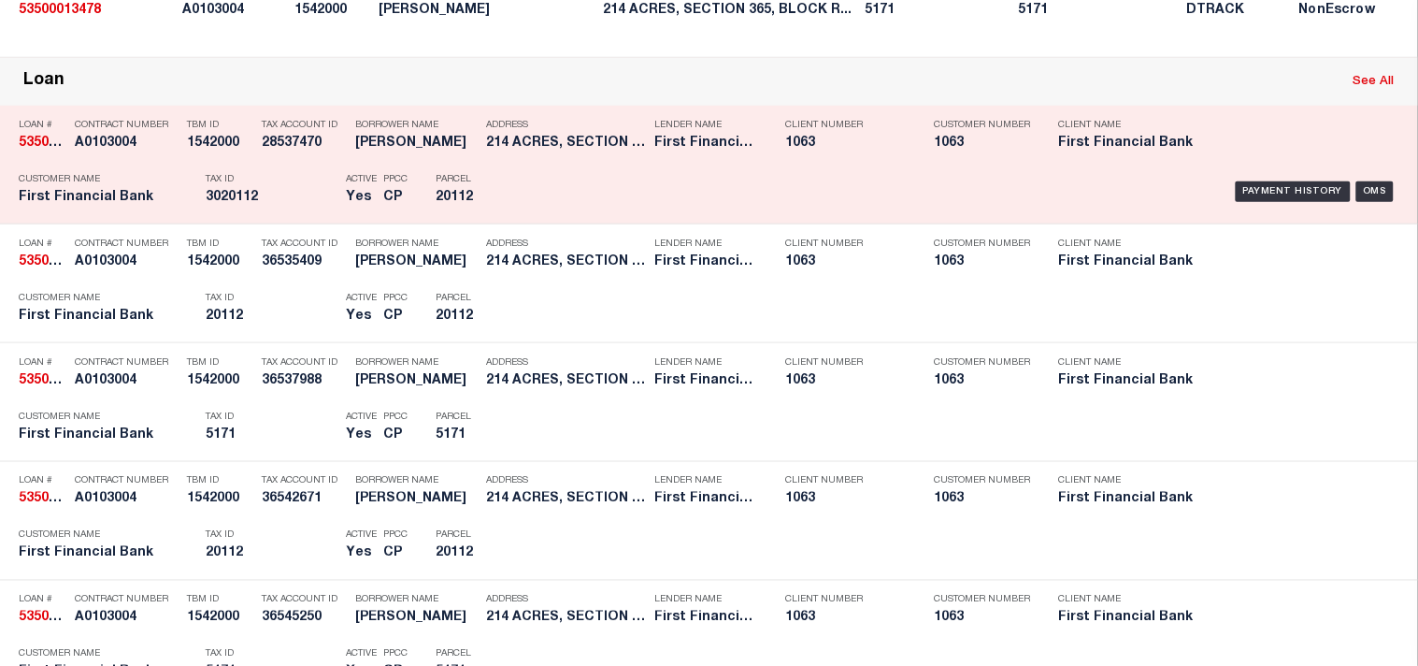
click at [512, 206] on h5 "20112" at bounding box center [478, 198] width 84 height 16
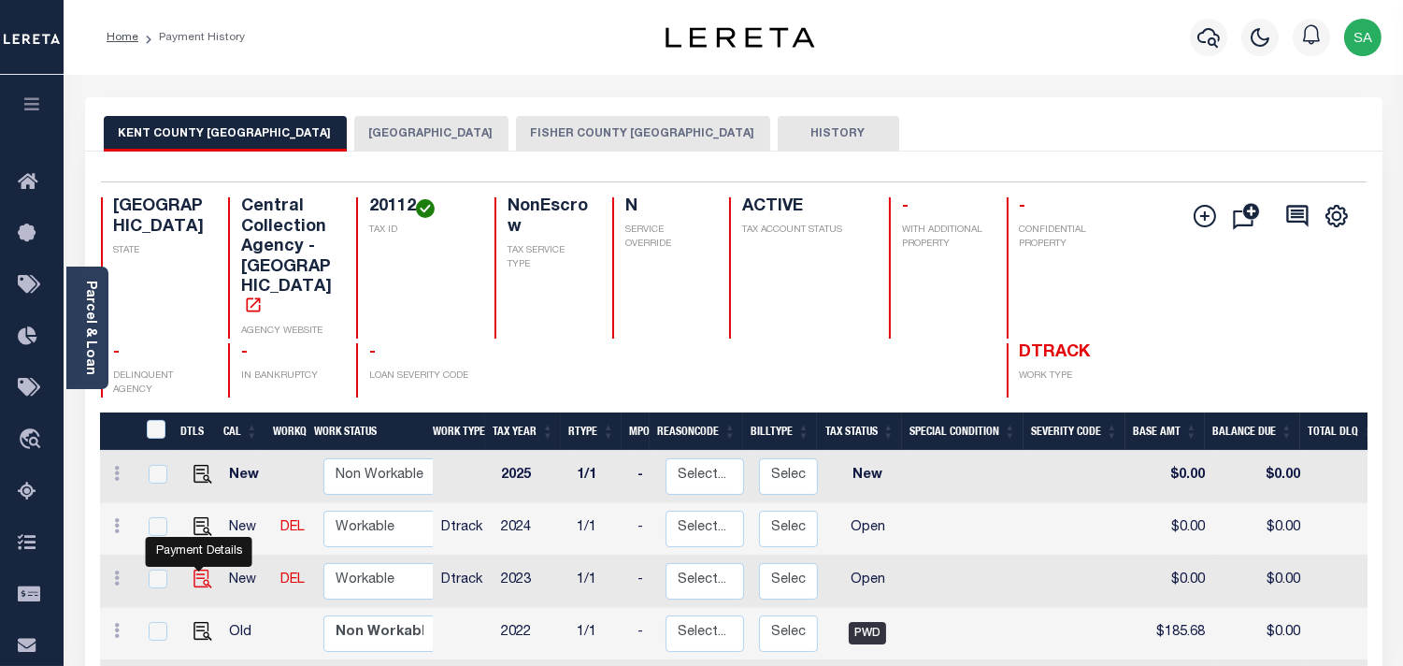
click at [193, 569] on img "" at bounding box center [202, 578] width 19 height 19
checkbox input "true"
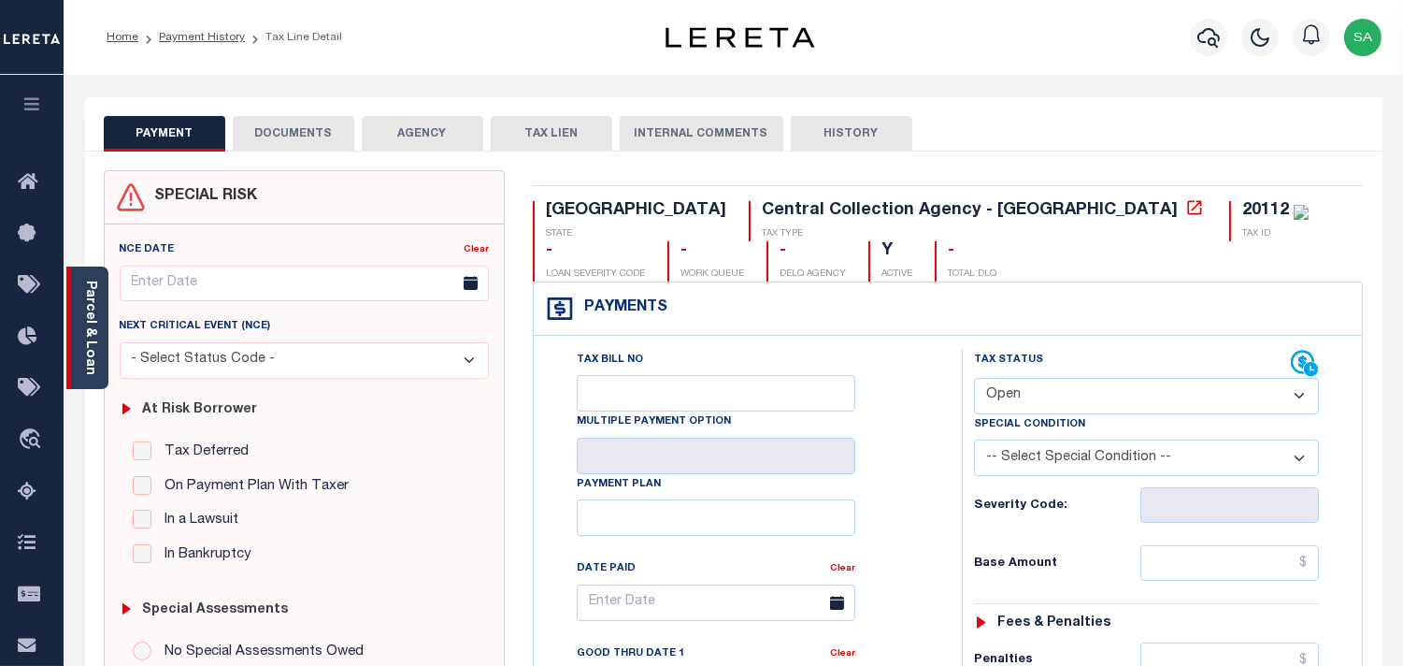
click at [95, 346] on link "Parcel & Loan" at bounding box center [89, 327] width 13 height 94
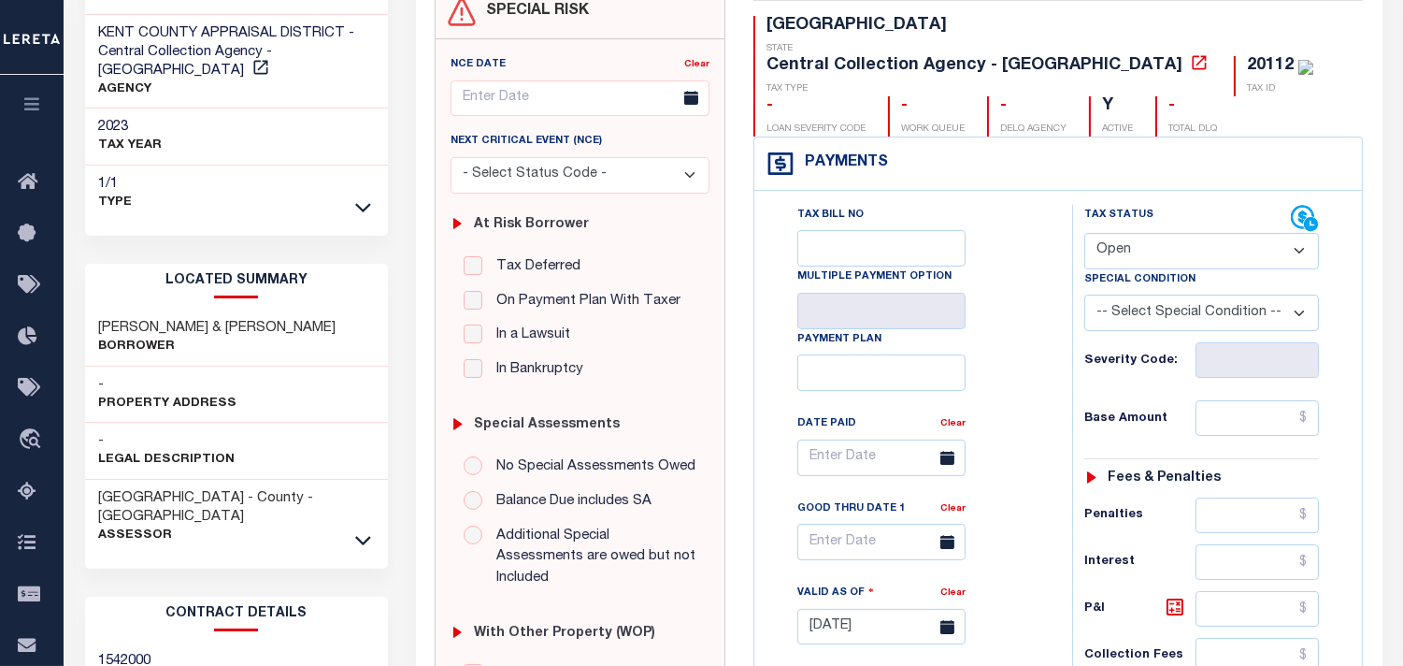
scroll to position [311, 0]
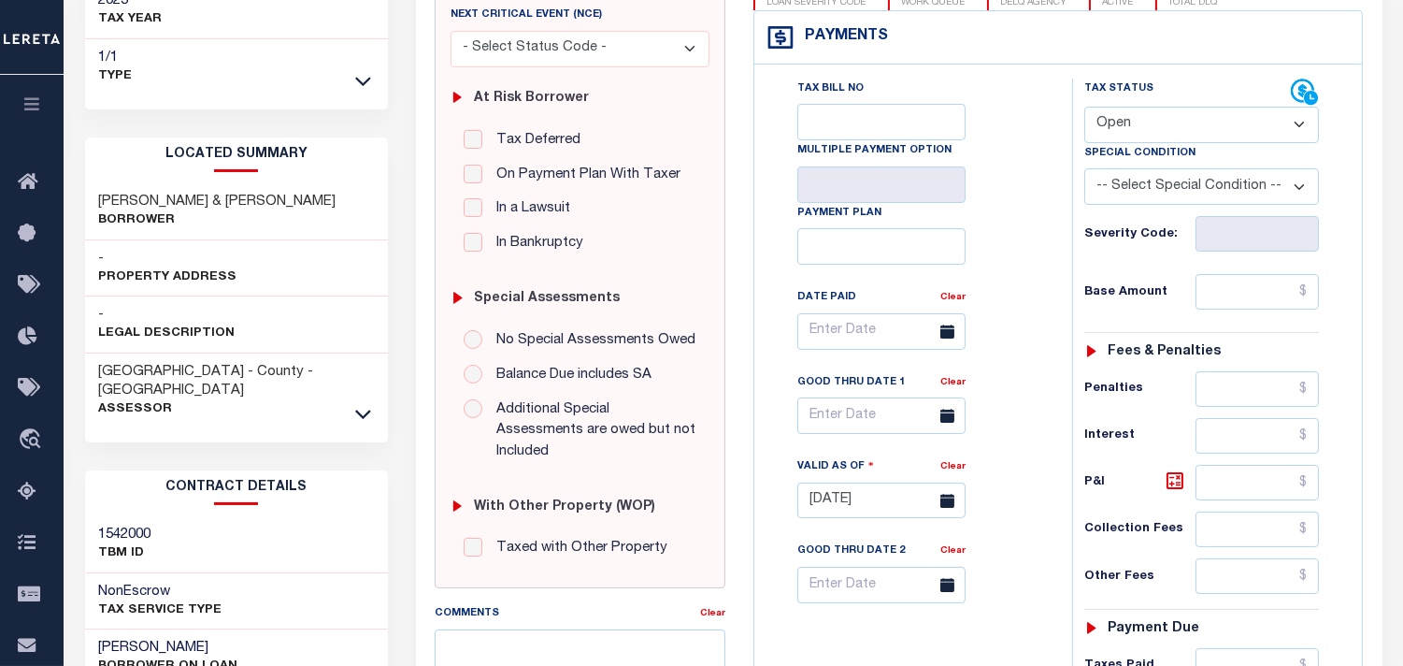
click at [1109, 107] on select "- Select Status Code - Open Due/Unpaid Paid Incomplete No Tax Due Internal Refu…" at bounding box center [1201, 125] width 235 height 36
select select "PYD"
click at [1084, 107] on select "- Select Status Code - Open Due/Unpaid Paid Incomplete No Tax Due Internal Refu…" at bounding box center [1201, 125] width 235 height 36
type input "[DATE]"
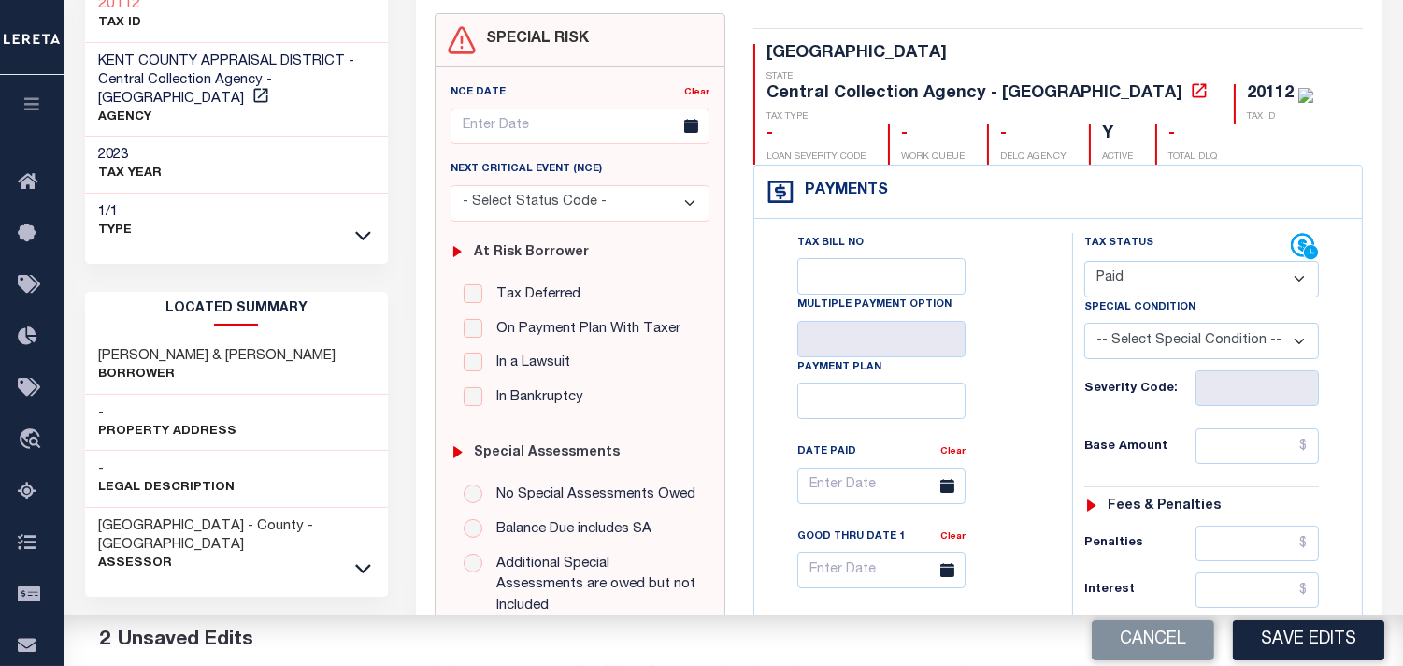
scroll to position [0, 0]
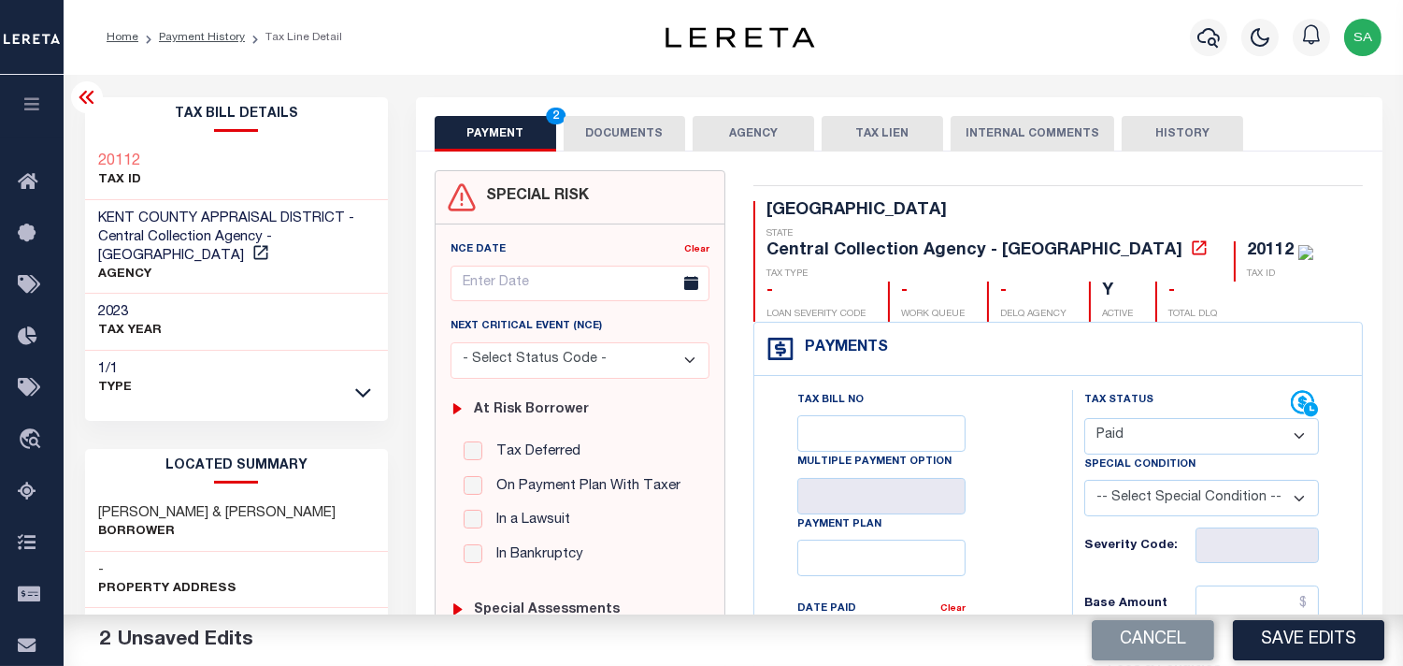
click at [631, 131] on button "DOCUMENTS" at bounding box center [625, 134] width 122 height 36
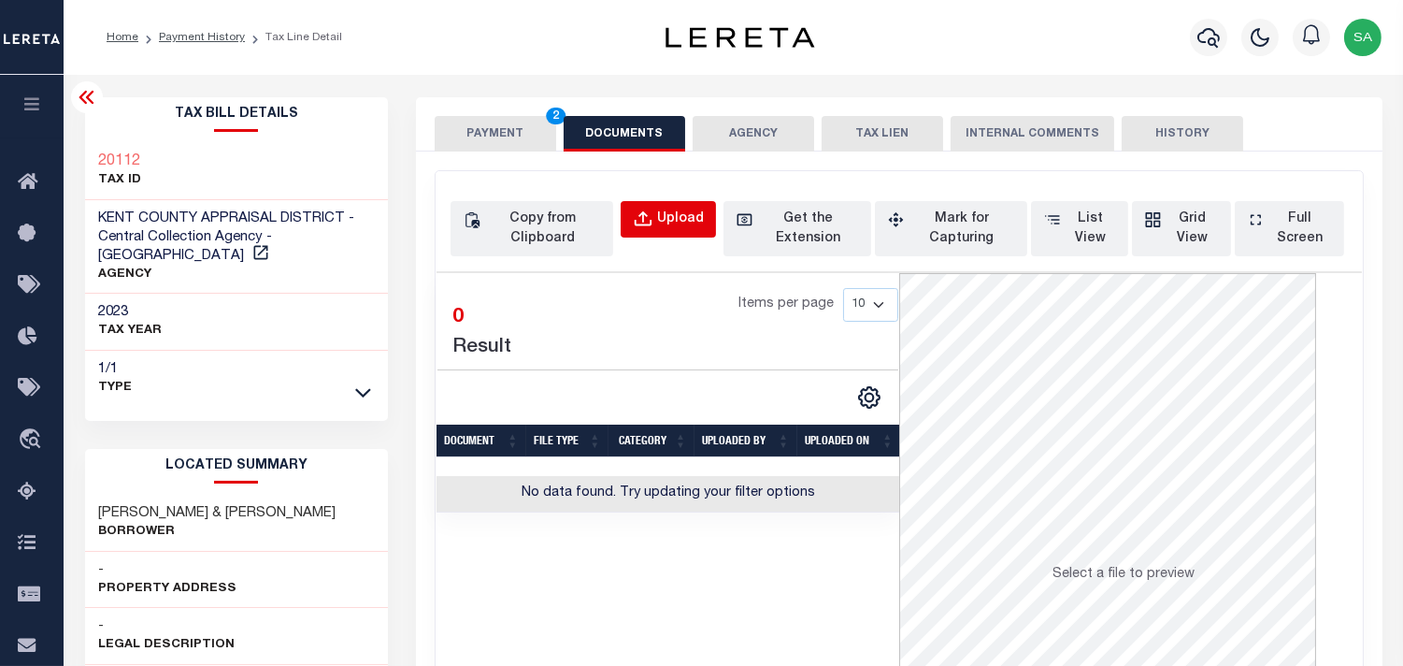
click at [655, 201] on button "Upload" at bounding box center [668, 219] width 95 height 36
select select "POP"
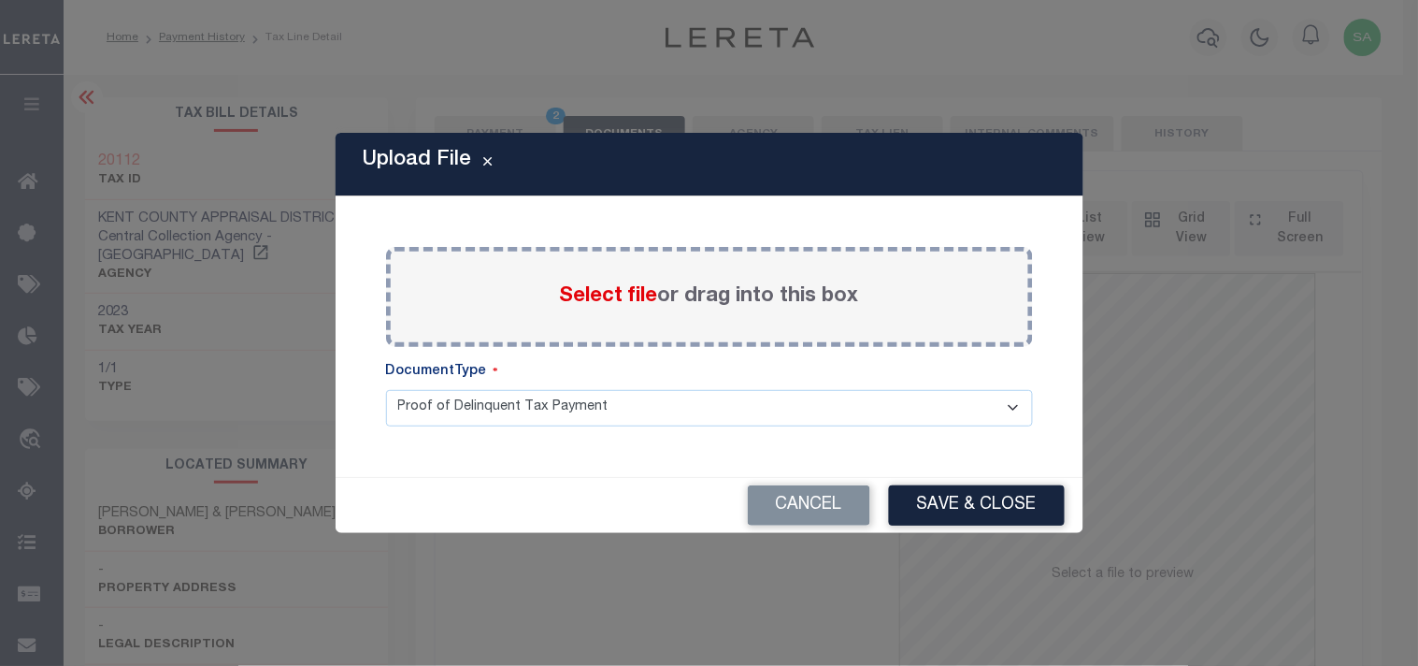
click at [621, 307] on span "Select file" at bounding box center [609, 296] width 98 height 21
click at [0, 0] on input "Select file or drag into this box" at bounding box center [0, 0] width 0 height 0
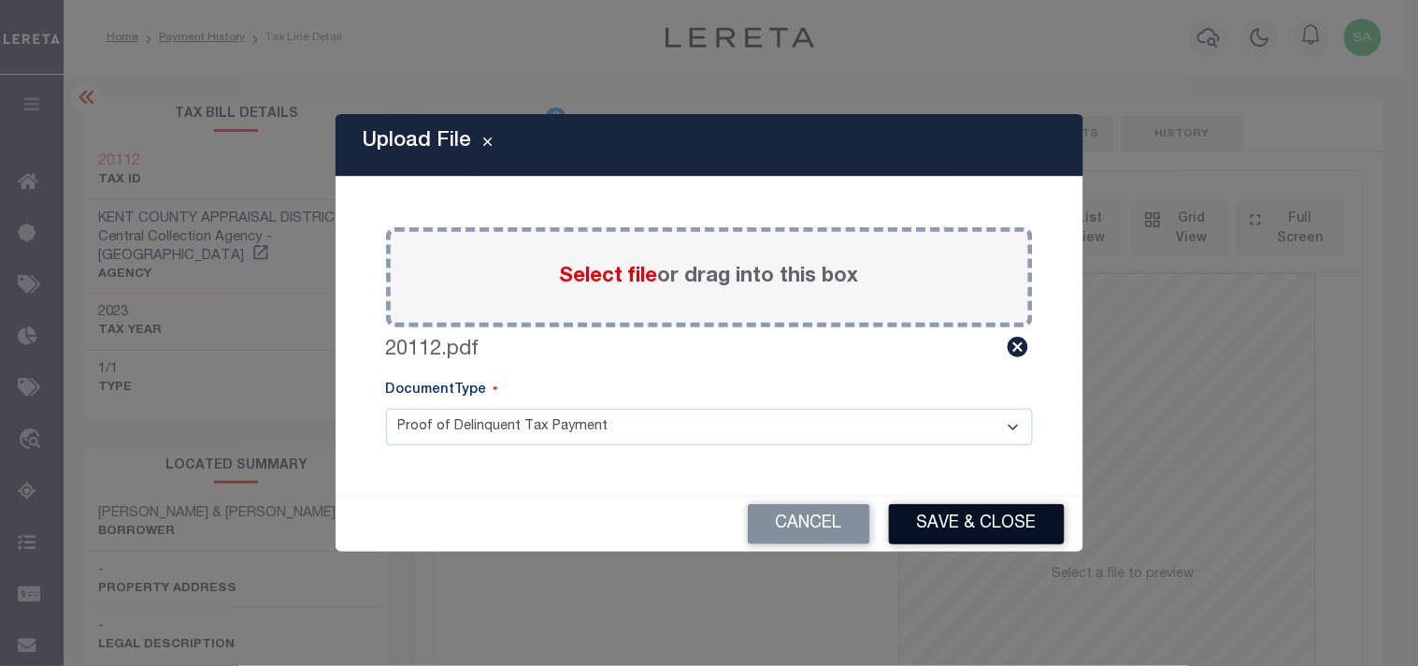
click at [953, 509] on button "Save & Close" at bounding box center [977, 524] width 176 height 40
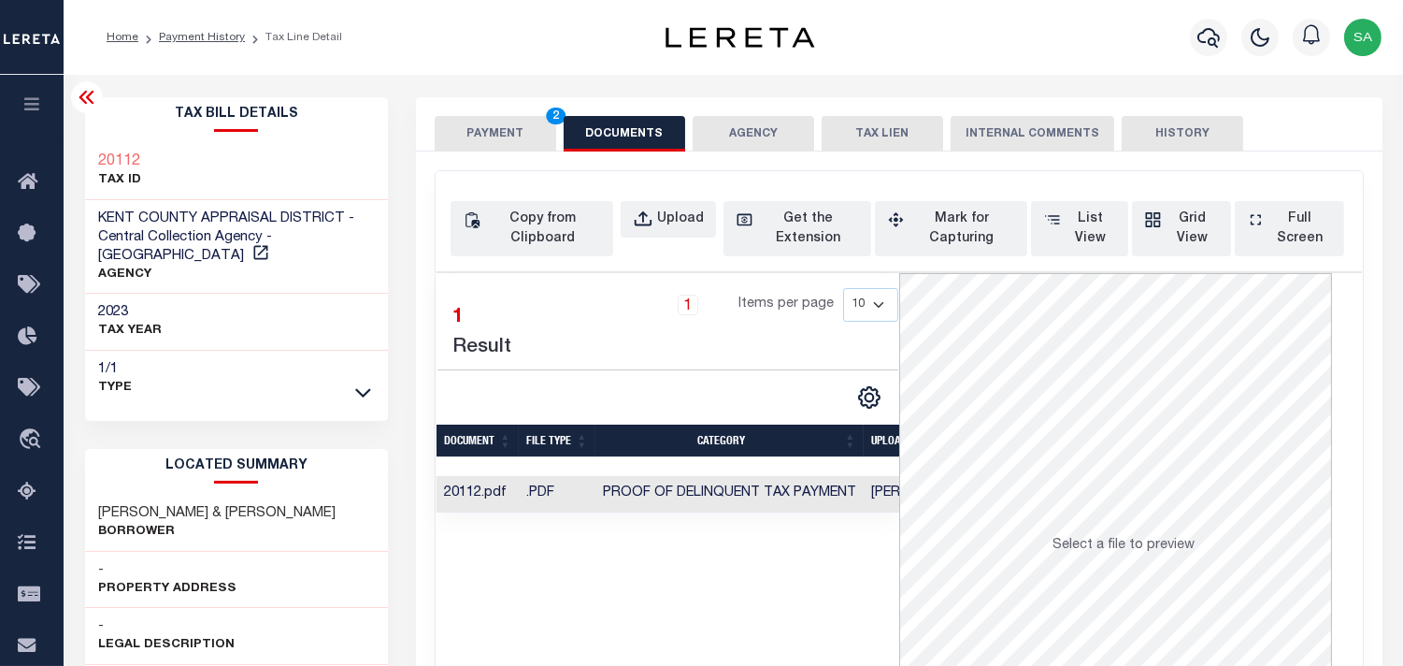
click at [487, 140] on button "PAYMENT 2" at bounding box center [496, 134] width 122 height 36
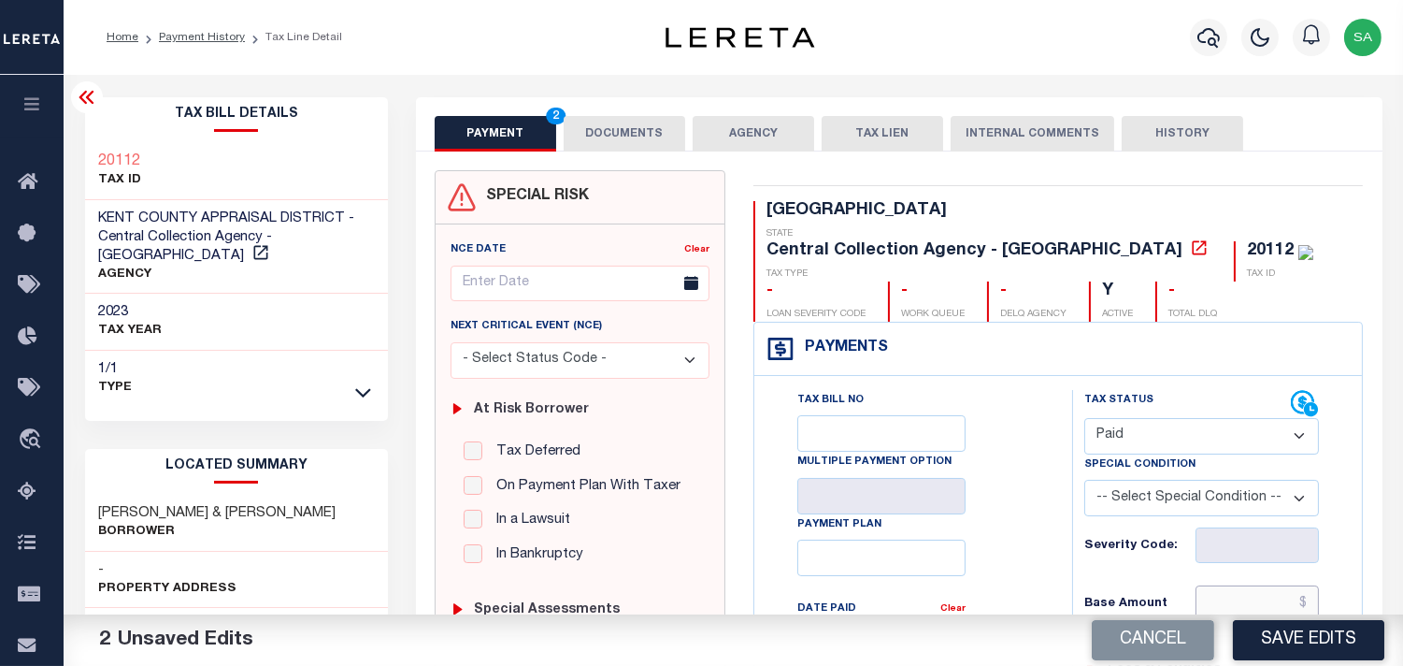
click at [1254, 585] on input "text" at bounding box center [1257, 603] width 123 height 36
paste input "154.14"
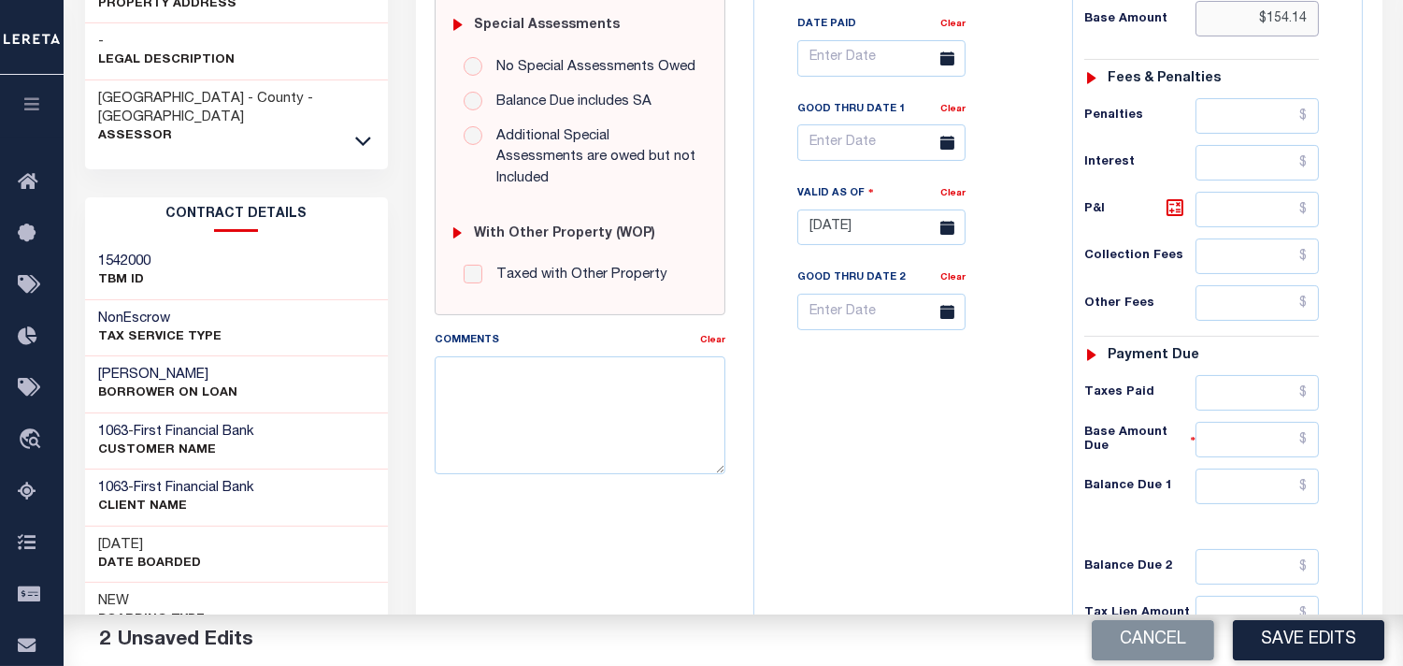
scroll to position [748, 0]
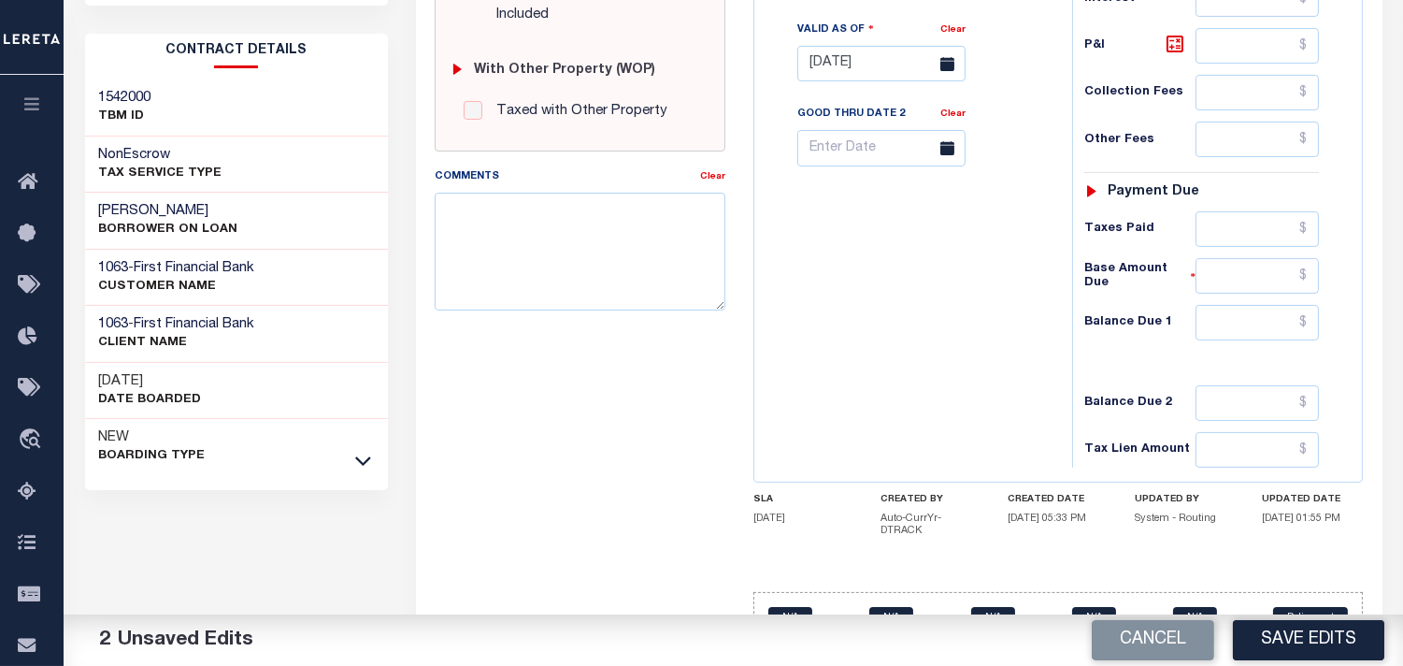
type input "$154.14"
click at [1277, 305] on input "text" at bounding box center [1257, 323] width 123 height 36
type input "$0.00"
click at [979, 286] on div "Tax Bill No Multiple Payment Option Payment Plan Clear" at bounding box center [908, 54] width 299 height 825
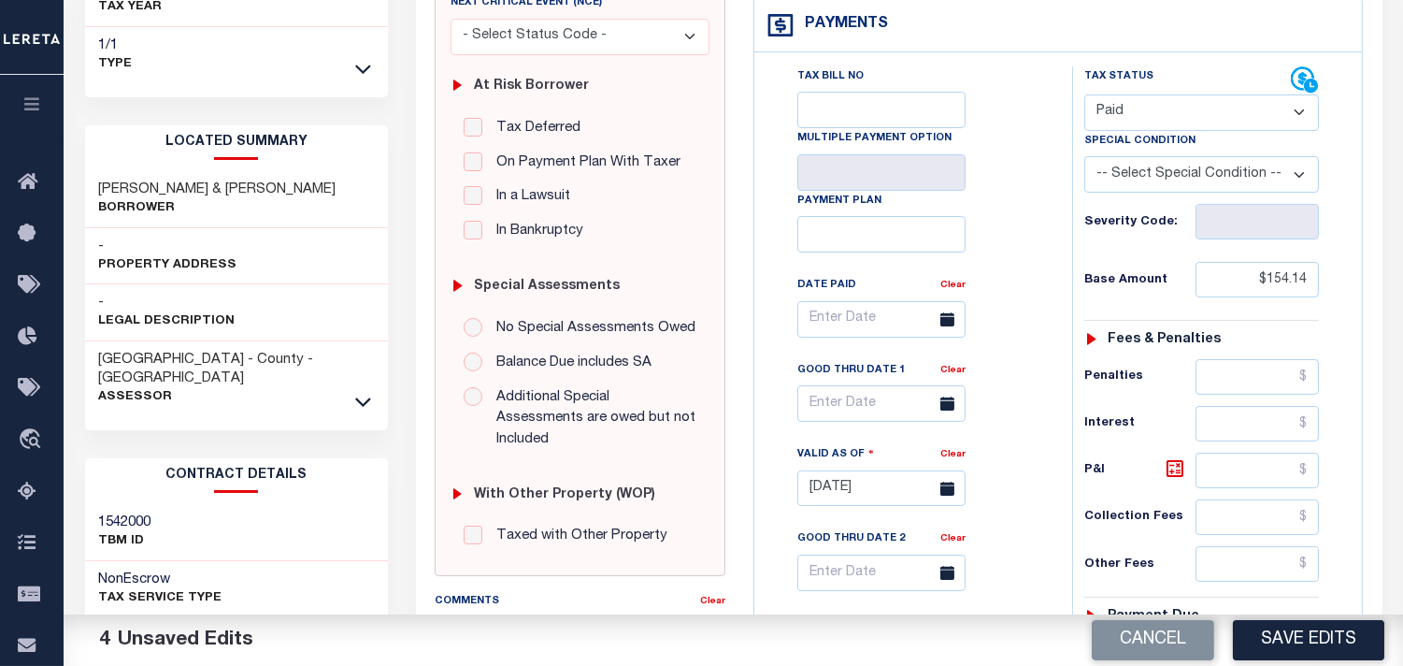
scroll to position [21, 0]
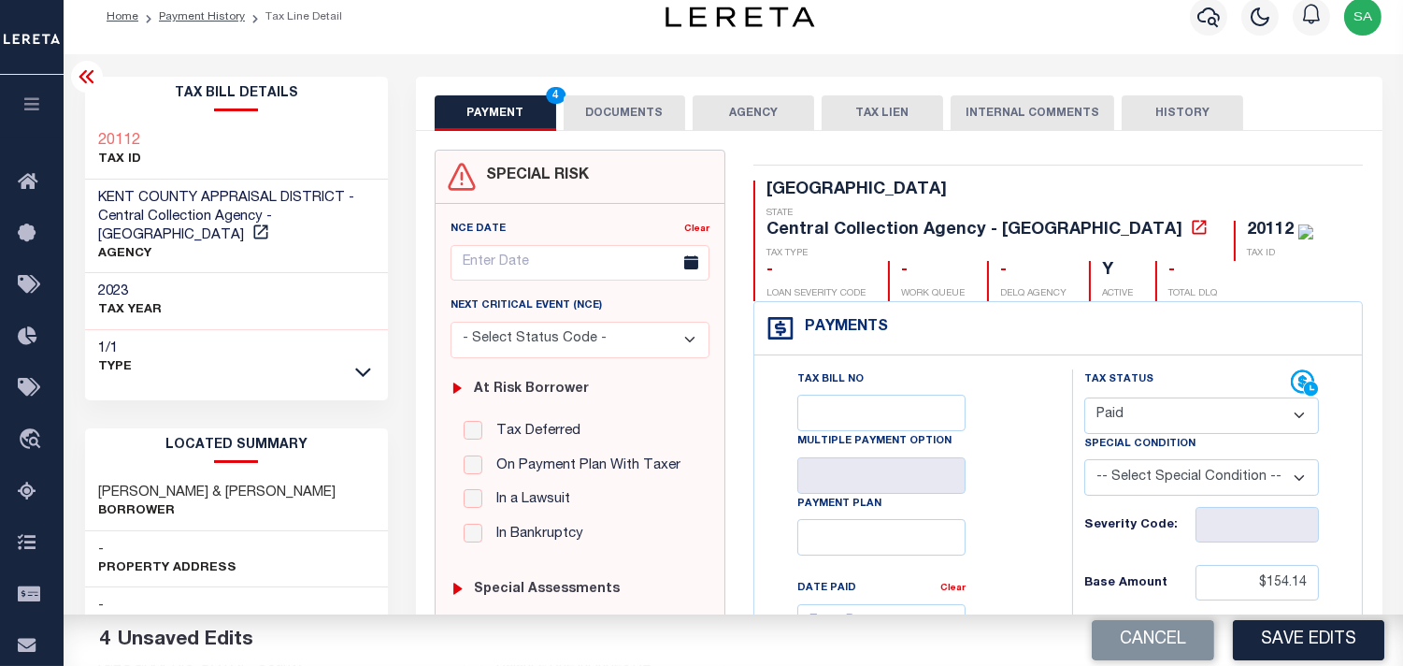
click at [626, 109] on button "DOCUMENTS" at bounding box center [625, 113] width 122 height 36
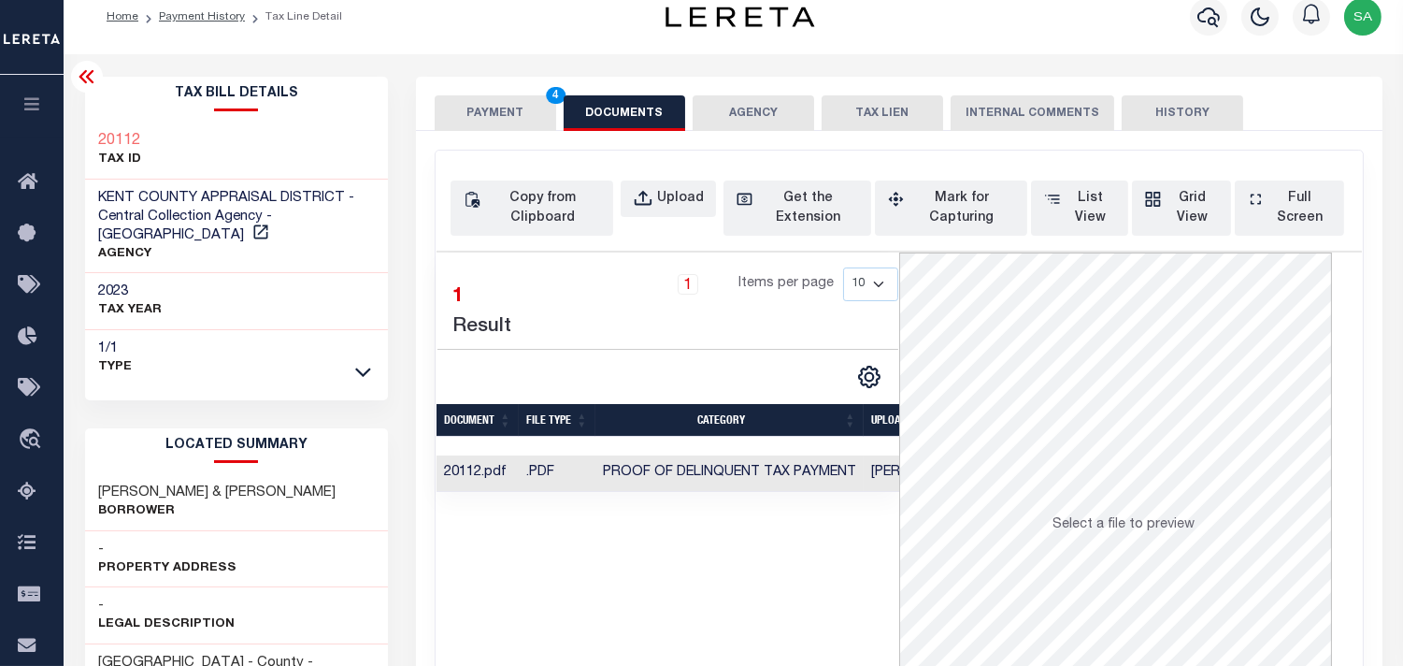
click at [515, 107] on button "PAYMENT 4" at bounding box center [496, 113] width 122 height 36
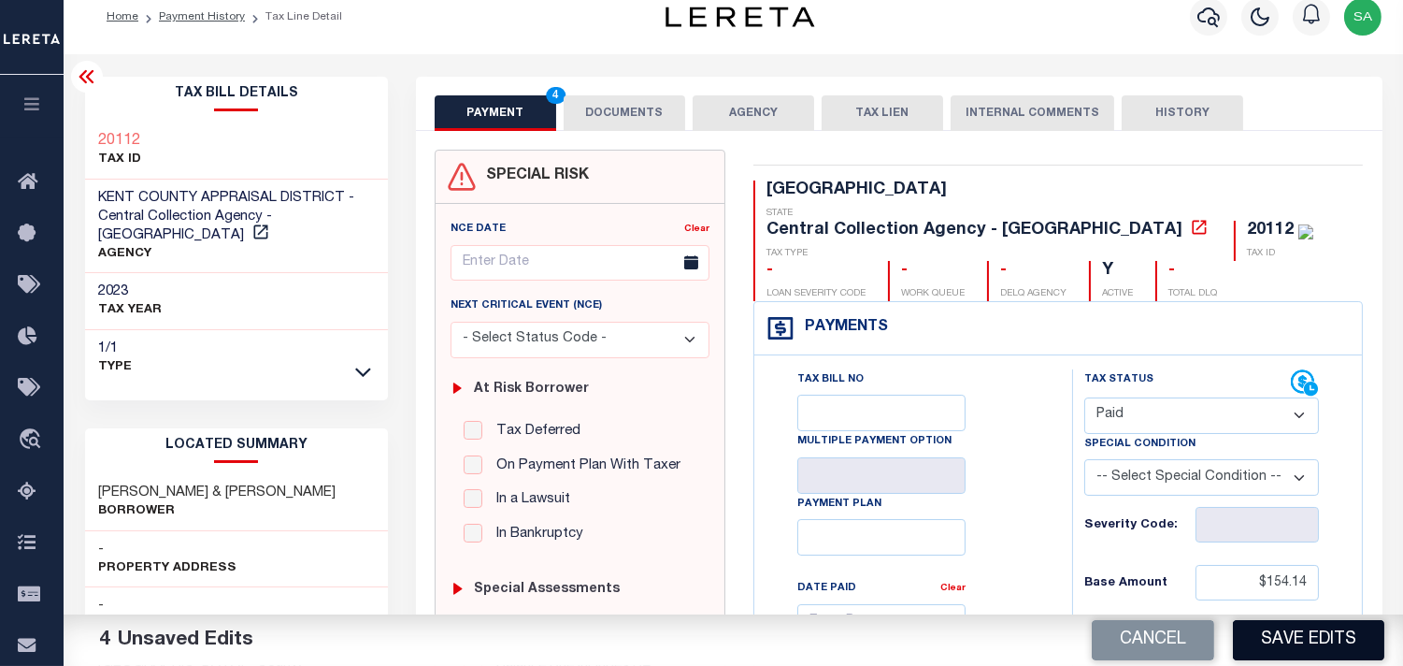
click at [1290, 641] on button "Save Edits" at bounding box center [1308, 640] width 151 height 40
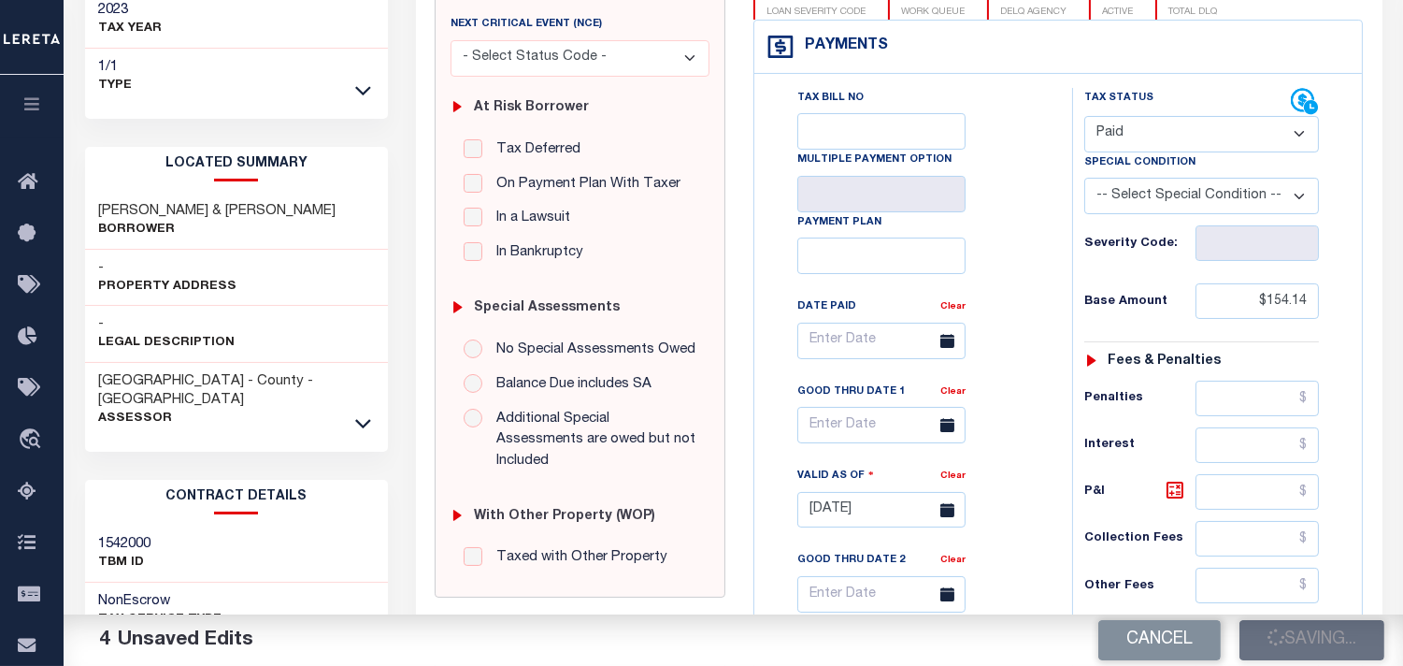
scroll to position [332, 0]
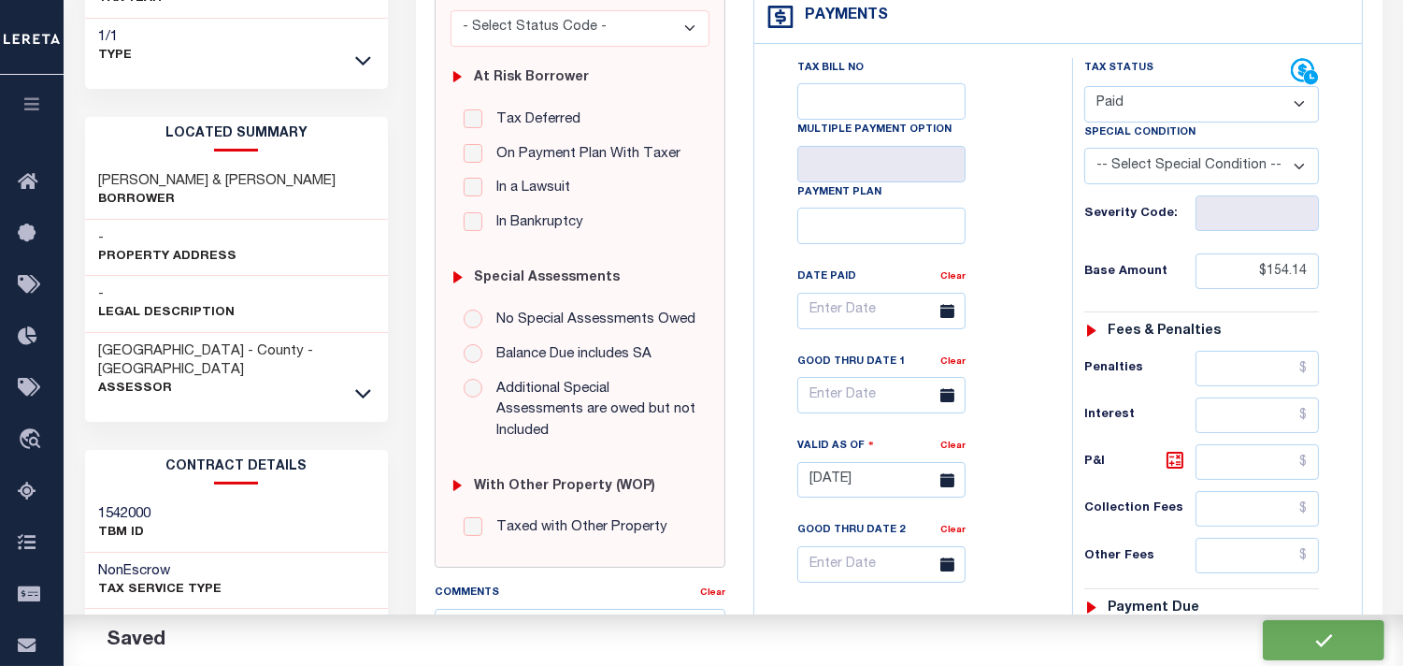
checkbox input "false"
type input "$154.14"
type input "$0"
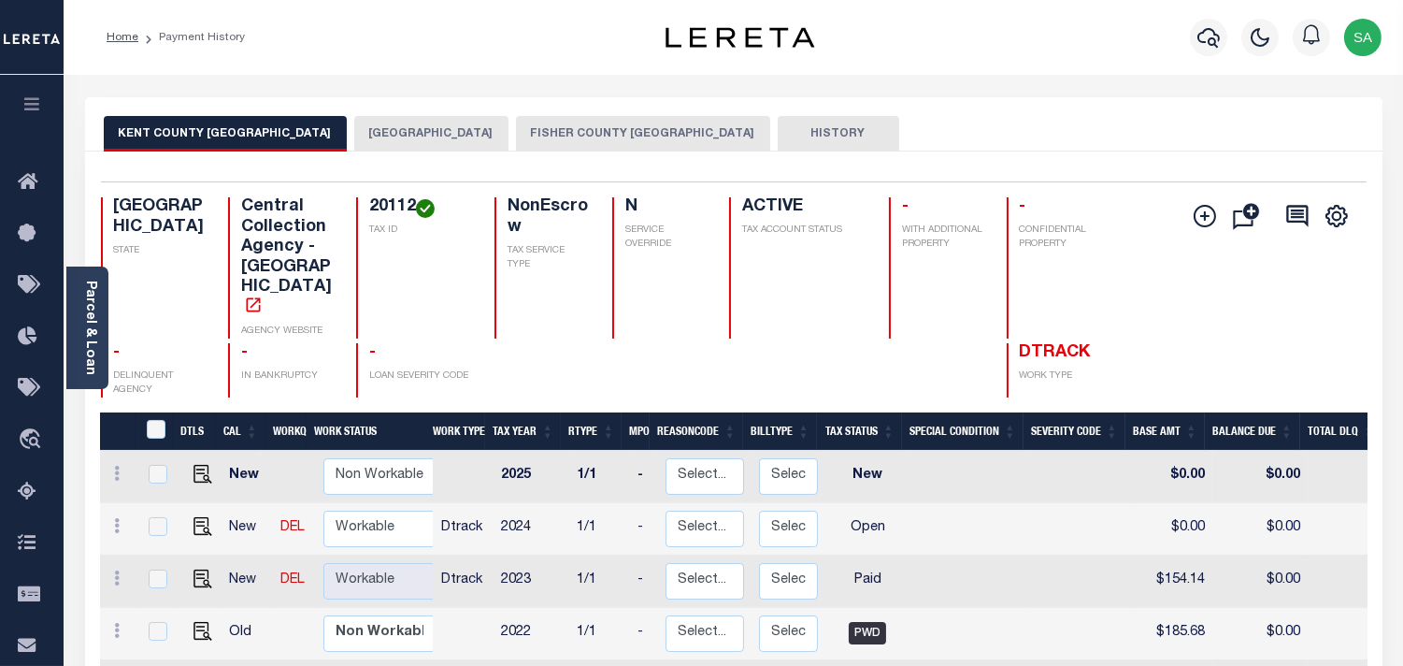
click at [1182, 555] on td "$154.14" at bounding box center [1172, 581] width 79 height 52
checkbox input "true"
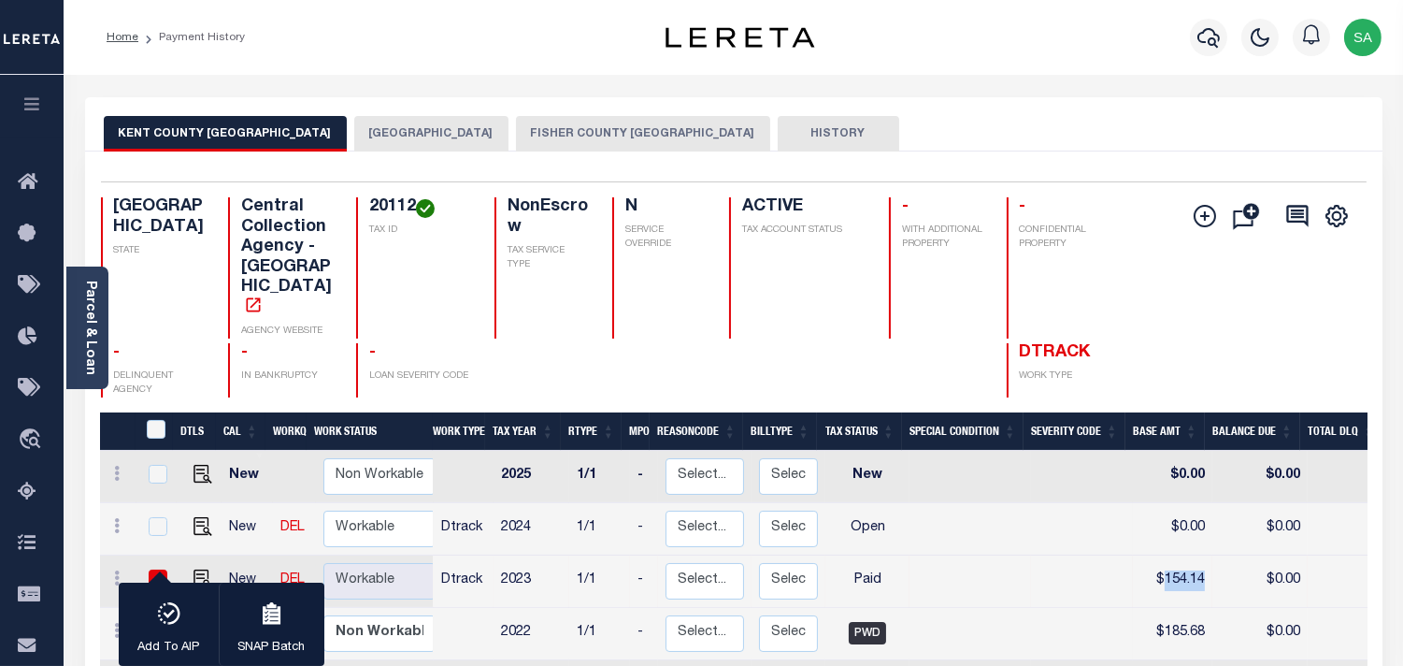
click at [1182, 555] on td "$154.14" at bounding box center [1172, 581] width 79 height 52
checkbox input "false"
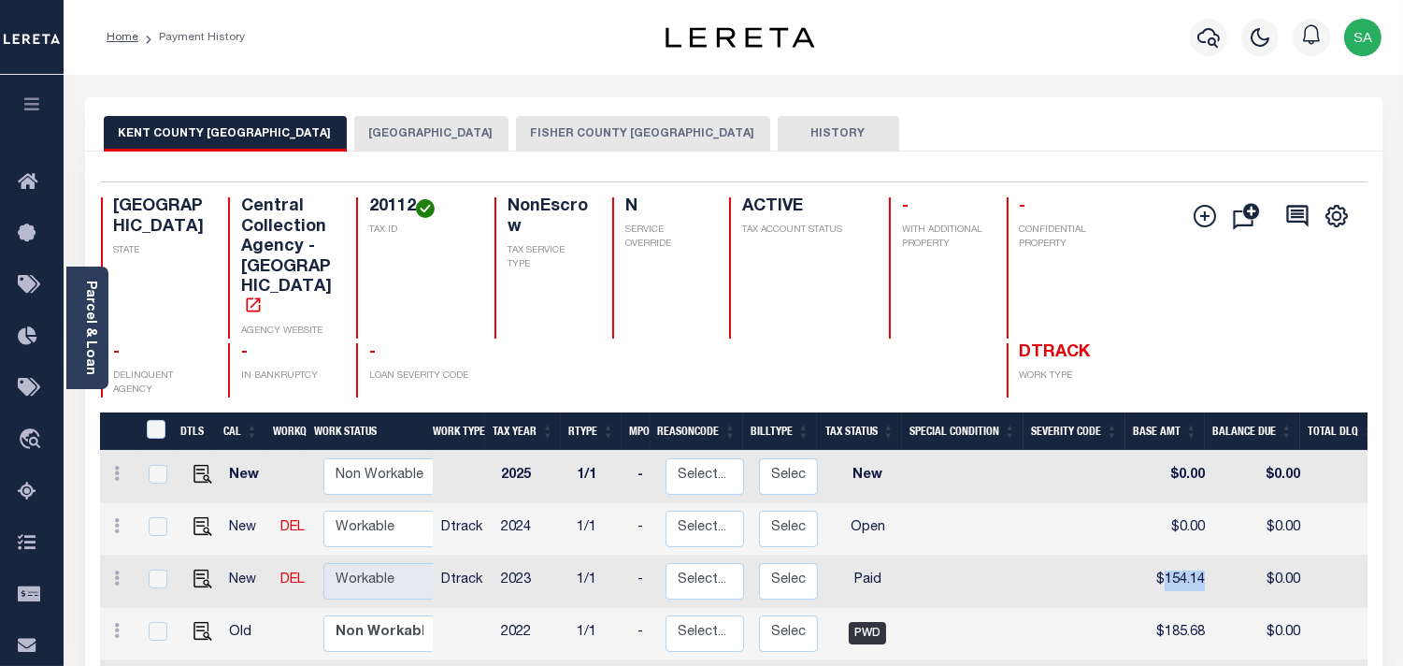
copy td "154.14"
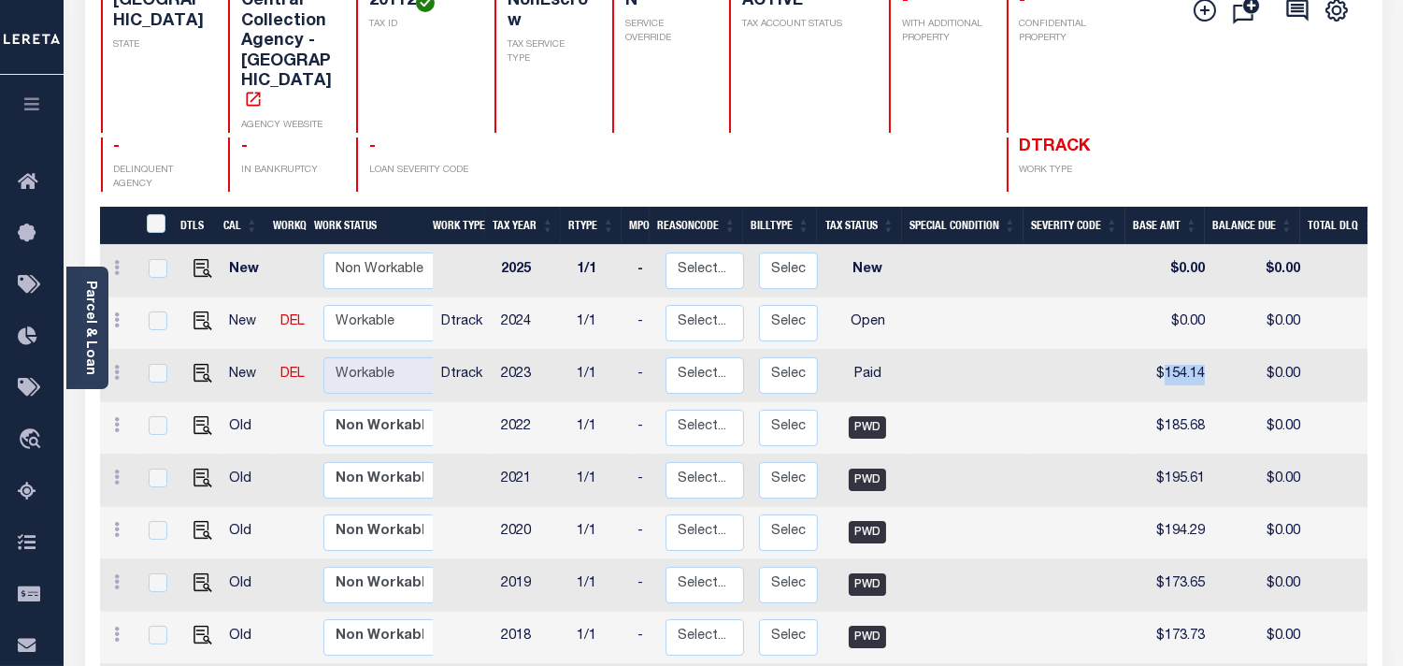
scroll to position [208, 0]
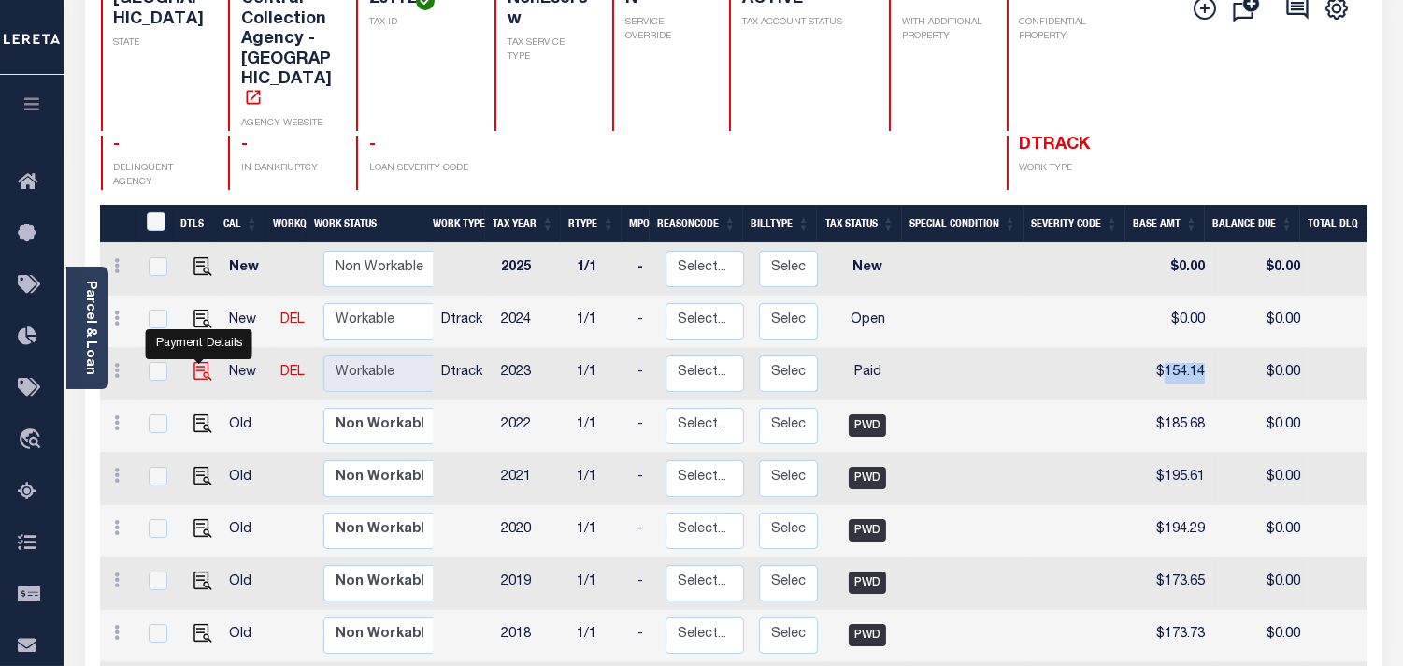
click at [197, 362] on img "" at bounding box center [202, 371] width 19 height 19
checkbox input "true"
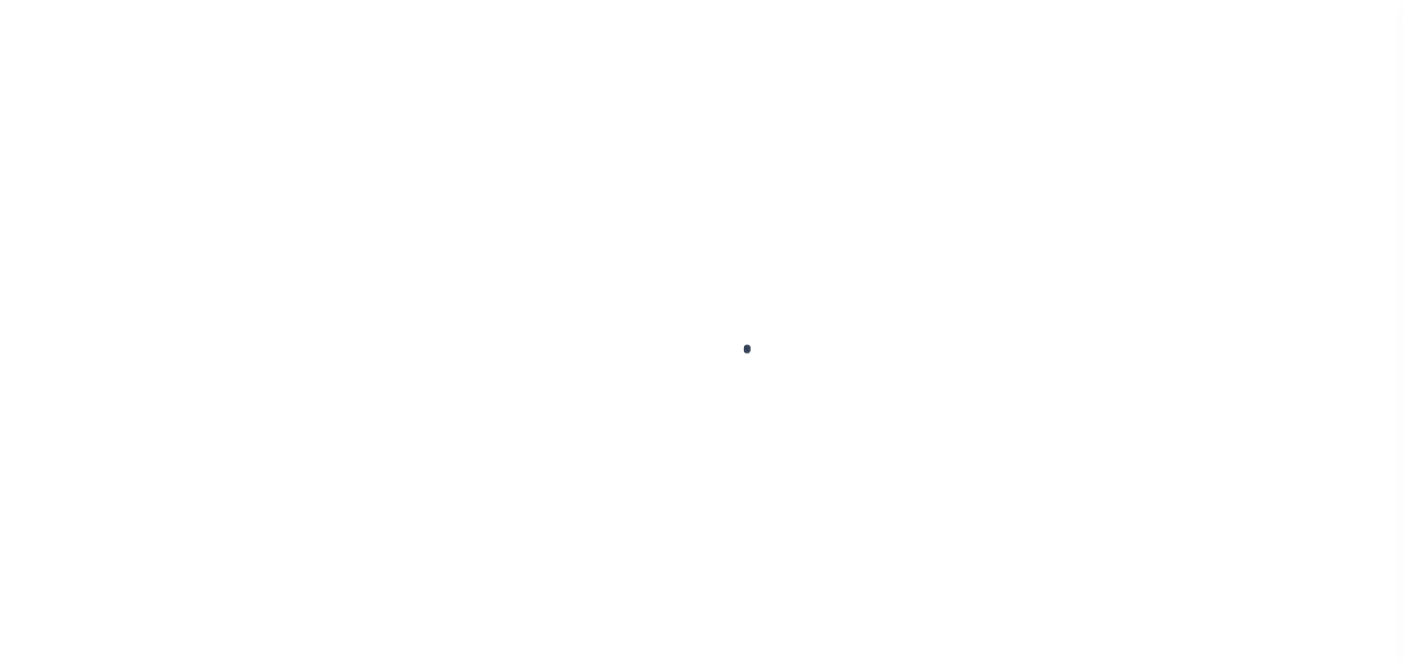
checkbox input "false"
type input "[DATE]"
select select "PYD"
type input "$154.14"
type input "$0"
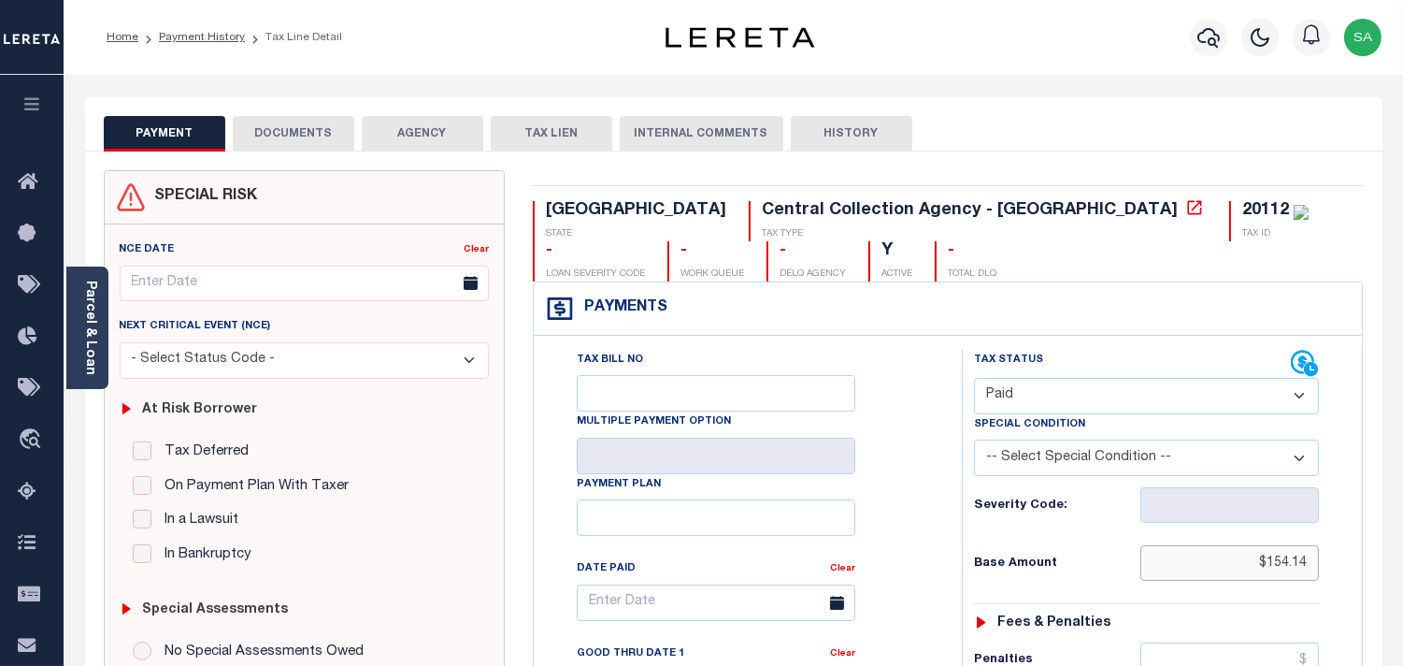
drag, startPoint x: 1237, startPoint y: 550, endPoint x: 1318, endPoint y: 566, distance: 83.0
click at [1318, 566] on input "$154.14" at bounding box center [1229, 563] width 179 height 36
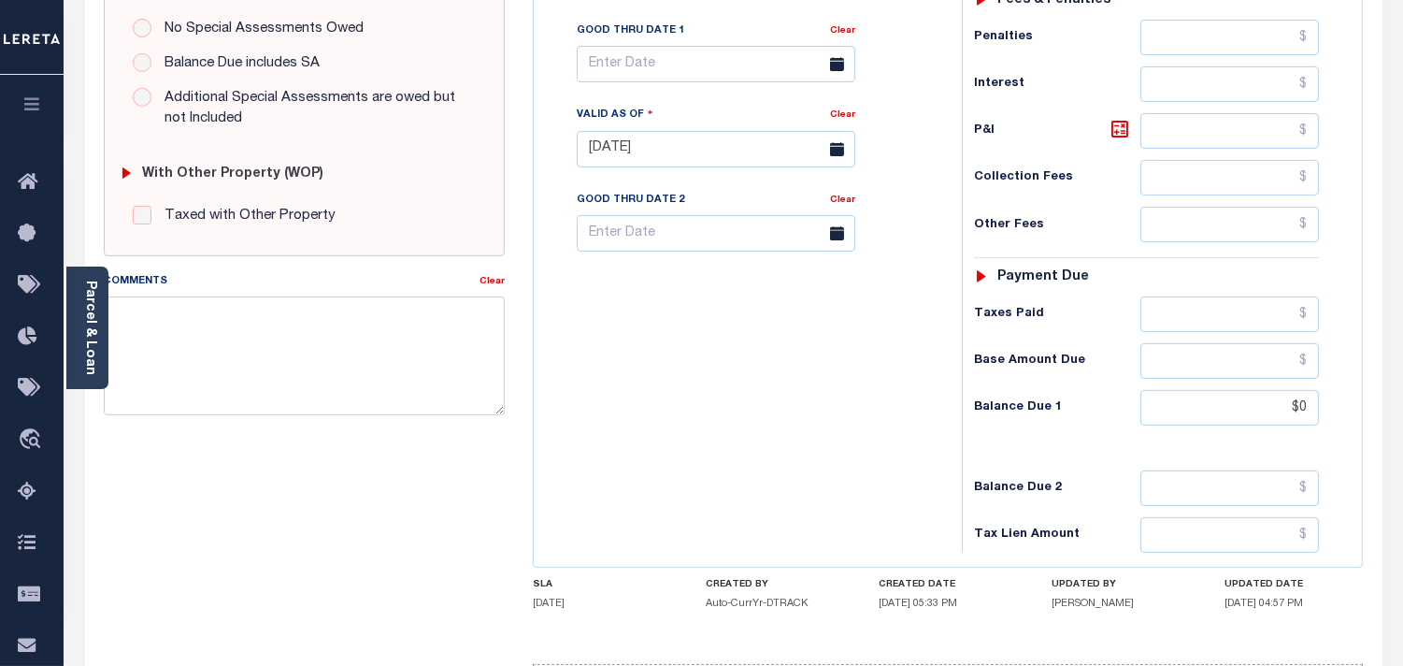
click at [873, 422] on div "Tax Bill No Multiple Payment Option Payment Plan Clear" at bounding box center [742, 139] width 409 height 825
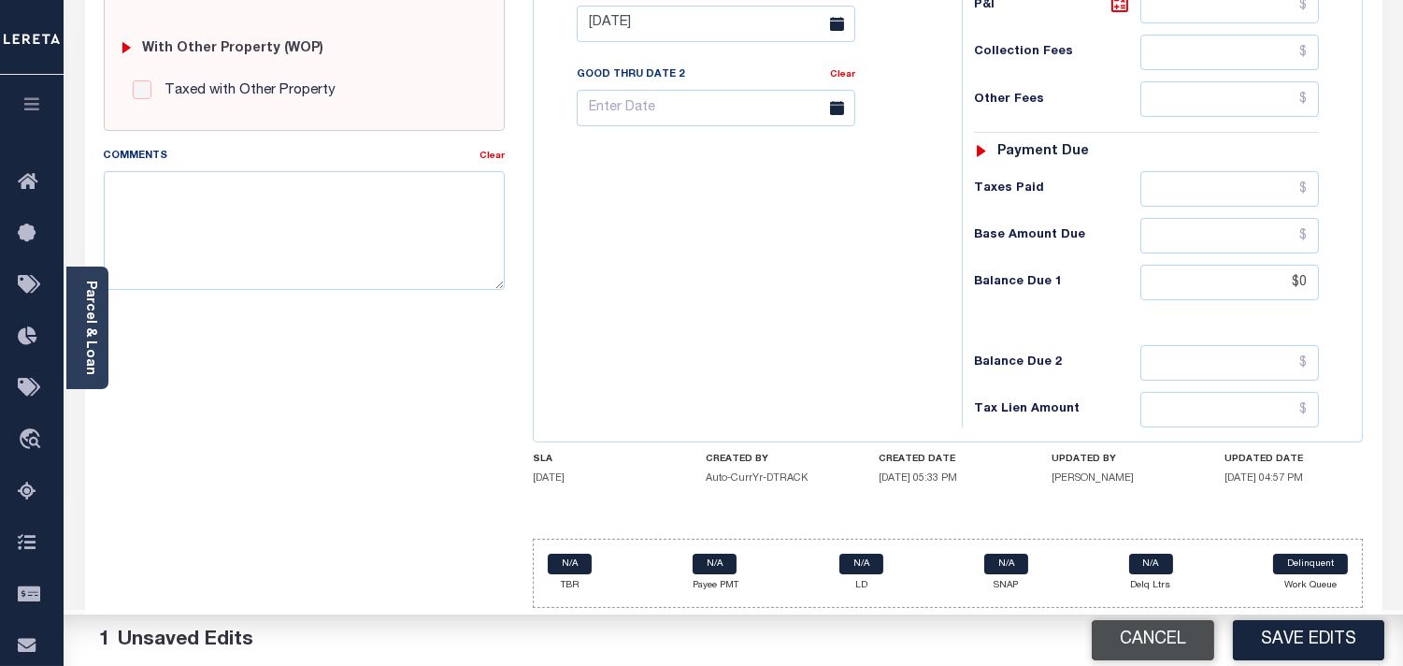
scroll to position [752, 0]
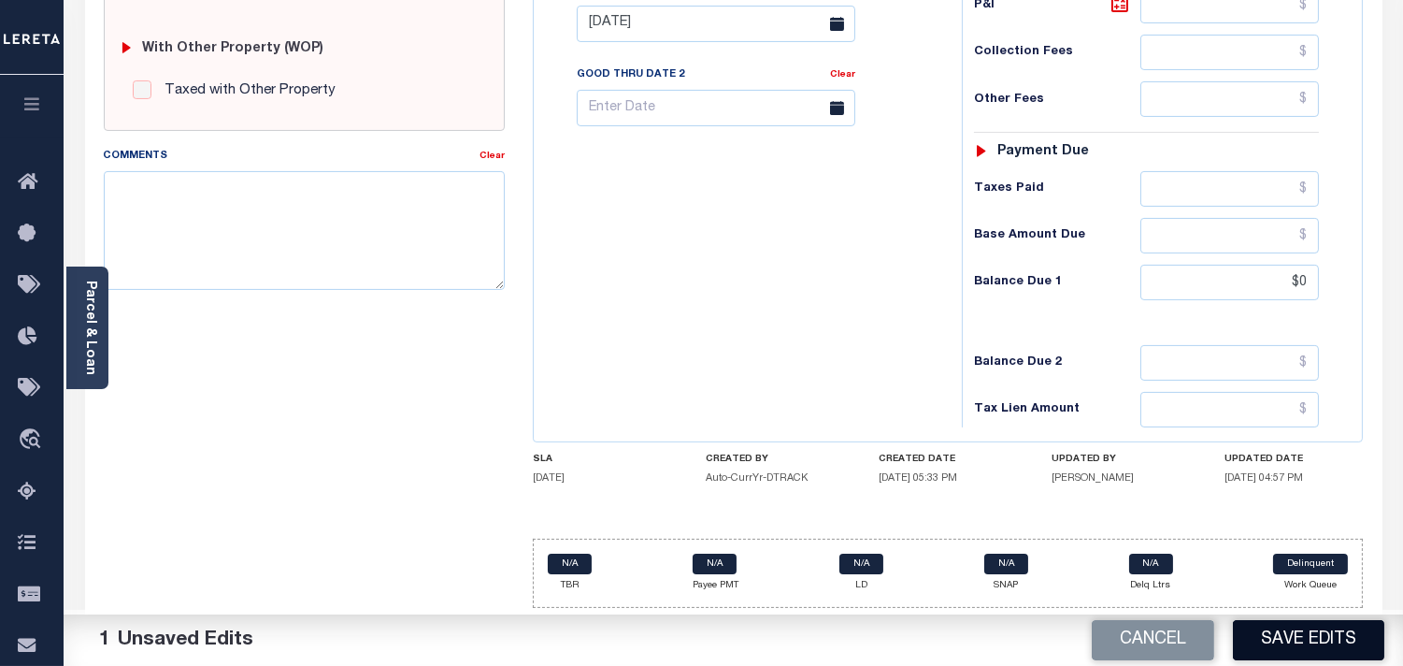
click at [1249, 629] on button "Save Edits" at bounding box center [1308, 640] width 151 height 40
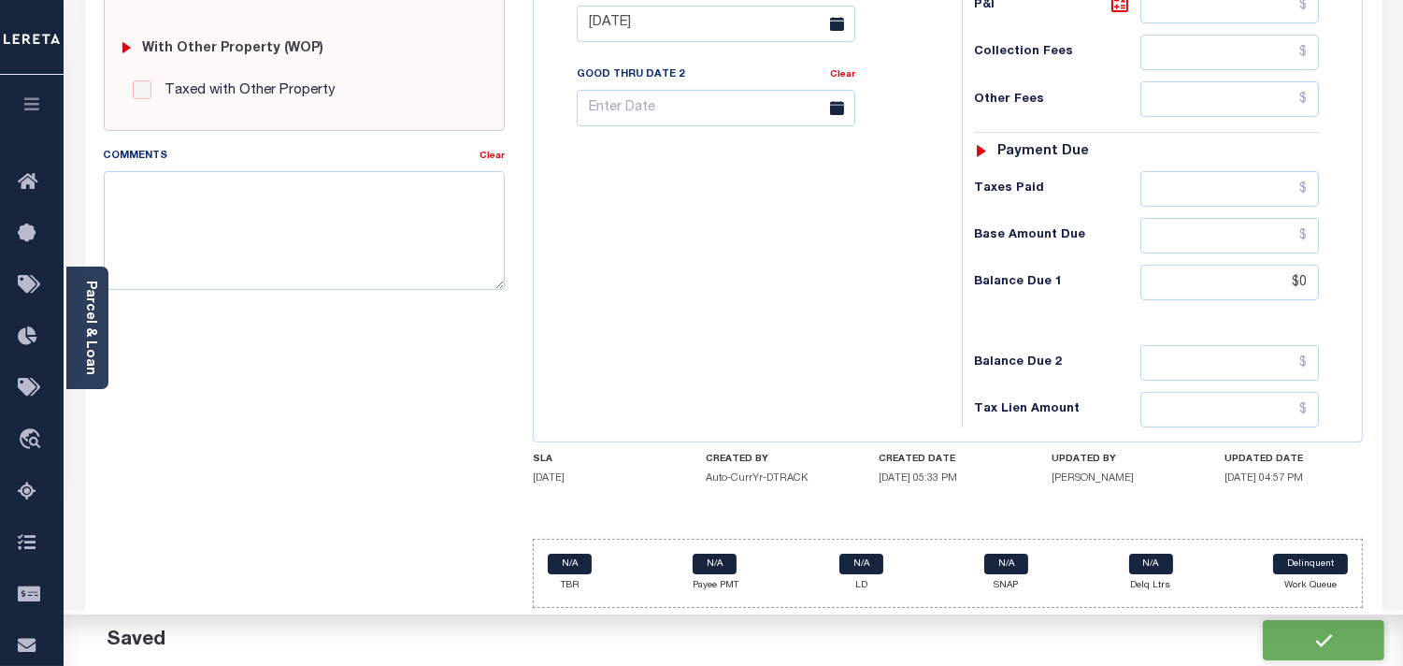
checkbox input "false"
type input "$0"
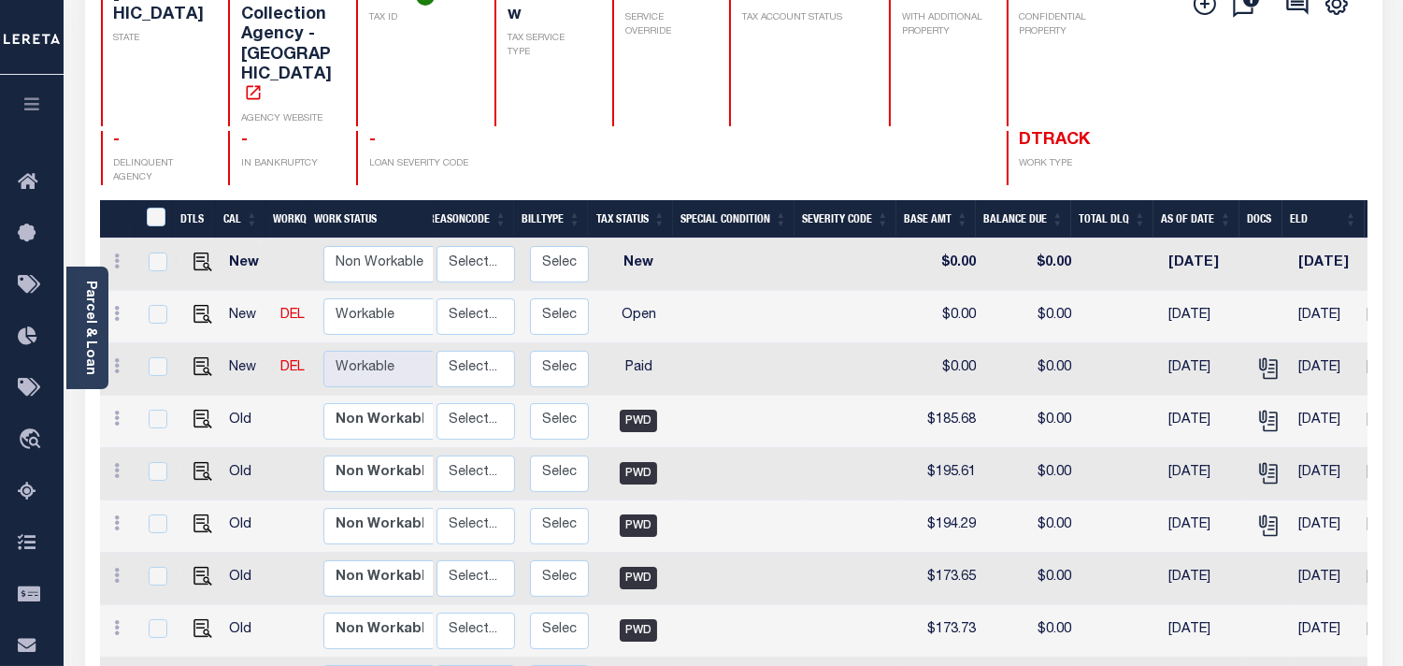
scroll to position [208, 0]
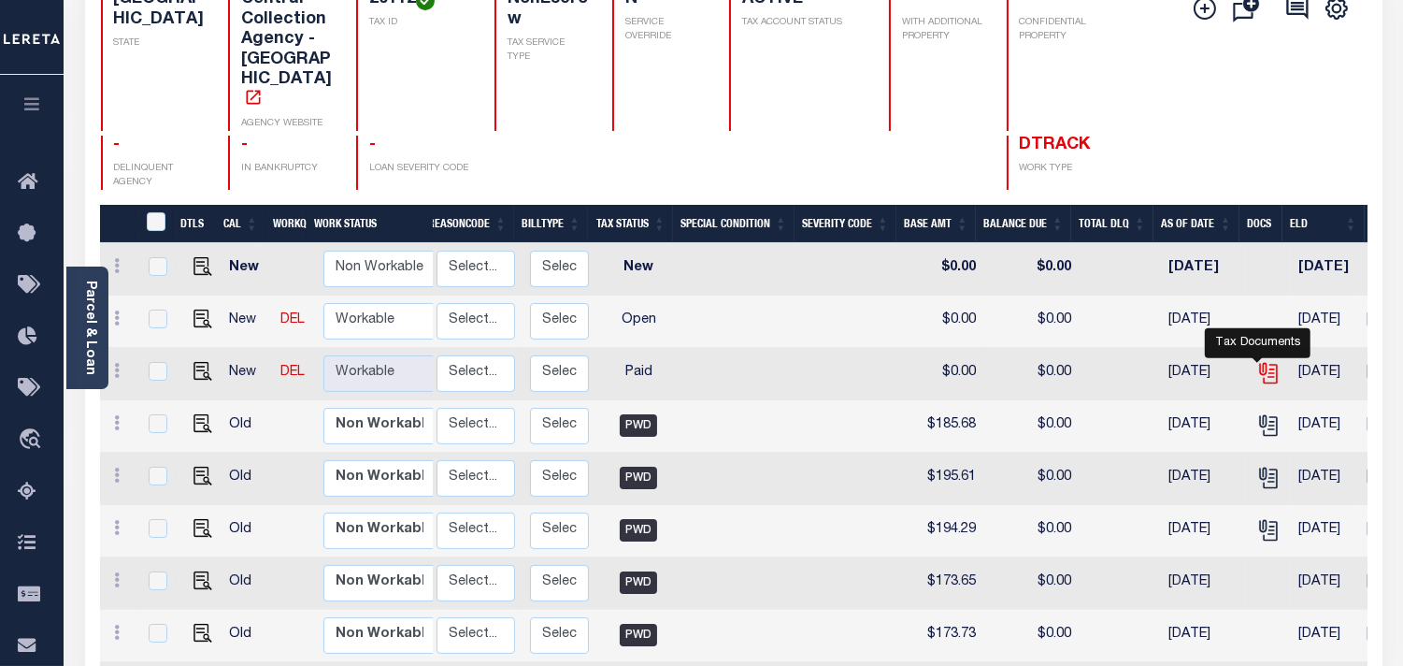
click at [1260, 363] on icon "" at bounding box center [1267, 370] width 15 height 15
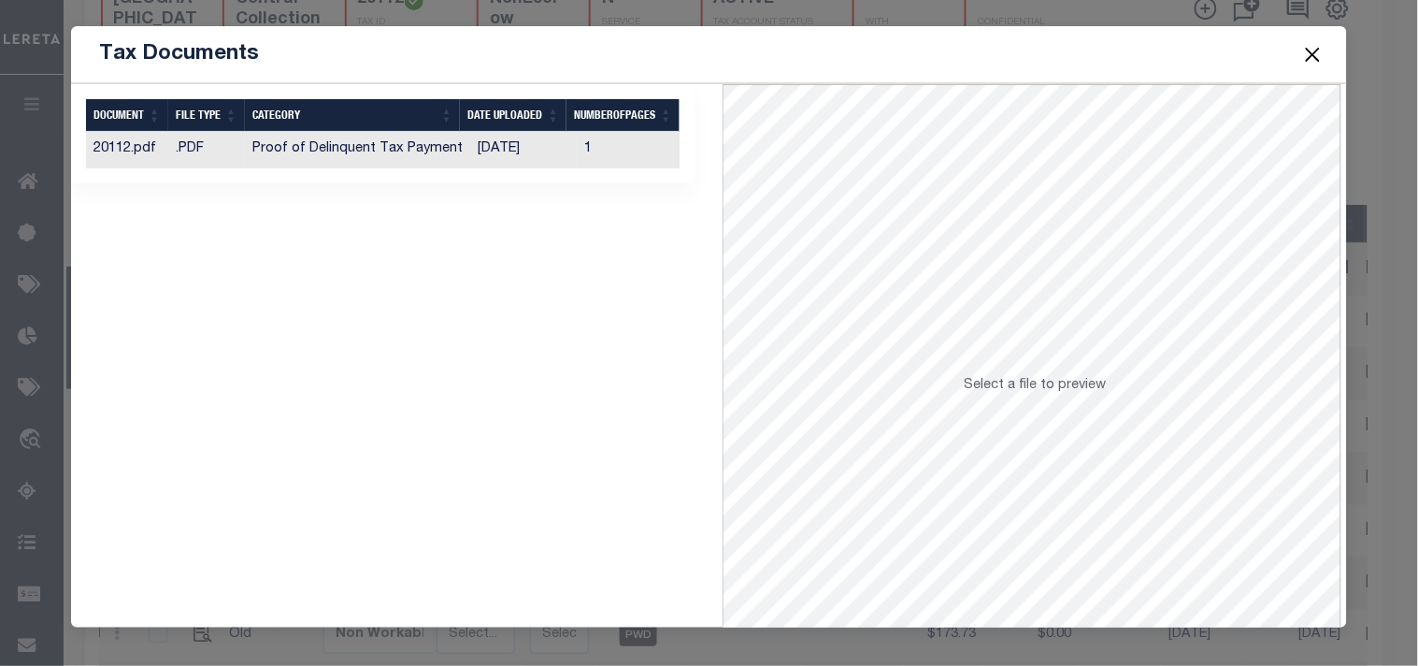
click at [530, 148] on td "[DATE]" at bounding box center [523, 150] width 107 height 36
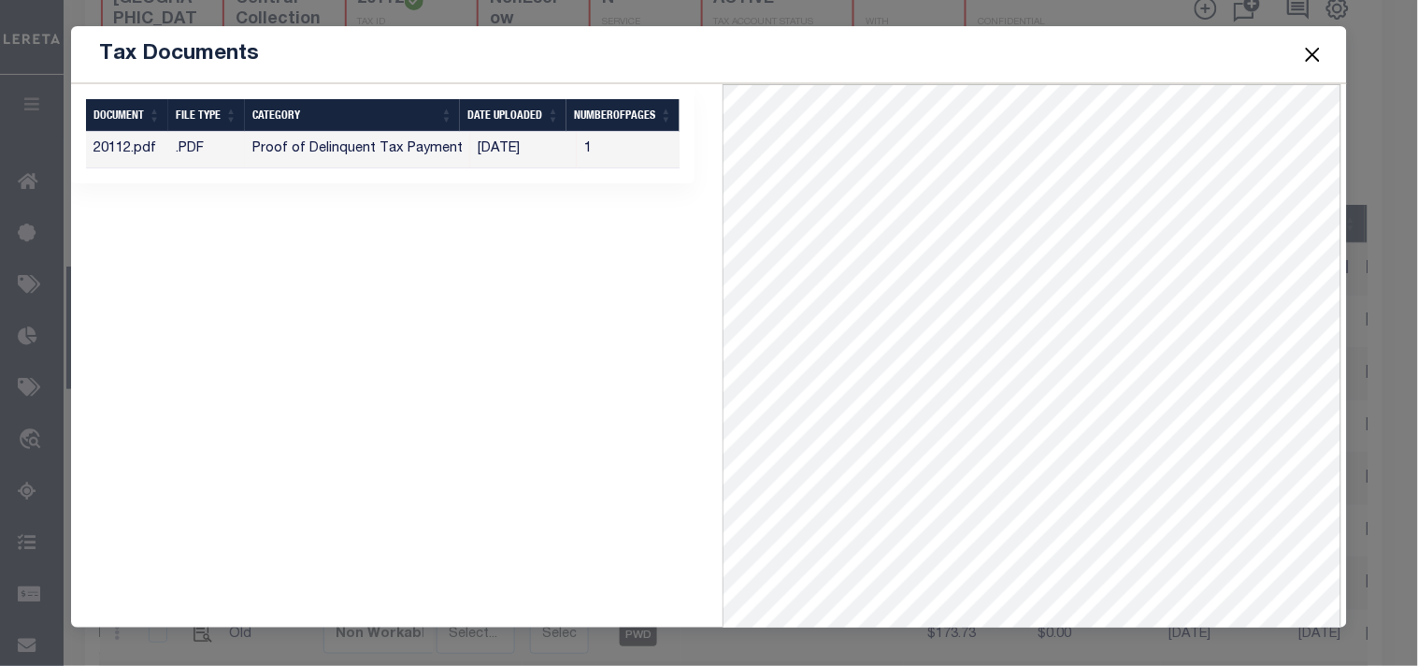
click at [1311, 47] on button "Close" at bounding box center [1312, 54] width 24 height 24
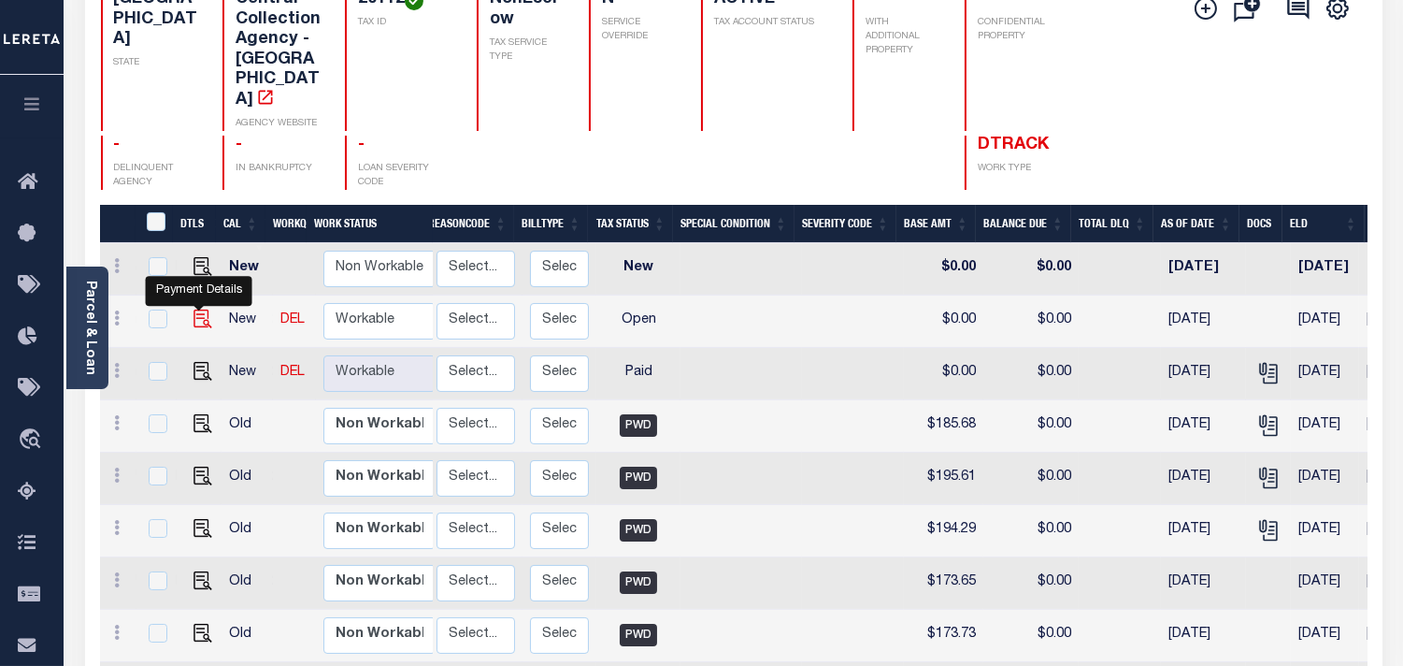
click at [204, 321] on img "" at bounding box center [202, 318] width 19 height 19
checkbox input "true"
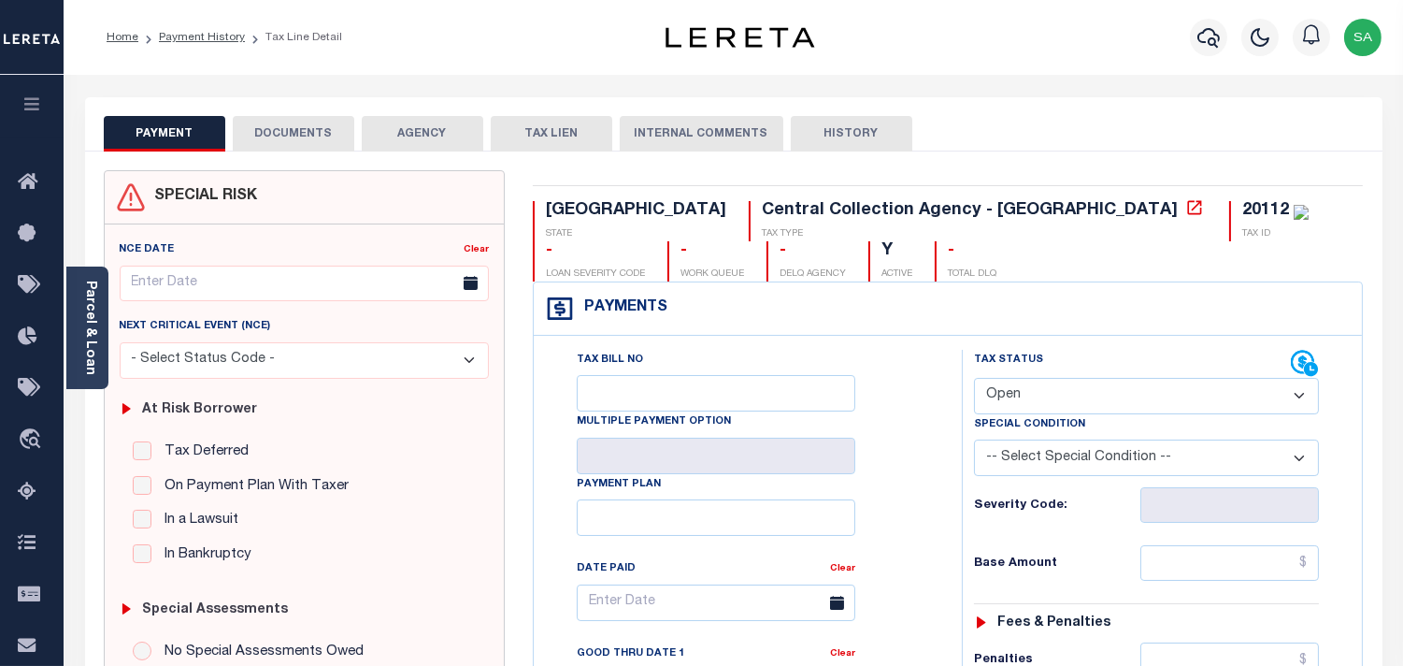
drag, startPoint x: 1014, startPoint y: 403, endPoint x: 1014, endPoint y: 426, distance: 23.4
click at [1014, 426] on div "Tax Status Status" at bounding box center [1146, 436] width 373 height 173
select select "PYD"
click at [974, 379] on select "- Select Status Code - Open Due/Unpaid Paid Incomplete No Tax Due Internal Refu…" at bounding box center [1146, 396] width 345 height 36
type input "[DATE]"
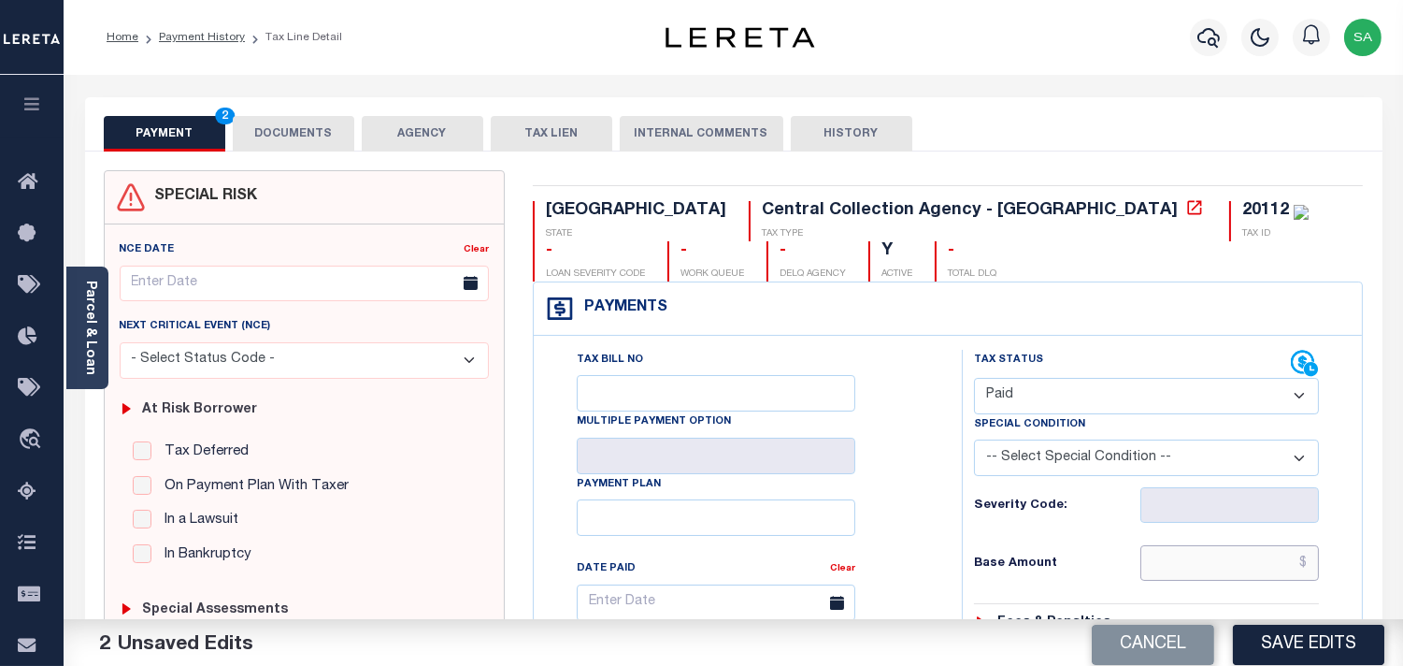
drag, startPoint x: 1279, startPoint y: 557, endPoint x: 1251, endPoint y: 557, distance: 28.0
click at [1279, 557] on input "text" at bounding box center [1229, 563] width 179 height 36
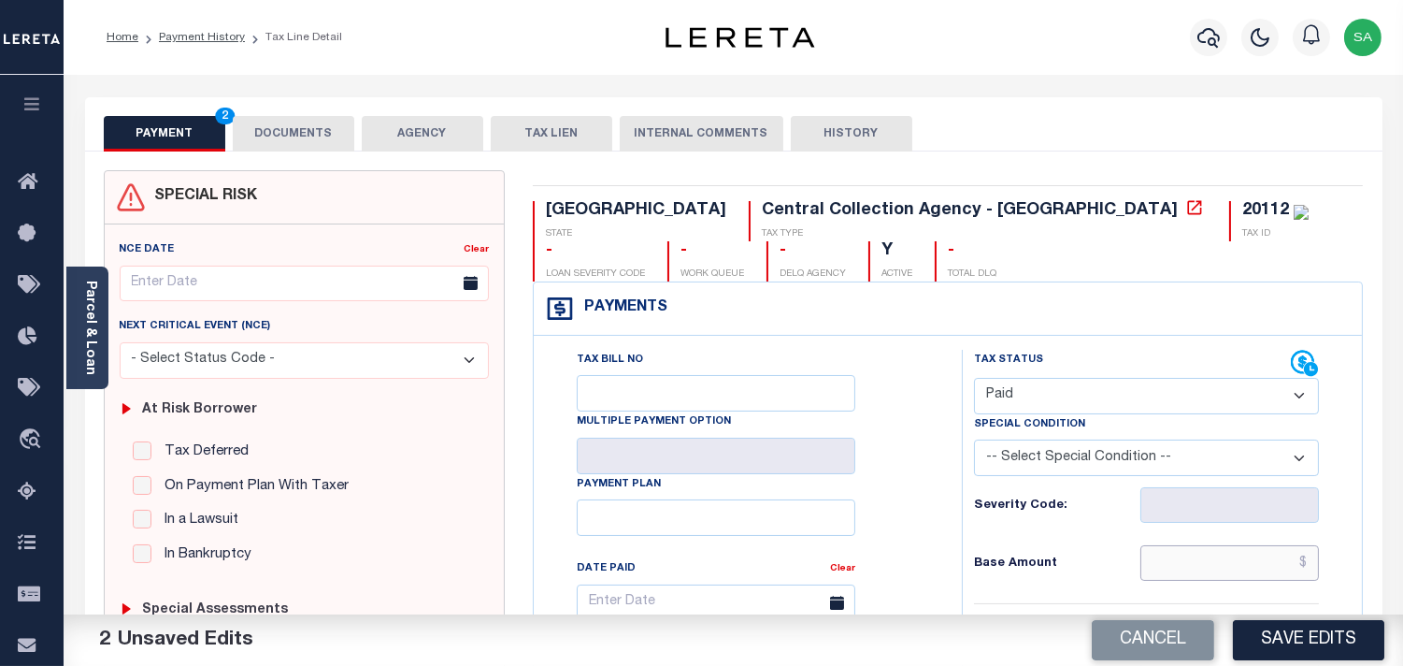
paste input "154.14"
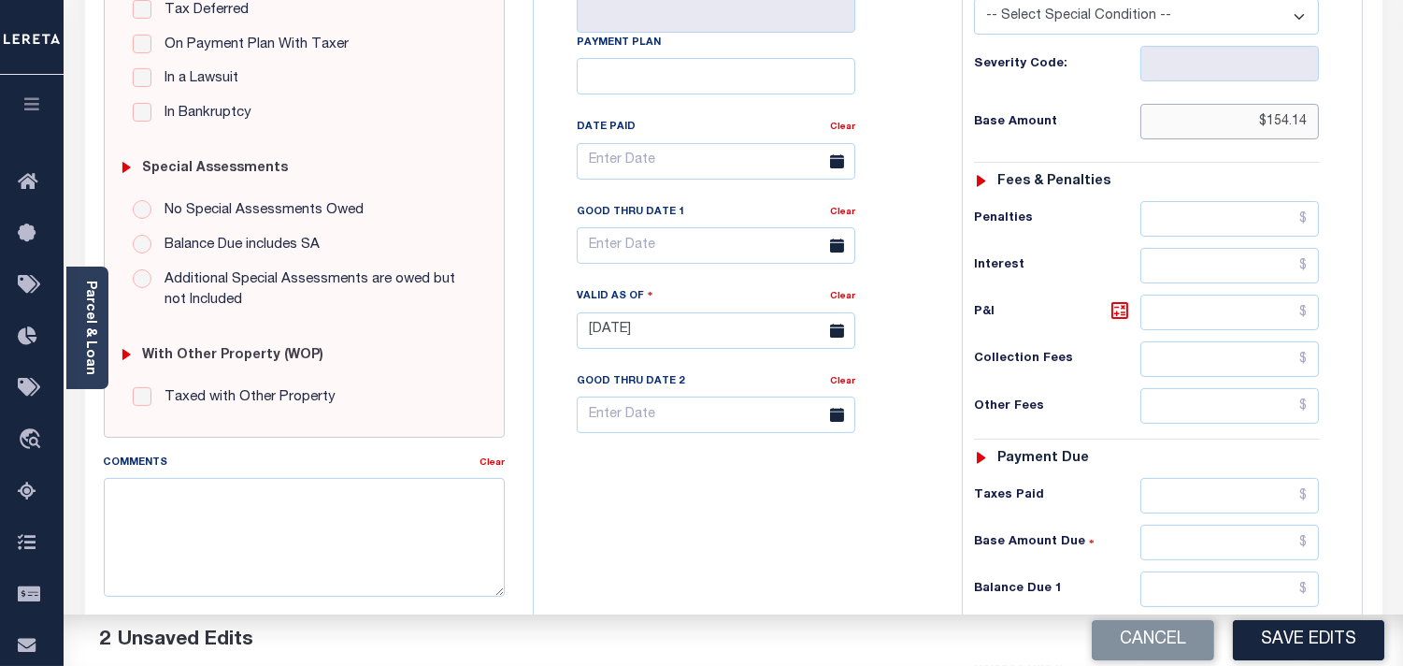
scroll to position [623, 0]
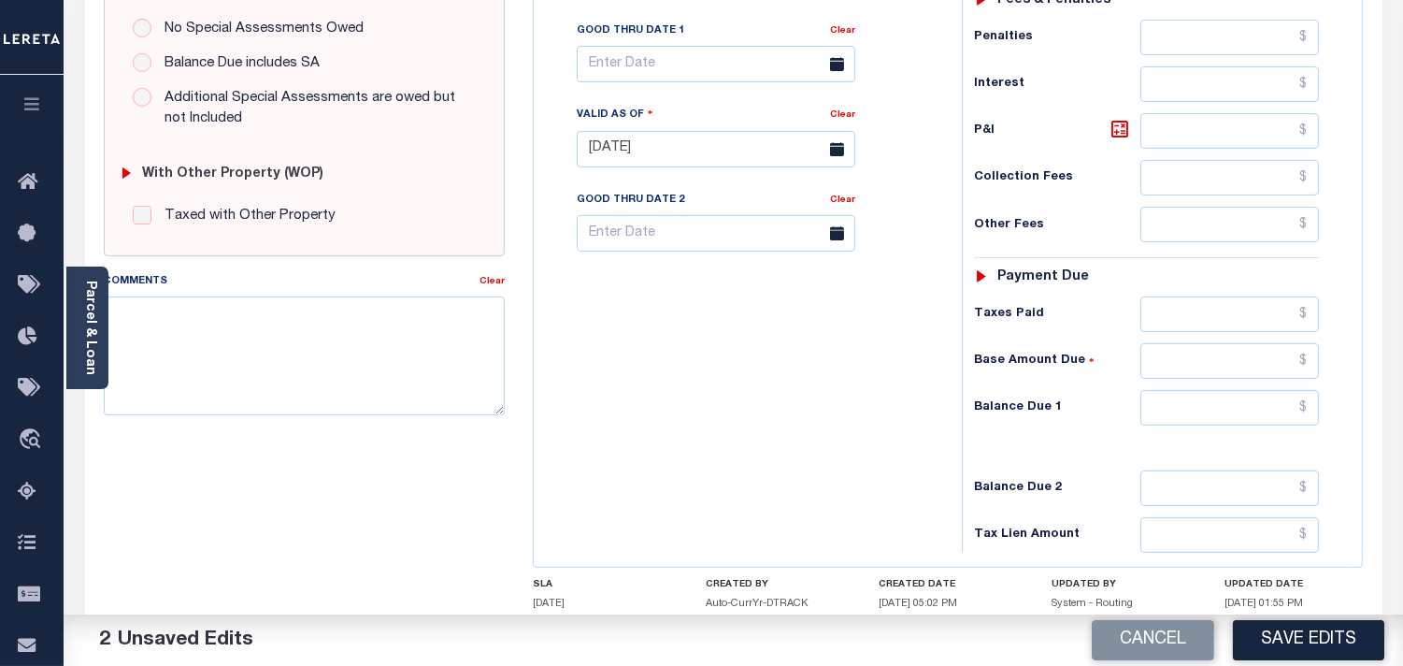
type input "$154.14"
click at [1253, 412] on input "text" at bounding box center [1229, 408] width 179 height 36
type input "$0.00"
click at [662, 422] on div "Tax Bill No Multiple Payment Option Payment Plan Clear" at bounding box center [742, 139] width 409 height 825
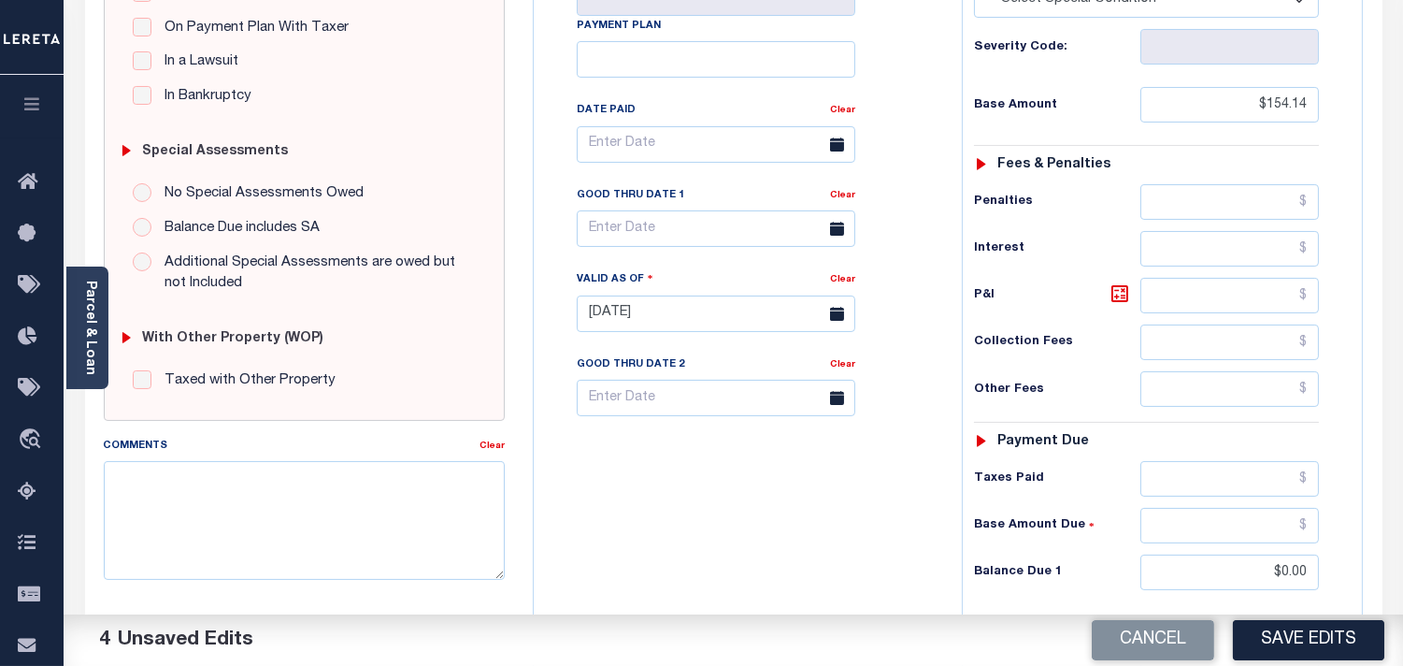
scroll to position [0, 0]
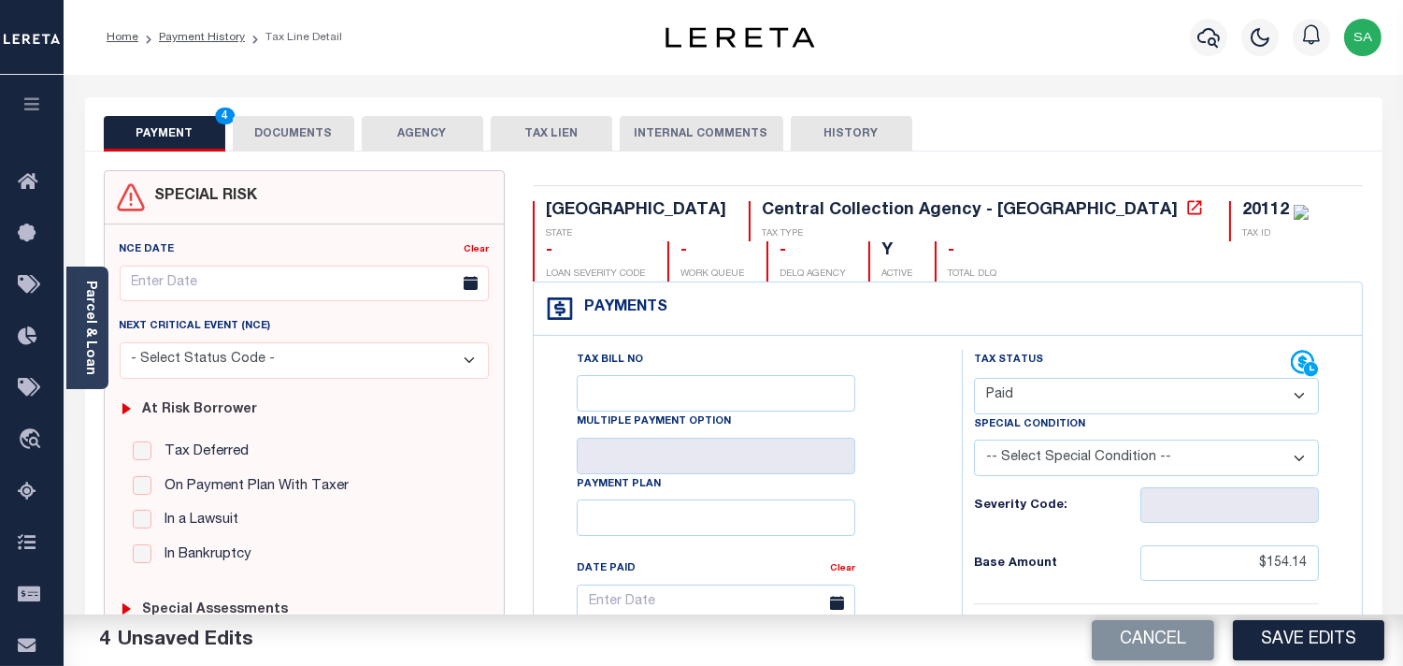
click at [1242, 208] on div "20112" at bounding box center [1265, 210] width 47 height 17
copy div "20112"
click at [314, 126] on button "DOCUMENTS" at bounding box center [294, 134] width 122 height 36
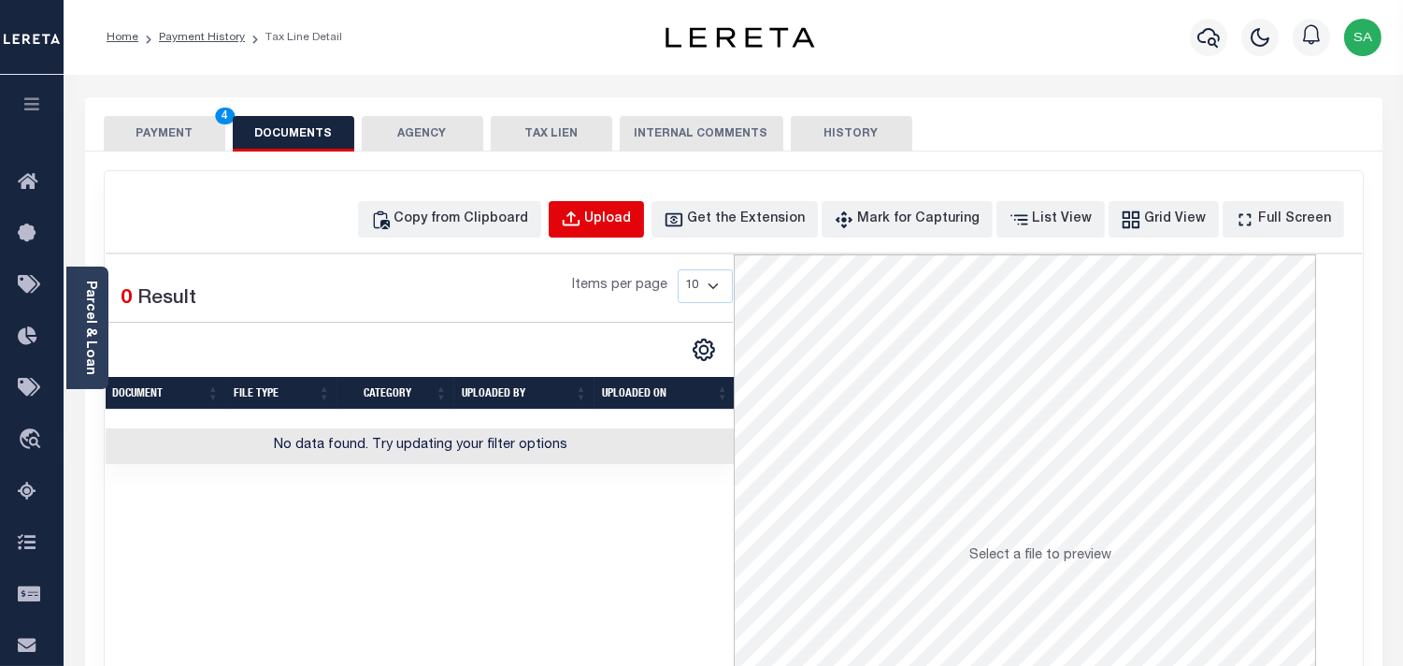
click at [632, 213] on div "Upload" at bounding box center [608, 219] width 47 height 21
select select "POP"
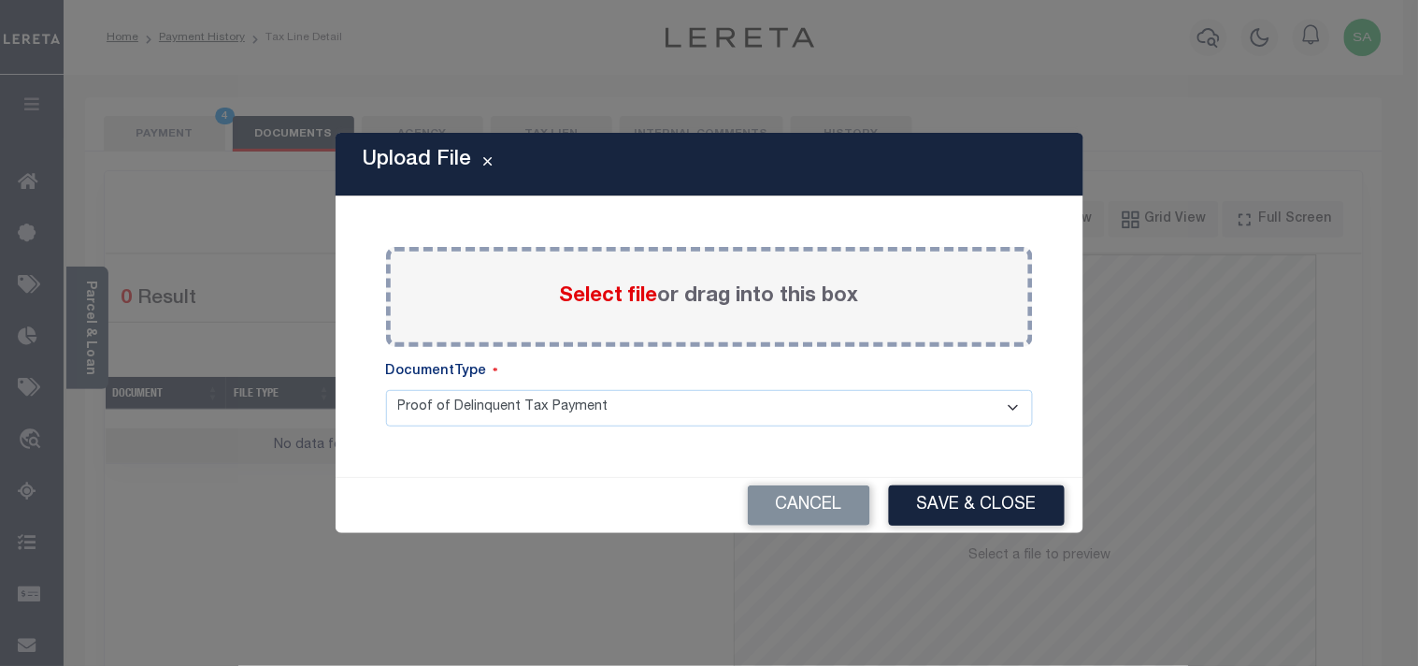
click at [585, 292] on span "Select file" at bounding box center [609, 296] width 98 height 21
click at [0, 0] on input "Select file or drag into this box" at bounding box center [0, 0] width 0 height 0
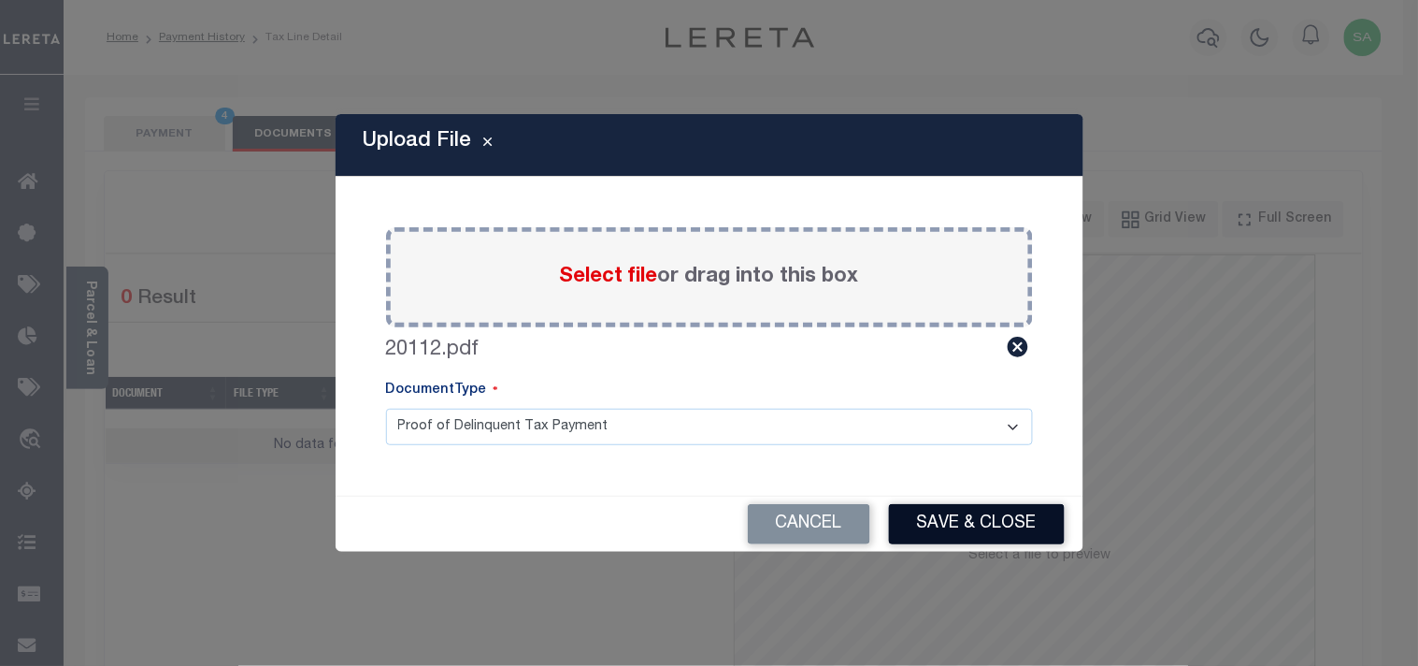
click at [987, 518] on button "Save & Close" at bounding box center [977, 524] width 176 height 40
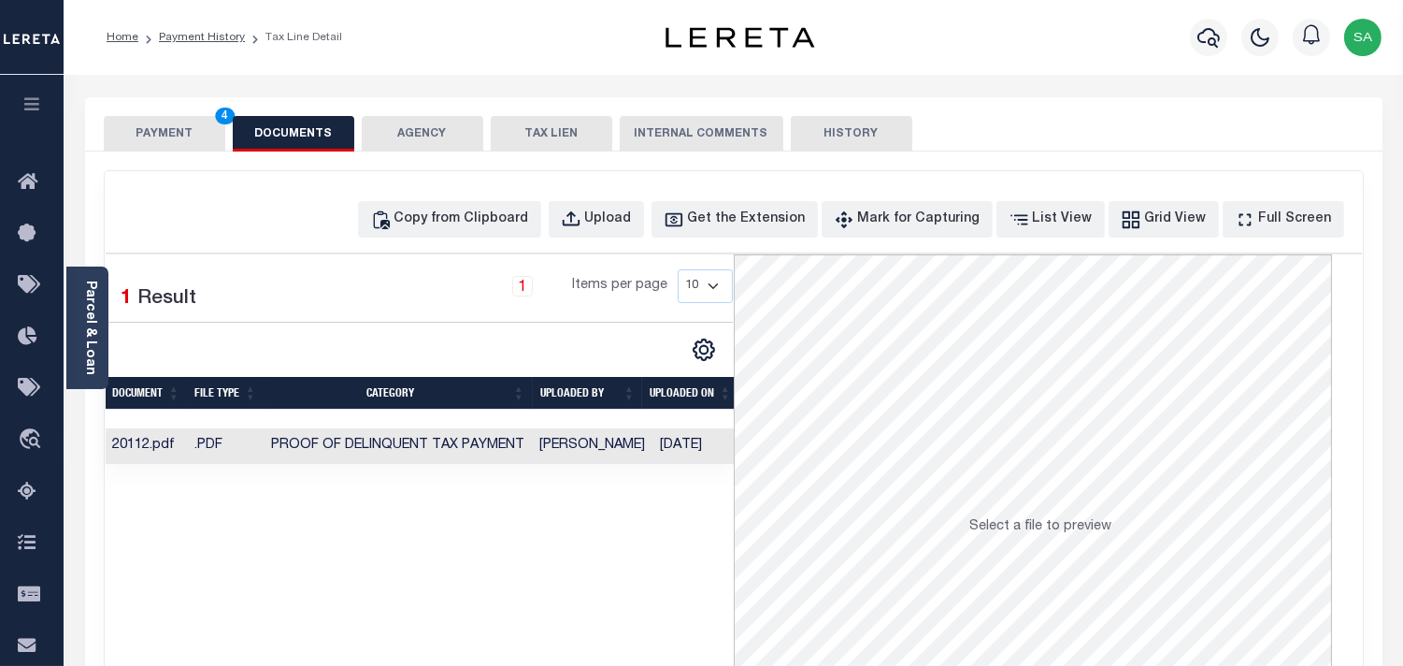
click at [183, 147] on button "PAYMENT 4" at bounding box center [165, 134] width 122 height 36
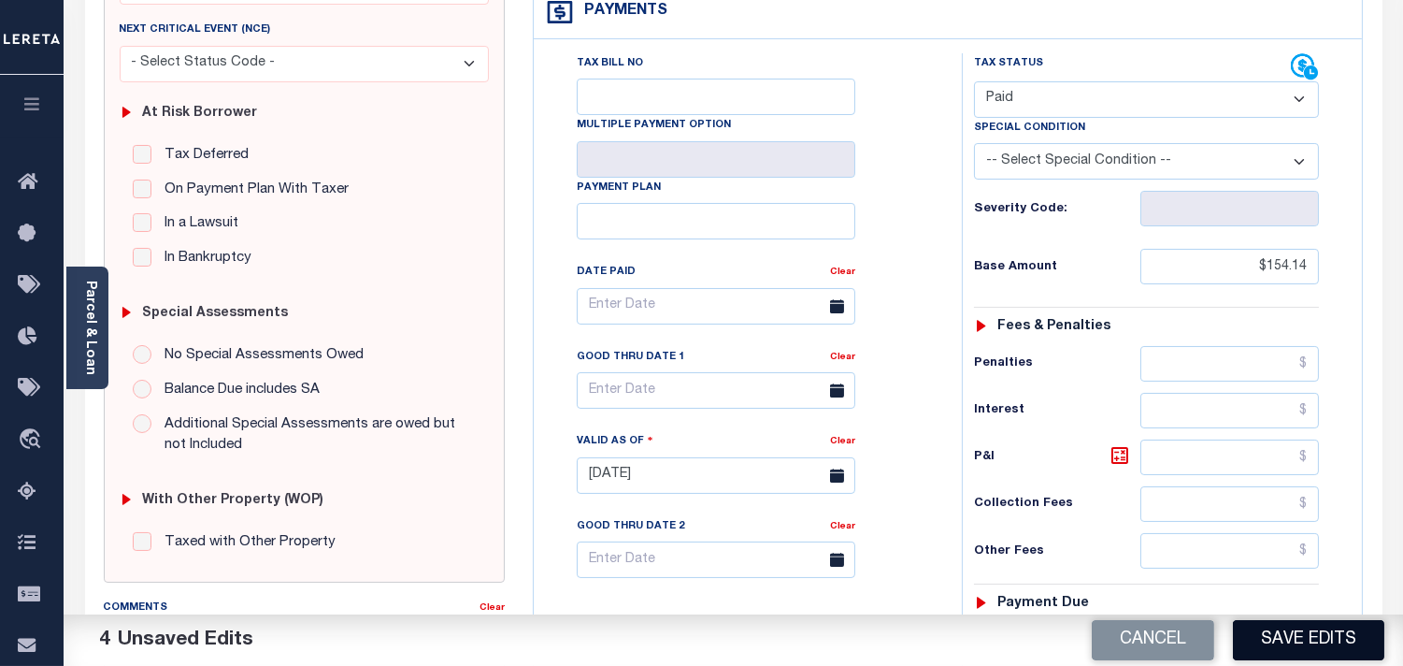
scroll to position [519, 0]
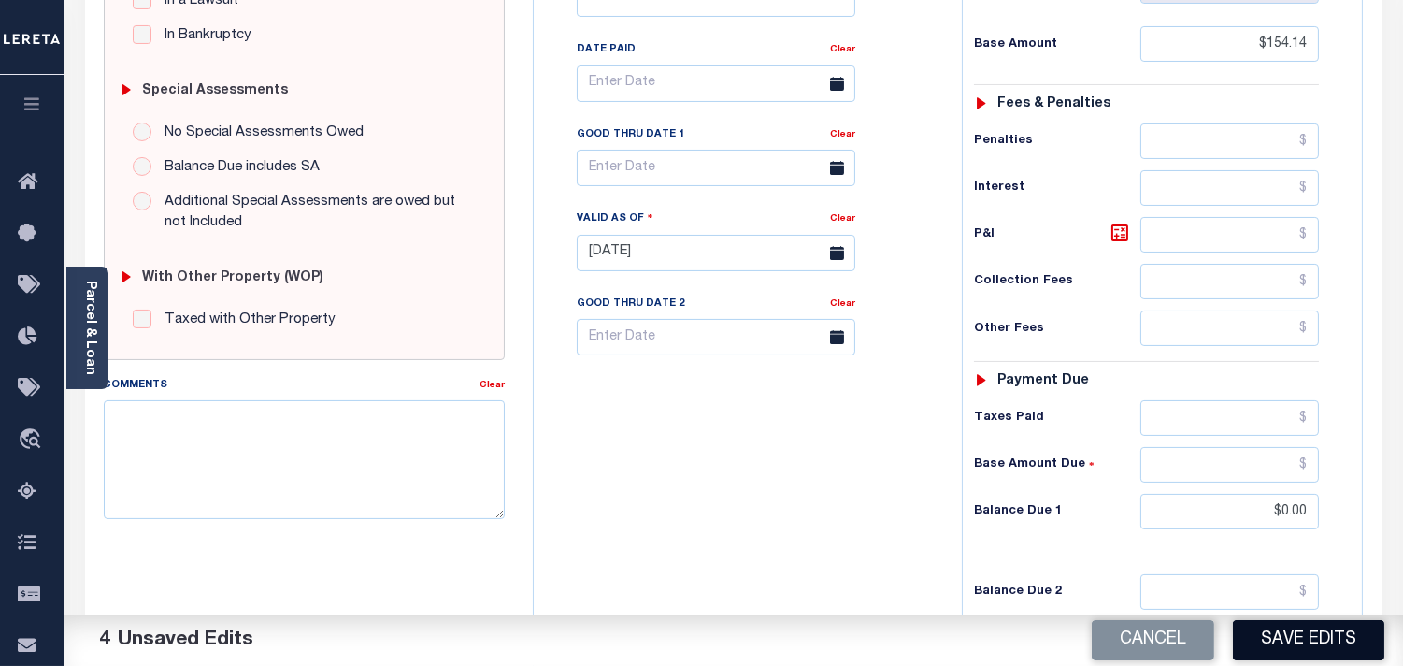
click at [1328, 640] on button "Save Edits" at bounding box center [1308, 640] width 151 height 40
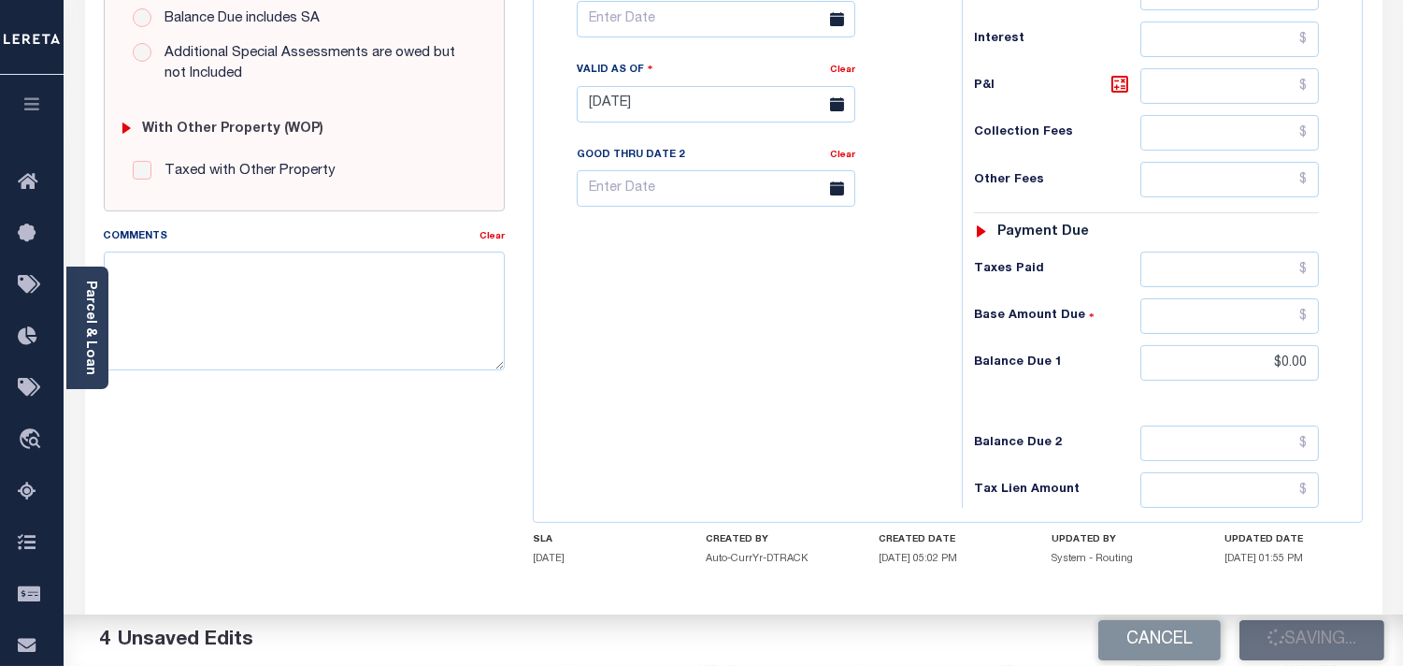
scroll to position [748, 0]
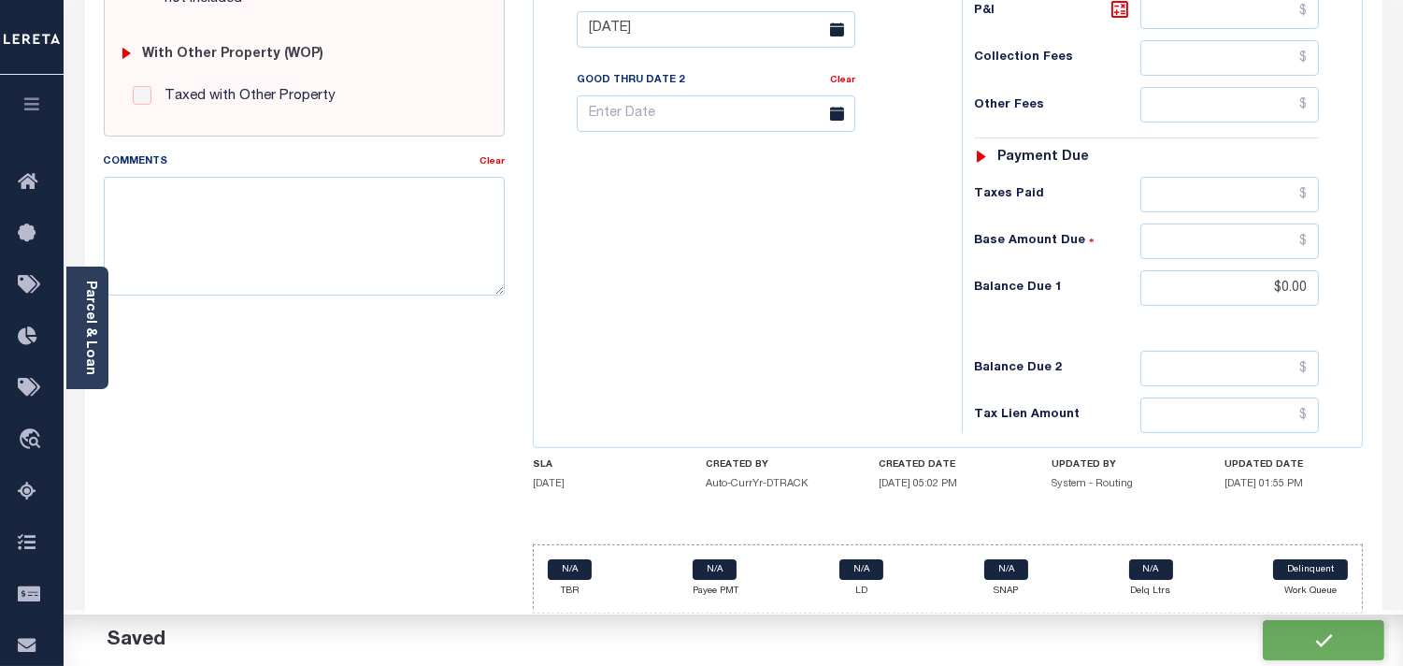
checkbox input "false"
type input "$154.14"
type input "$0"
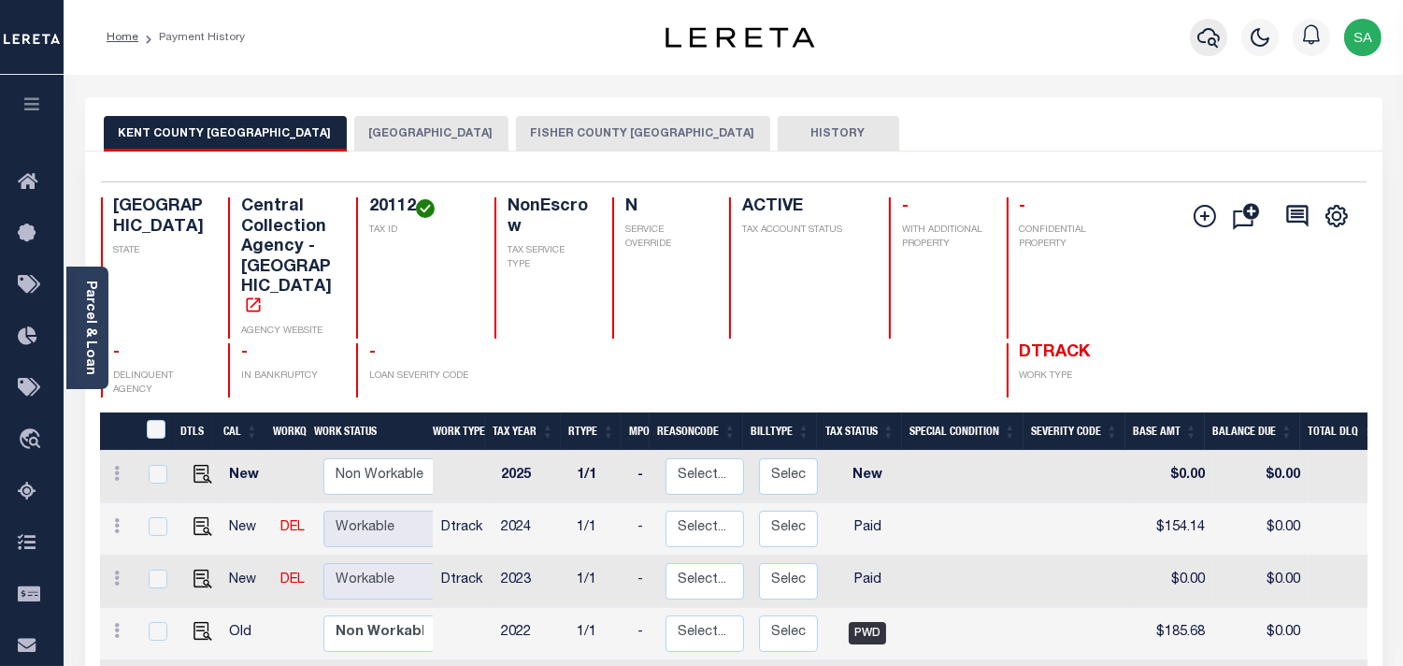
click at [1209, 38] on icon "button" at bounding box center [1208, 37] width 22 height 22
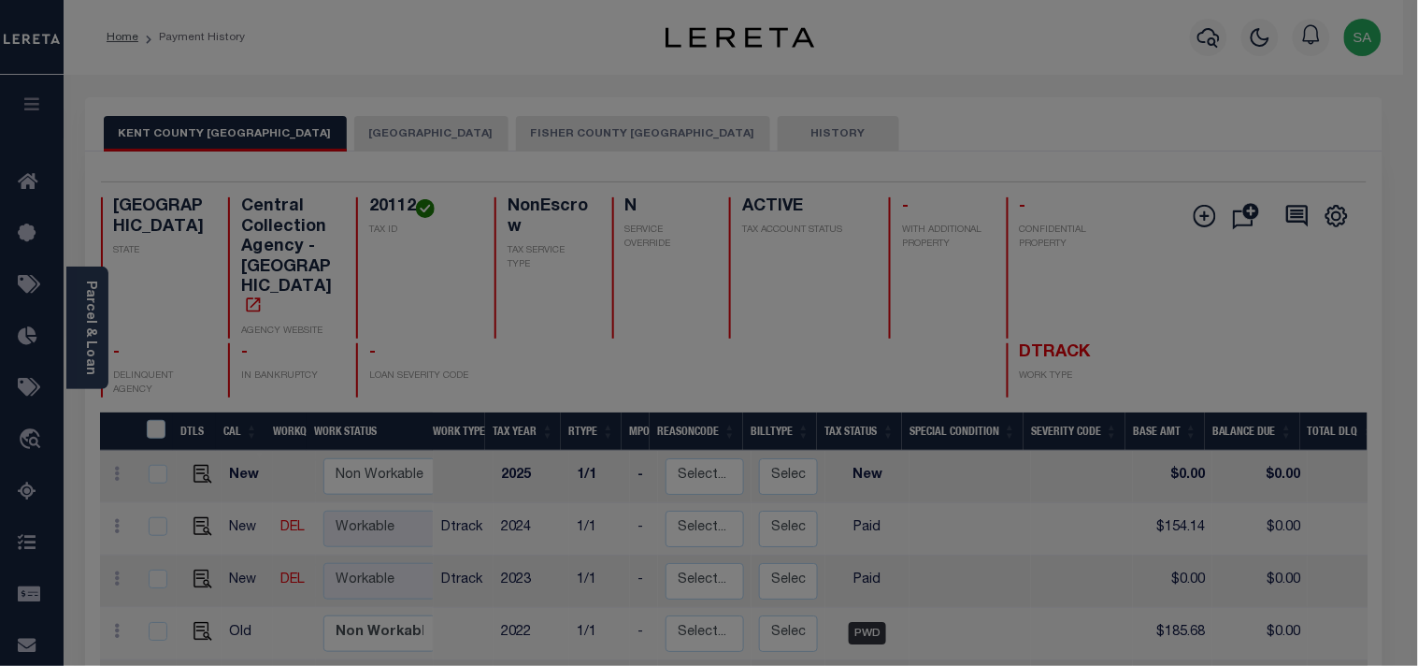
click at [0, 0] on input "text" at bounding box center [0, 0] width 0 height 0
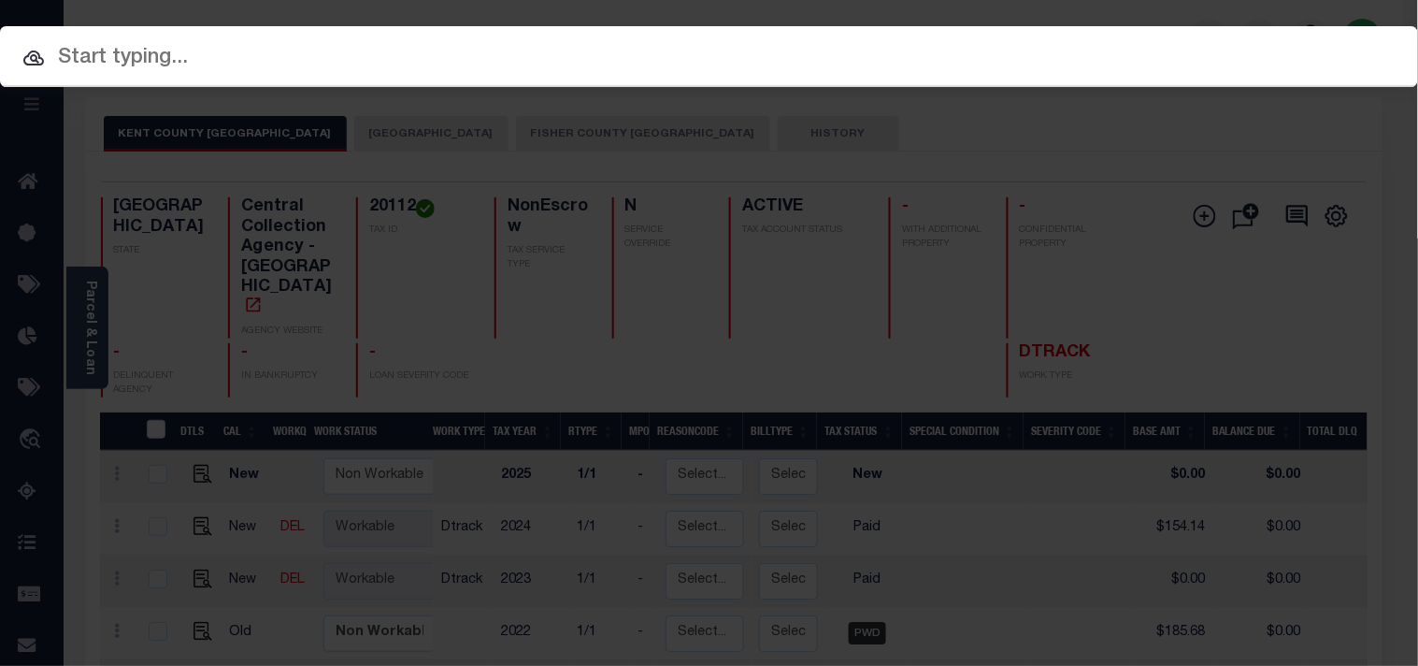
paste input "2500269598"
type input "2500269598"
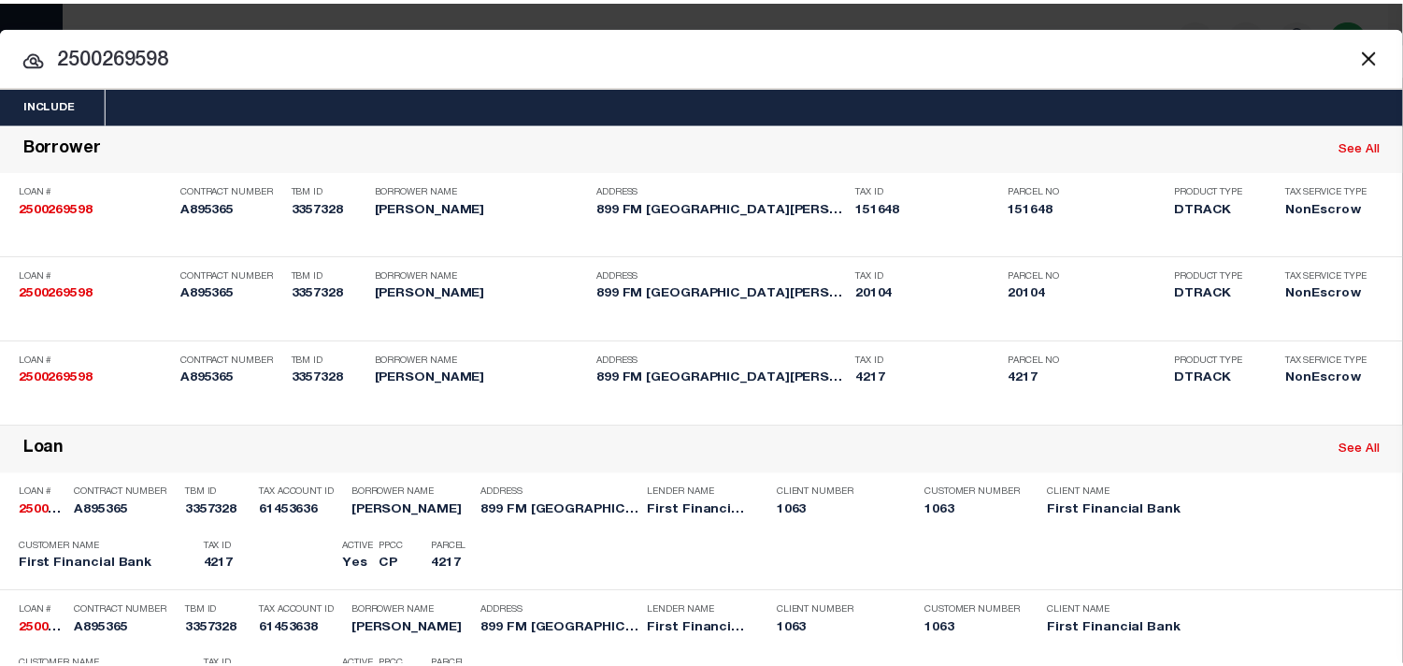
scroll to position [572, 0]
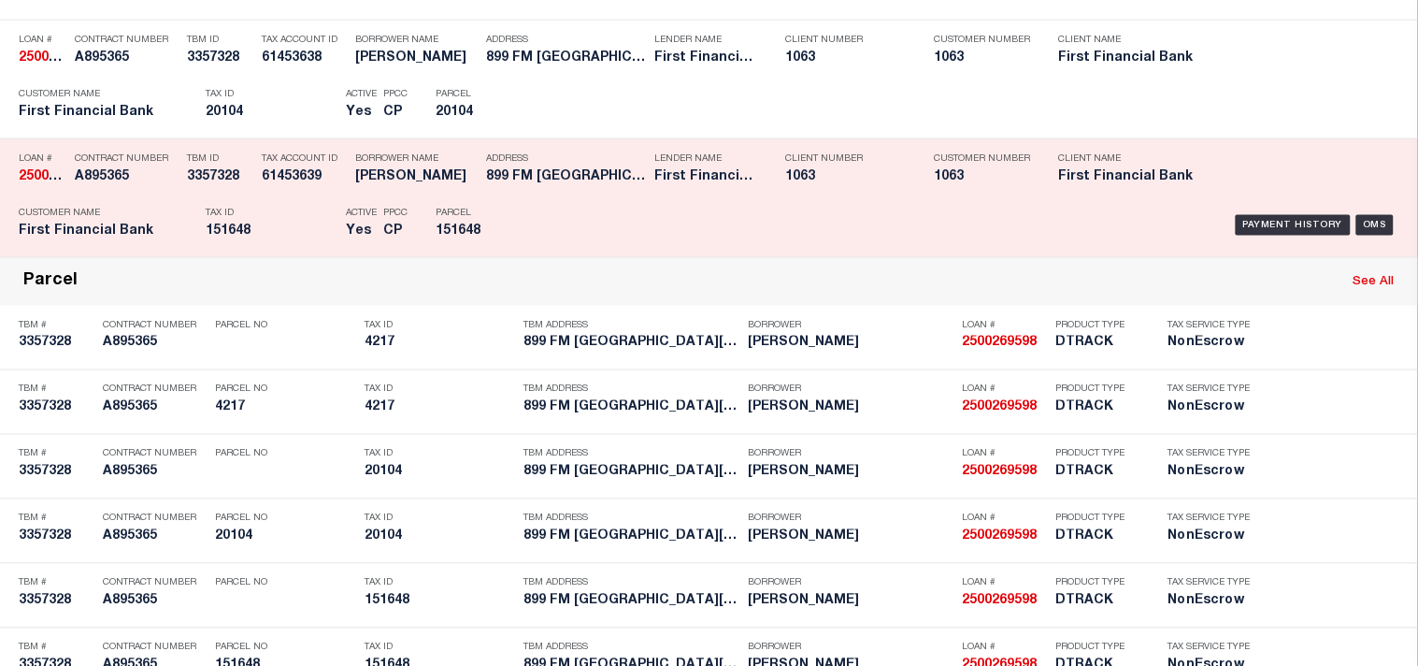
click at [543, 252] on div "Payment History OMS" at bounding box center [974, 225] width 880 height 54
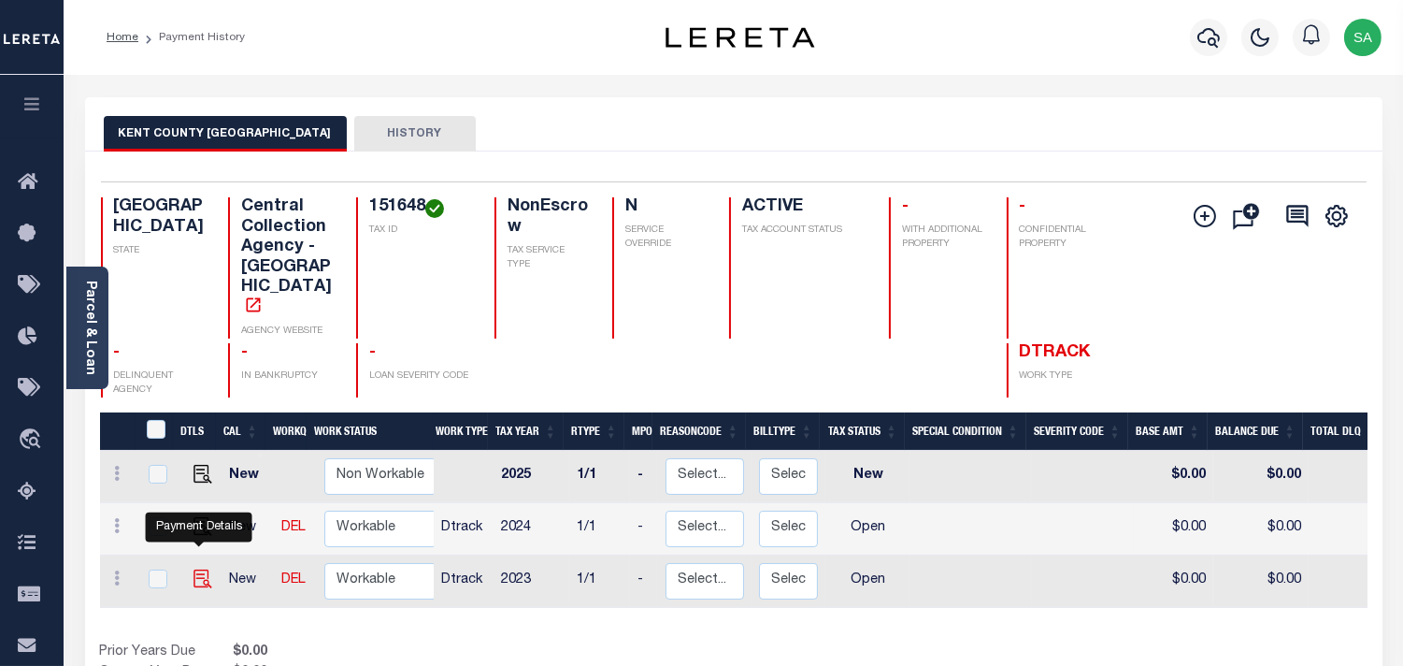
click at [199, 569] on img "" at bounding box center [202, 578] width 19 height 19
checkbox input "true"
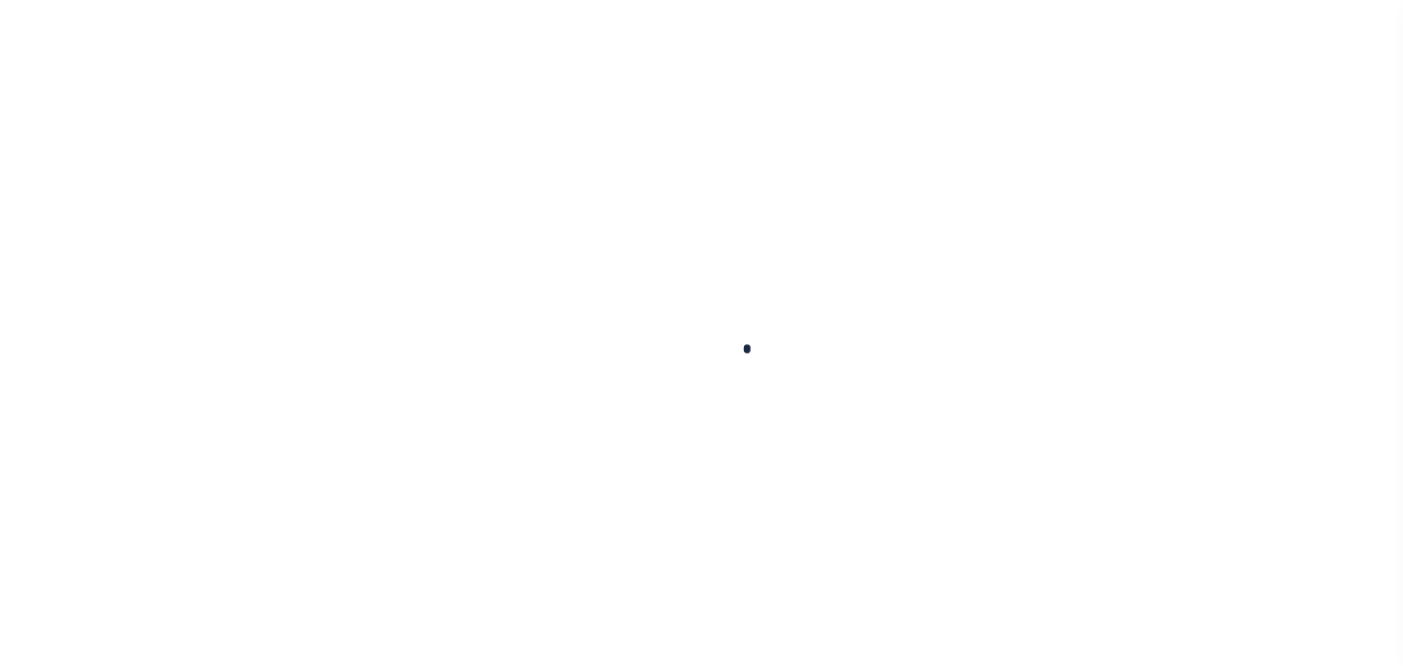
checkbox input "false"
type input "[DATE]"
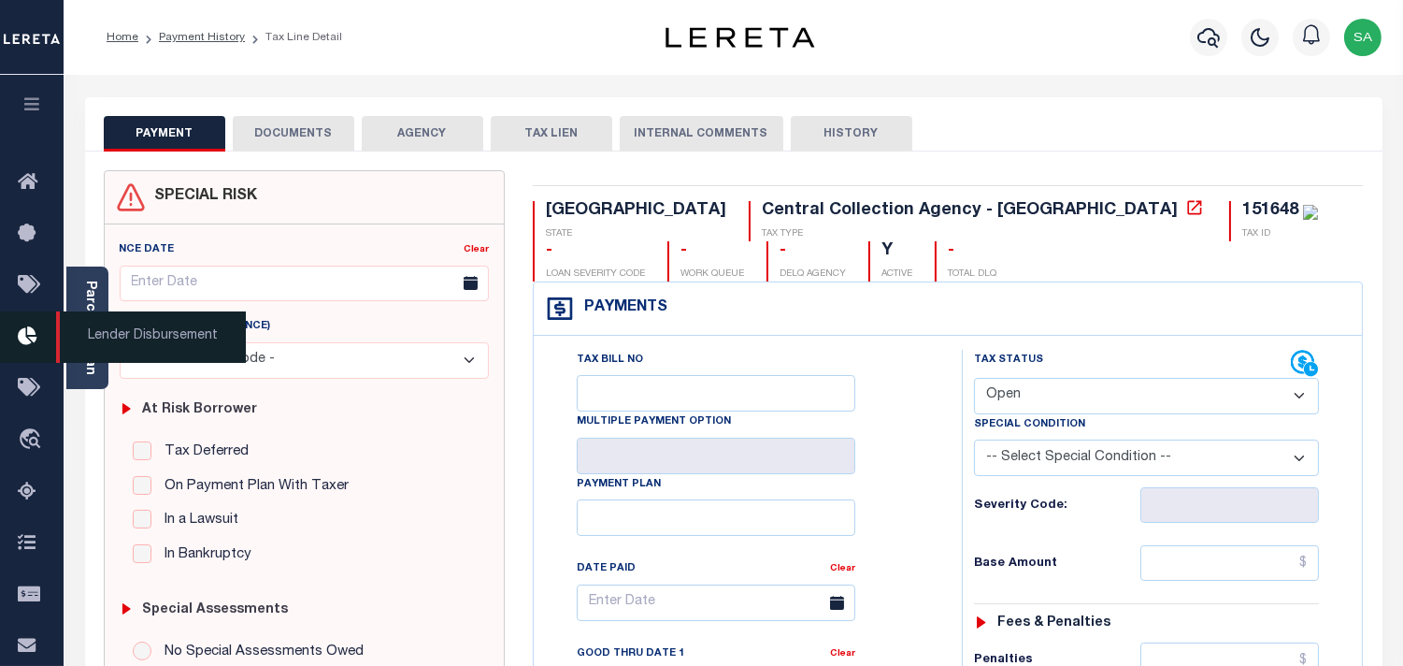
click at [77, 334] on span "Lender Disbursement" at bounding box center [151, 336] width 190 height 51
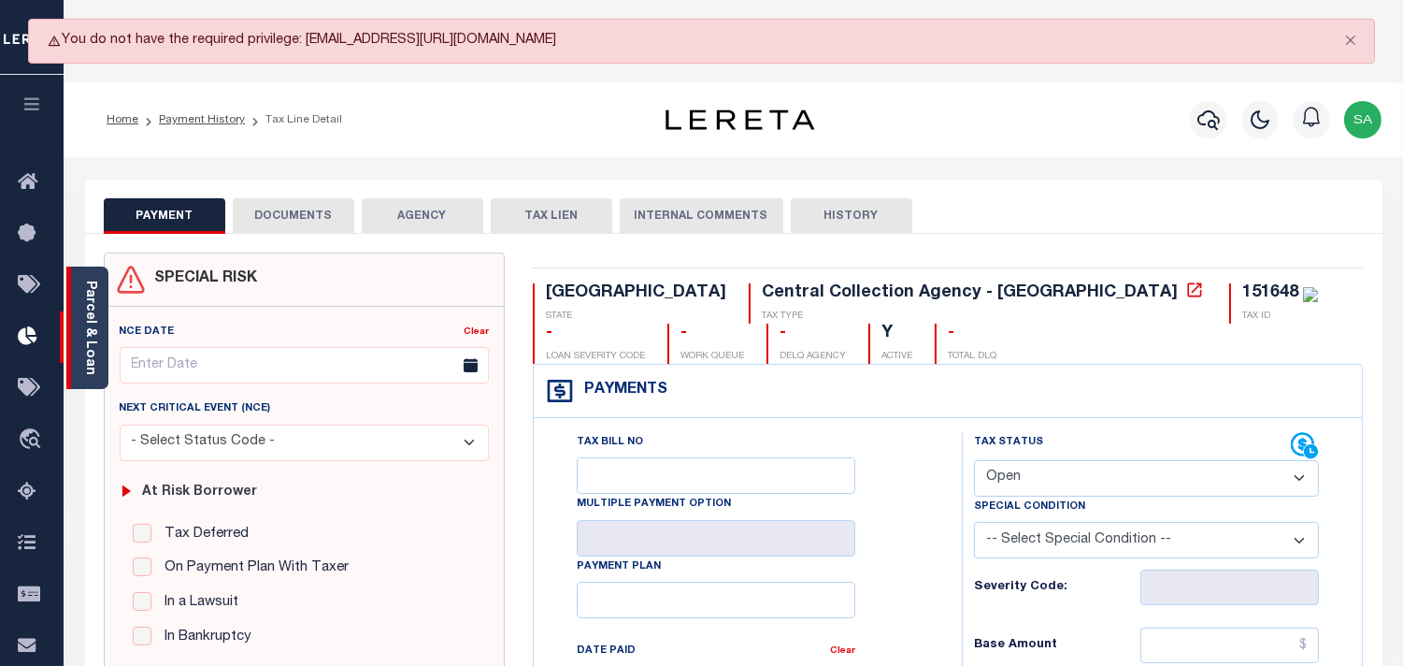
click at [93, 299] on link "Parcel & Loan" at bounding box center [89, 327] width 13 height 94
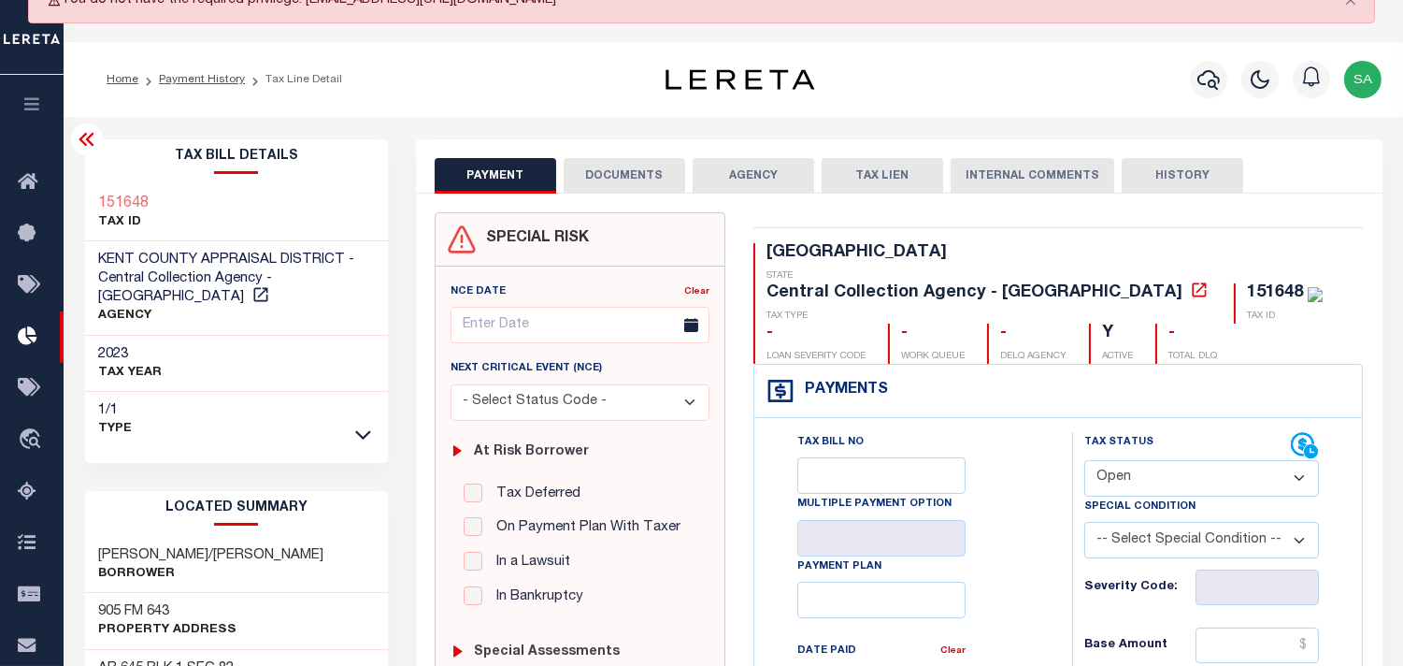
scroll to position [104, 0]
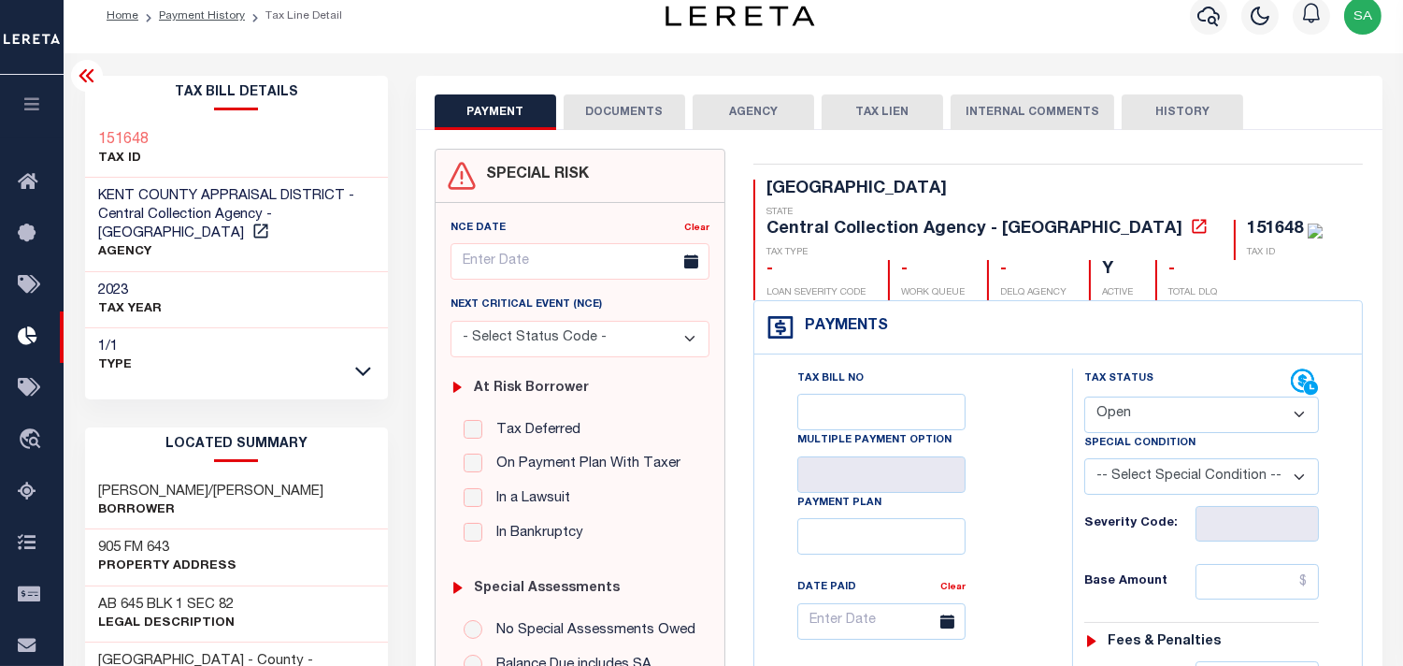
drag, startPoint x: 1141, startPoint y: 370, endPoint x: 1141, endPoint y: 381, distance: 11.2
click at [1141, 396] on select "- Select Status Code - Open Due/Unpaid Paid Incomplete No Tax Due Internal Refu…" at bounding box center [1201, 414] width 235 height 36
select select "PYD"
click at [1084, 396] on select "- Select Status Code - Open Due/Unpaid Paid Incomplete No Tax Due Internal Refu…" at bounding box center [1201, 414] width 235 height 36
type input "[DATE]"
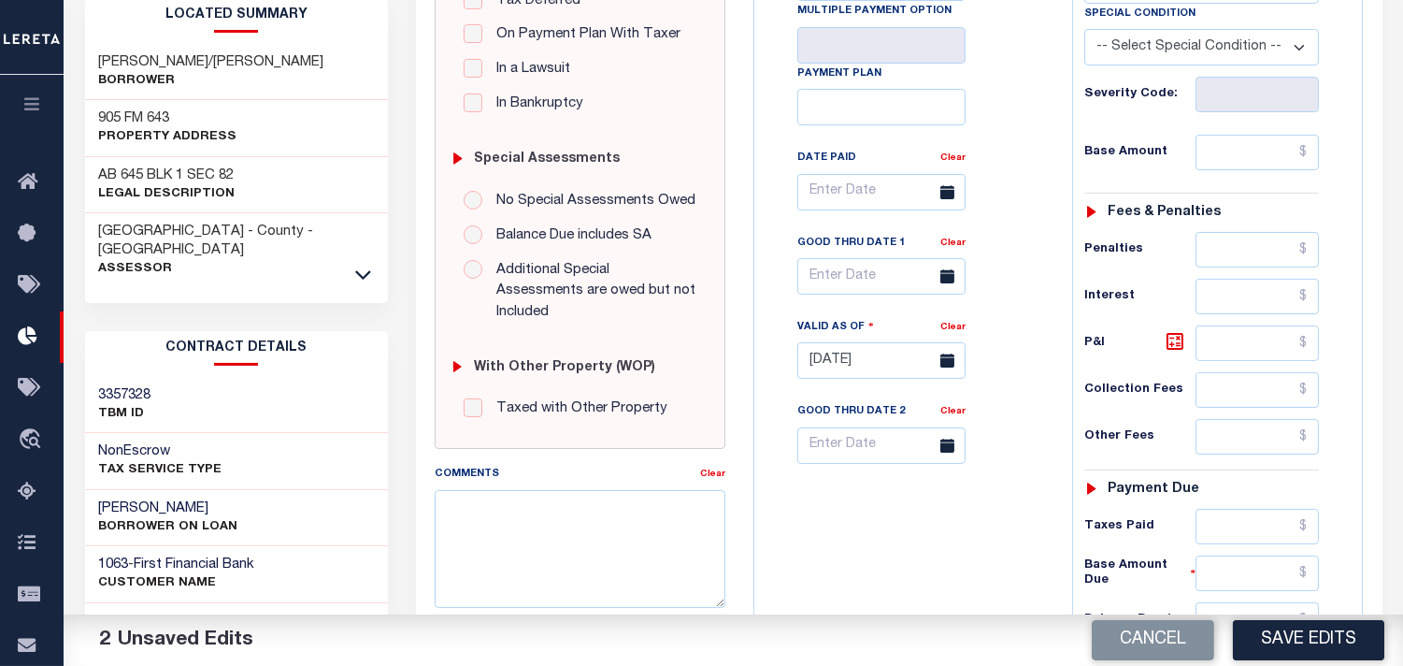
scroll to position [726, 0]
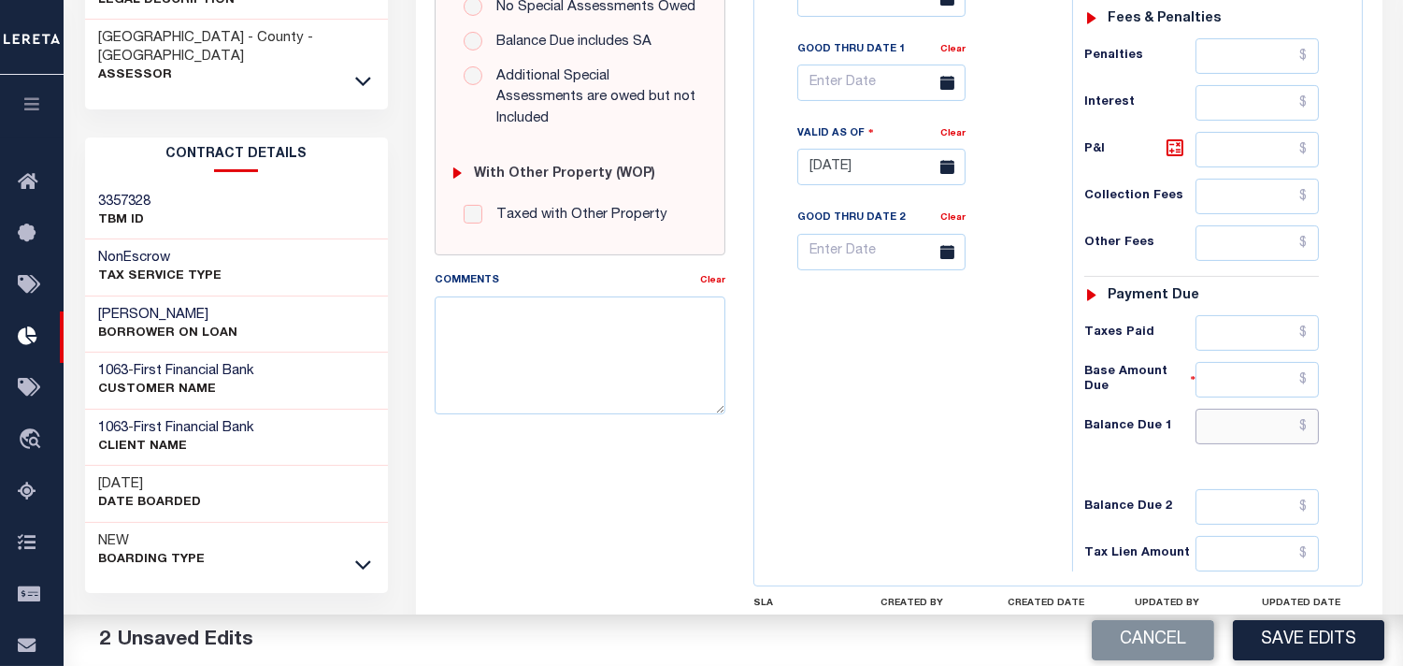
click at [1273, 408] on input "text" at bounding box center [1257, 426] width 123 height 36
type input "$0.00"
click at [954, 393] on div "Tax Bill No Multiple Payment Option Payment Plan Clear" at bounding box center [908, 158] width 299 height 825
drag, startPoint x: 552, startPoint y: 406, endPoint x: 557, endPoint y: 366, distance: 39.7
click at [556, 383] on div "Comments Clear" at bounding box center [580, 349] width 319 height 159
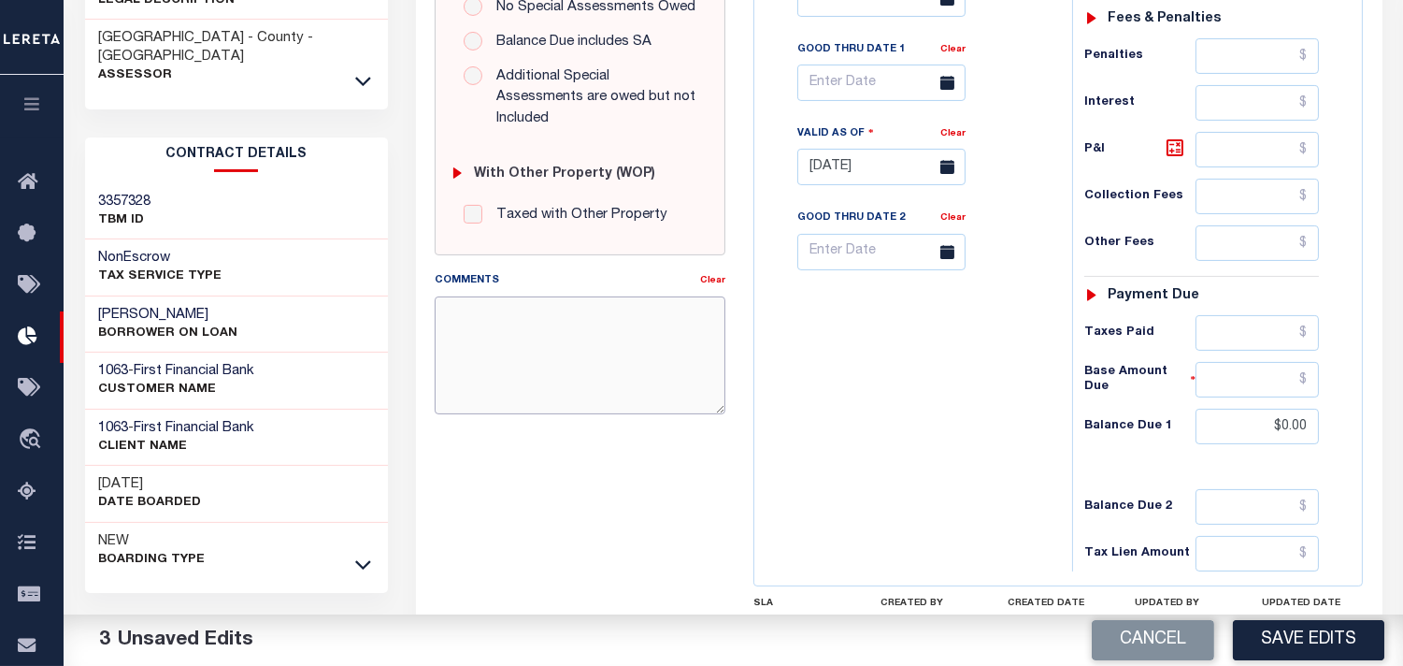
click at [558, 362] on textarea "Comments" at bounding box center [580, 355] width 291 height 118
paste textarea "Refer 2024 1/1 line for document."
type textarea "Refer 2024 1/1 line for document."
drag, startPoint x: 873, startPoint y: 359, endPoint x: 1192, endPoint y: 605, distance: 402.5
click at [880, 365] on div "Tax Bill No Multiple Payment Option Payment Plan Clear" at bounding box center [908, 158] width 299 height 825
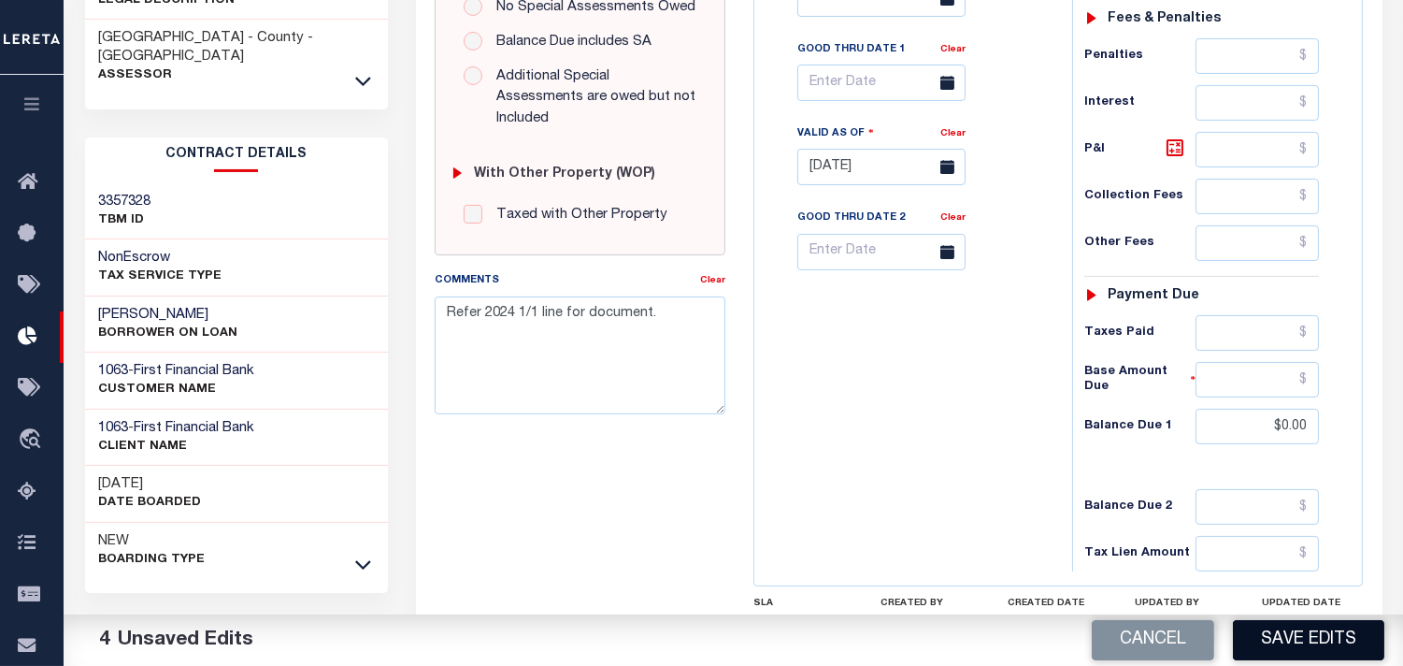
click at [1292, 637] on button "Save Edits" at bounding box center [1308, 640] width 151 height 40
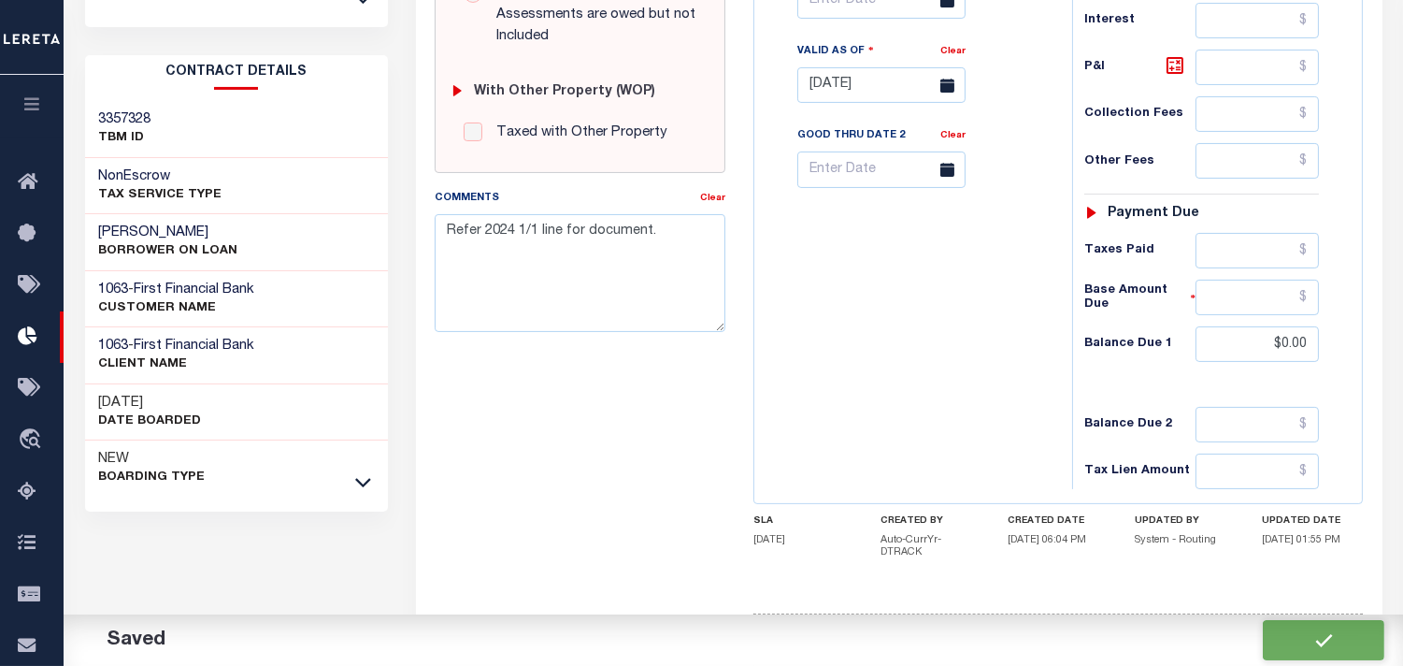
scroll to position [645, 0]
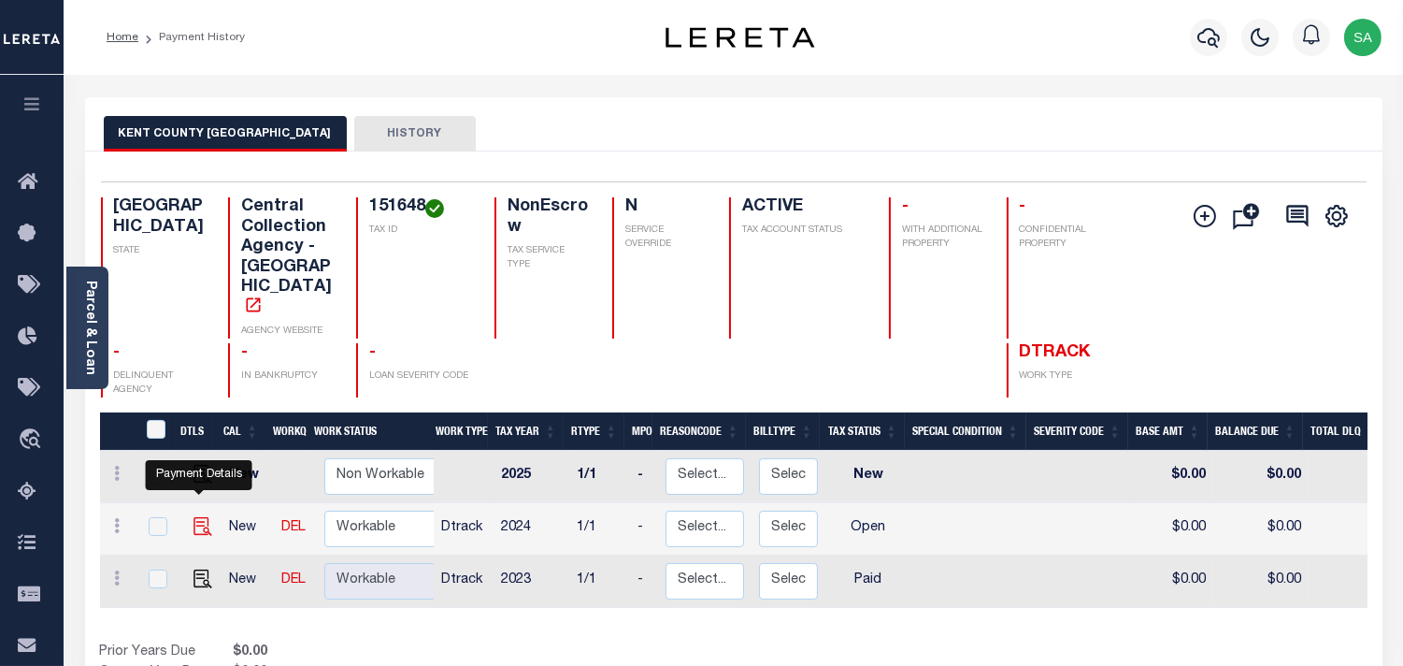
click at [200, 517] on img "" at bounding box center [202, 526] width 19 height 19
checkbox input "true"
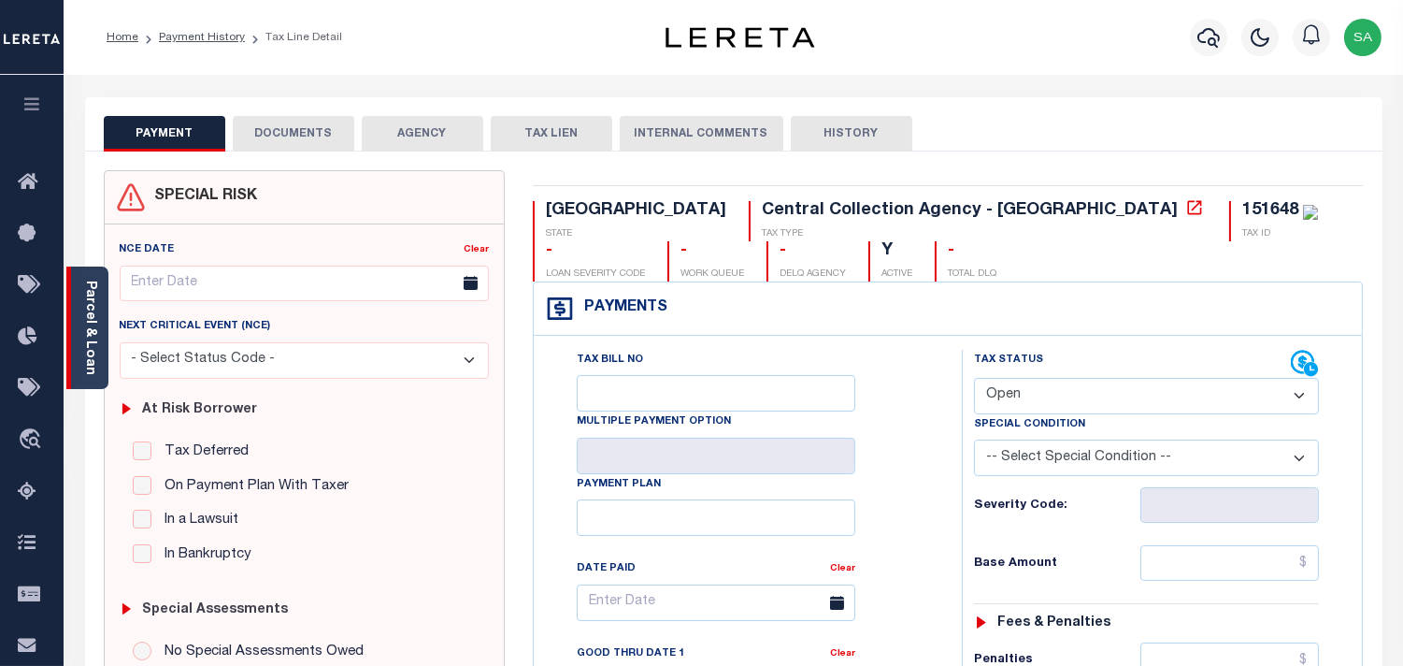
click at [96, 335] on link "Parcel & Loan" at bounding box center [89, 327] width 13 height 94
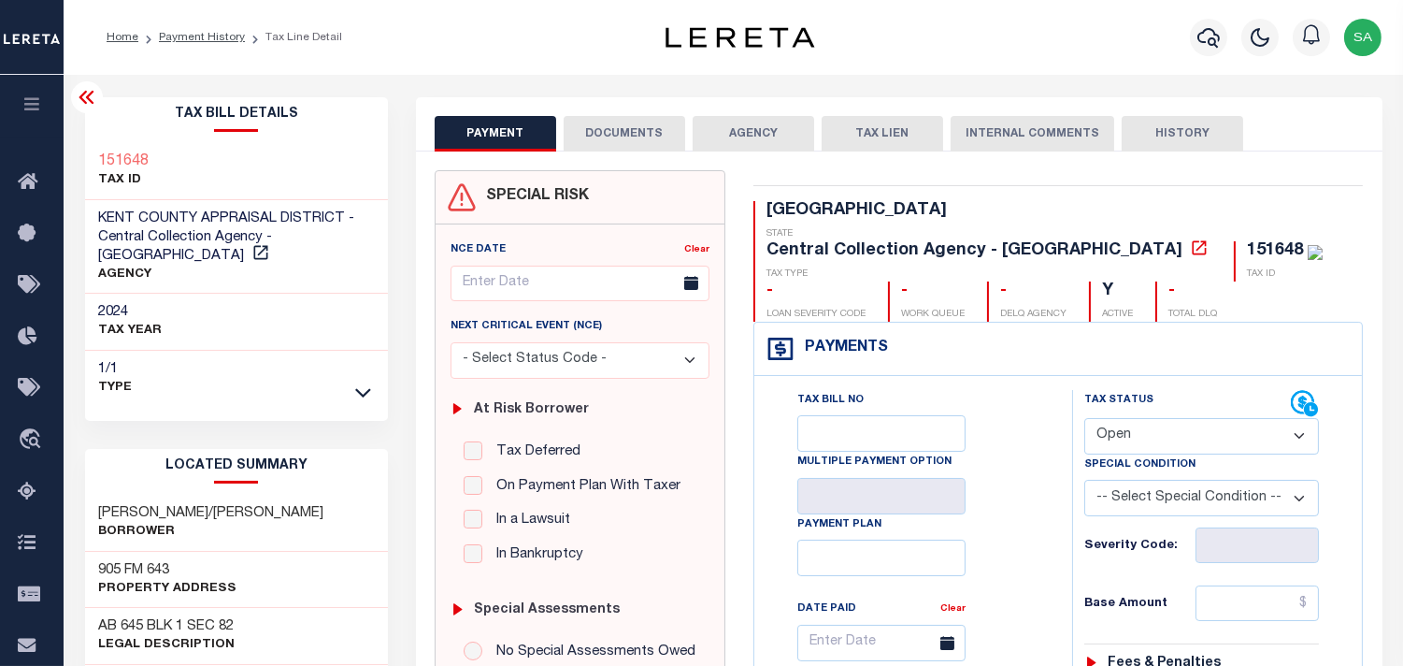
drag, startPoint x: 1169, startPoint y: 395, endPoint x: 1168, endPoint y: 406, distance: 10.3
click at [1169, 418] on select "- Select Status Code - Open Due/Unpaid Paid Incomplete No Tax Due Internal Refu…" at bounding box center [1201, 436] width 235 height 36
select select "PYD"
click at [1084, 418] on select "- Select Status Code - Open Due/Unpaid Paid Incomplete No Tax Due Internal Refu…" at bounding box center [1201, 436] width 235 height 36
type input "[DATE]"
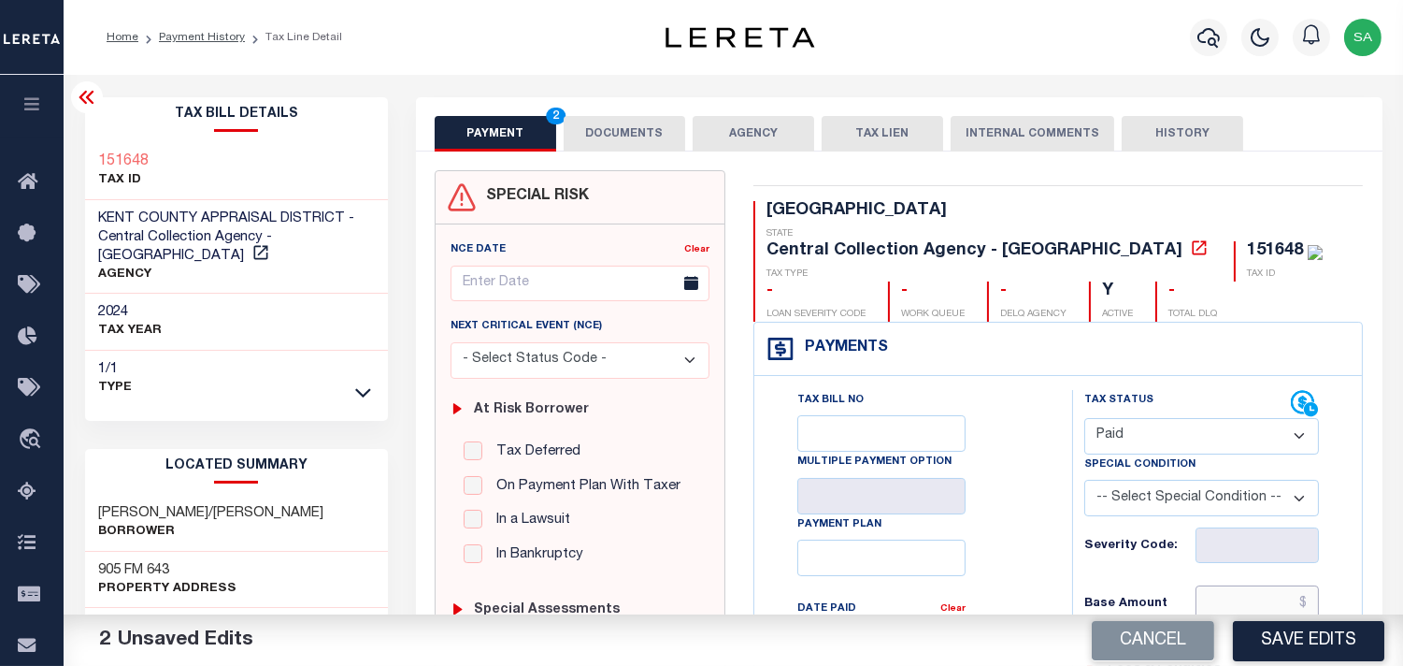
drag, startPoint x: 1234, startPoint y: 552, endPoint x: 1182, endPoint y: 553, distance: 51.4
click at [1234, 585] on input "text" at bounding box center [1257, 603] width 123 height 36
paste input "277.71"
type input "$277.71"
click at [97, 161] on div "151648 TAX ID" at bounding box center [237, 171] width 304 height 57
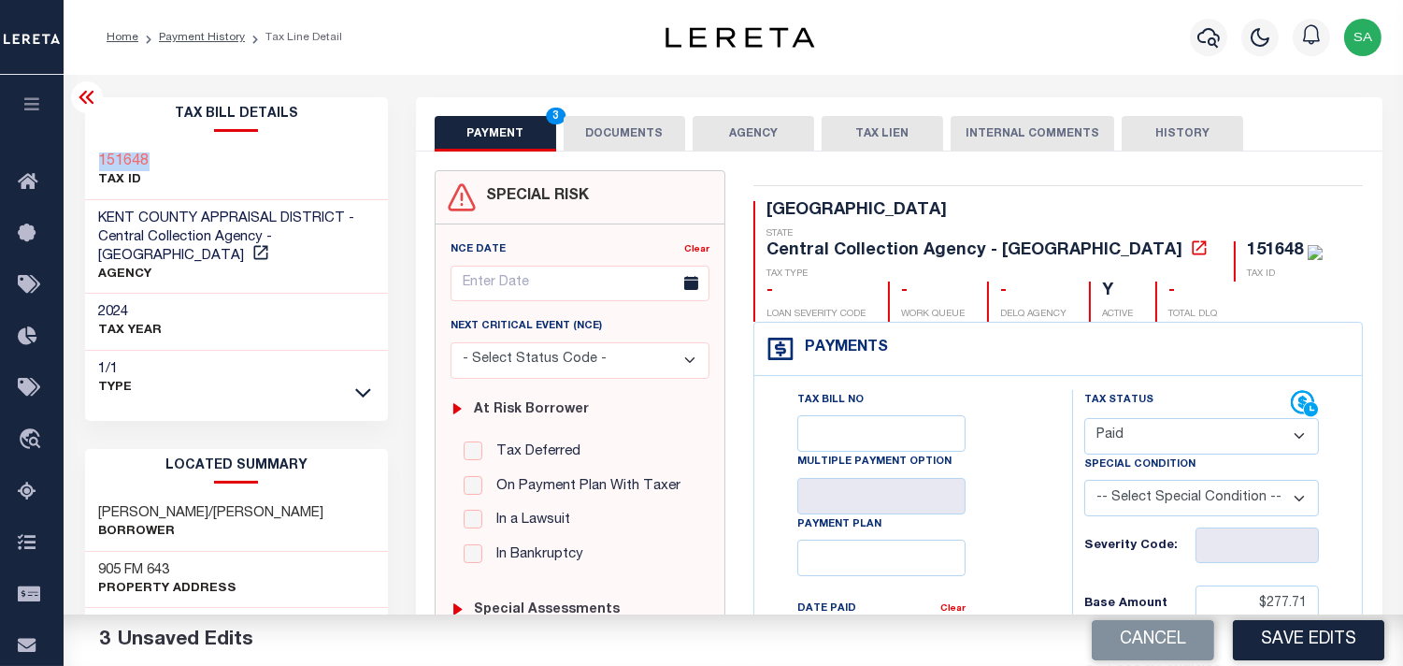
copy h3 "151648"
click at [636, 143] on button "DOCUMENTS" at bounding box center [625, 134] width 122 height 36
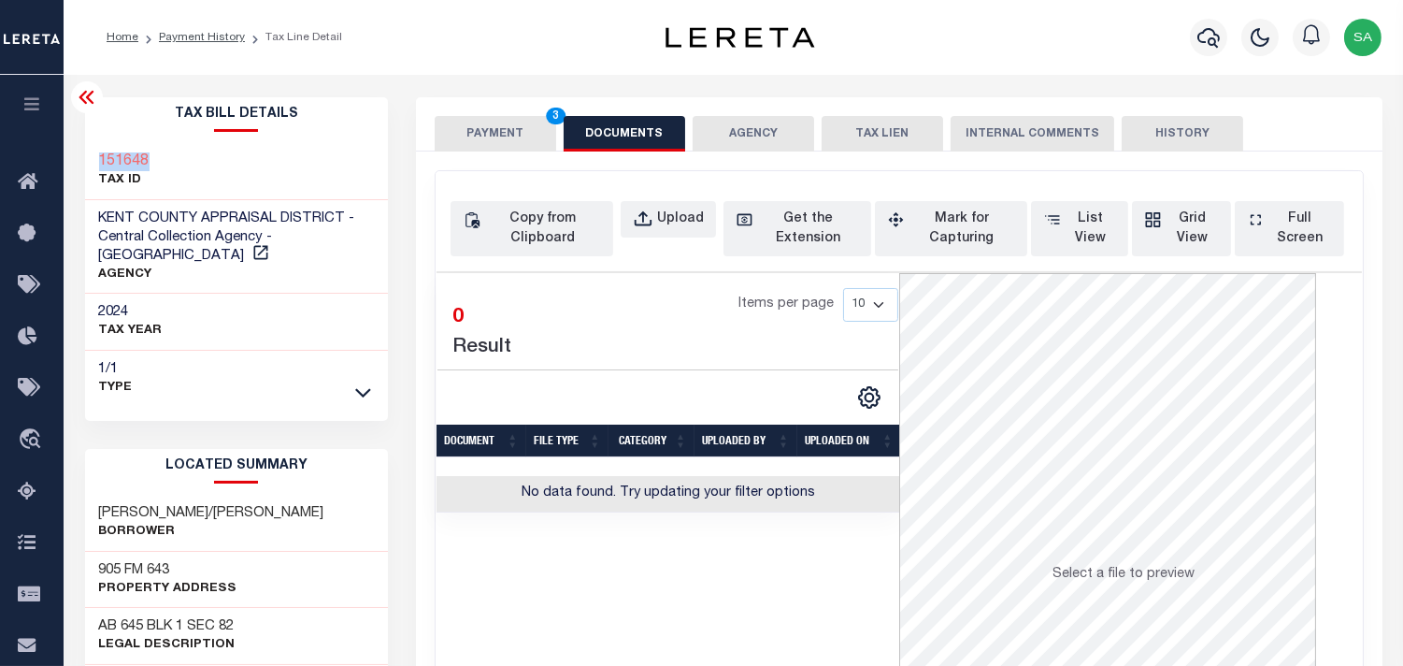
click at [493, 145] on button "PAYMENT 3" at bounding box center [496, 134] width 122 height 36
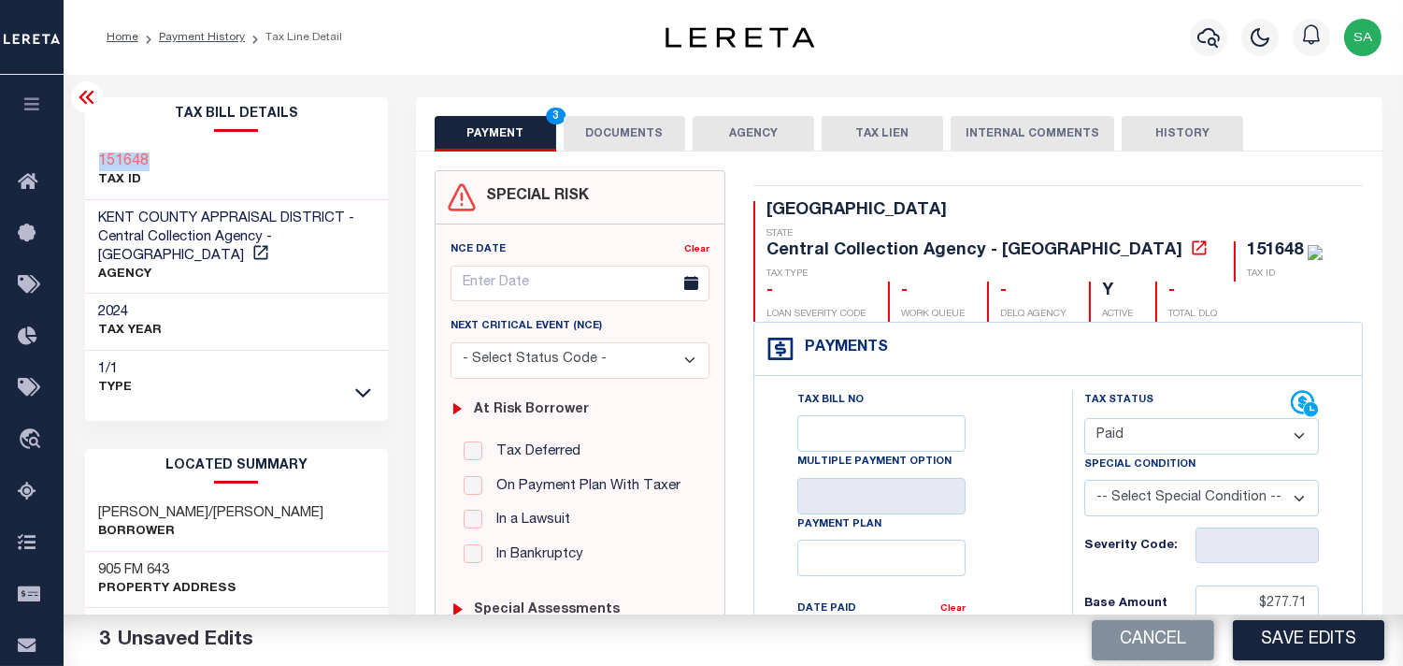
click at [632, 131] on button "DOCUMENTS" at bounding box center [625, 134] width 122 height 36
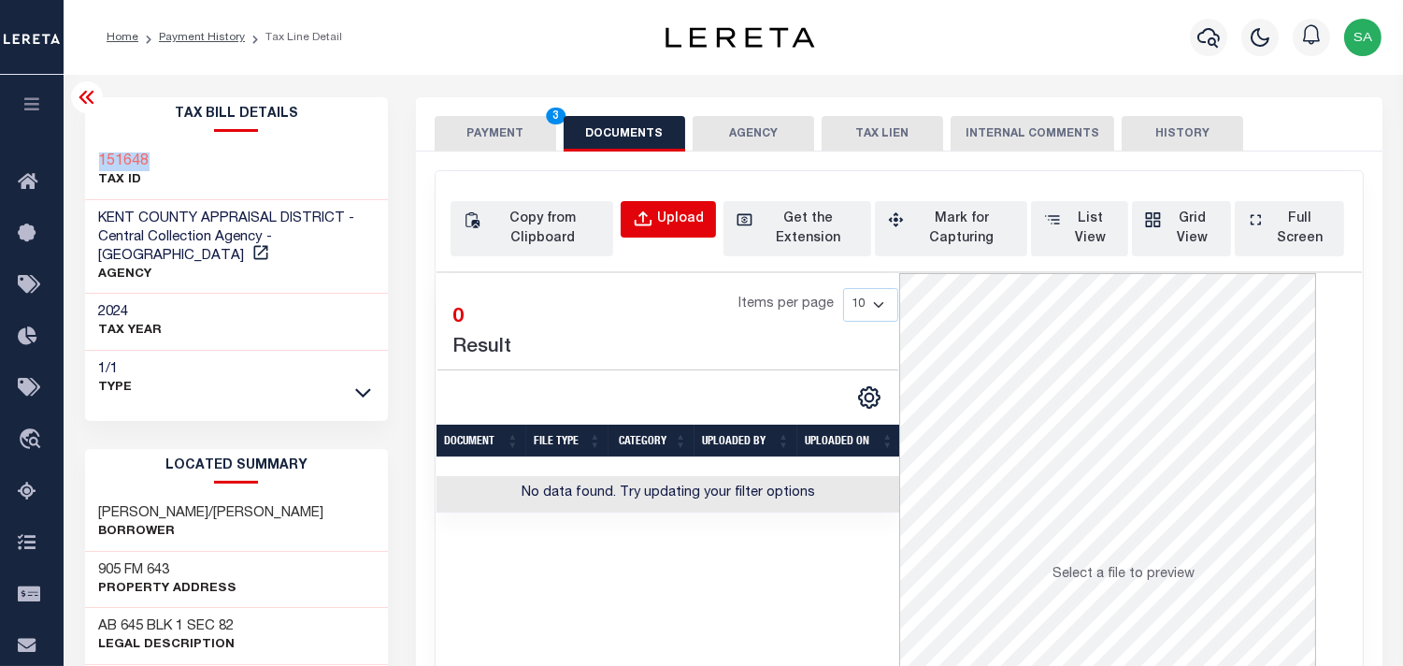
click at [664, 218] on div "Upload" at bounding box center [680, 219] width 47 height 21
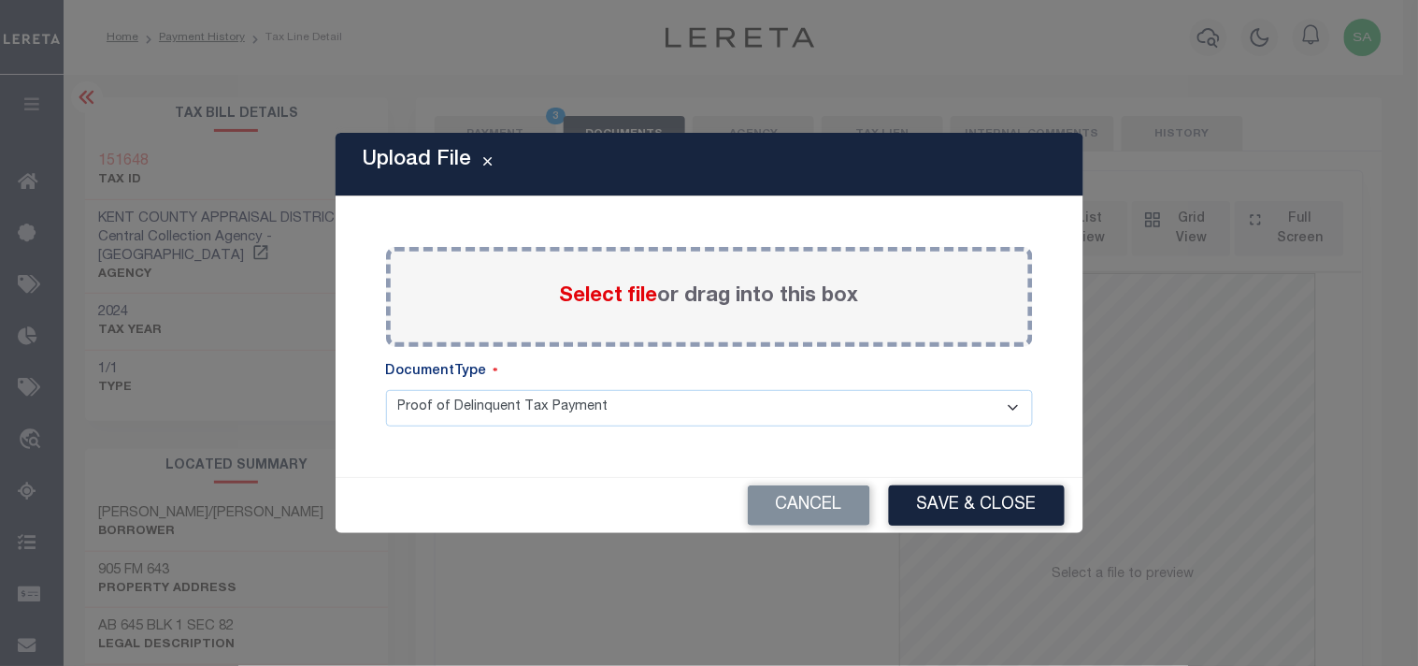
click at [604, 301] on span "Select file" at bounding box center [609, 296] width 98 height 21
click at [0, 0] on input "Select file or drag into this box" at bounding box center [0, 0] width 0 height 0
click at [806, 500] on button "Cancel" at bounding box center [809, 505] width 122 height 40
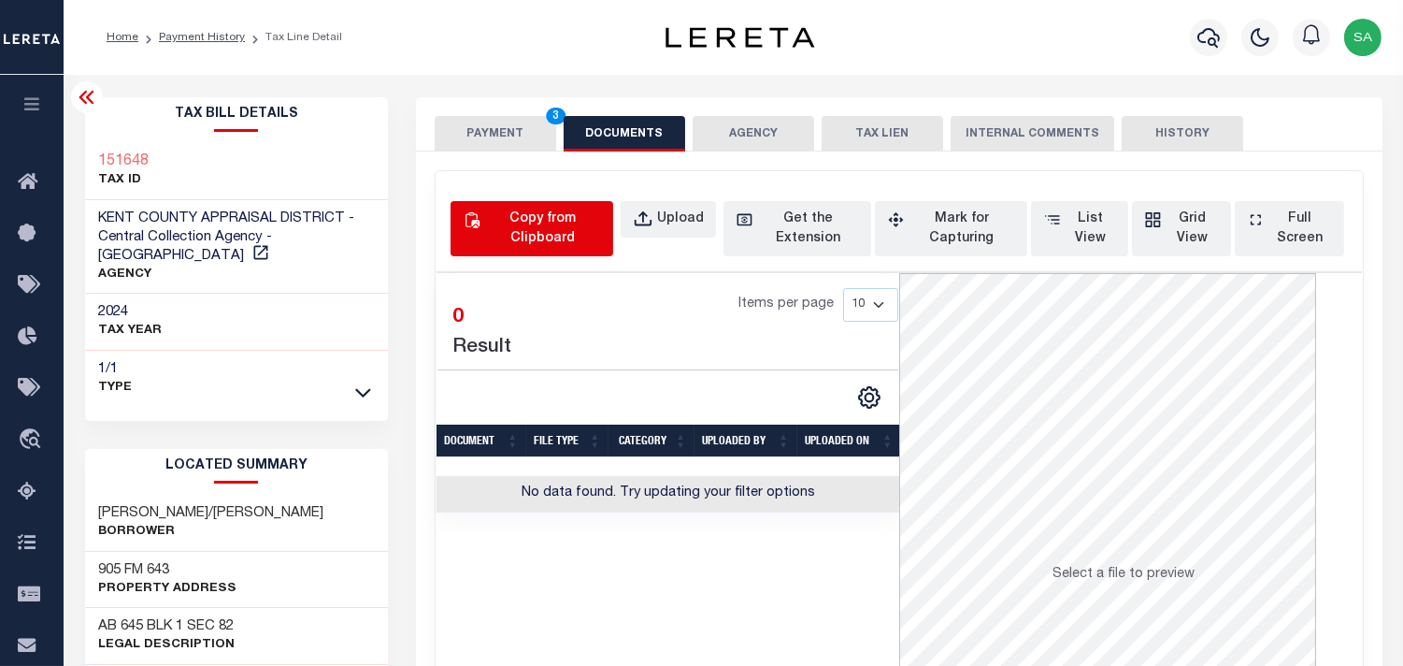
click at [566, 230] on div "Copy from Clipboard" at bounding box center [542, 228] width 117 height 39
select select "POP"
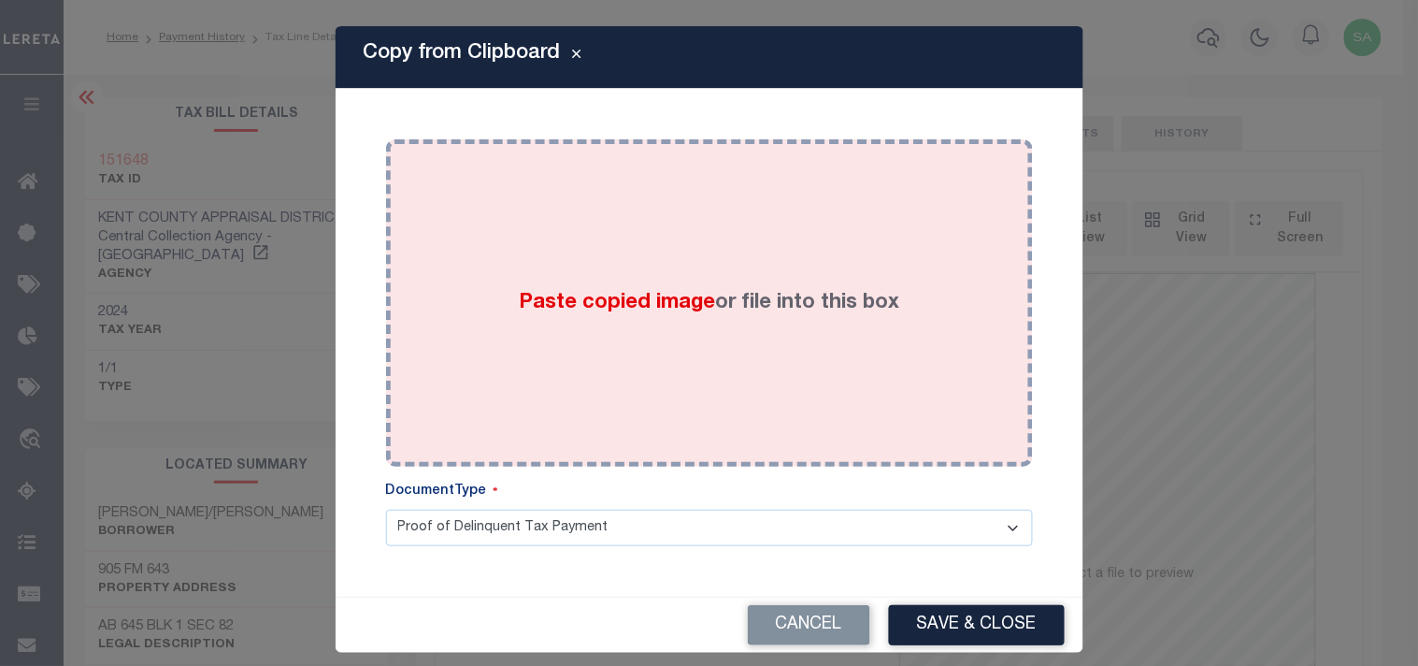
click at [582, 255] on div "Paste copied image or file into this box" at bounding box center [709, 302] width 619 height 299
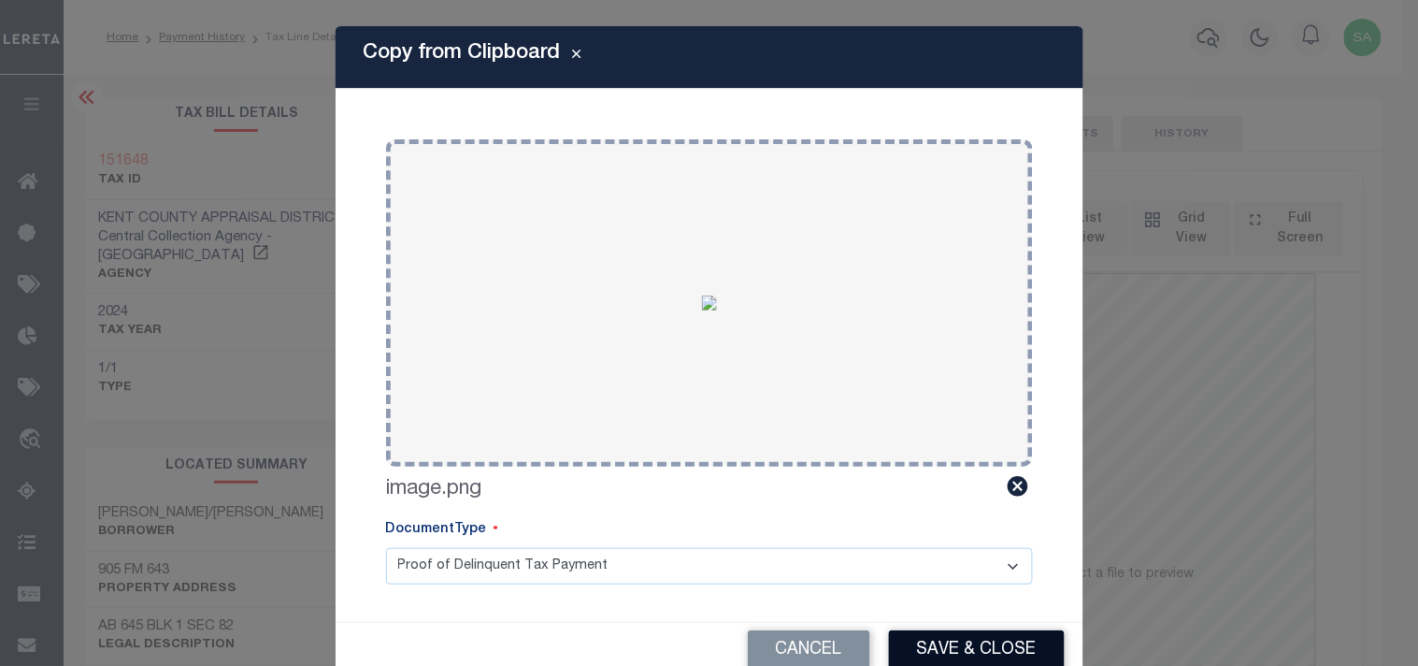
click at [973, 641] on button "Save & Close" at bounding box center [977, 650] width 176 height 40
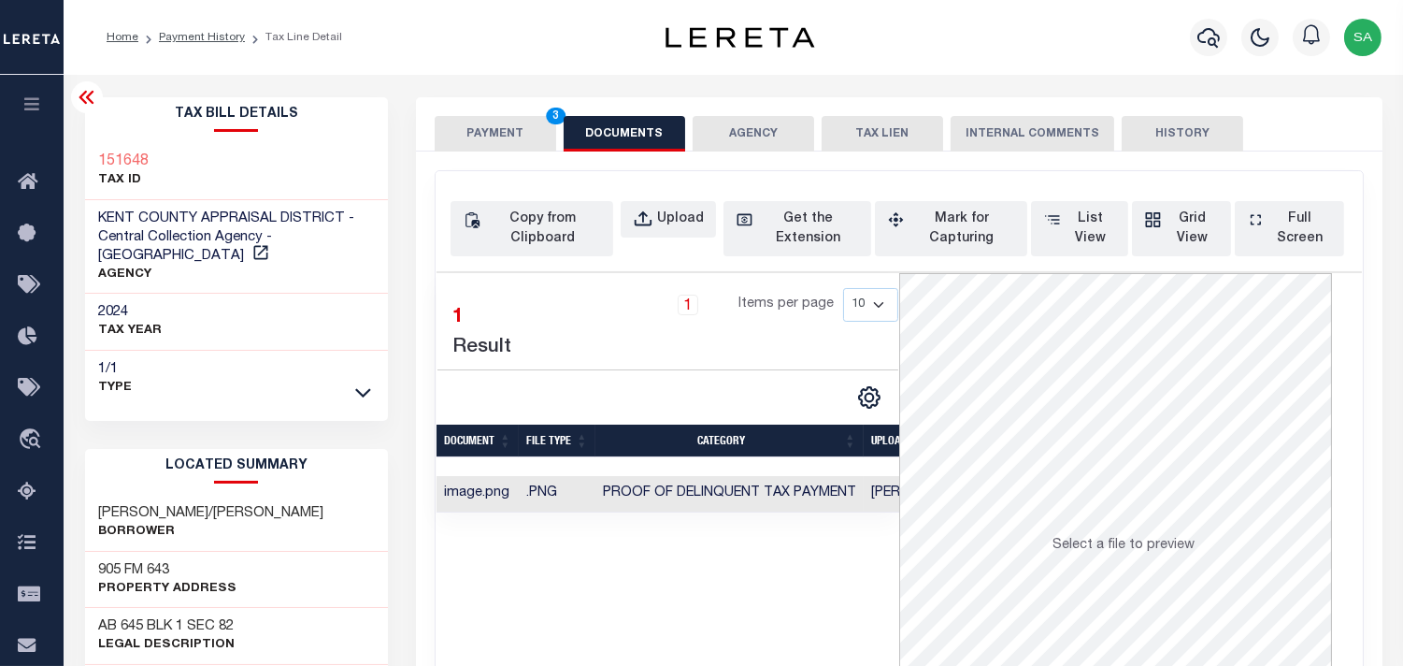
click at [521, 136] on button "PAYMENT 3" at bounding box center [496, 134] width 122 height 36
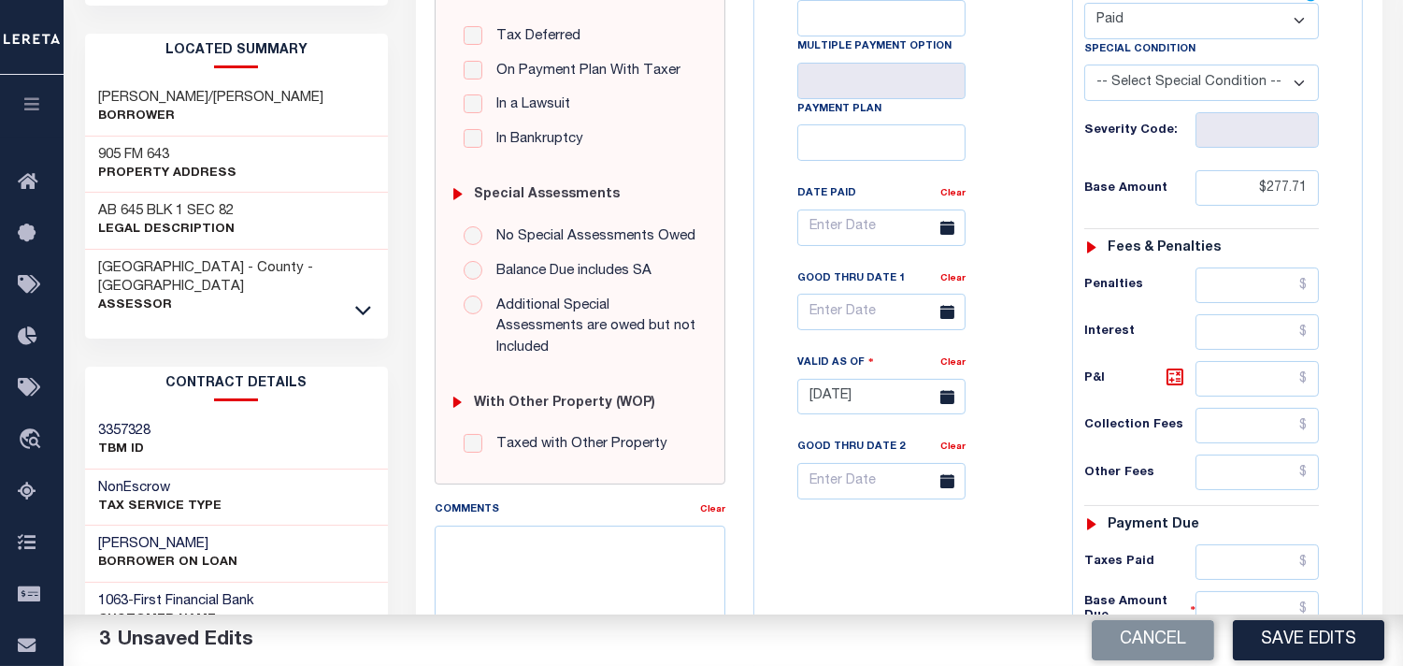
scroll to position [208, 0]
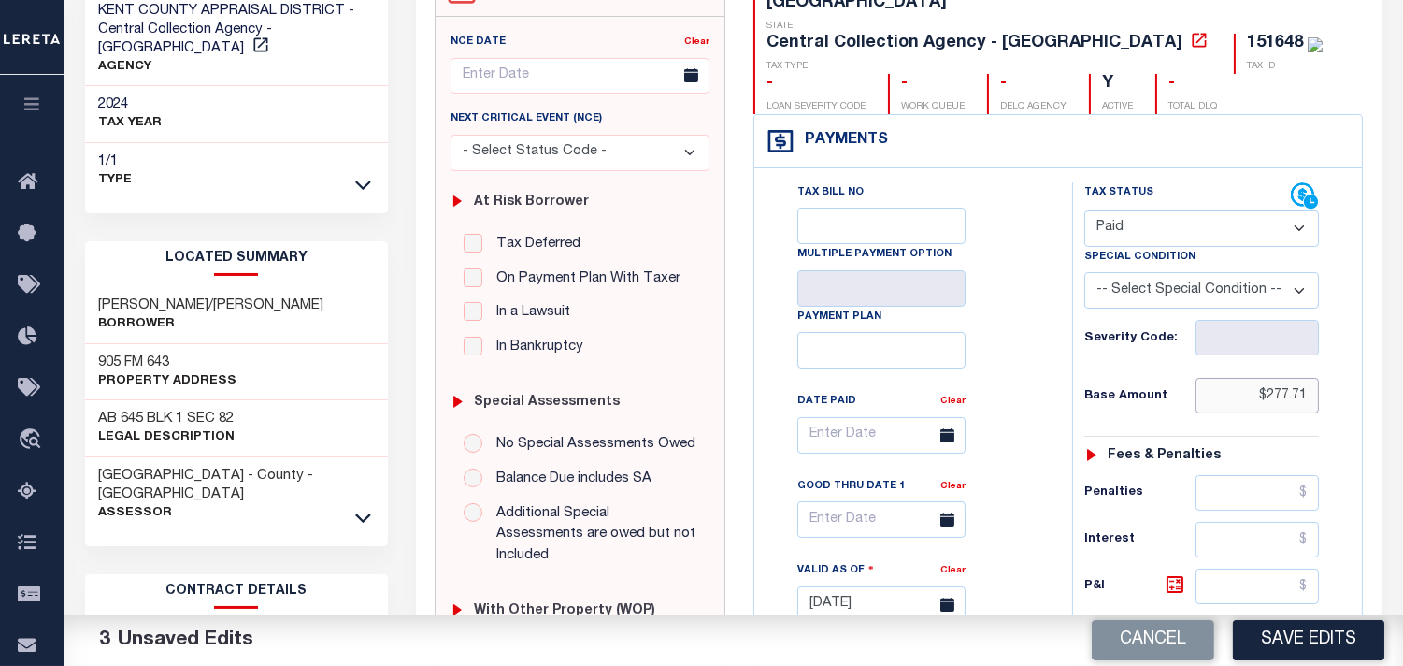
drag, startPoint x: 1306, startPoint y: 347, endPoint x: 1375, endPoint y: 347, distance: 69.2
click at [1375, 347] on div "TX STATE Central Collection Agency - TX TAX TYPE 151648 TAX ID - LOAN SEVERITY …" at bounding box center [1057, 589] width 637 height 1253
paste input "679.62"
type input "$679.62"
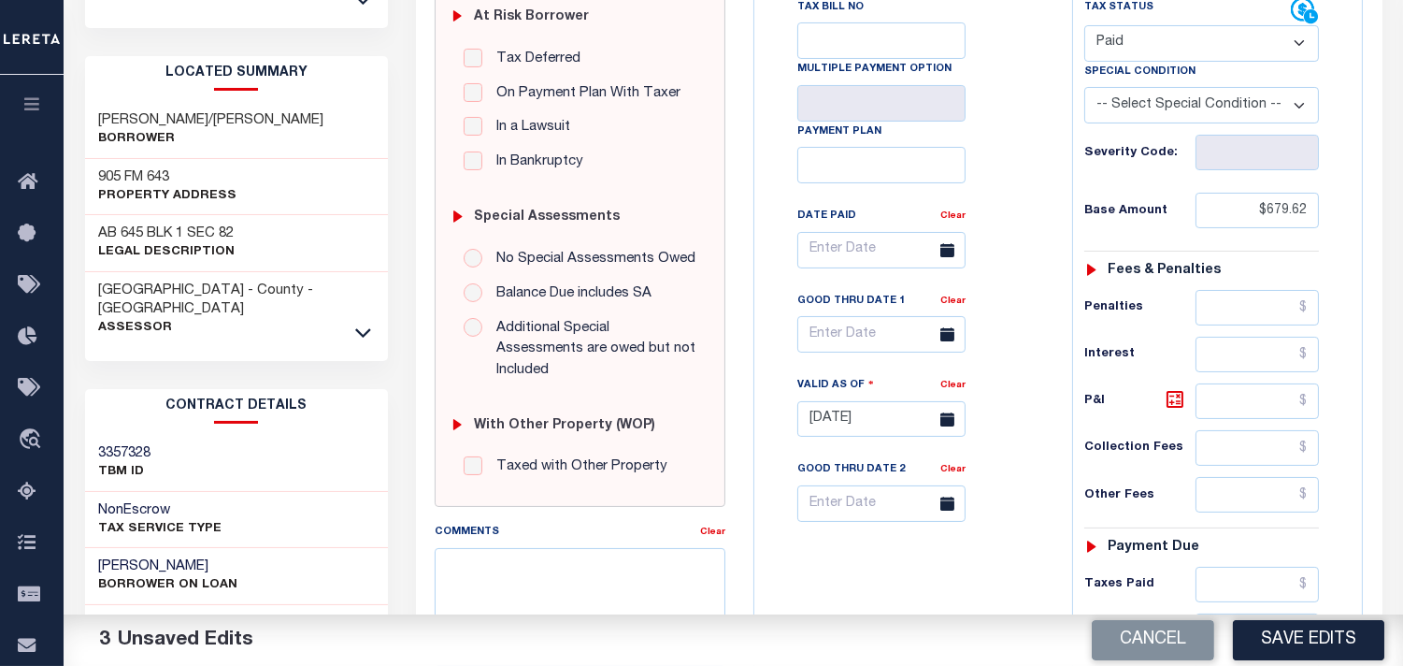
scroll to position [623, 0]
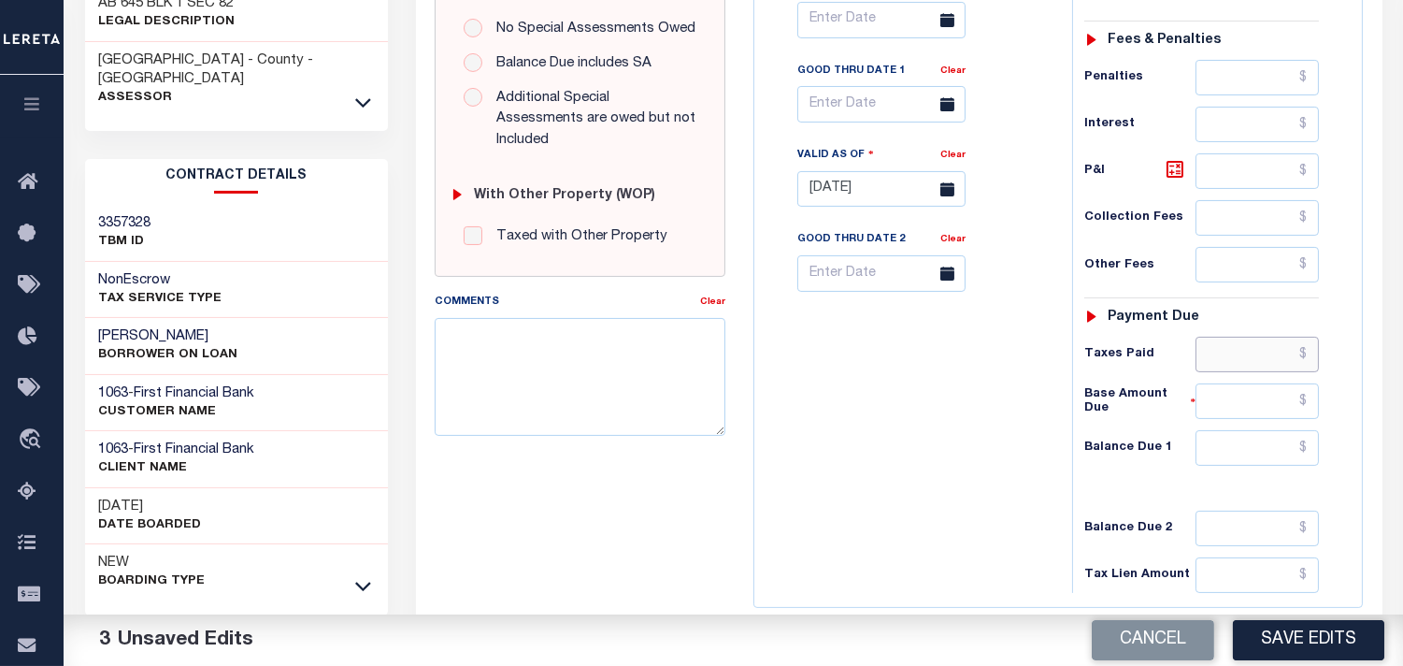
click at [1240, 337] on input "text" at bounding box center [1257, 355] width 123 height 36
paste input "679.62"
type input "$679.62"
drag, startPoint x: 1293, startPoint y: 415, endPoint x: 1167, endPoint y: 417, distance: 126.2
click at [1293, 430] on input "text" at bounding box center [1257, 448] width 123 height 36
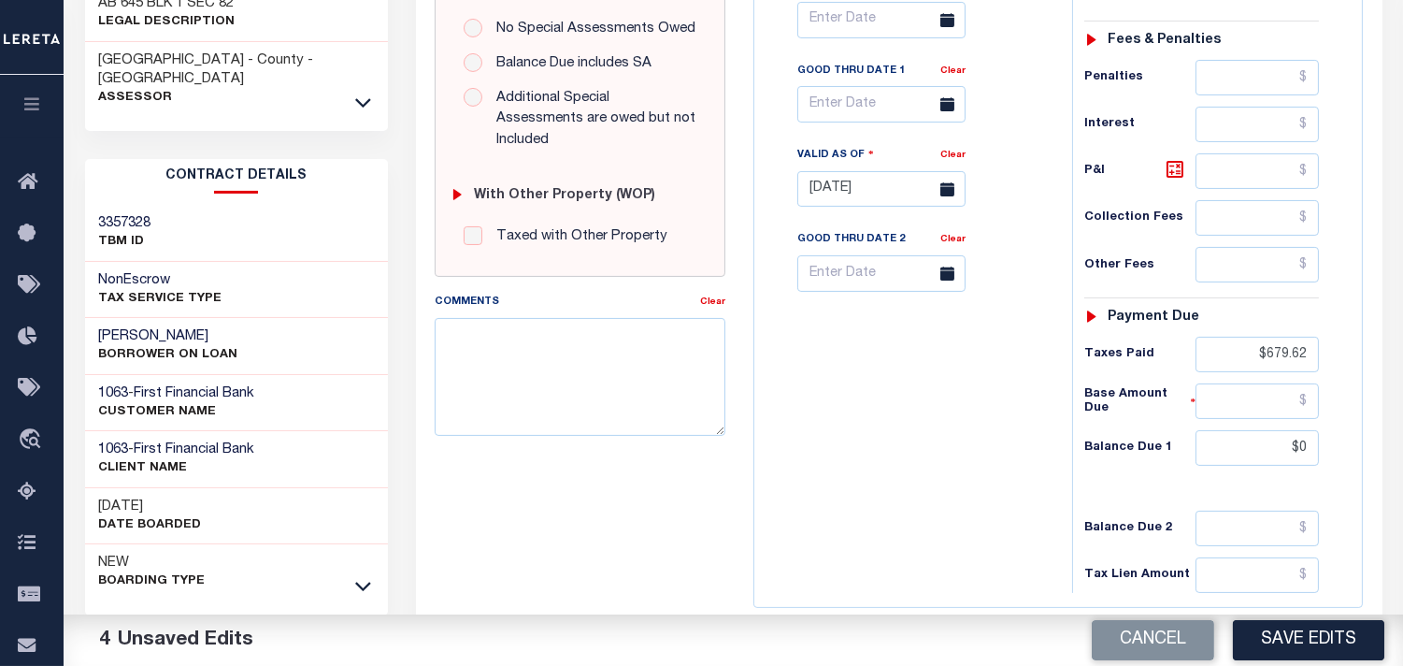
type input "$0.00"
click at [892, 417] on div "Tax Bill No Multiple Payment Option Payment Plan Clear" at bounding box center [908, 179] width 299 height 825
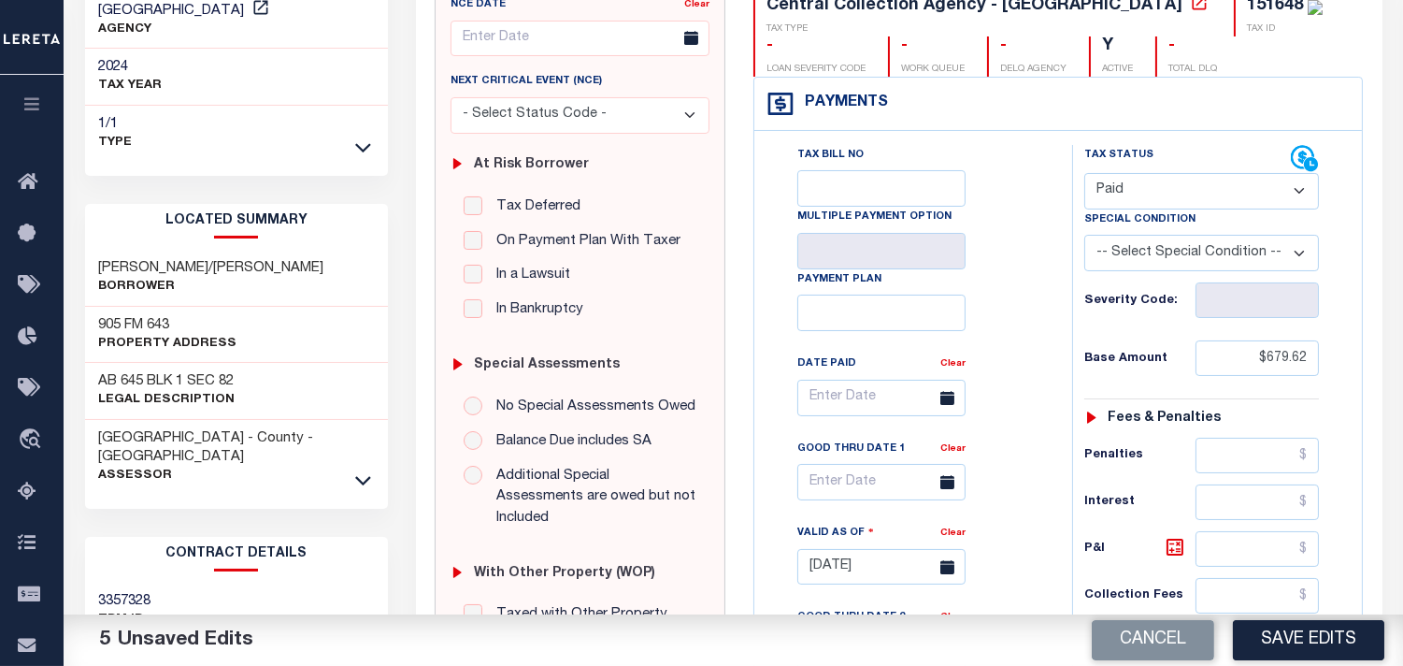
scroll to position [104, 0]
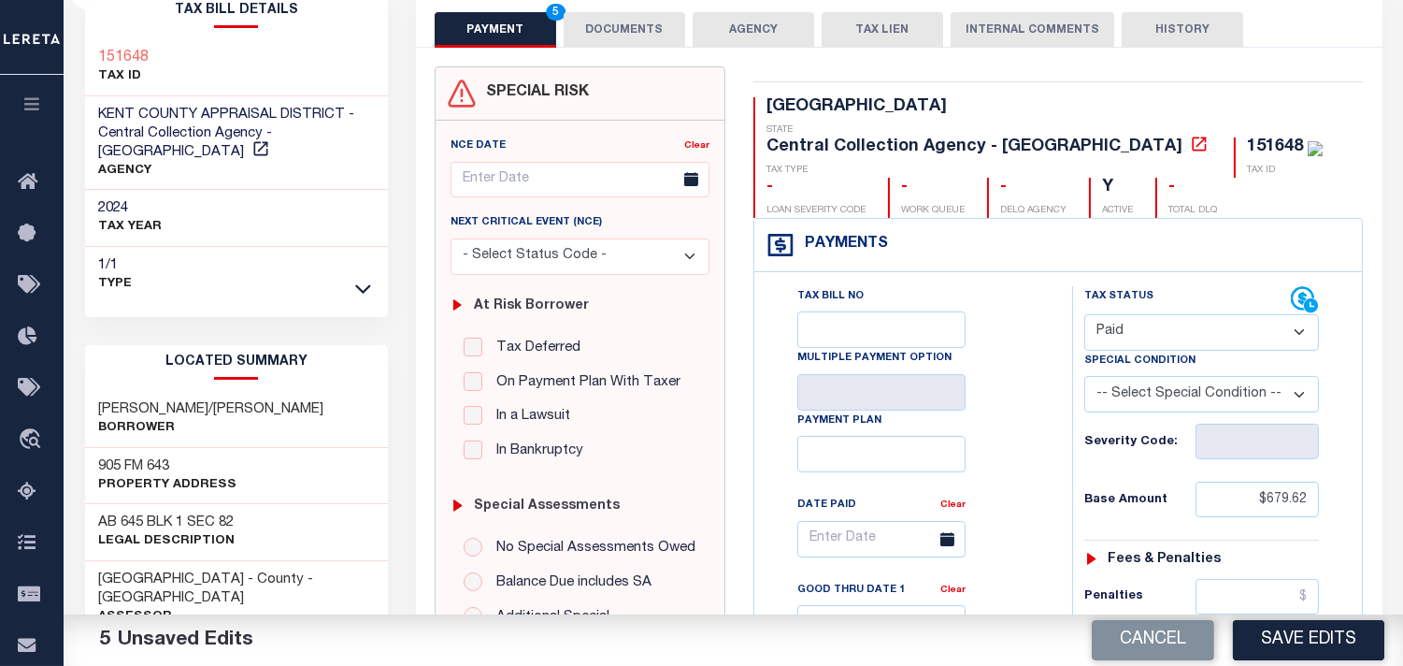
click at [646, 20] on button "DOCUMENTS" at bounding box center [625, 30] width 122 height 36
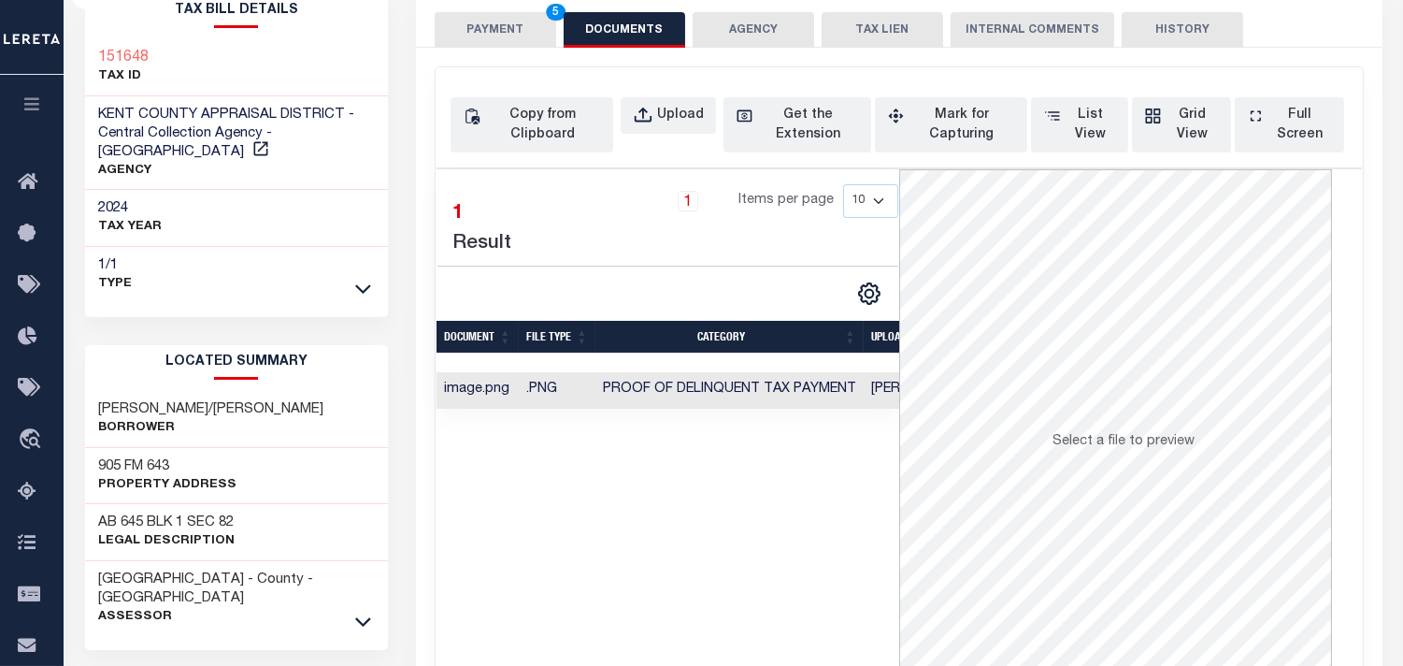
click at [530, 25] on button "PAYMENT 5" at bounding box center [496, 30] width 122 height 36
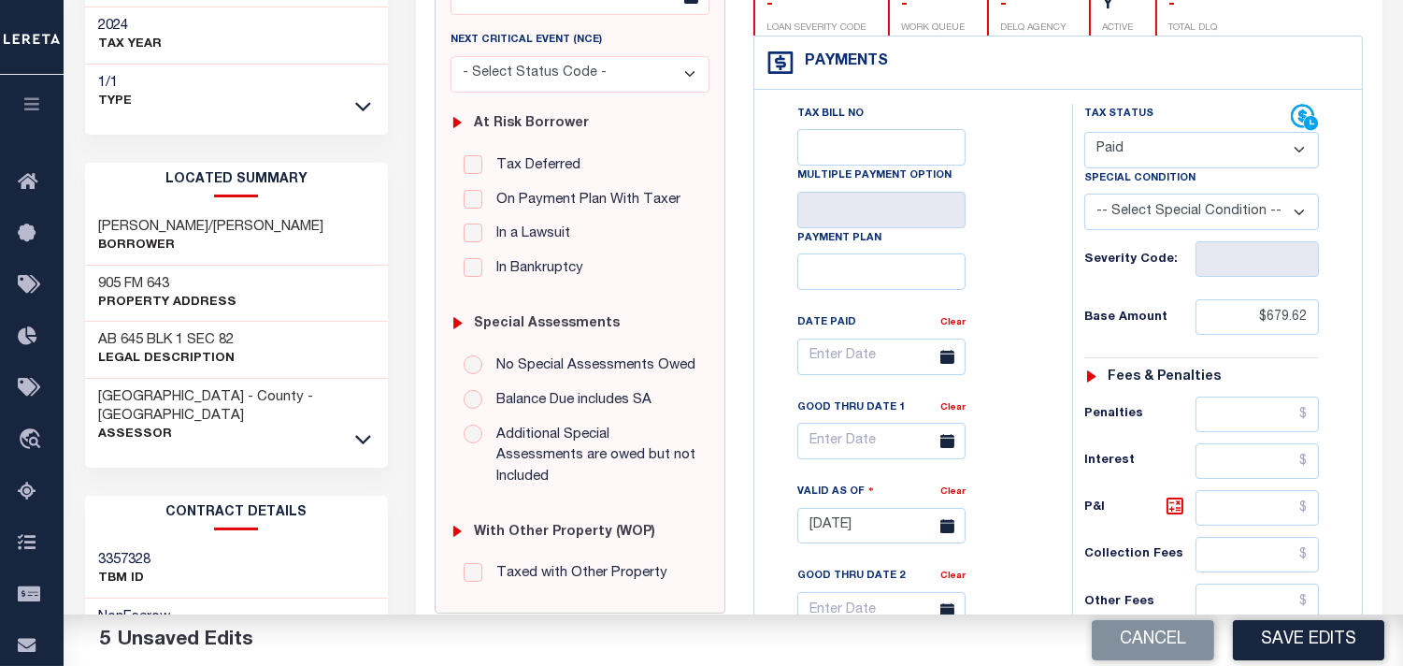
scroll to position [519, 0]
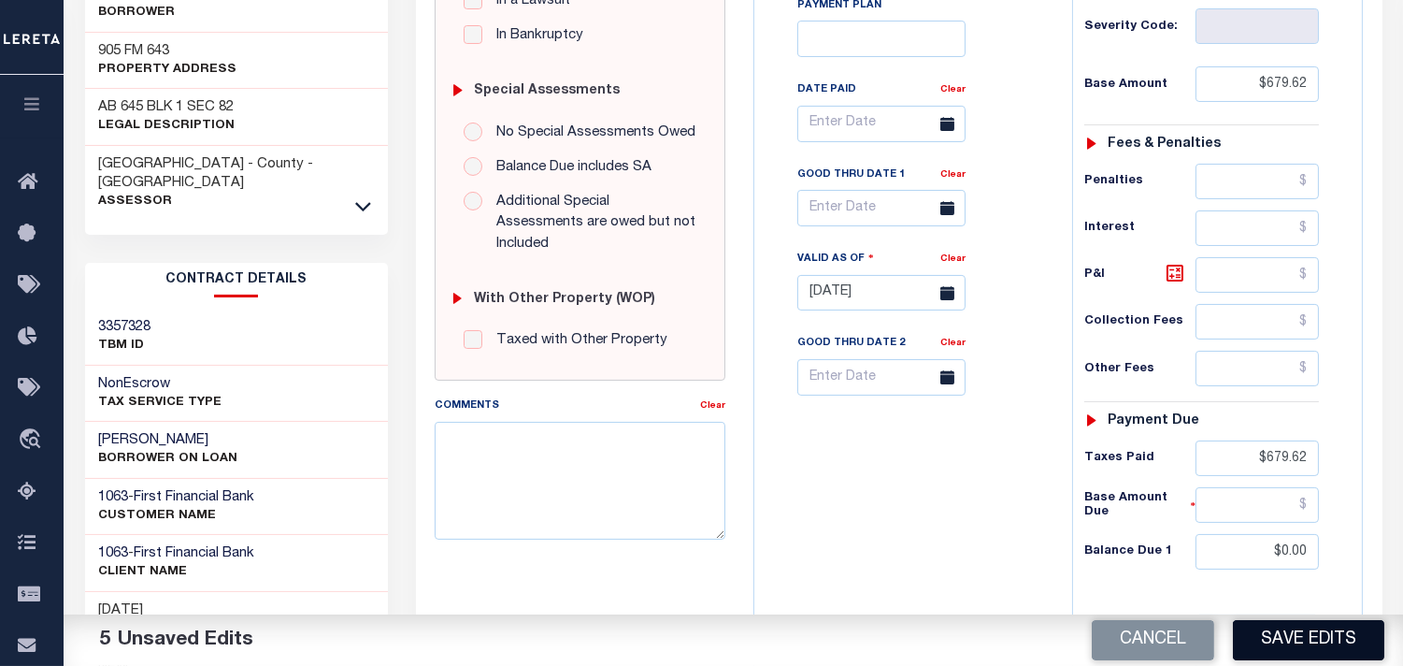
click at [1279, 650] on button "Save Edits" at bounding box center [1308, 640] width 151 height 40
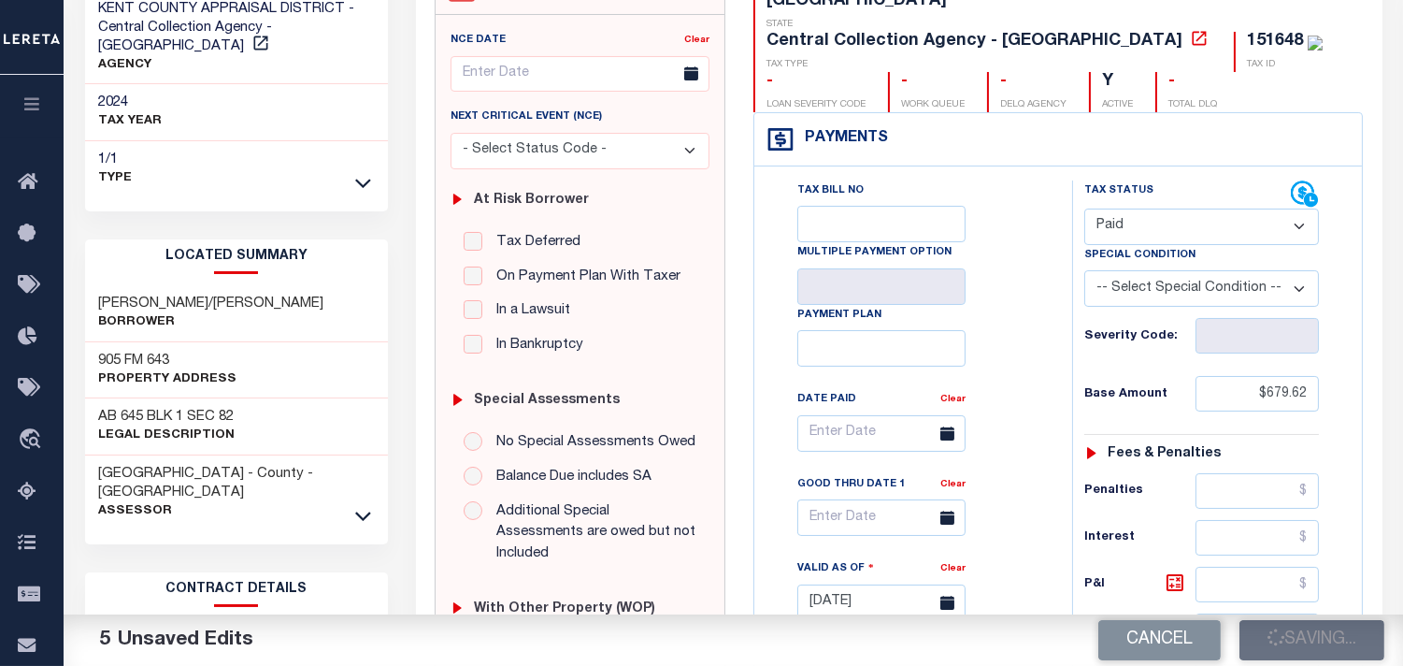
scroll to position [208, 0]
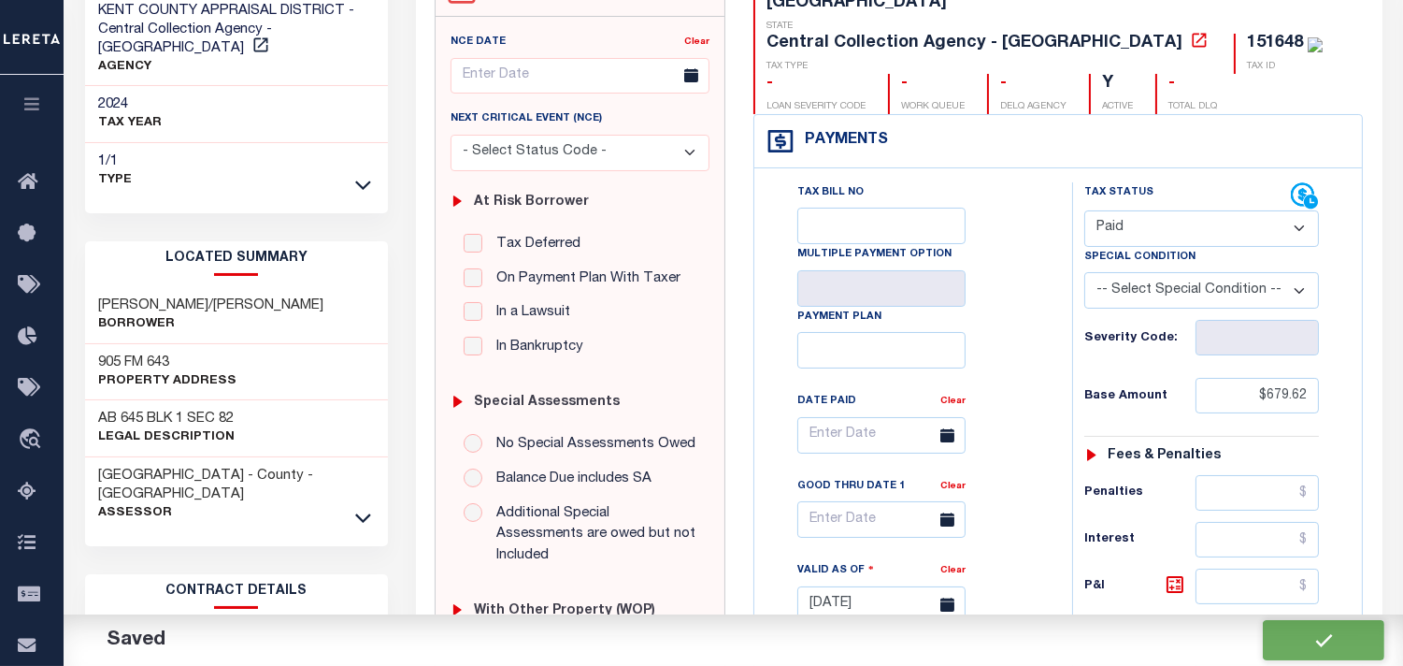
checkbox input "false"
type input "$679.62"
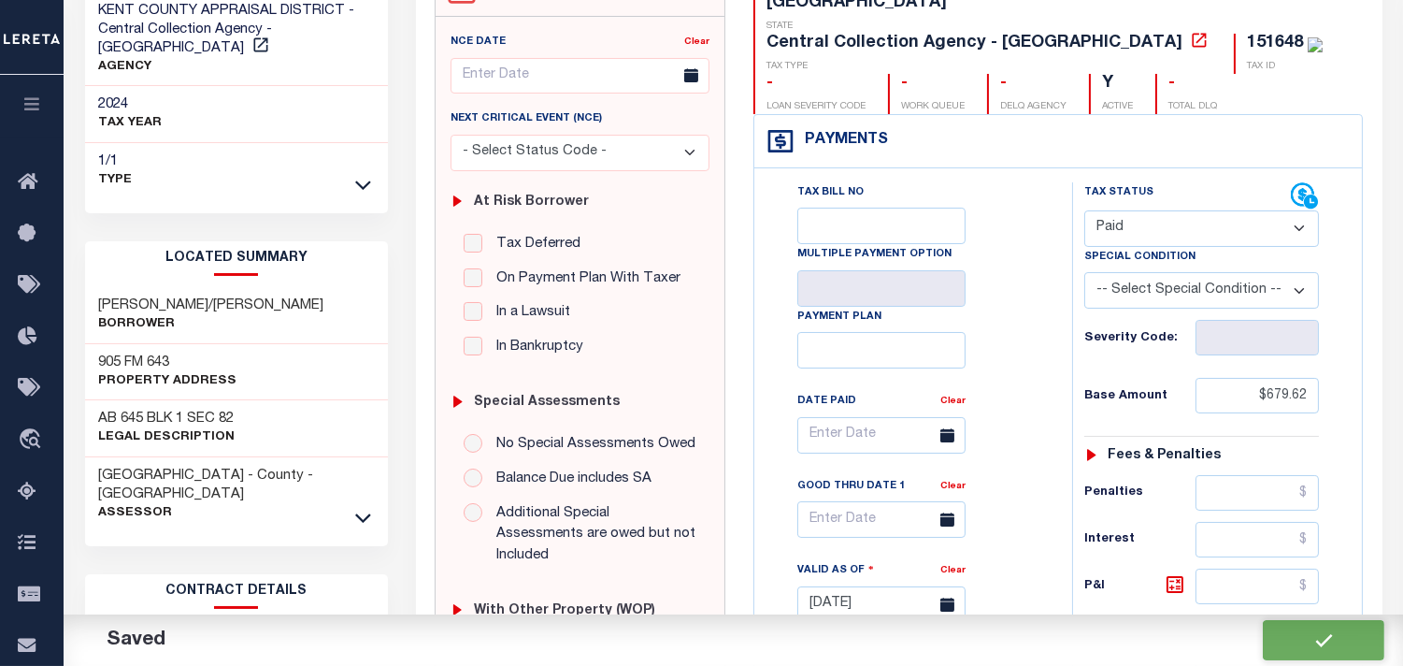
type input "$679.62"
type input "$0"
